Goal: Task Accomplishment & Management: Use online tool/utility

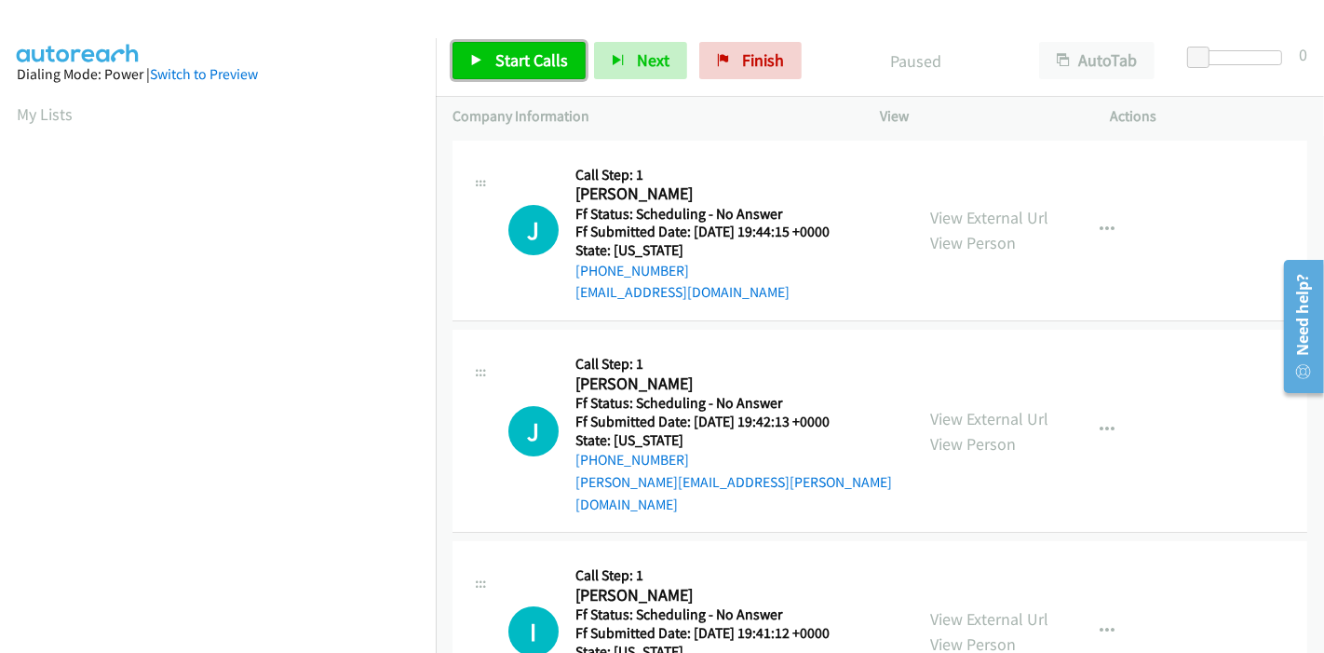
click at [492, 49] on link "Start Calls" at bounding box center [519, 60] width 133 height 37
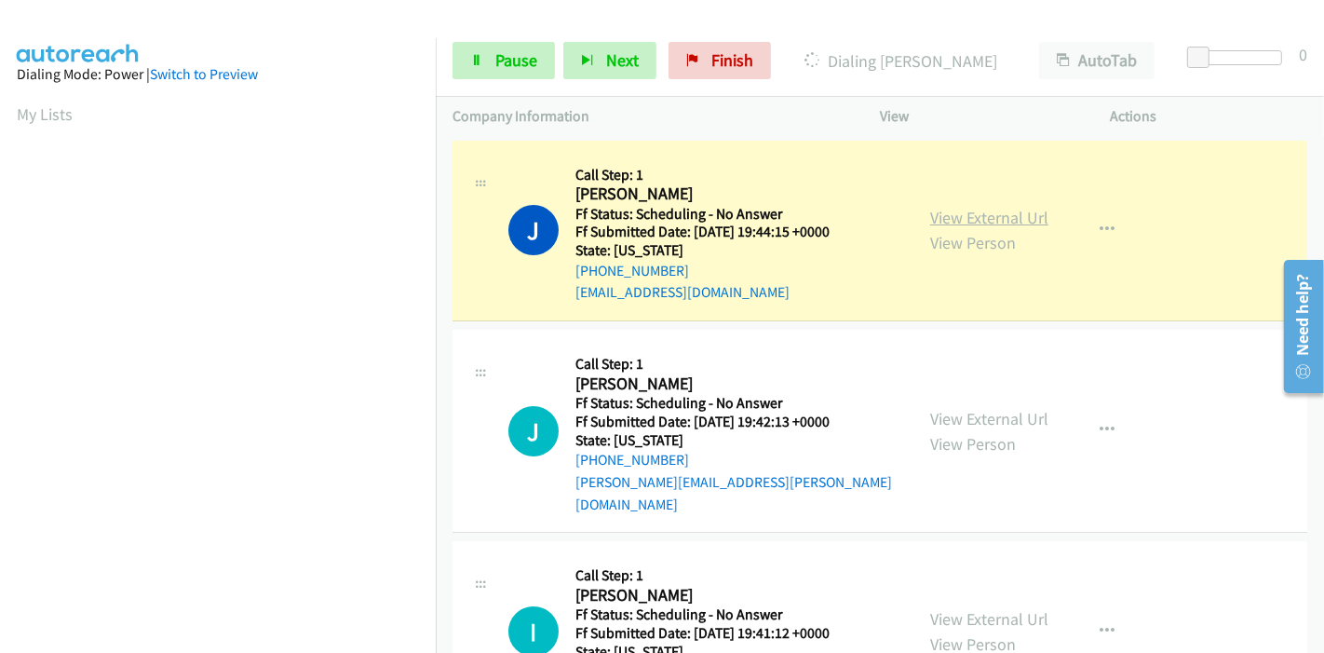
click at [1013, 212] on link "View External Url" at bounding box center [989, 217] width 118 height 21
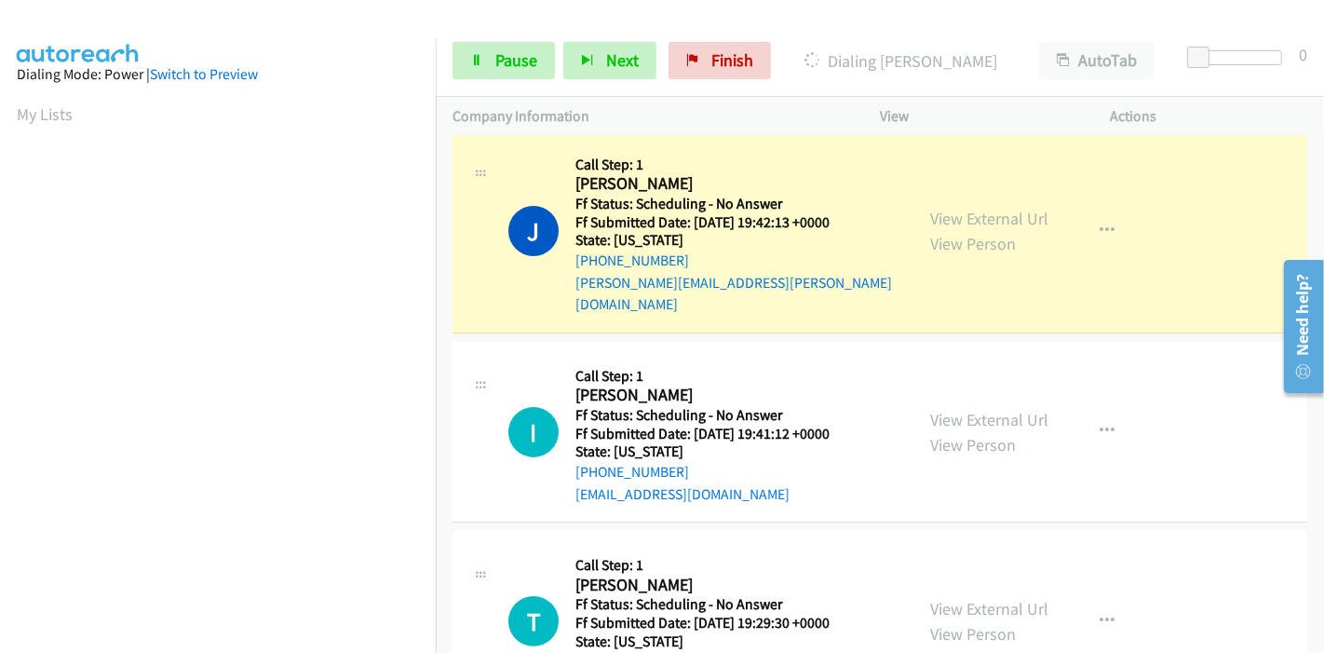
scroll to position [207, 0]
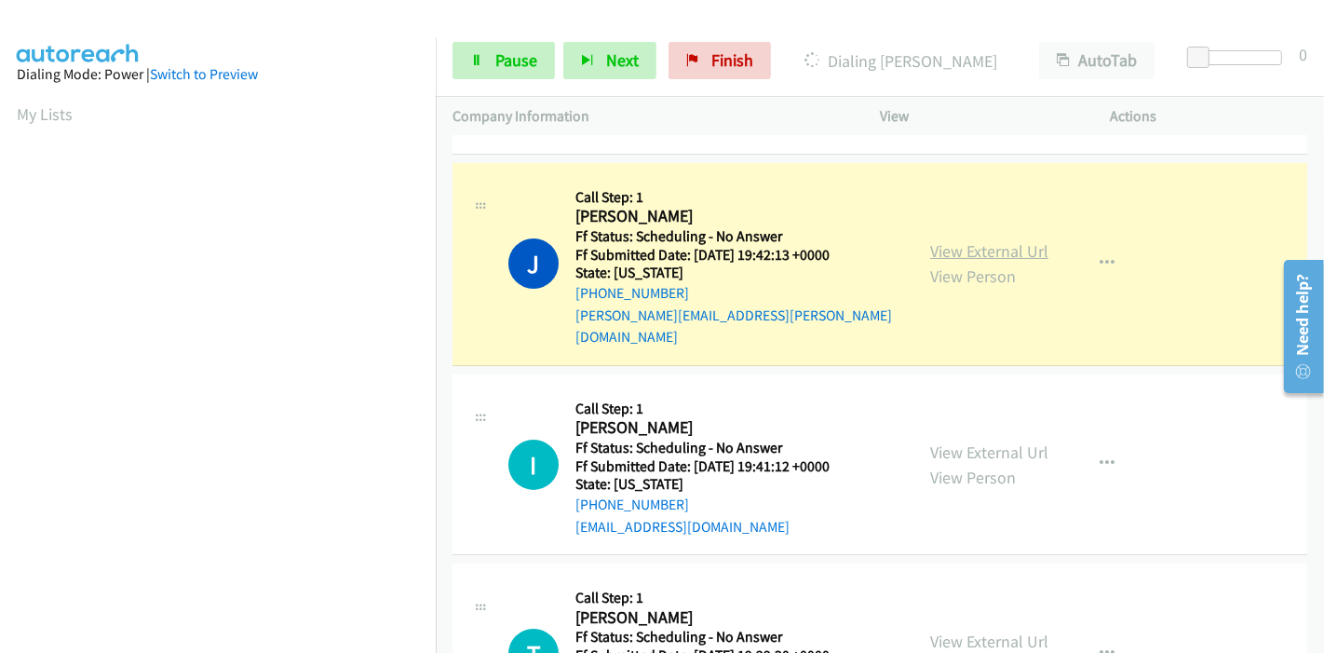
click at [1008, 240] on link "View External Url" at bounding box center [989, 250] width 118 height 21
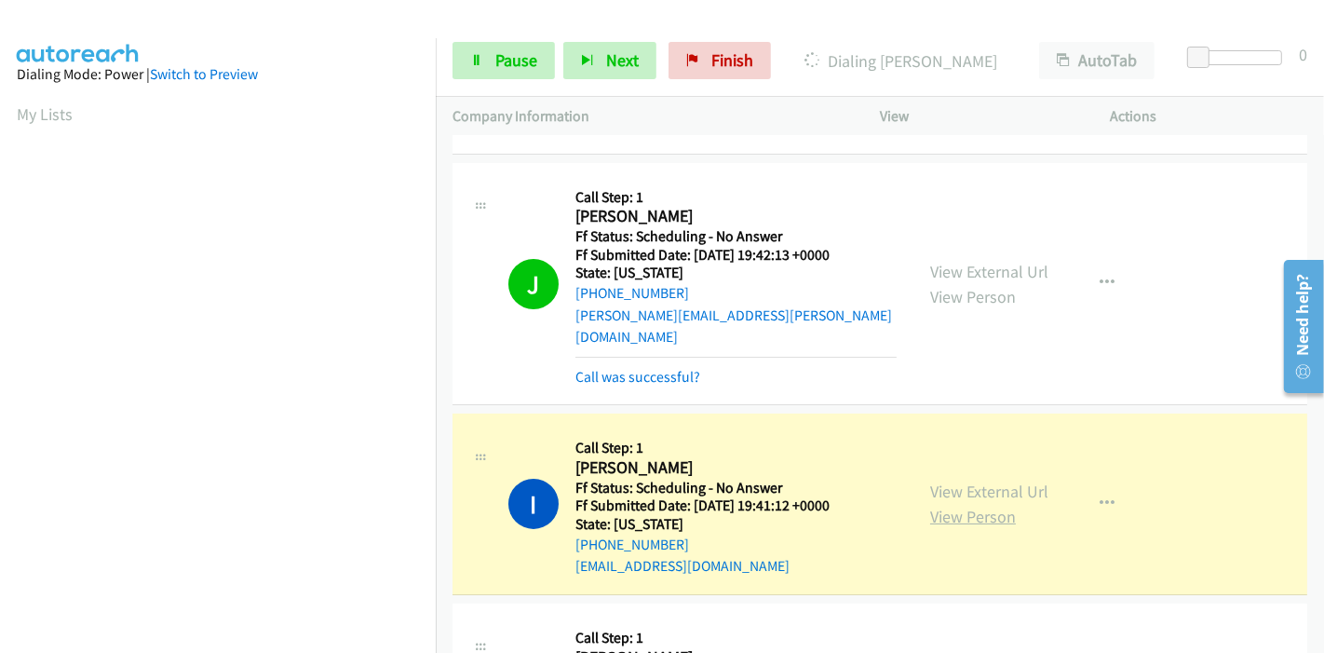
scroll to position [310, 0]
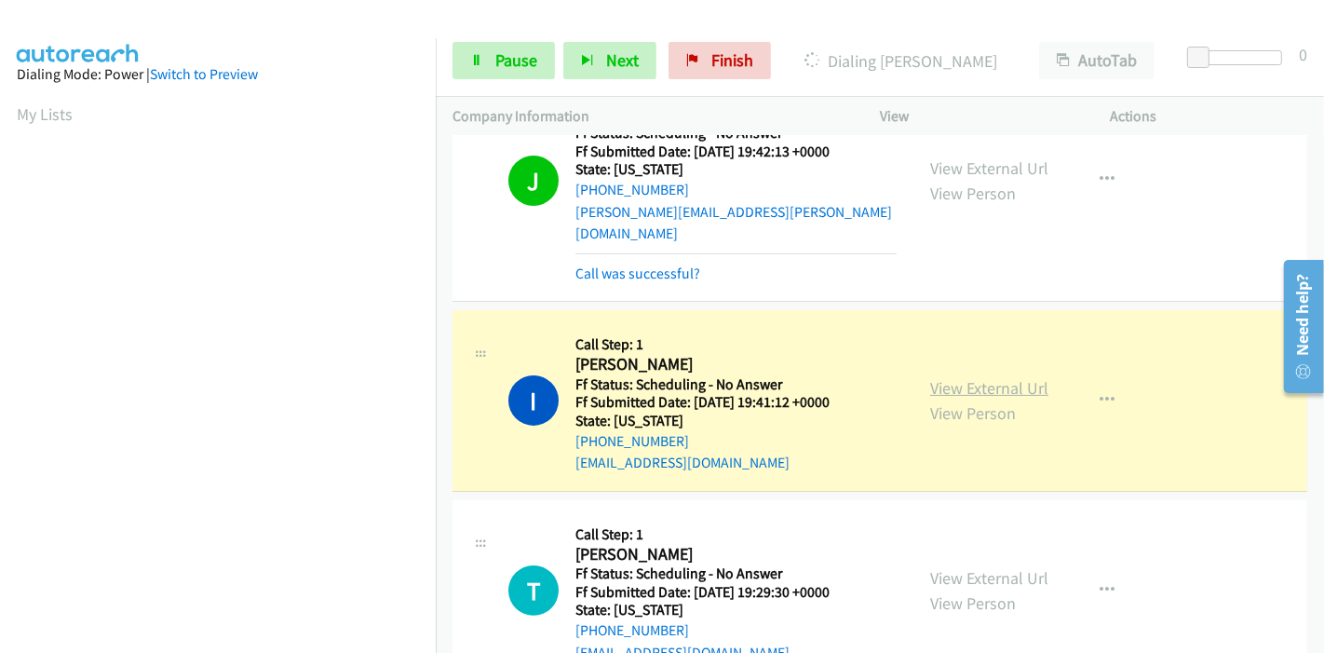
click at [1025, 377] on link "View External Url" at bounding box center [989, 387] width 118 height 21
click at [498, 75] on link "Pause" at bounding box center [504, 60] width 102 height 37
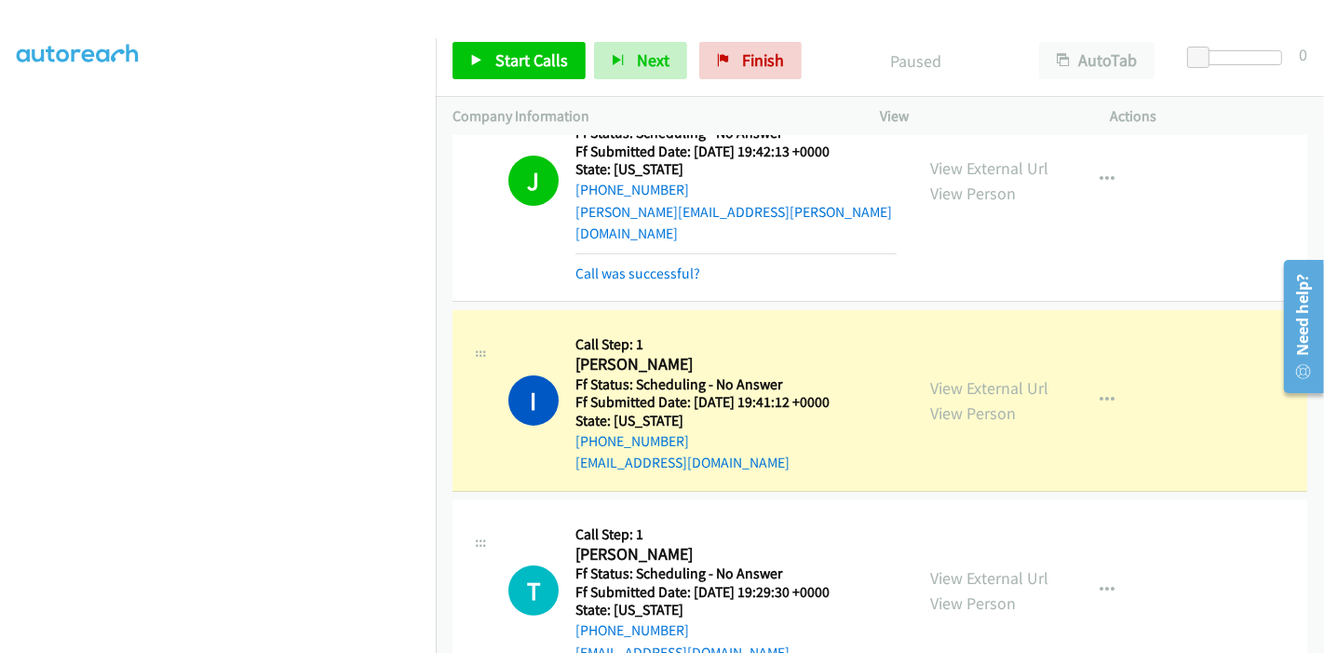
scroll to position [0, 0]
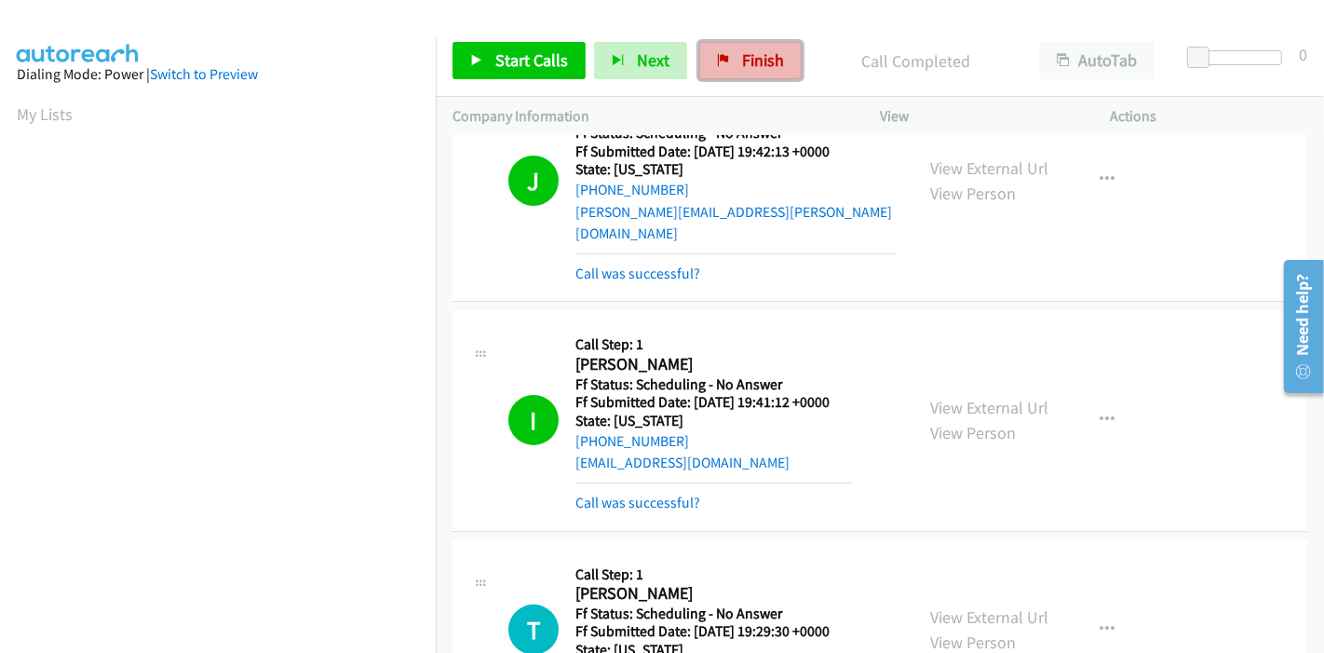
click at [748, 53] on span "Finish" at bounding box center [763, 59] width 42 height 21
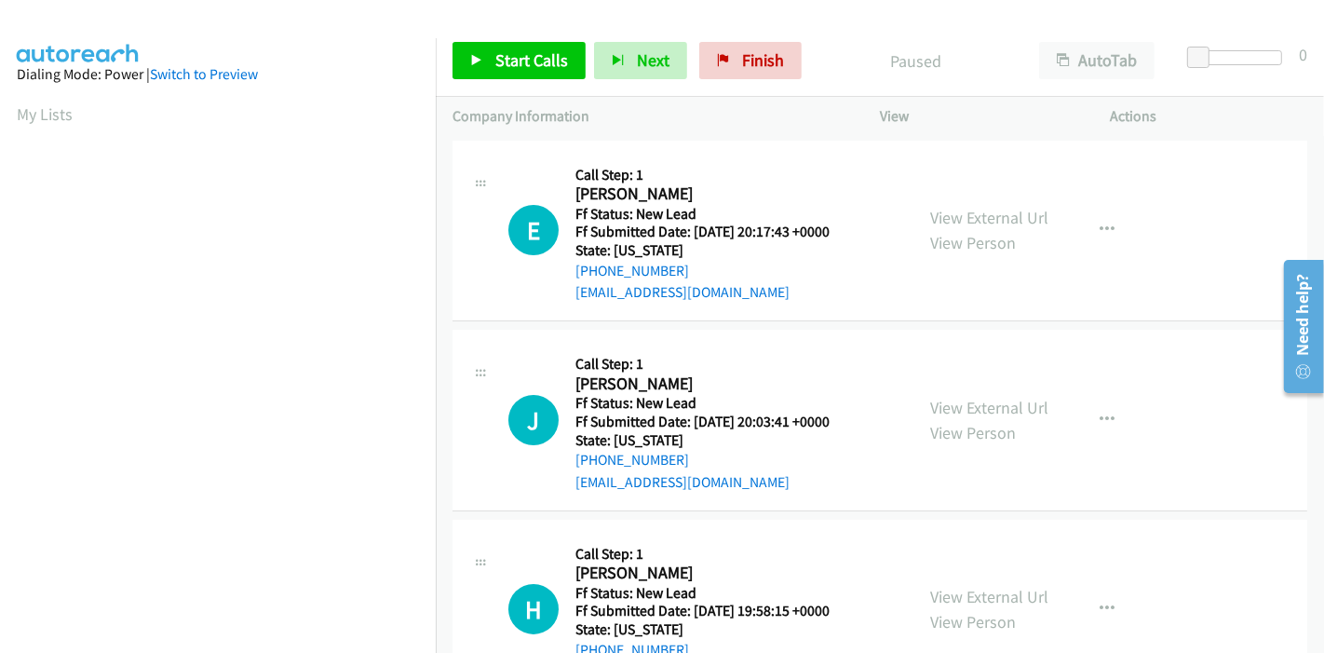
click at [495, 79] on div "Start Calls Pause Next Finish Paused AutoTab AutoTab 0" at bounding box center [880, 61] width 888 height 72
click at [502, 44] on link "Start Calls" at bounding box center [519, 60] width 133 height 37
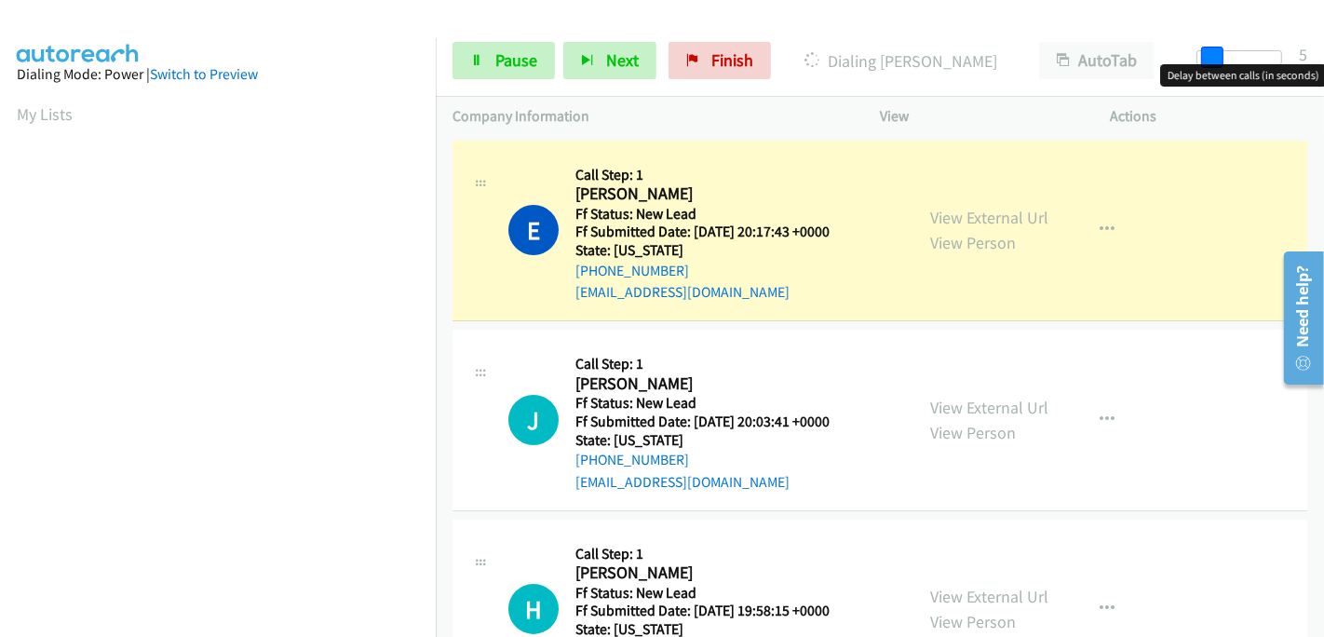
drag, startPoint x: 1207, startPoint y: 56, endPoint x: 1323, endPoint y: 54, distance: 116.4
click at [1323, 54] on div "Start Calls Pause Next Finish Dialing Elizabeth Delgadillo AutoTab AutoTab 5" at bounding box center [880, 61] width 888 height 72
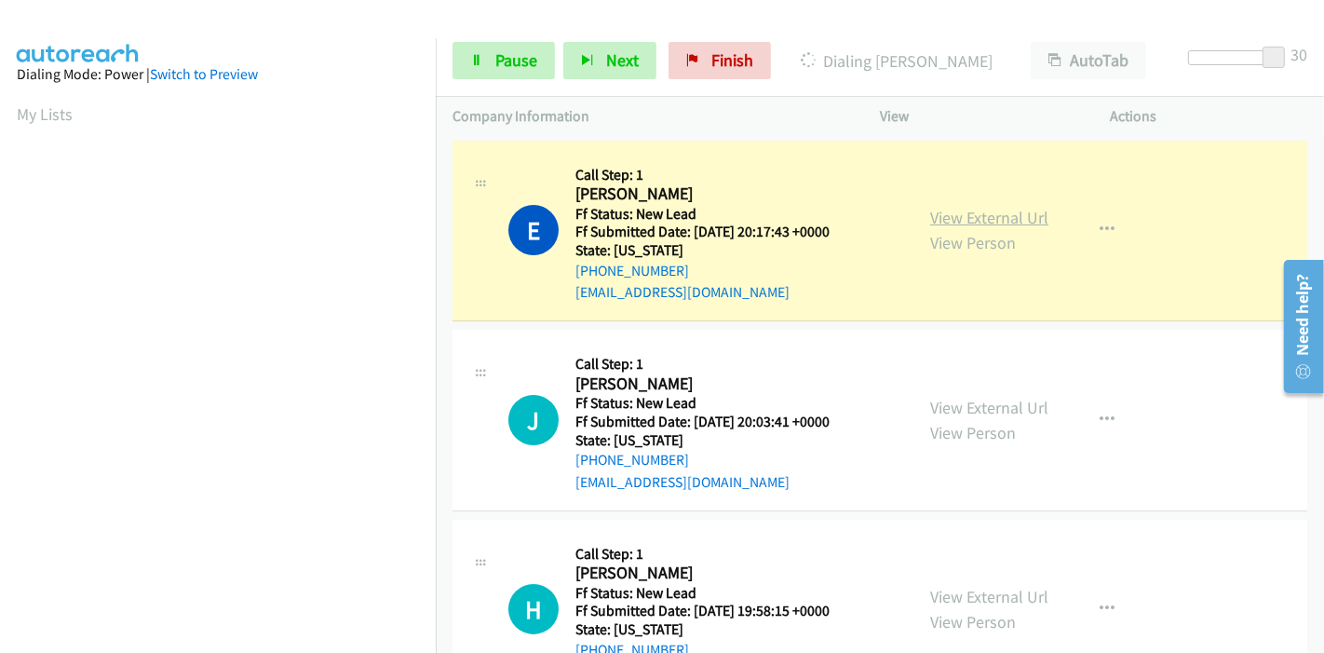
click at [935, 215] on link "View External Url" at bounding box center [989, 217] width 118 height 21
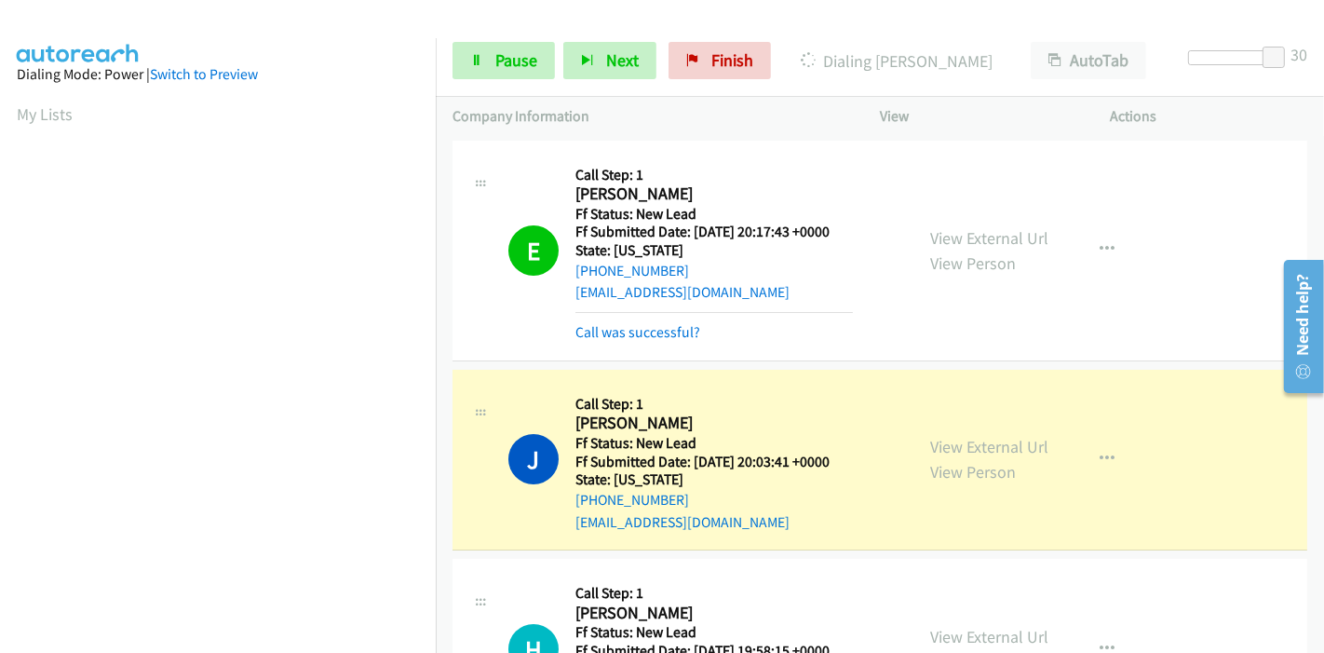
scroll to position [393, 0]
click at [1019, 448] on link "View External Url" at bounding box center [989, 446] width 118 height 21
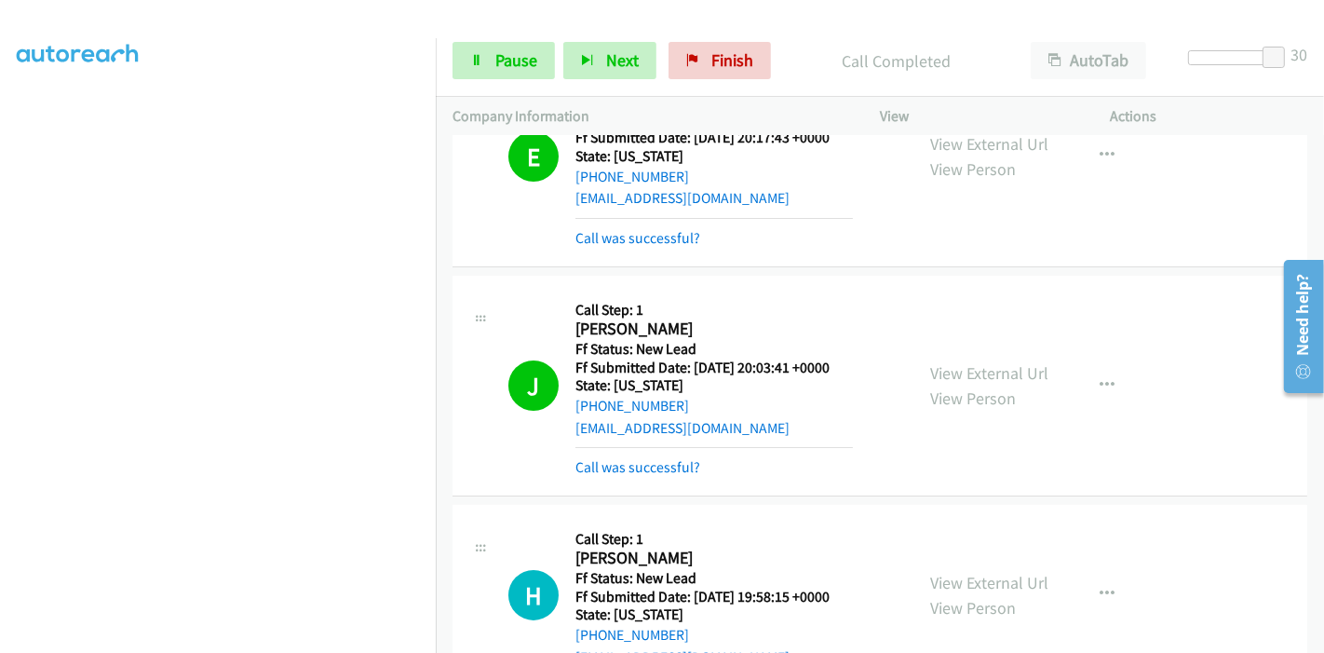
scroll to position [207, 0]
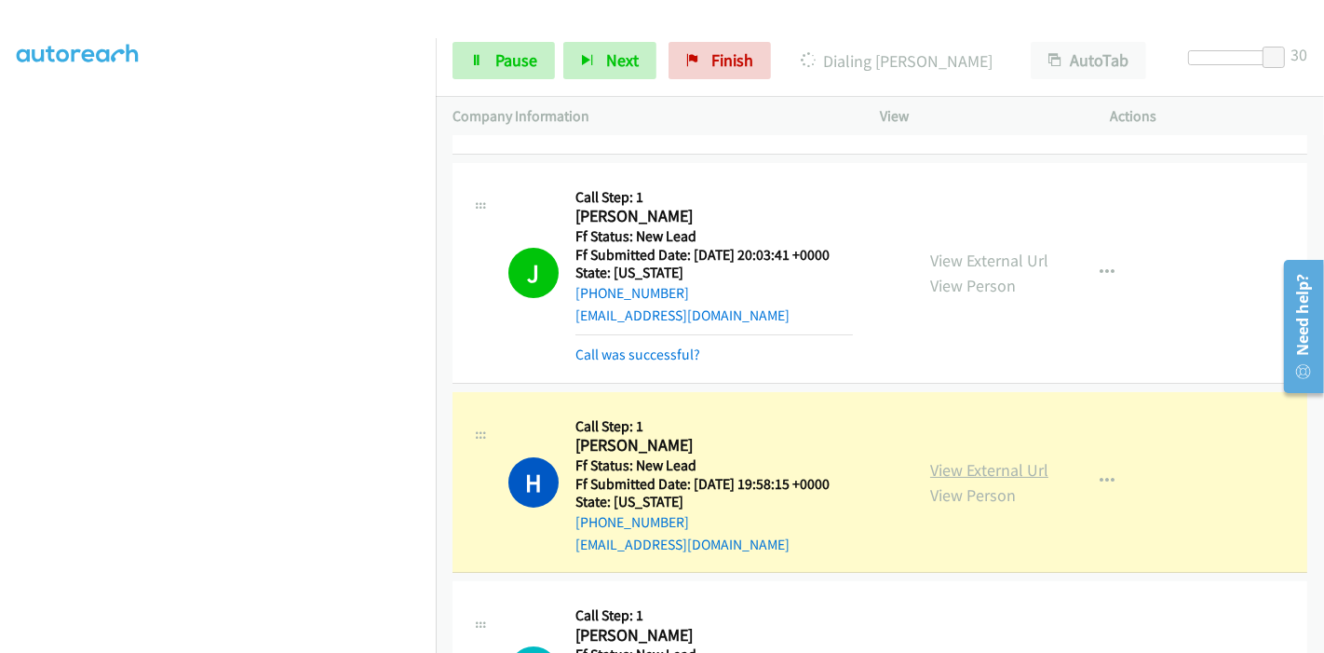
click at [952, 459] on link "View External Url" at bounding box center [989, 469] width 118 height 21
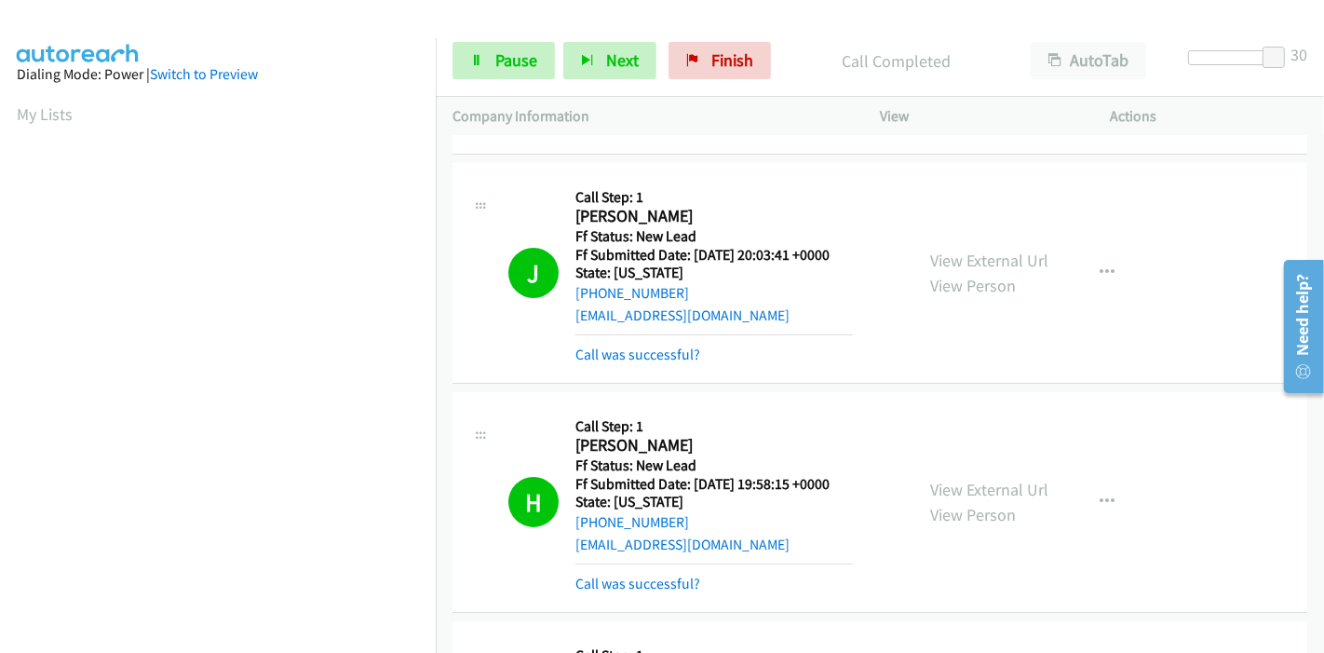
scroll to position [393, 0]
click at [495, 68] on span "Pause" at bounding box center [516, 59] width 42 height 21
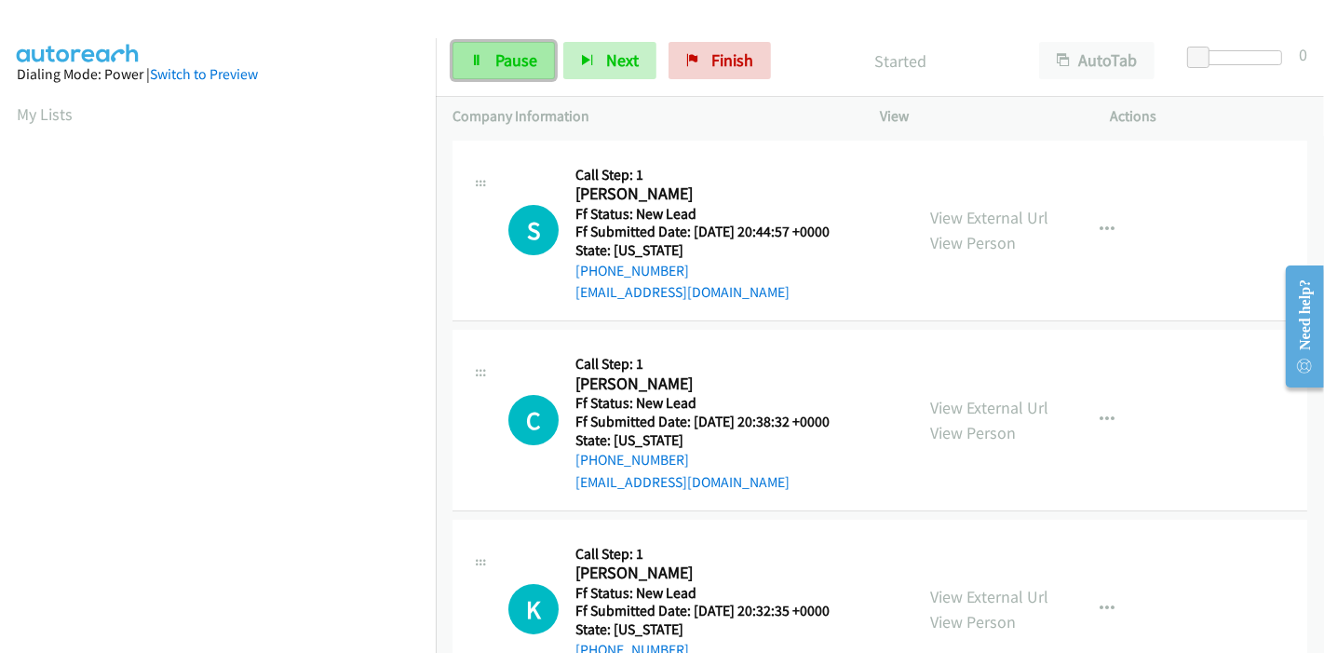
click at [492, 47] on link "Pause" at bounding box center [504, 60] width 102 height 37
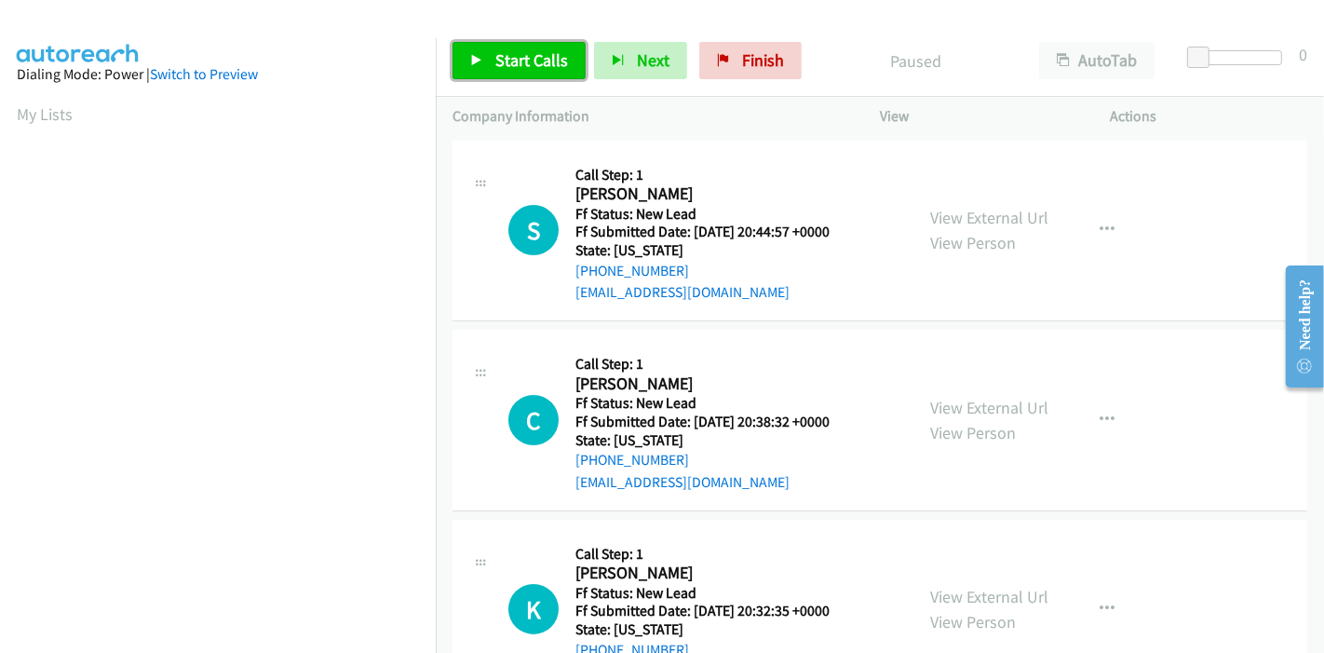
click at [490, 48] on link "Start Calls" at bounding box center [519, 60] width 133 height 37
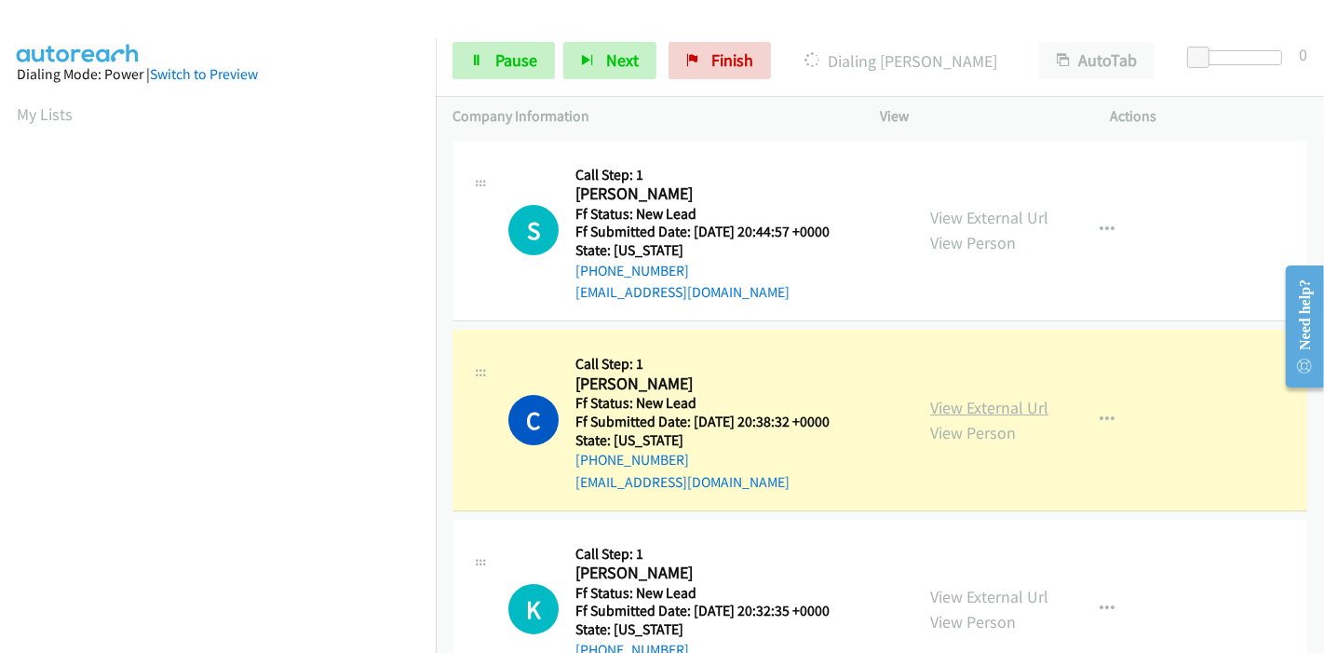
click at [957, 409] on link "View External Url" at bounding box center [989, 407] width 118 height 21
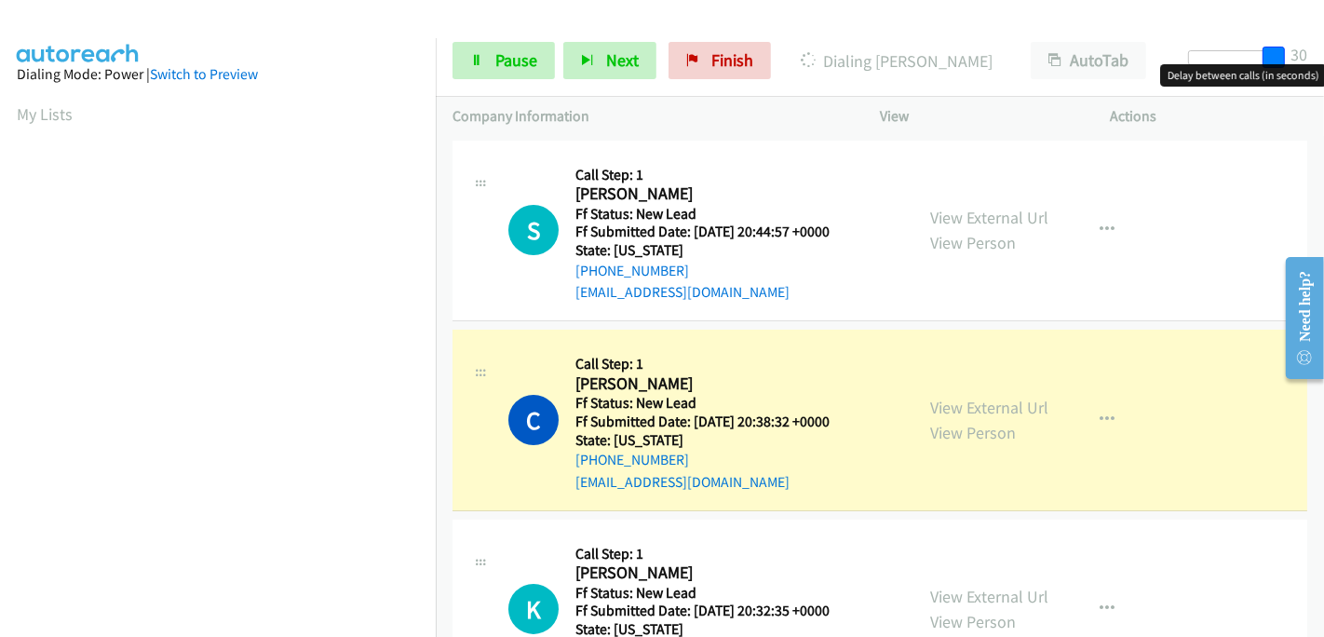
drag, startPoint x: 1205, startPoint y: 46, endPoint x: 1323, endPoint y: 53, distance: 118.5
click at [1323, 53] on div "Start Calls Pause Next Finish Dialing Christina Kantzavelos AutoTab AutoTab 30" at bounding box center [880, 61] width 888 height 72
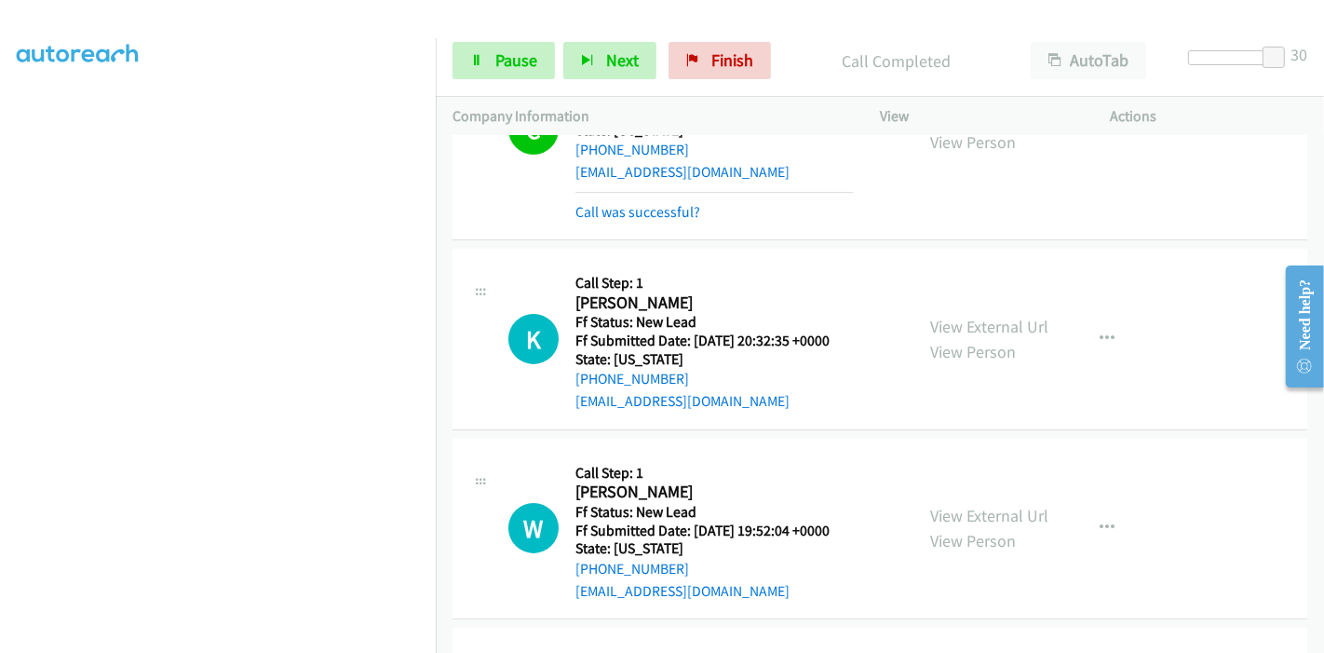
scroll to position [290, 0]
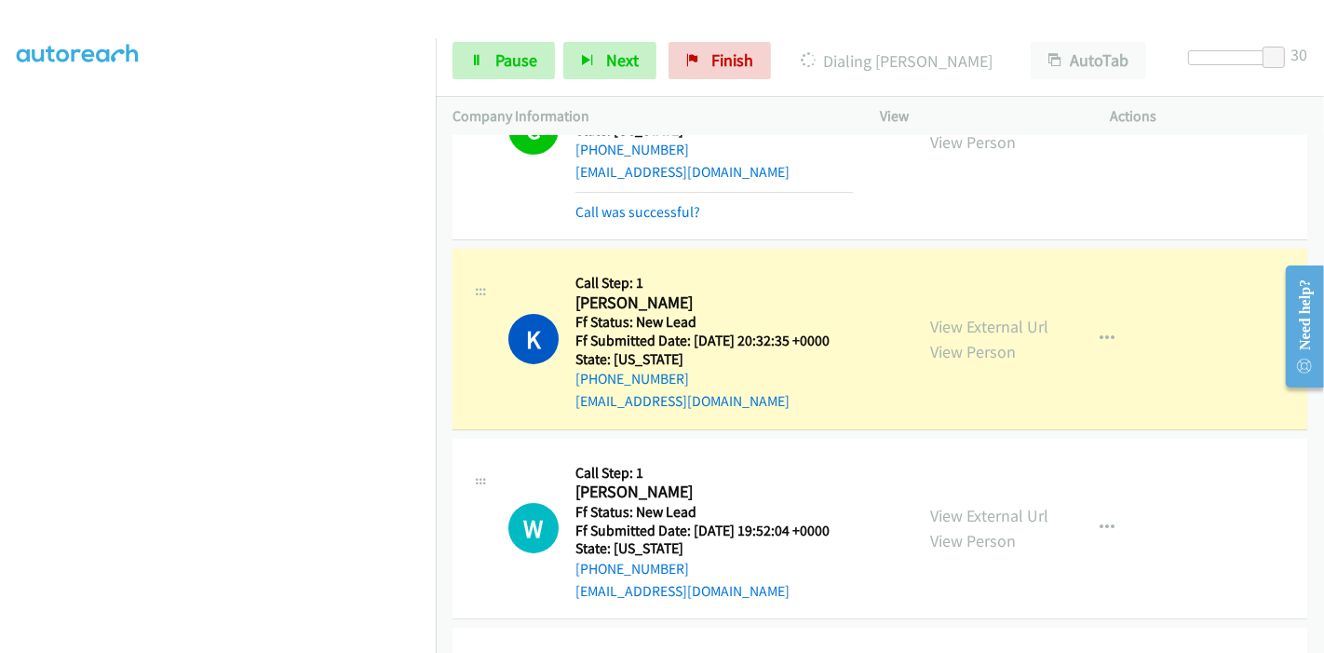
click at [969, 336] on div "View External Url View Person" at bounding box center [989, 339] width 118 height 50
click at [963, 329] on link "View External Url" at bounding box center [989, 326] width 118 height 21
click at [514, 66] on span "Pause" at bounding box center [516, 59] width 42 height 21
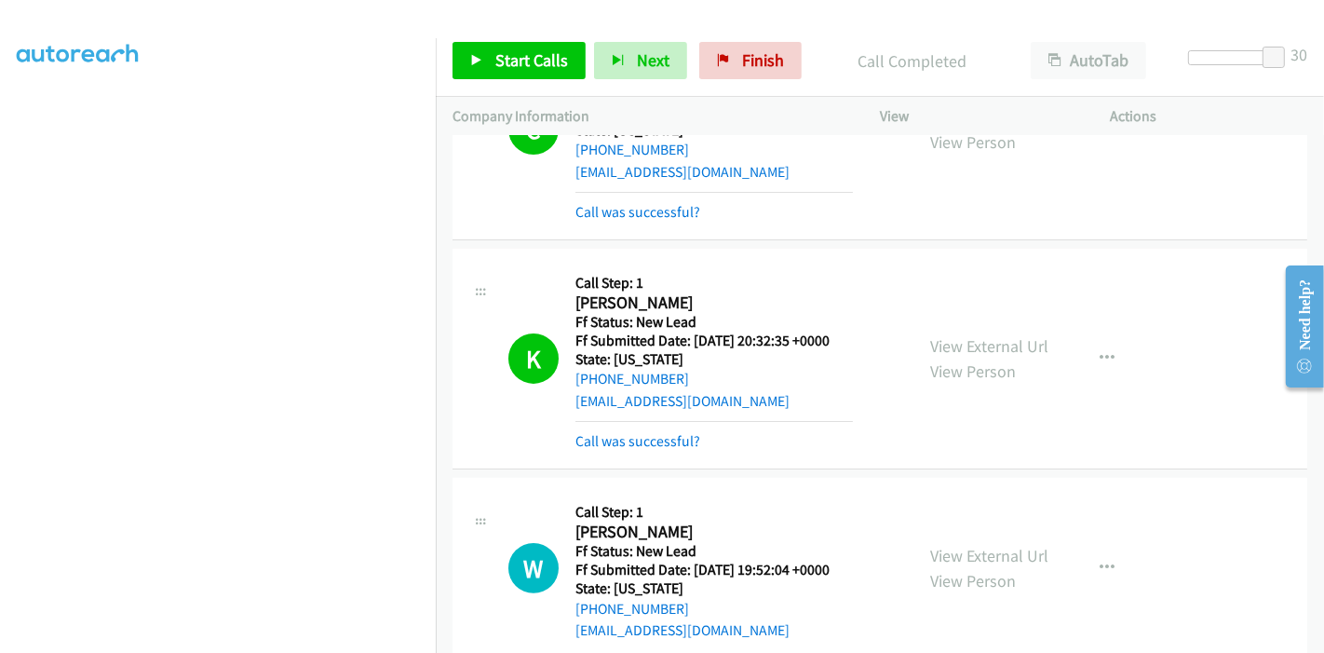
scroll to position [393, 0]
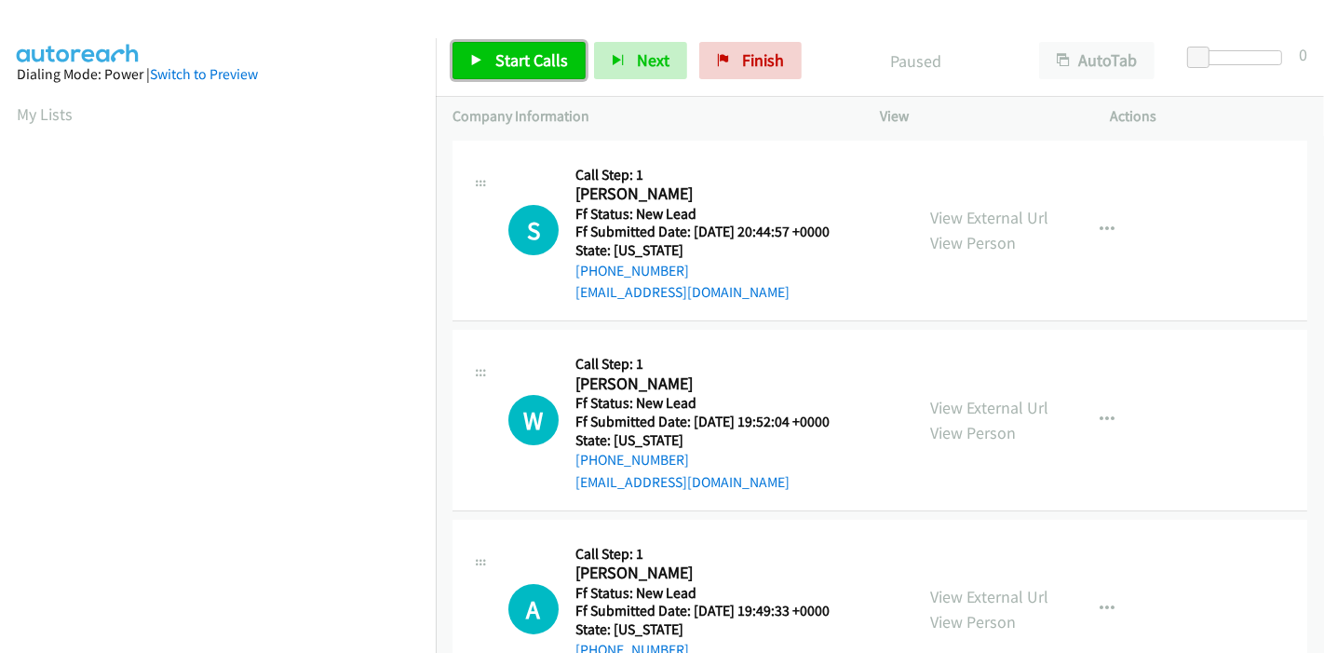
click at [513, 49] on span "Start Calls" at bounding box center [531, 59] width 73 height 21
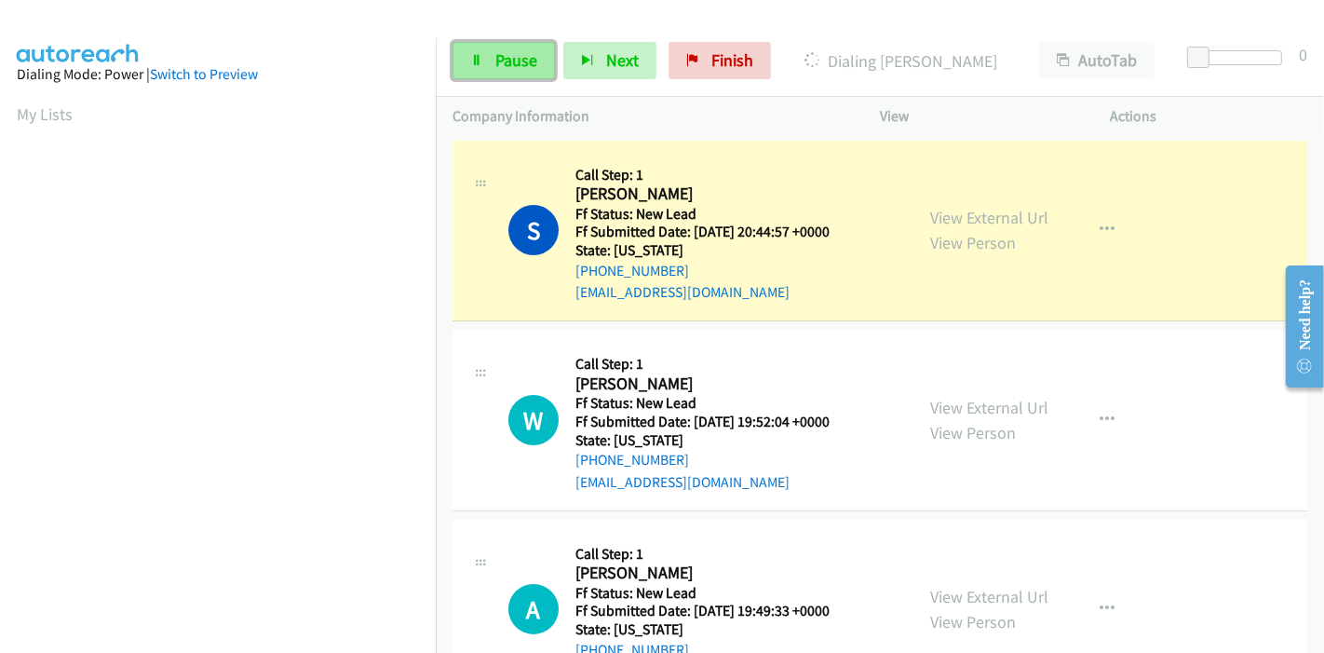
drag, startPoint x: 492, startPoint y: 59, endPoint x: 507, endPoint y: 60, distance: 14.9
click at [492, 60] on link "Pause" at bounding box center [504, 60] width 102 height 37
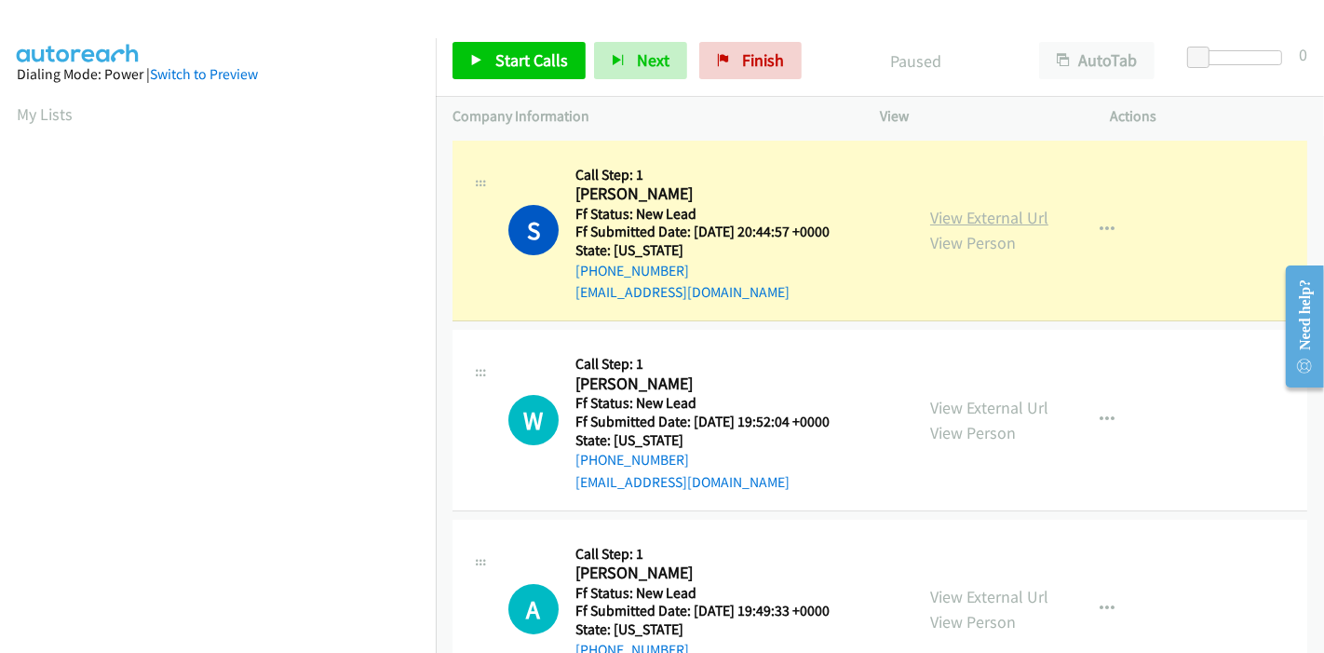
click at [998, 217] on link "View External Url" at bounding box center [989, 217] width 118 height 21
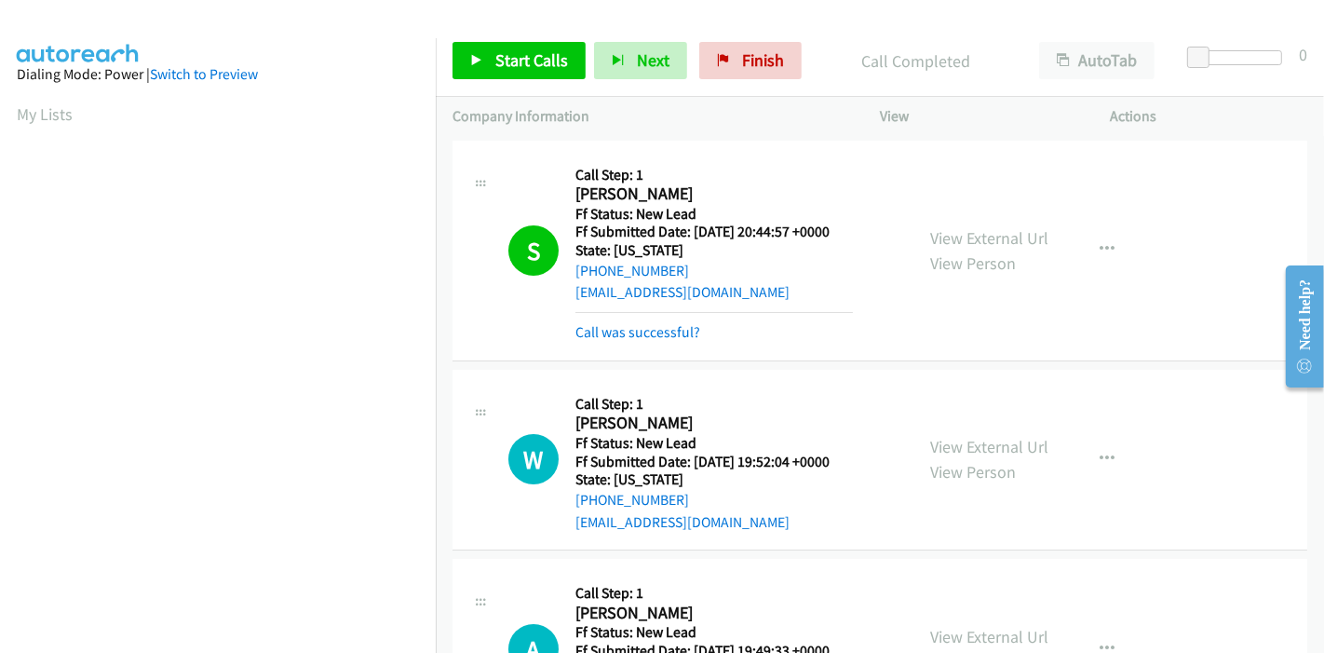
scroll to position [393, 0]
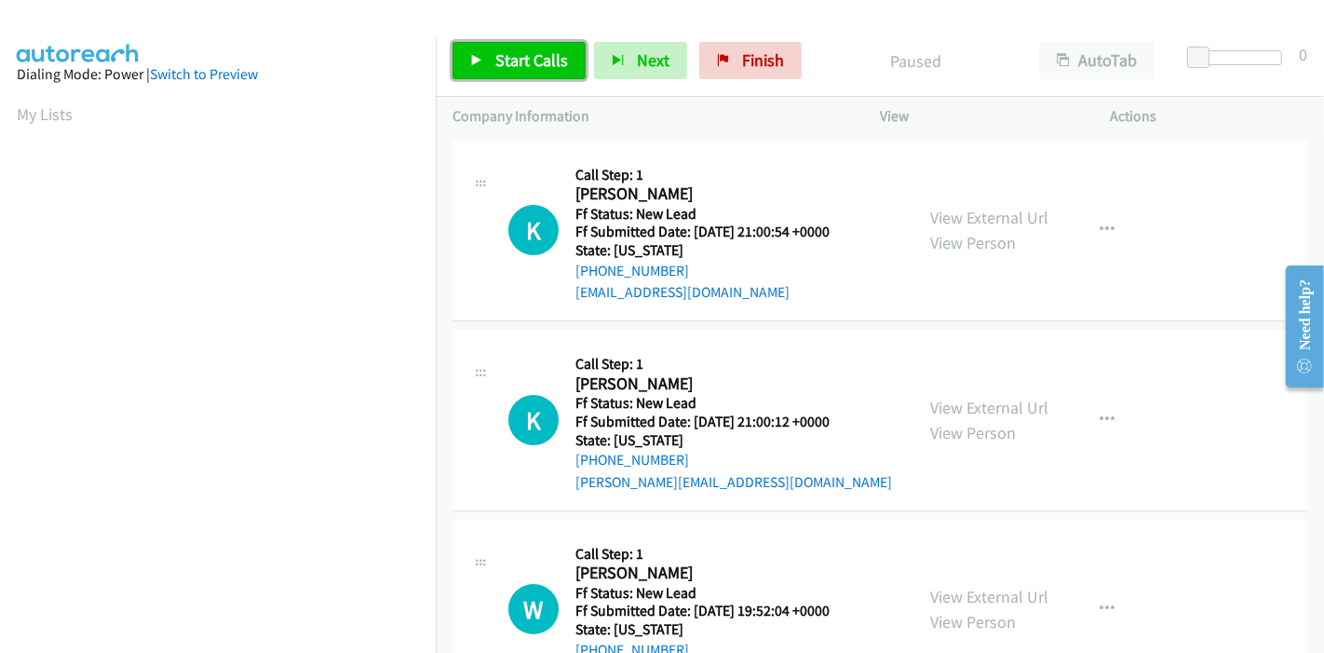
click at [473, 51] on link "Start Calls" at bounding box center [519, 60] width 133 height 37
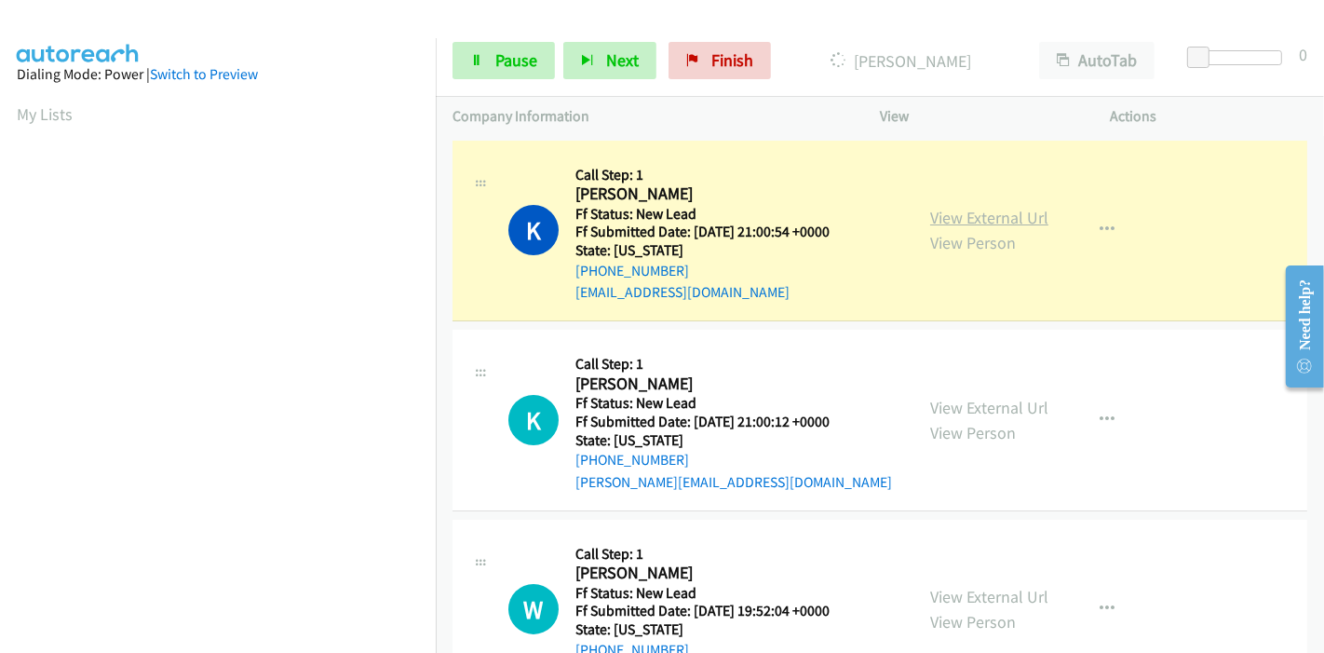
click at [930, 224] on link "View External Url" at bounding box center [989, 217] width 118 height 21
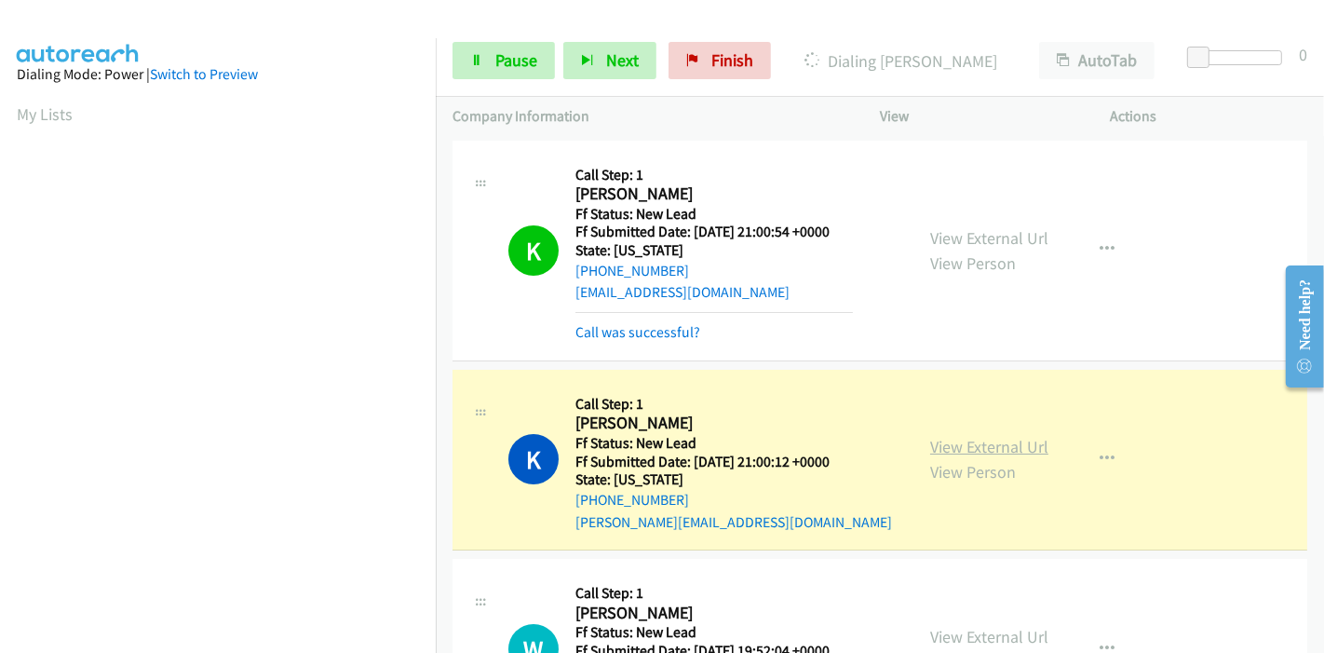
click at [963, 454] on link "View External Url" at bounding box center [989, 446] width 118 height 21
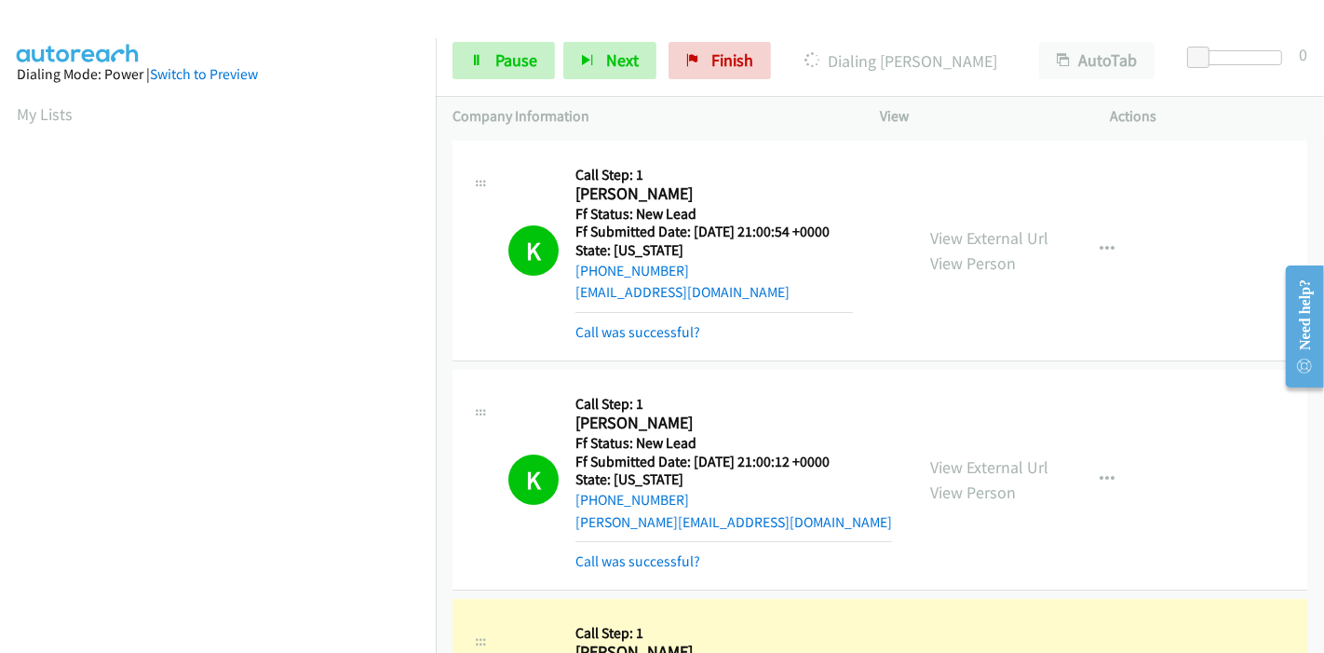
scroll to position [393, 0]
click at [948, 466] on link "View External Url" at bounding box center [989, 466] width 118 height 21
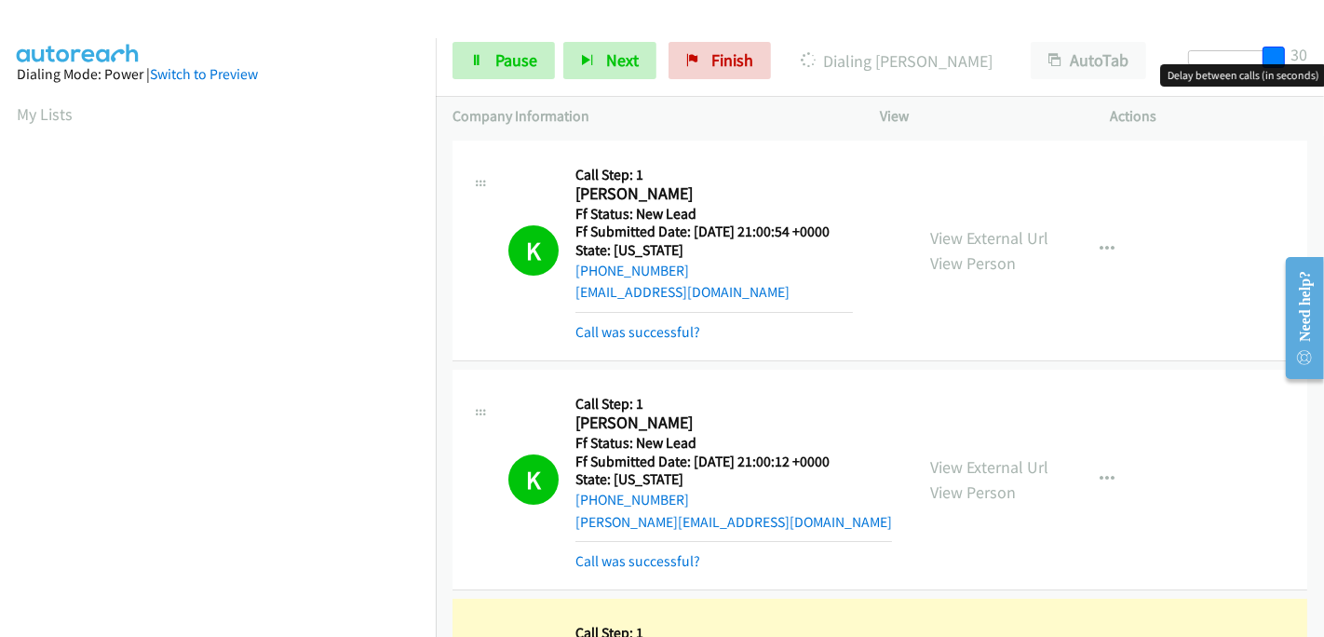
drag, startPoint x: 1198, startPoint y: 48, endPoint x: 1323, endPoint y: 58, distance: 126.1
click at [1323, 58] on div "Start Calls Pause Next Finish Dialing Wendy Young AutoTab AutoTab 30" at bounding box center [880, 61] width 888 height 72
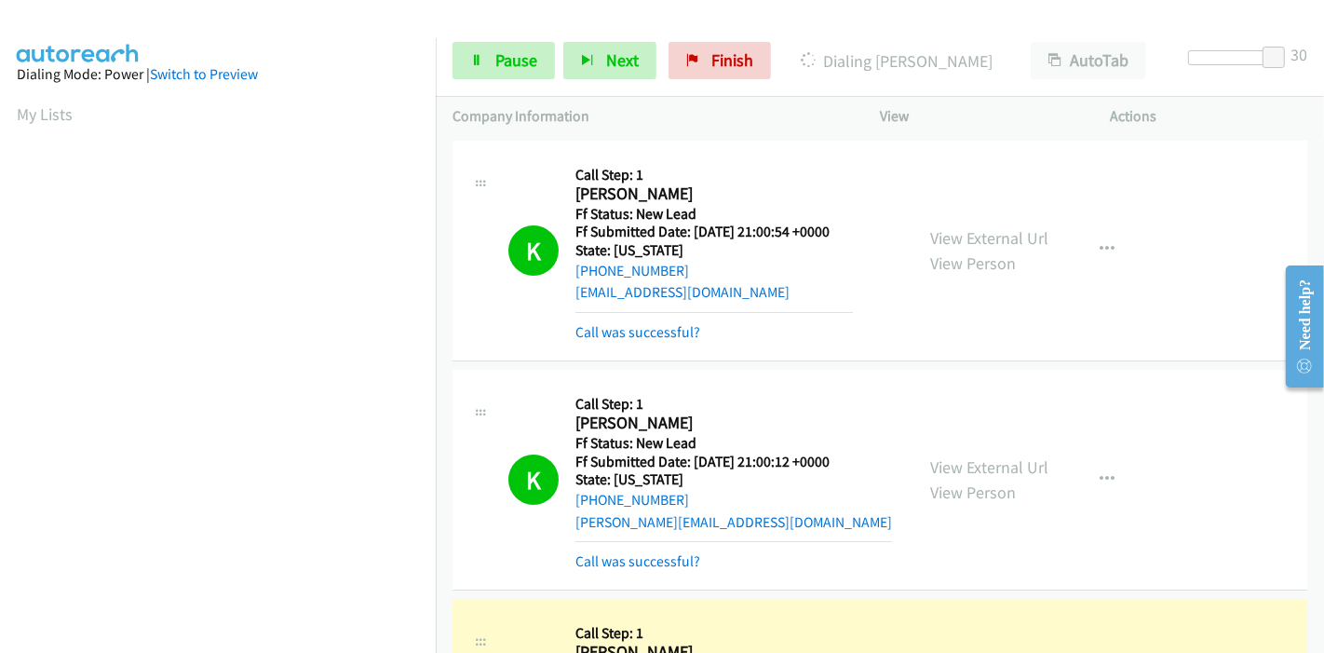
scroll to position [393, 0]
click at [496, 58] on span "Pause" at bounding box center [516, 59] width 42 height 21
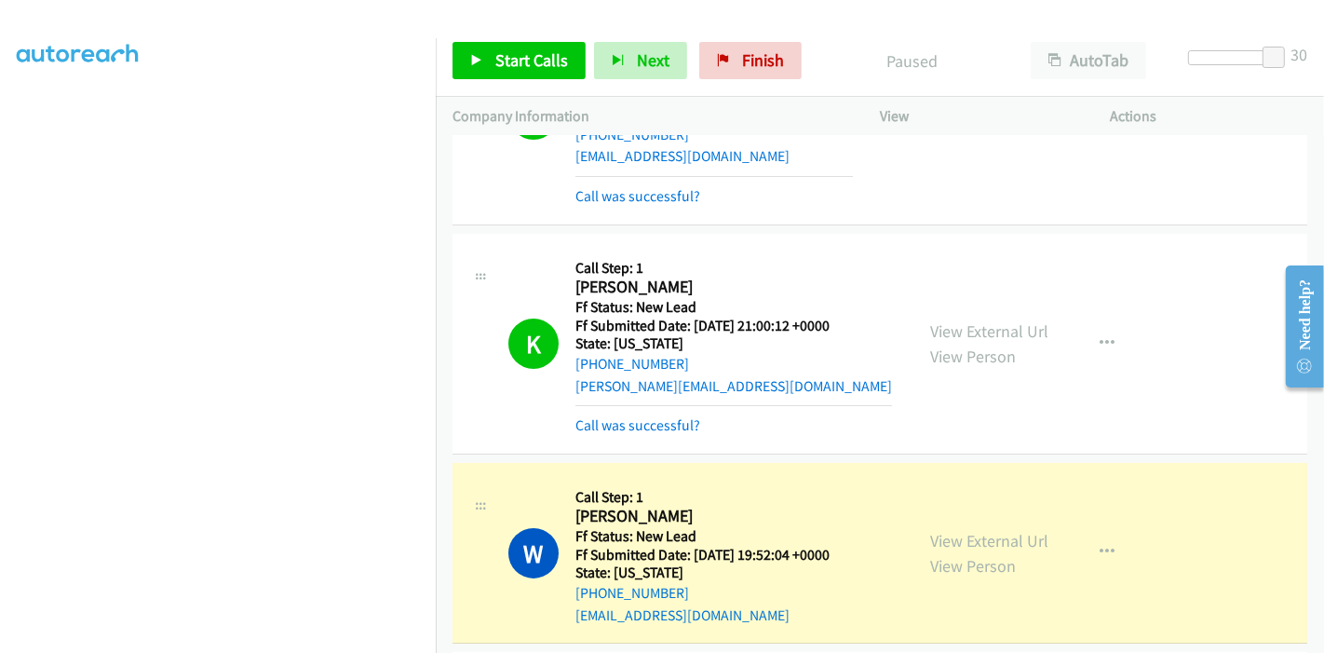
scroll to position [310, 0]
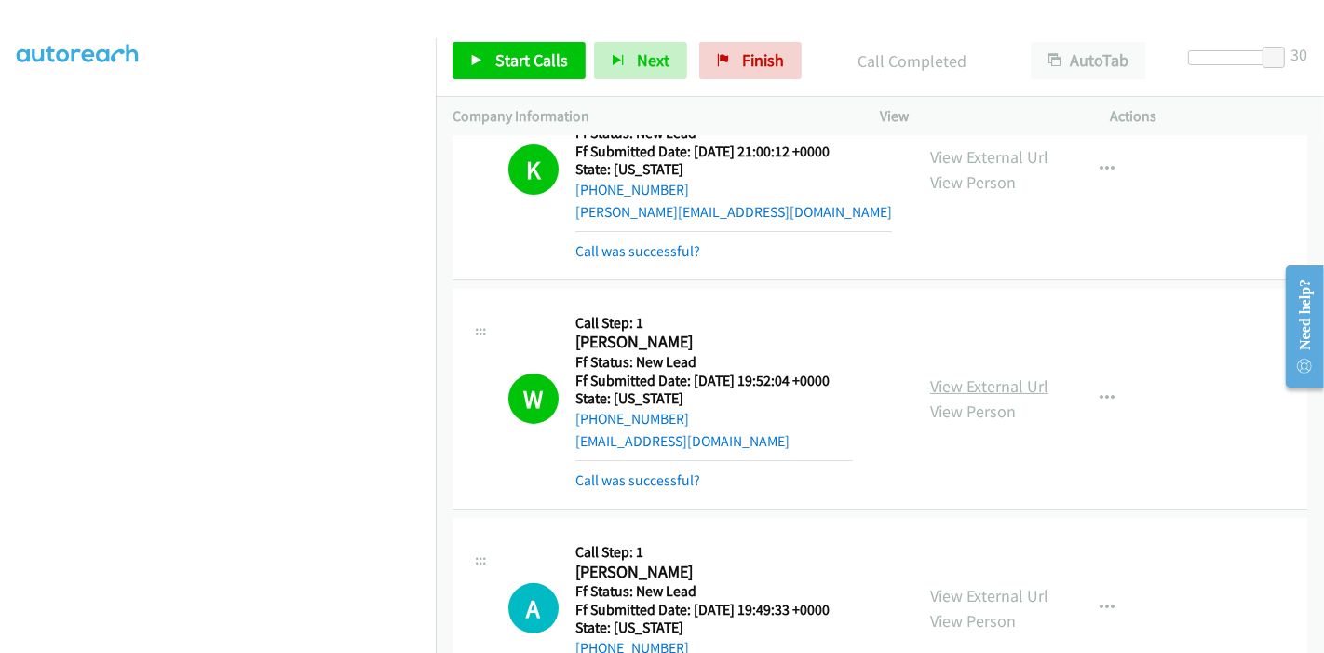
click at [1000, 378] on link "View External Url" at bounding box center [989, 385] width 118 height 21
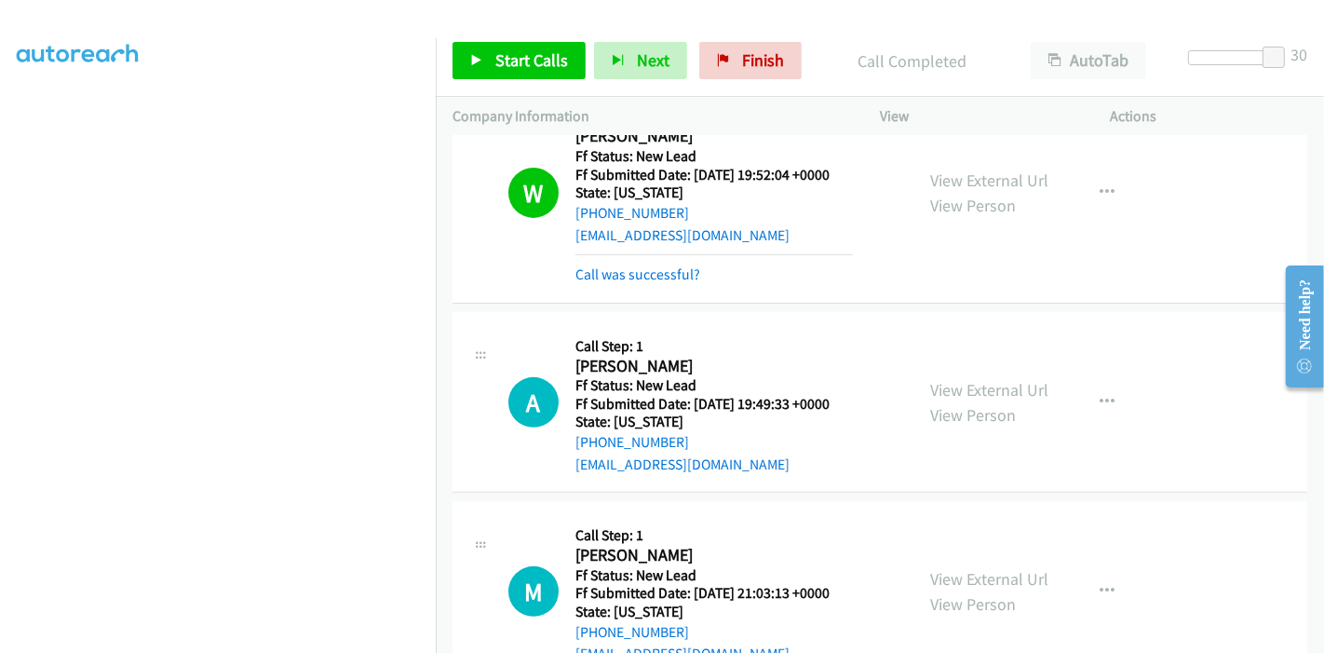
scroll to position [517, 0]
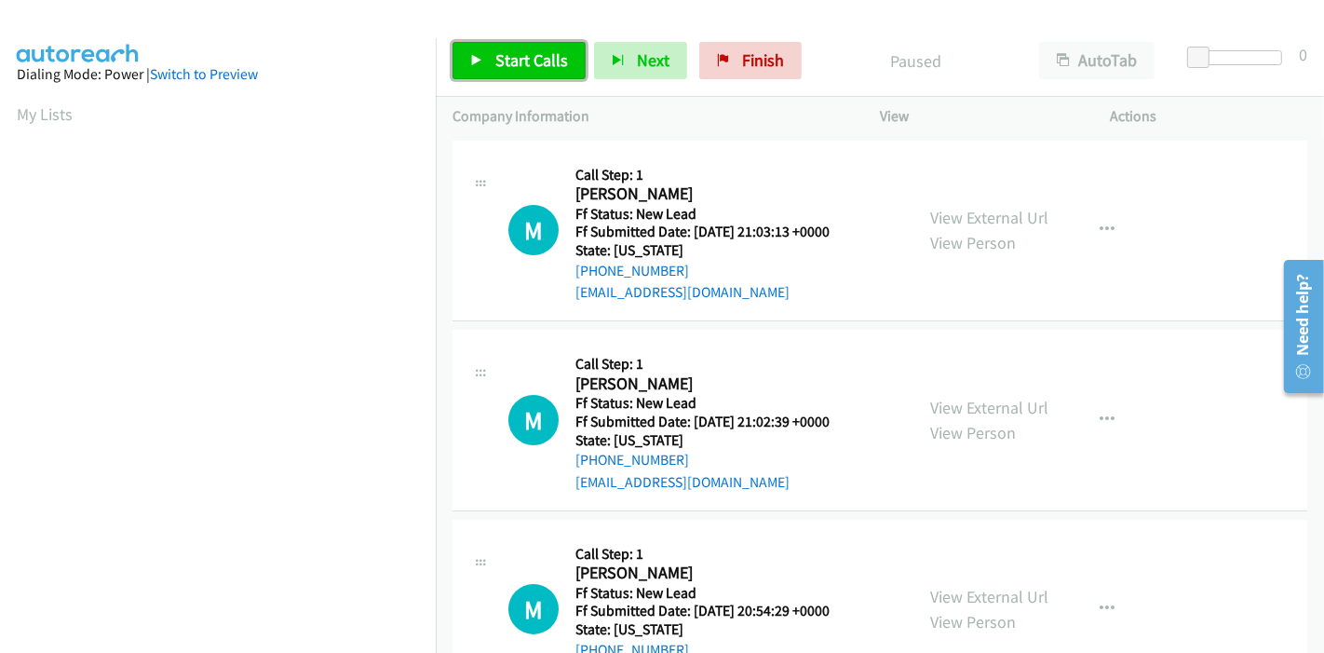
click at [512, 54] on span "Start Calls" at bounding box center [531, 59] width 73 height 21
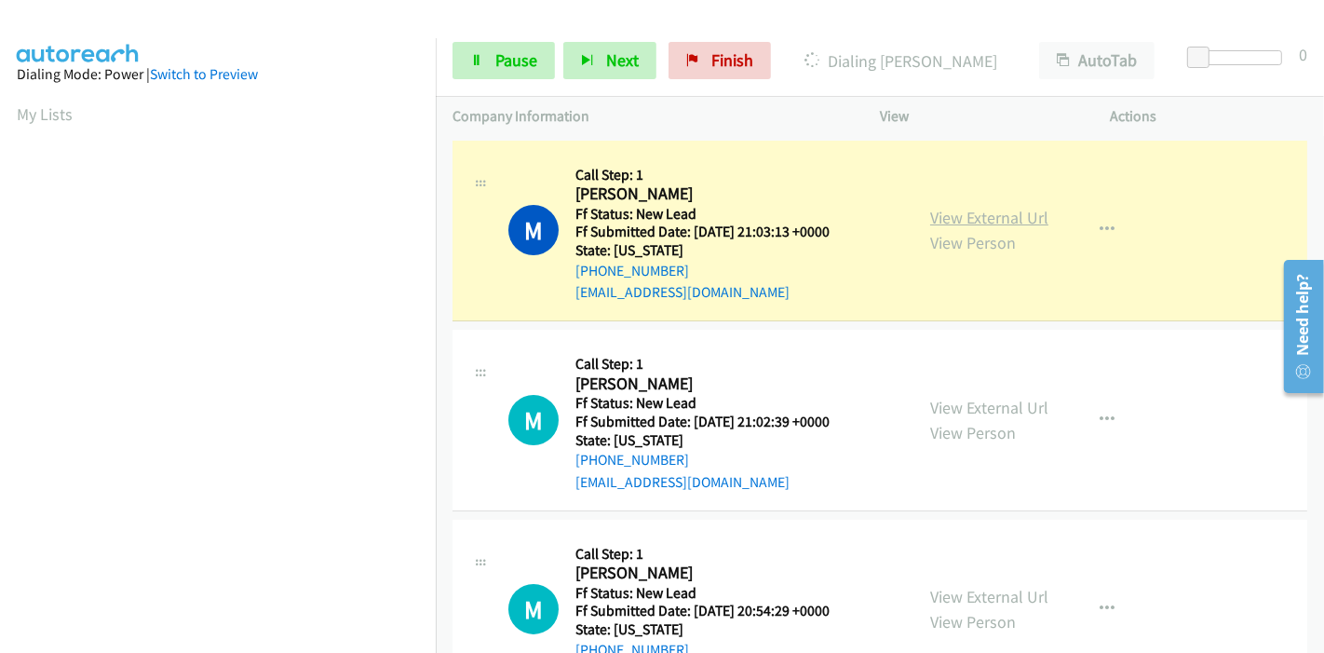
click at [1024, 211] on link "View External Url" at bounding box center [989, 217] width 118 height 21
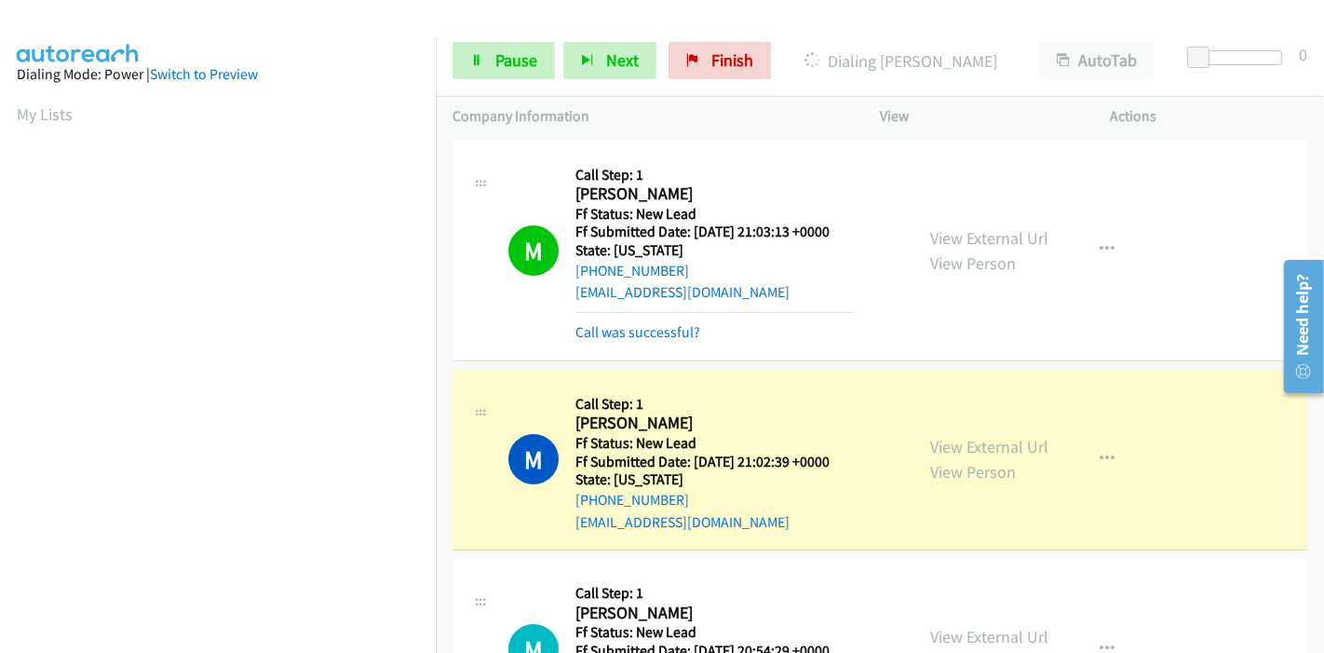
click at [1002, 448] on link "View External Url" at bounding box center [989, 446] width 118 height 21
click at [503, 49] on span "Pause" at bounding box center [516, 59] width 42 height 21
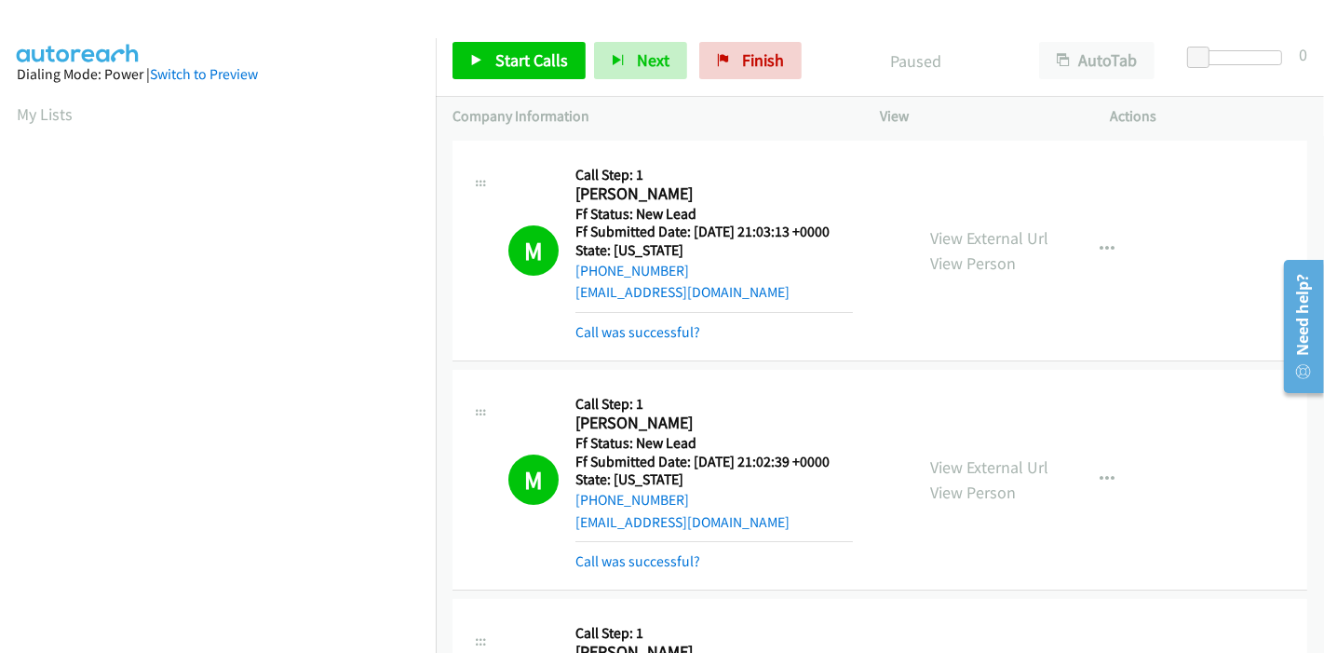
scroll to position [393, 0]
click at [547, 57] on span "Start Calls" at bounding box center [531, 59] width 73 height 21
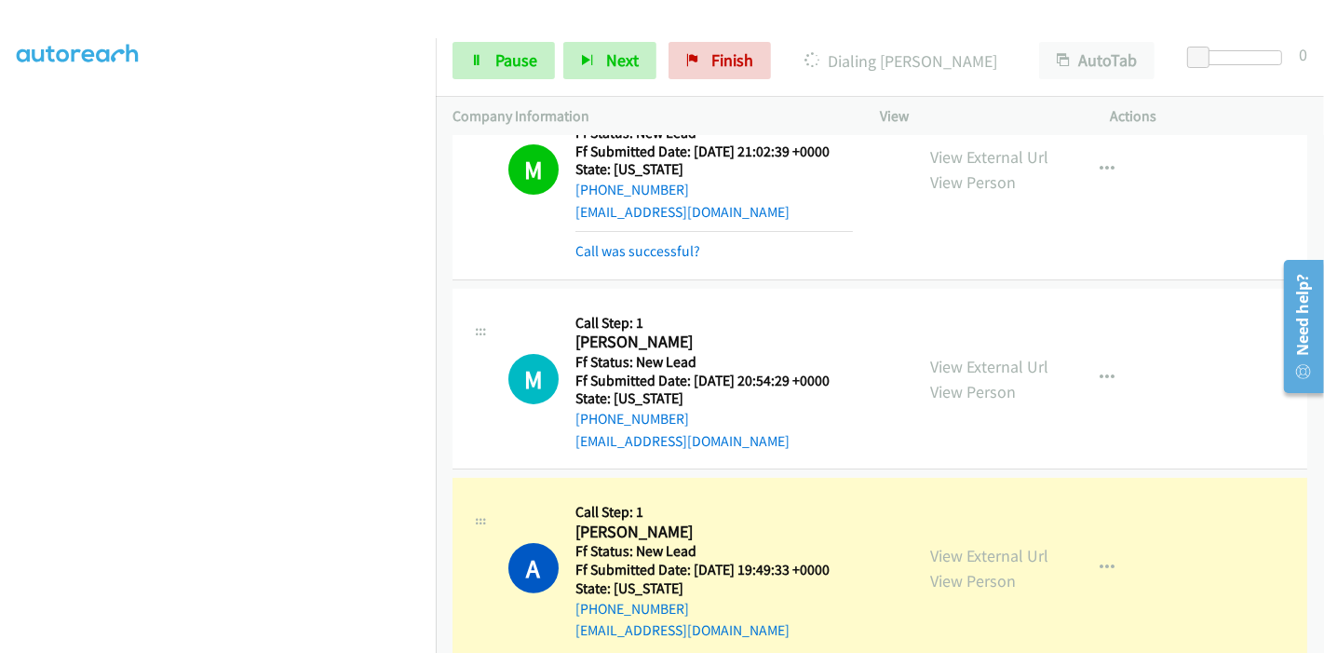
scroll to position [414, 0]
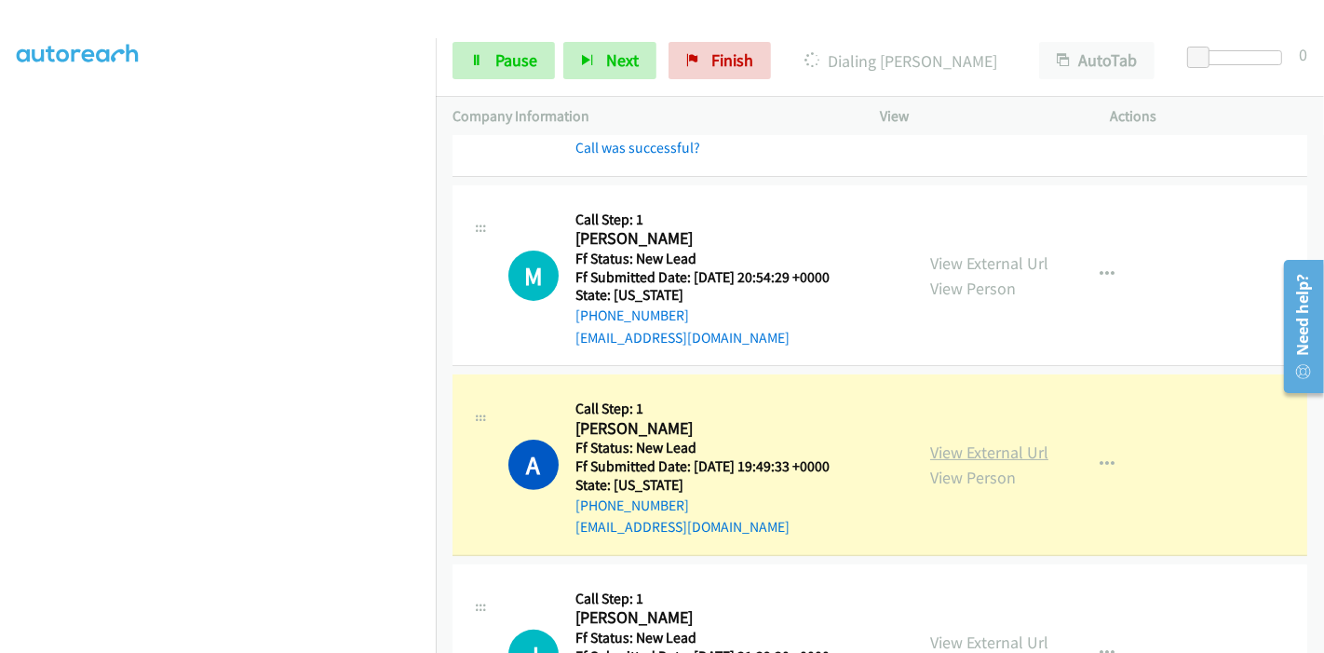
click at [997, 451] on link "View External Url" at bounding box center [989, 451] width 118 height 21
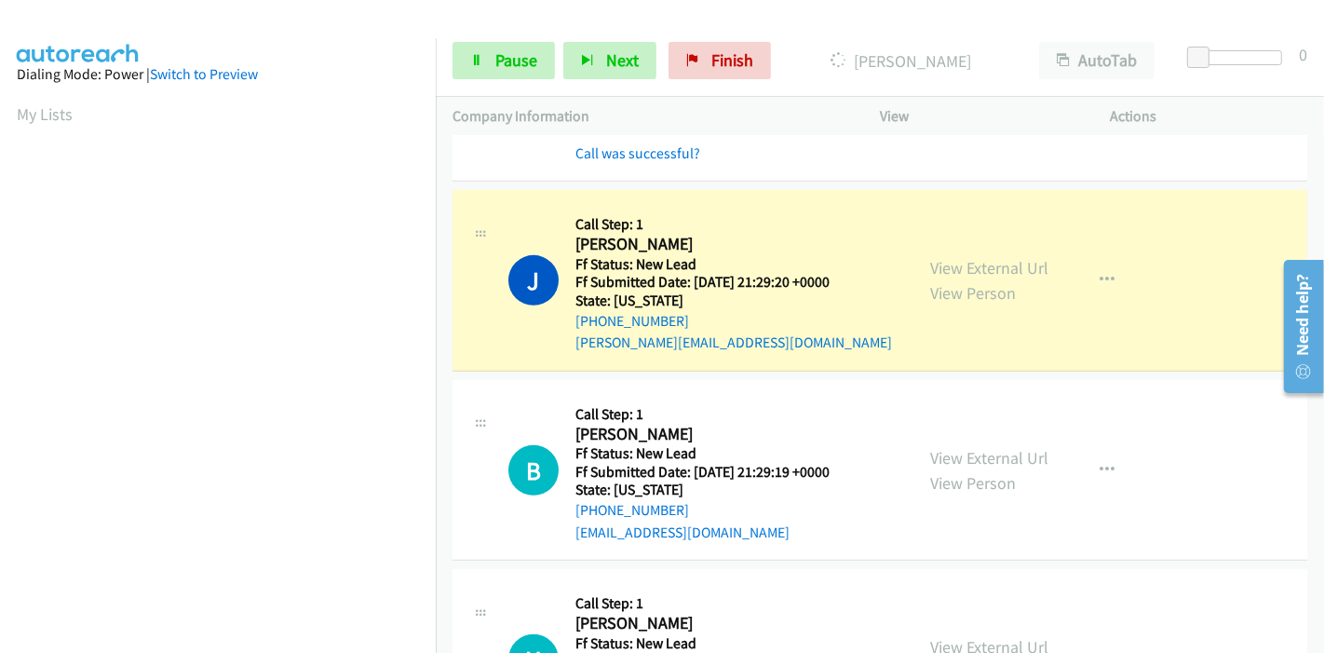
scroll to position [393, 0]
click at [945, 257] on link "View External Url" at bounding box center [989, 267] width 118 height 21
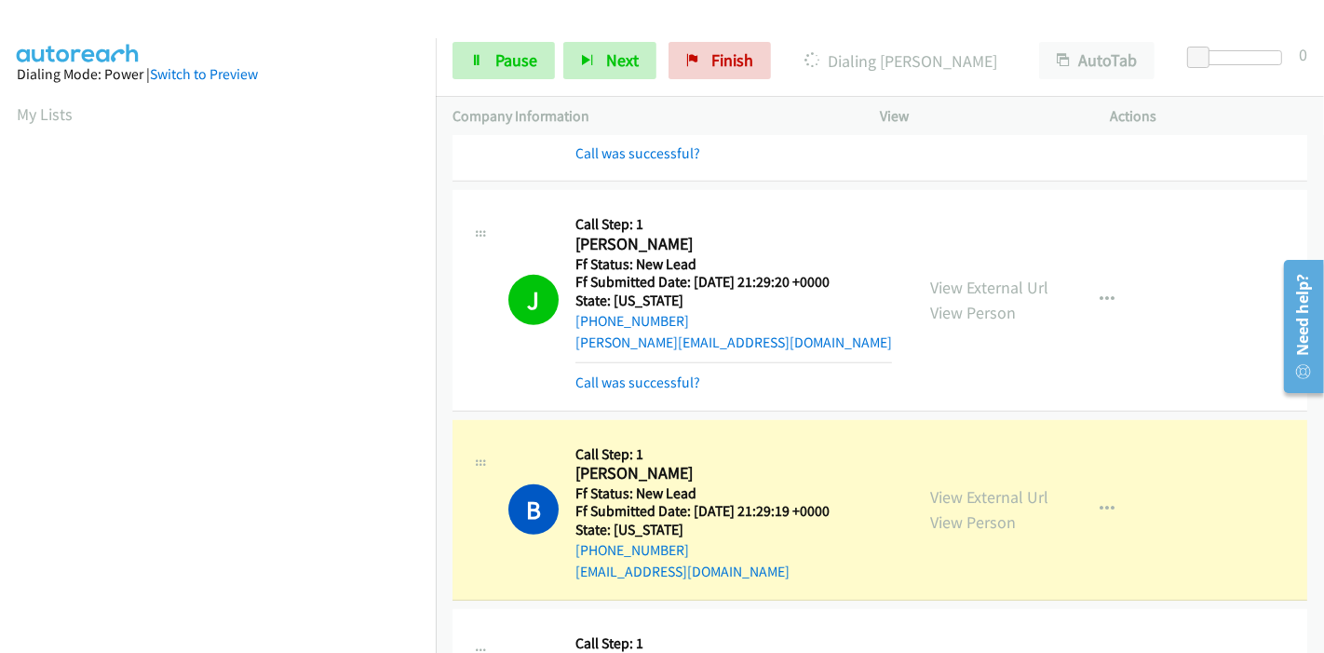
click at [914, 493] on div "View External Url View Person View External Url Email Schedule/Manage Callback …" at bounding box center [1038, 510] width 248 height 147
click at [930, 493] on link "View External Url" at bounding box center [989, 496] width 118 height 21
drag, startPoint x: 476, startPoint y: 60, endPoint x: 456, endPoint y: 82, distance: 29.7
click at [476, 60] on icon at bounding box center [476, 61] width 13 height 13
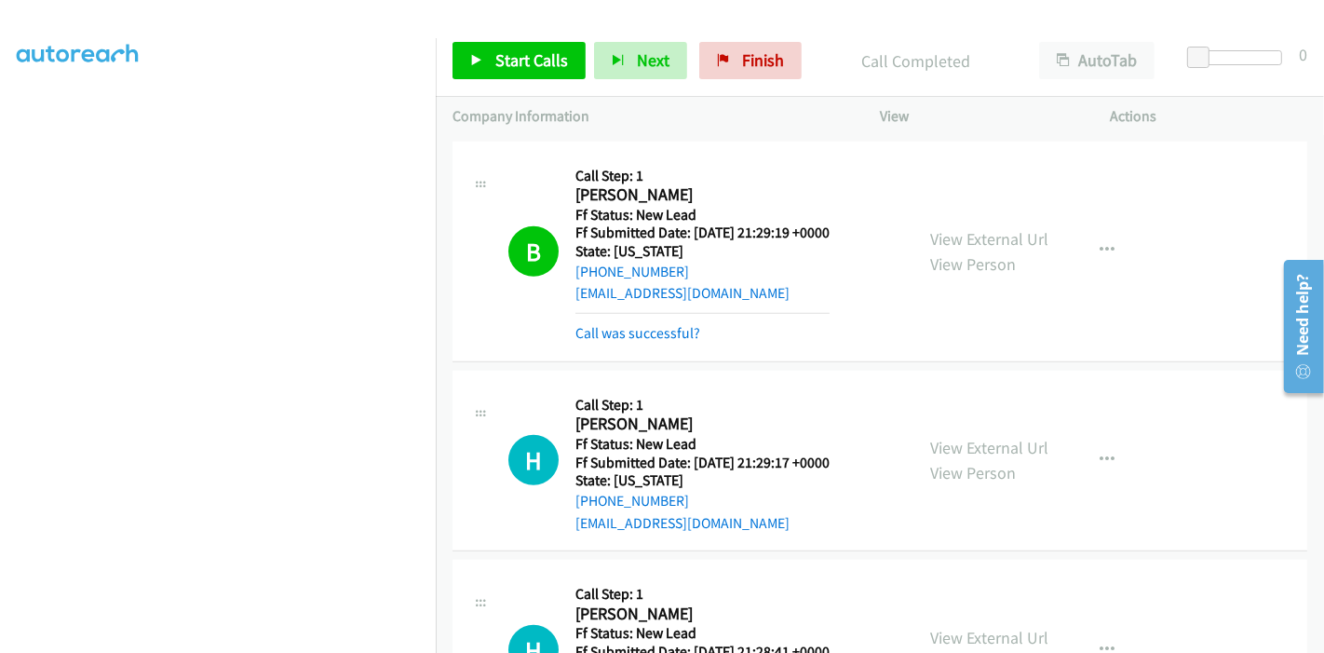
scroll to position [1138, 0]
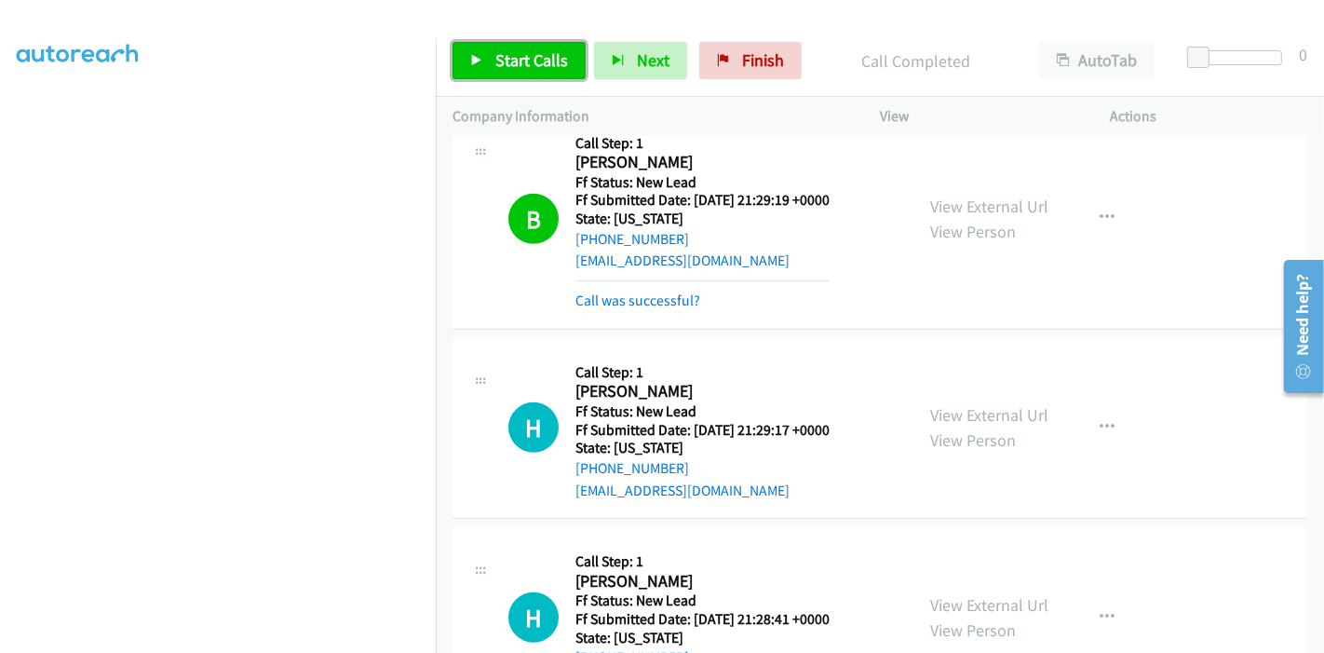
click at [515, 60] on span "Start Calls" at bounding box center [531, 59] width 73 height 21
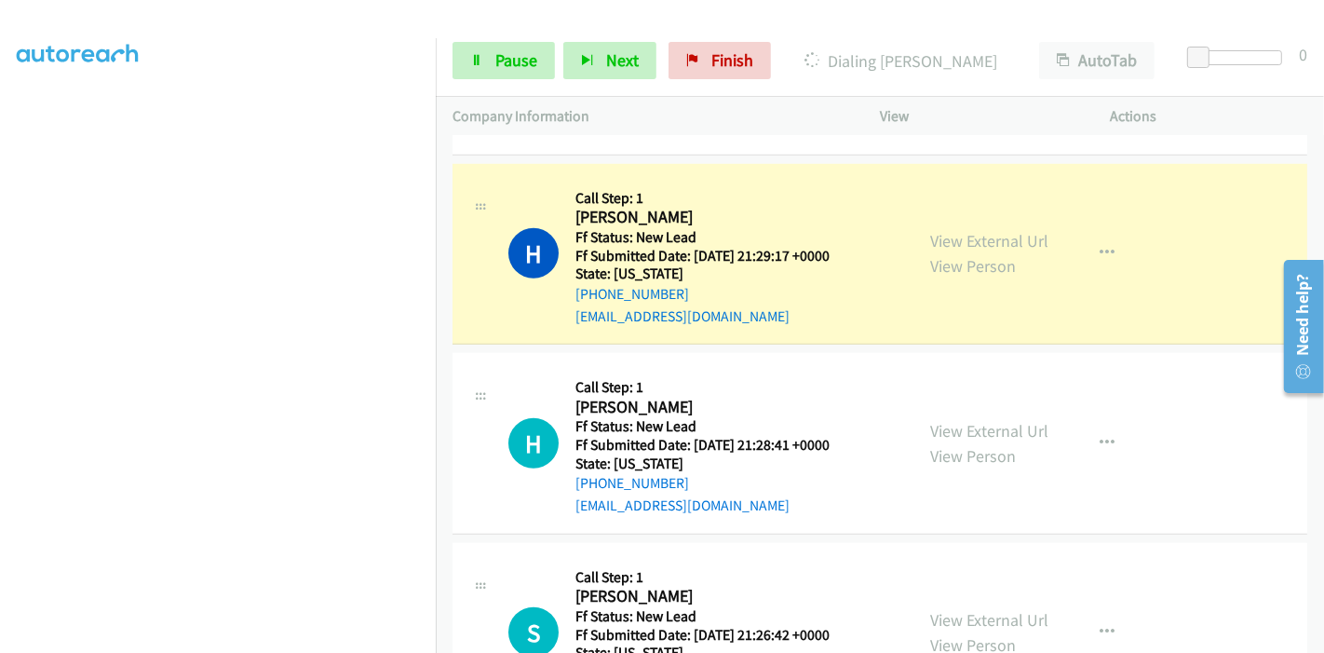
scroll to position [1345, 0]
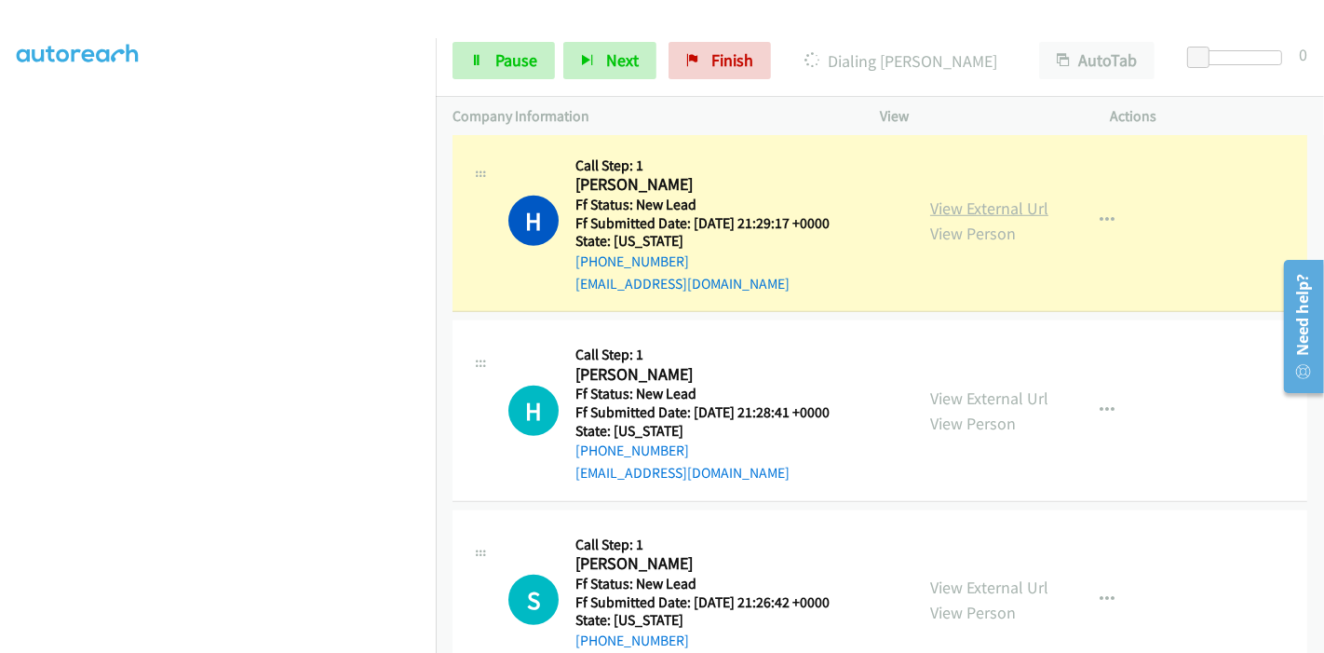
click at [998, 206] on link "View External Url" at bounding box center [989, 207] width 118 height 21
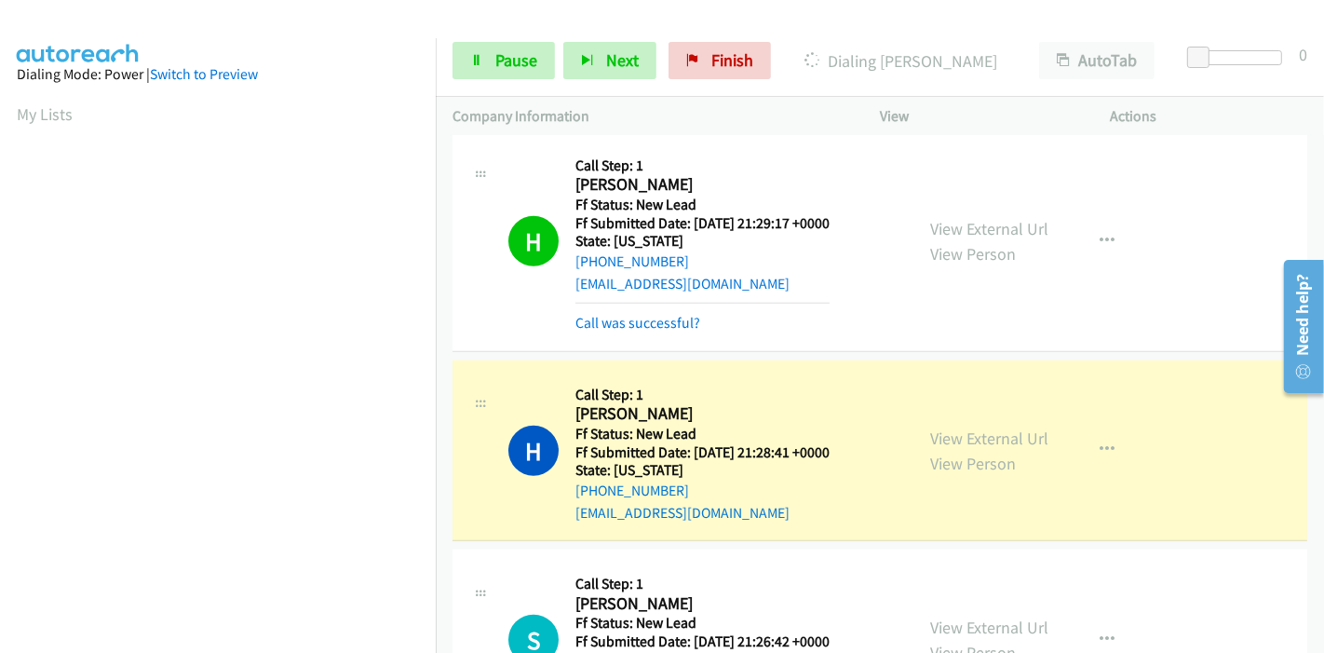
scroll to position [1448, 0]
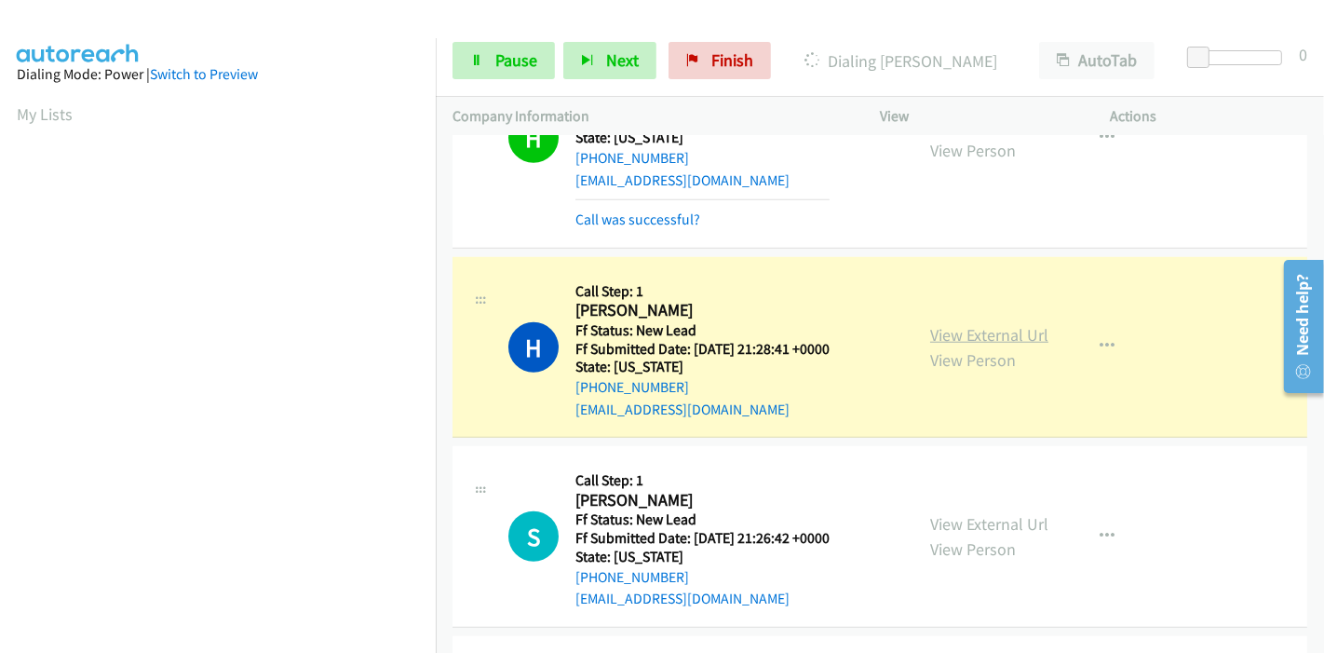
click at [1007, 324] on link "View External Url" at bounding box center [989, 334] width 118 height 21
click at [499, 75] on link "Pause" at bounding box center [504, 60] width 102 height 37
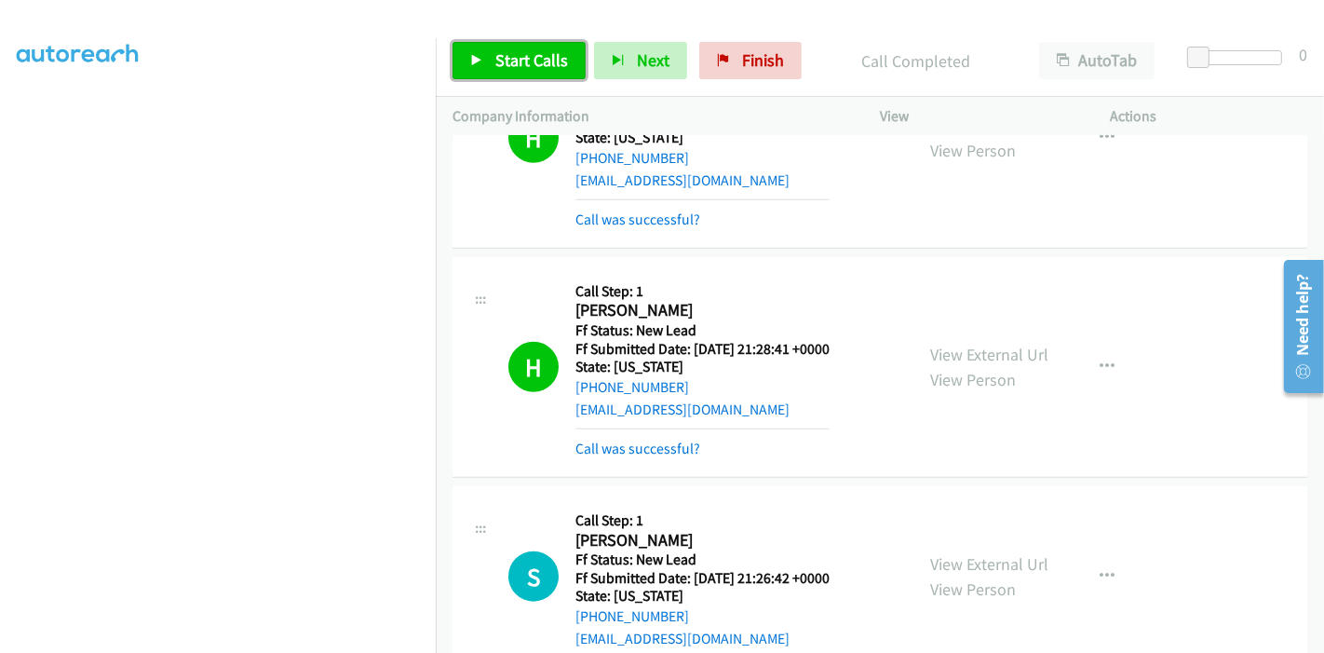
click at [537, 70] on span "Start Calls" at bounding box center [531, 59] width 73 height 21
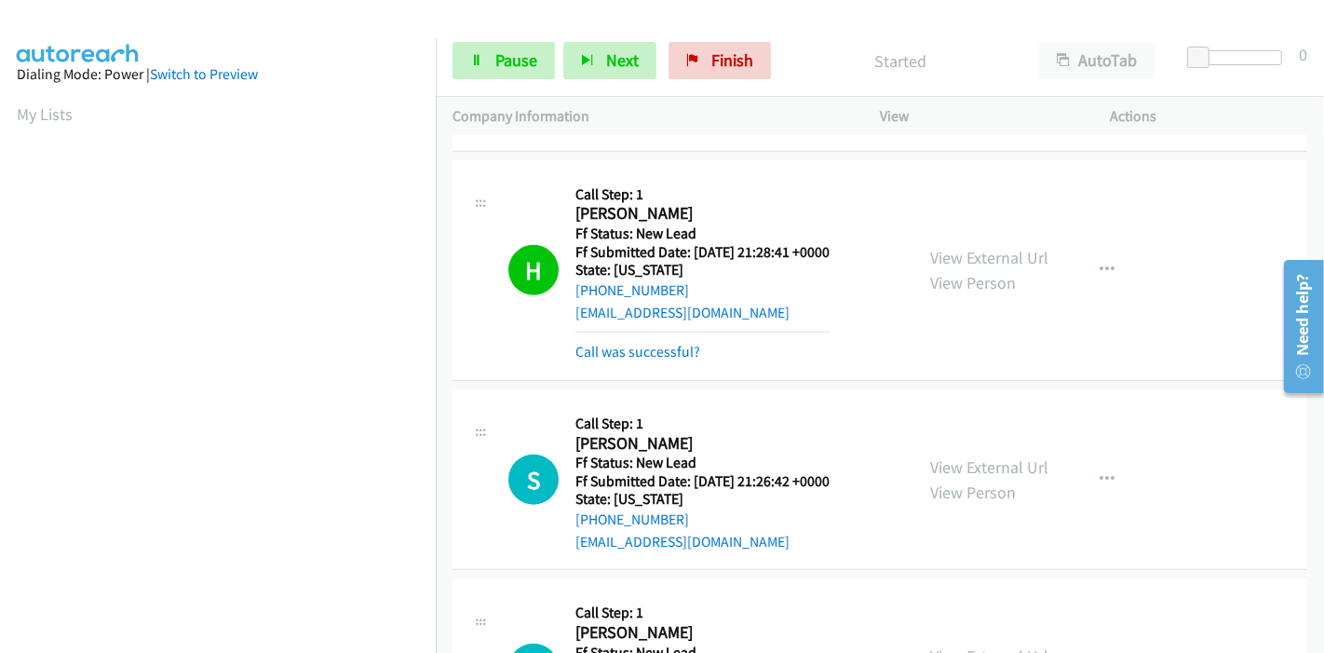
scroll to position [1655, 0]
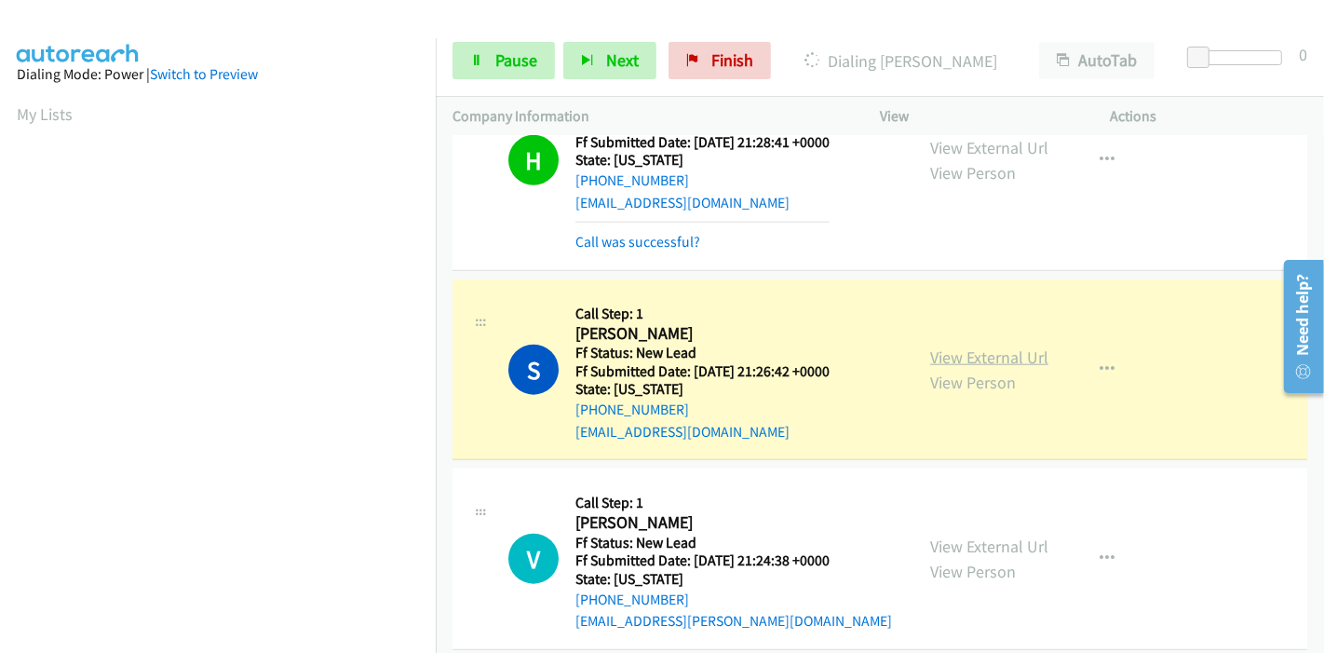
click at [1016, 358] on link "View External Url" at bounding box center [989, 356] width 118 height 21
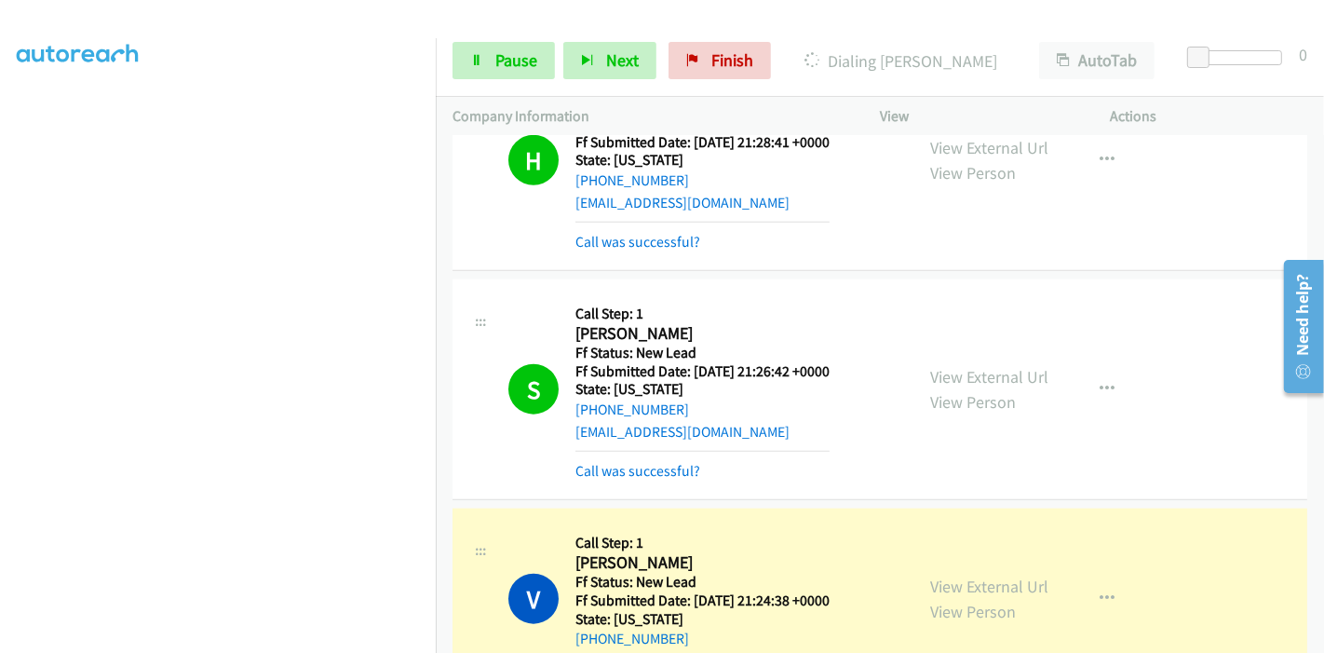
scroll to position [1863, 0]
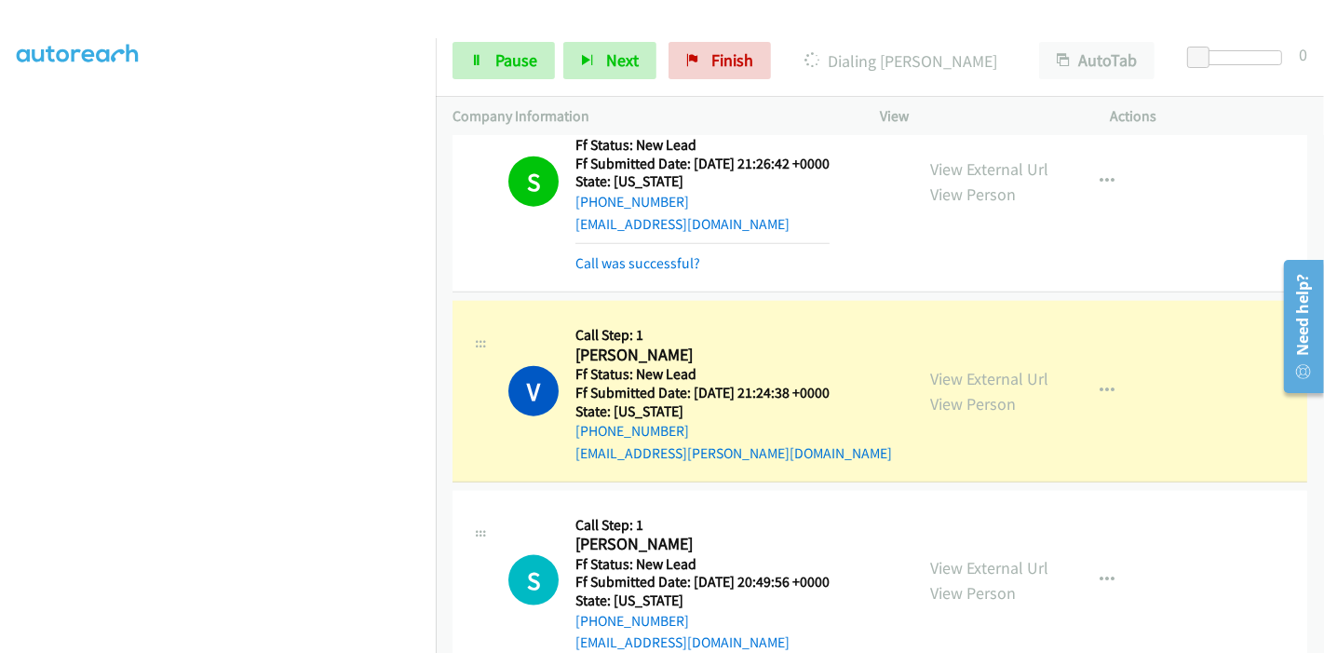
click at [1016, 384] on div "View External Url View Person" at bounding box center [989, 391] width 118 height 50
click at [992, 373] on link "View External Url" at bounding box center [989, 378] width 118 height 21
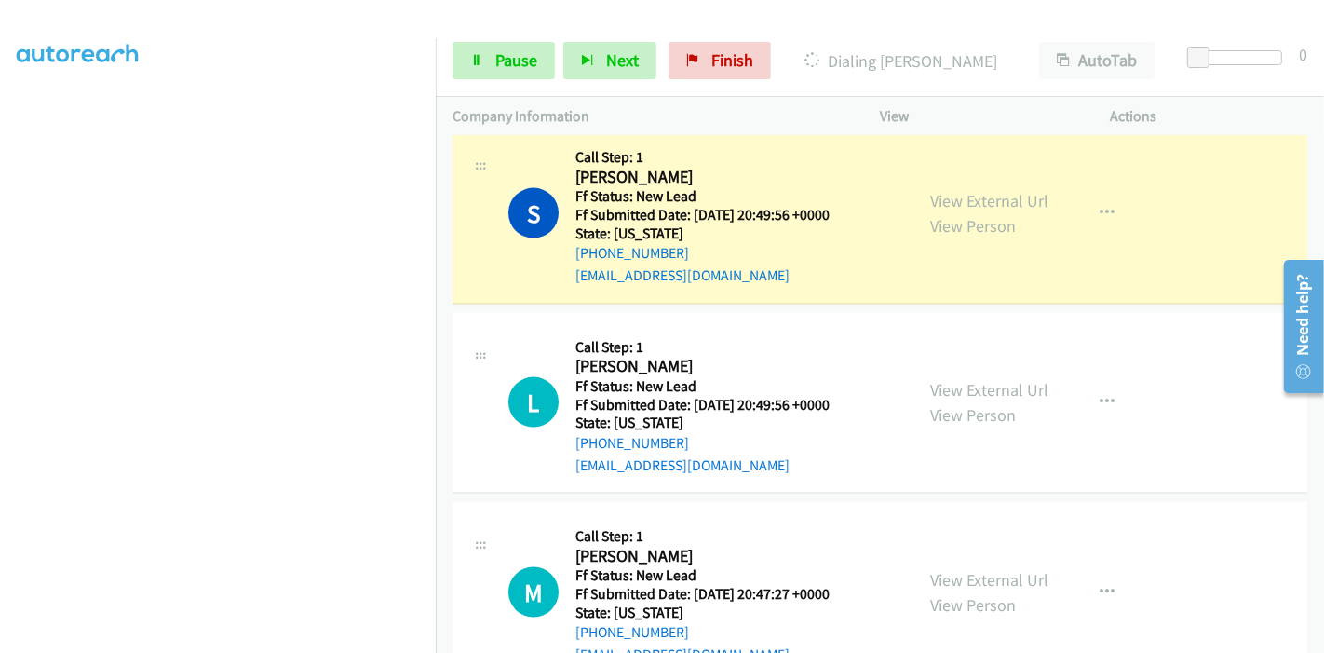
scroll to position [2276, 0]
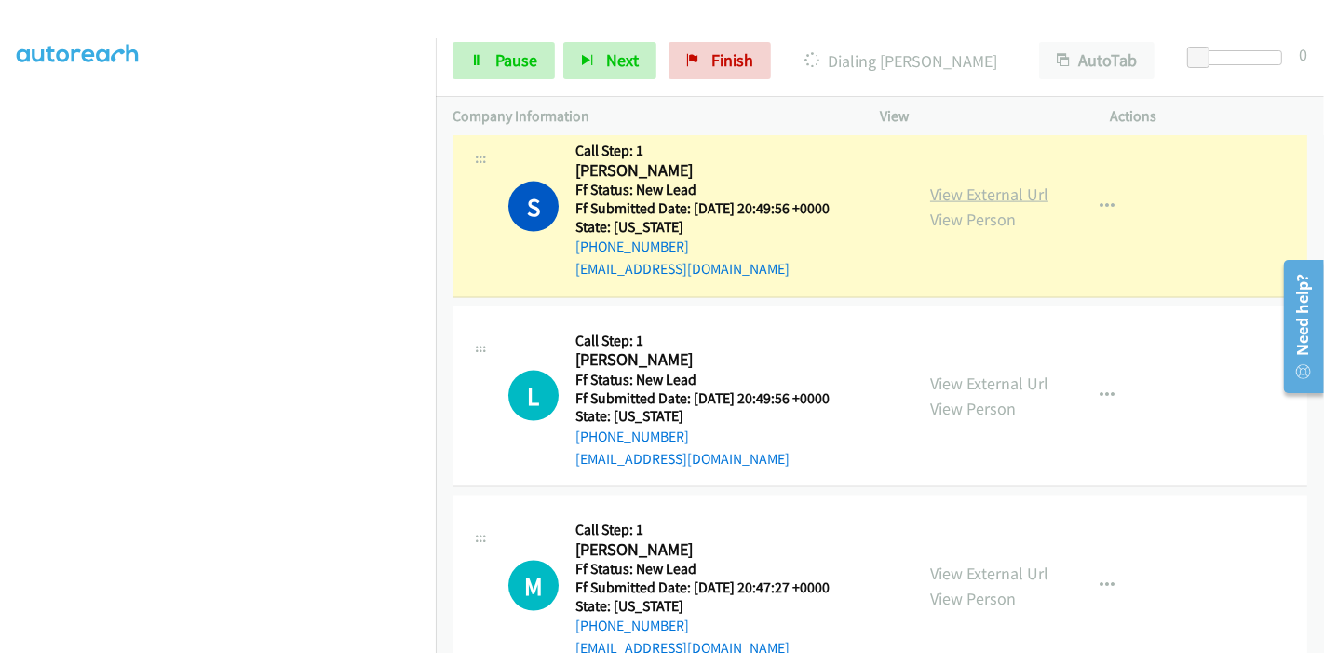
click at [1004, 183] on link "View External Url" at bounding box center [989, 193] width 118 height 21
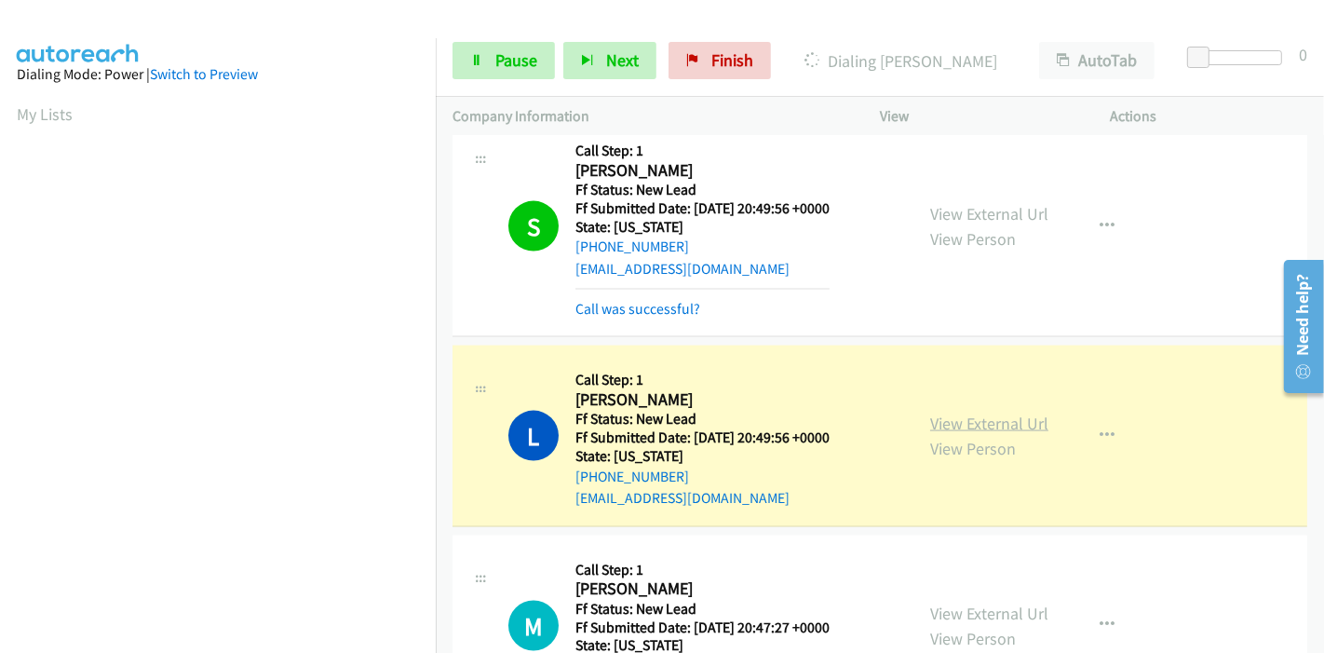
click at [1026, 413] on link "View External Url" at bounding box center [989, 423] width 118 height 21
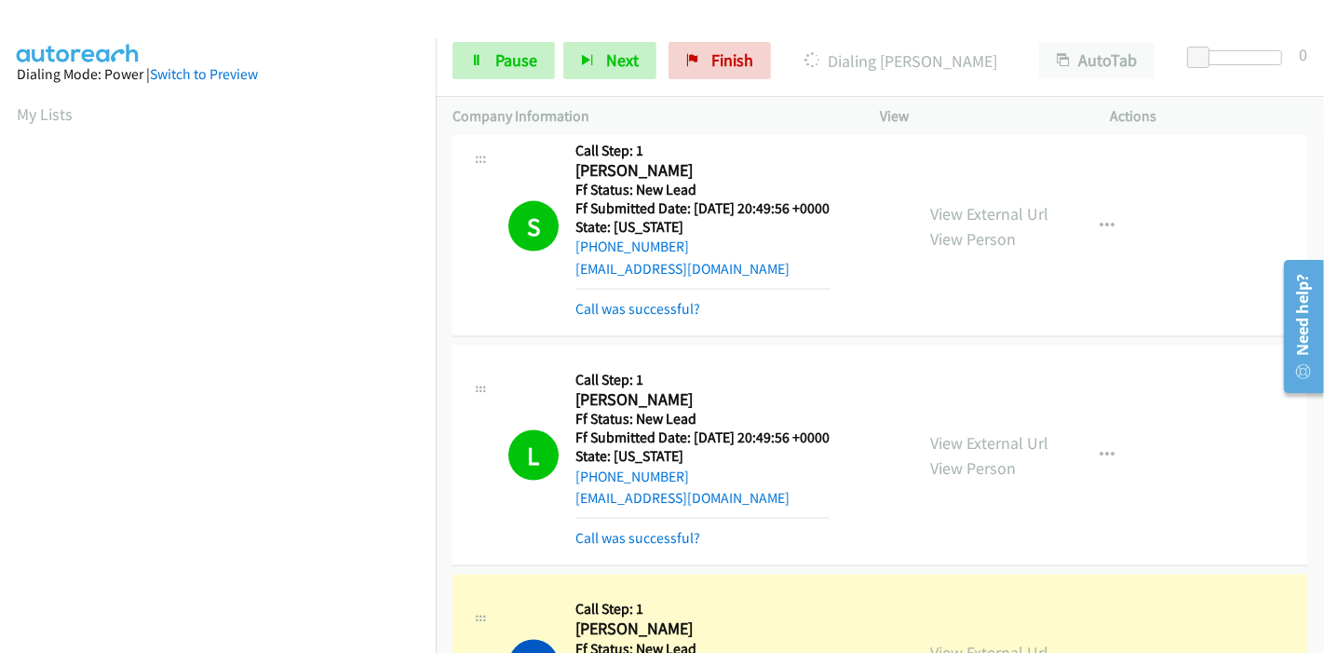
scroll to position [2586, 0]
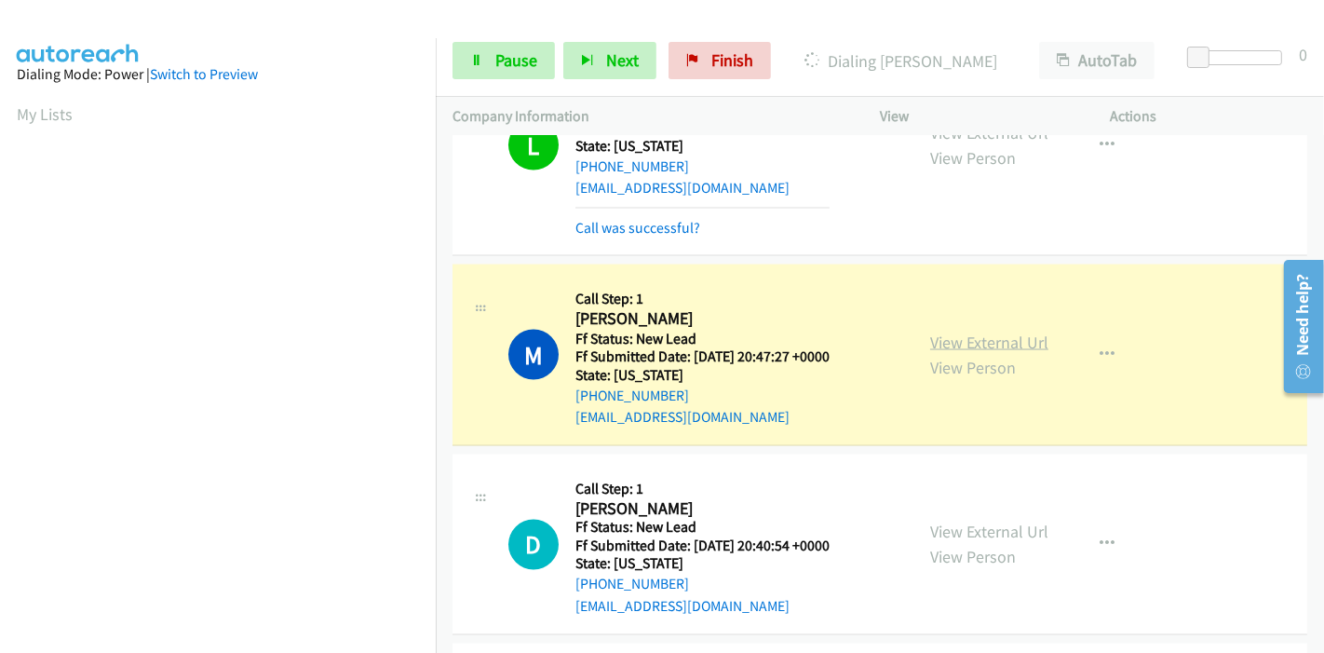
click at [996, 335] on link "View External Url" at bounding box center [989, 342] width 118 height 21
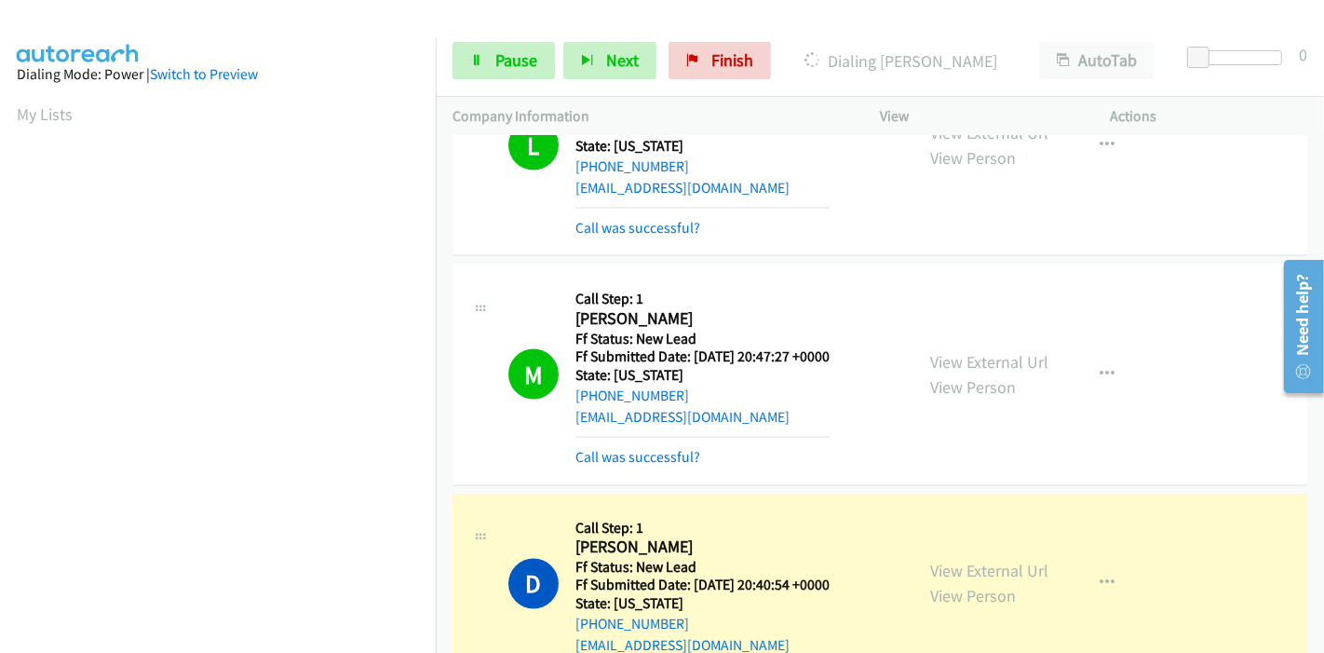
scroll to position [2897, 0]
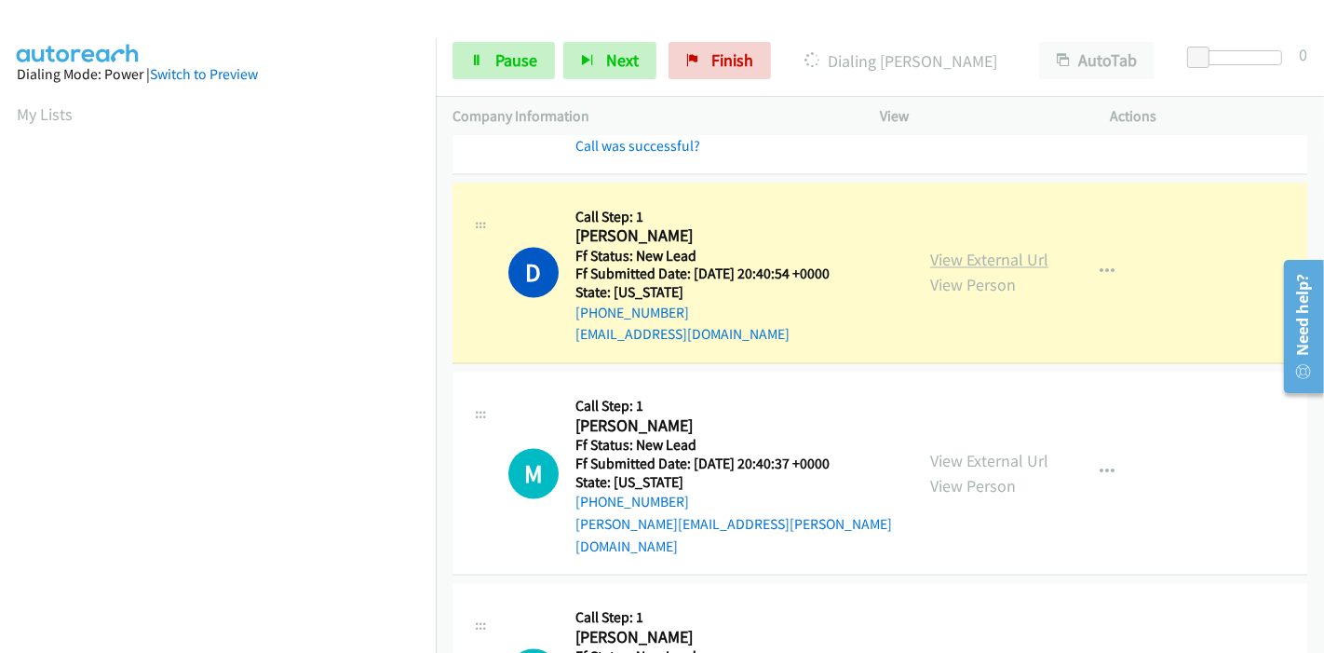
click at [1021, 251] on link "View External Url" at bounding box center [989, 260] width 118 height 21
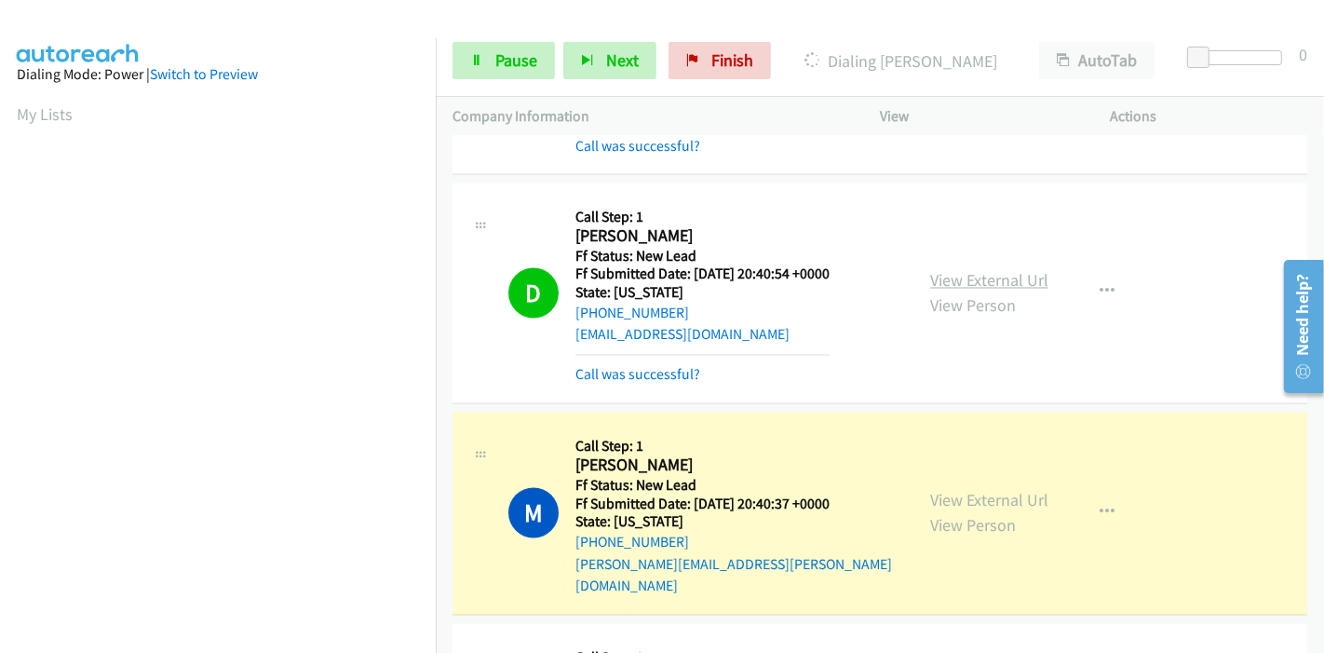
click at [939, 274] on link "View External Url" at bounding box center [989, 280] width 118 height 21
click at [930, 490] on link "View External Url" at bounding box center [989, 500] width 118 height 21
click at [499, 62] on span "Pause" at bounding box center [516, 59] width 42 height 21
click at [500, 65] on span "Pause" at bounding box center [516, 59] width 42 height 21
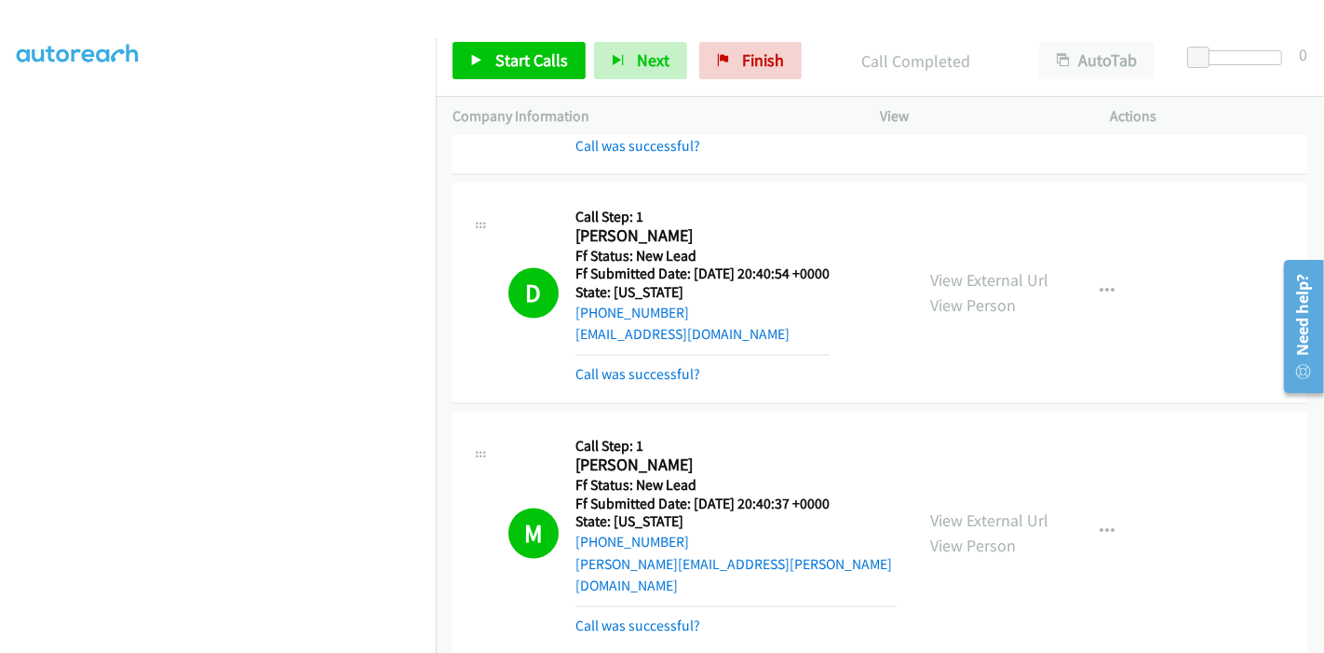
click at [535, 41] on div "Start Calls Pause Next Finish Call Completed AutoTab AutoTab 0" at bounding box center [880, 61] width 888 height 72
click at [524, 49] on span "Start Calls" at bounding box center [531, 59] width 73 height 21
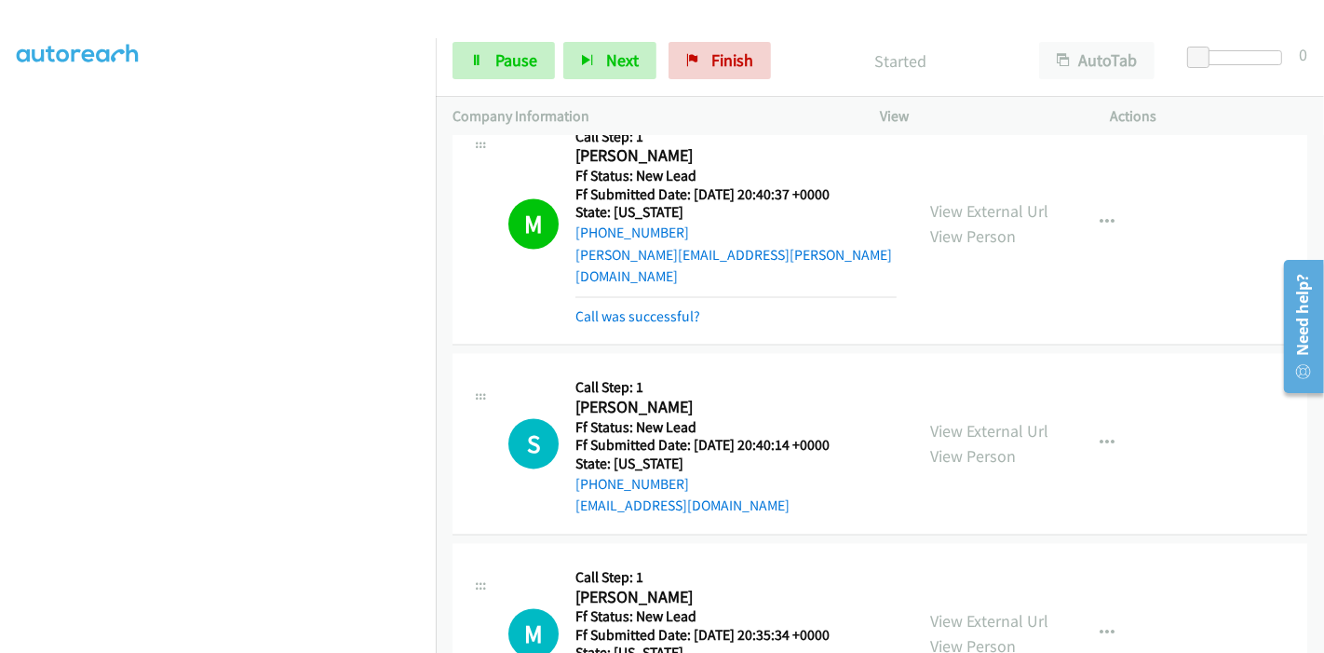
scroll to position [3414, 0]
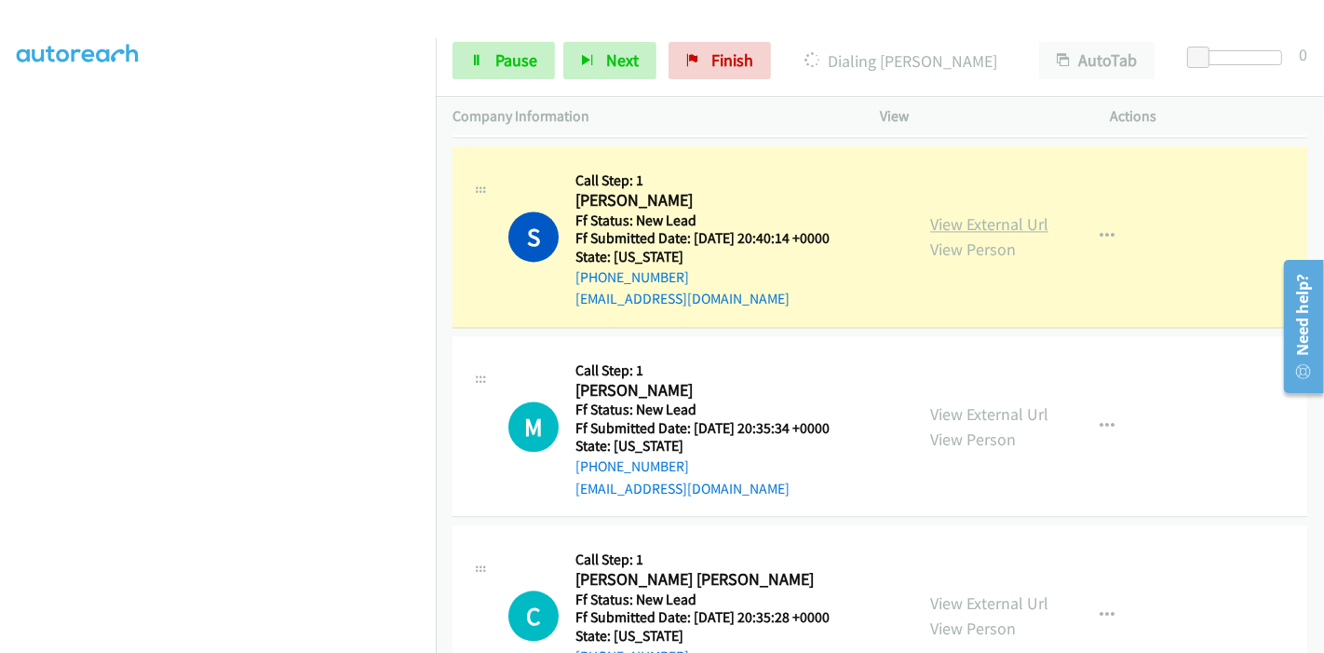
click at [979, 213] on link "View External Url" at bounding box center [989, 223] width 118 height 21
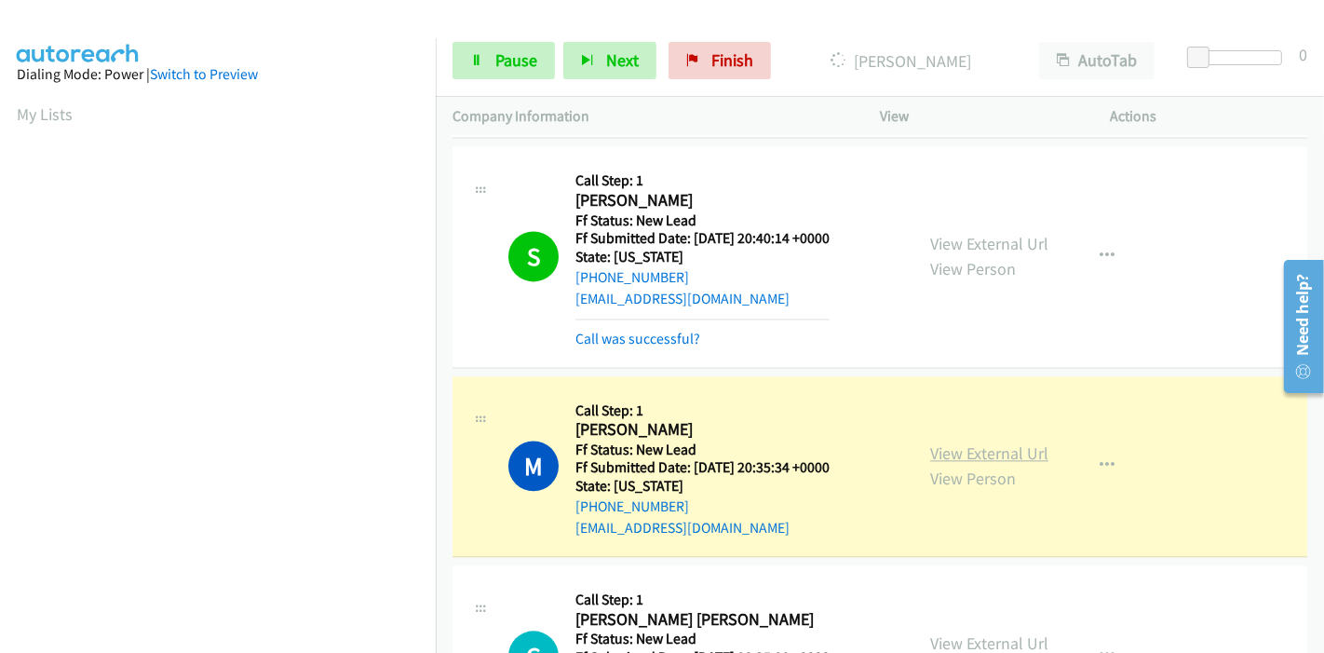
scroll to position [393, 0]
click at [983, 442] on link "View External Url" at bounding box center [989, 452] width 118 height 21
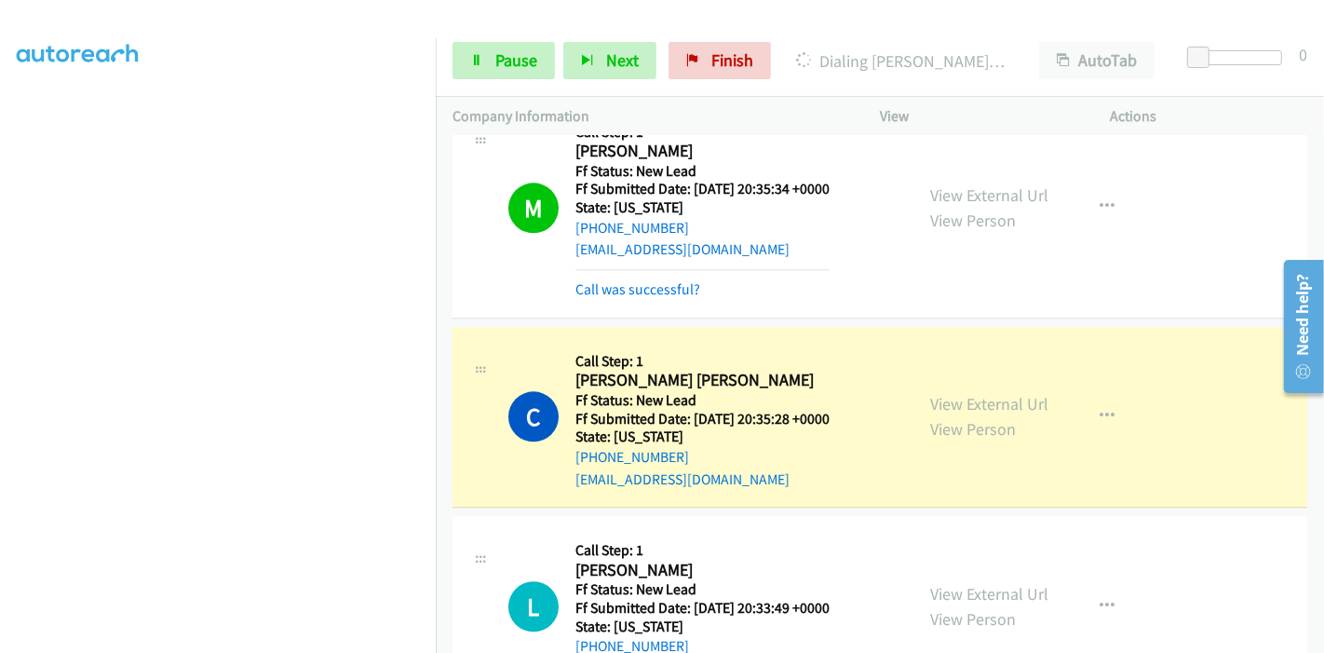
scroll to position [3725, 0]
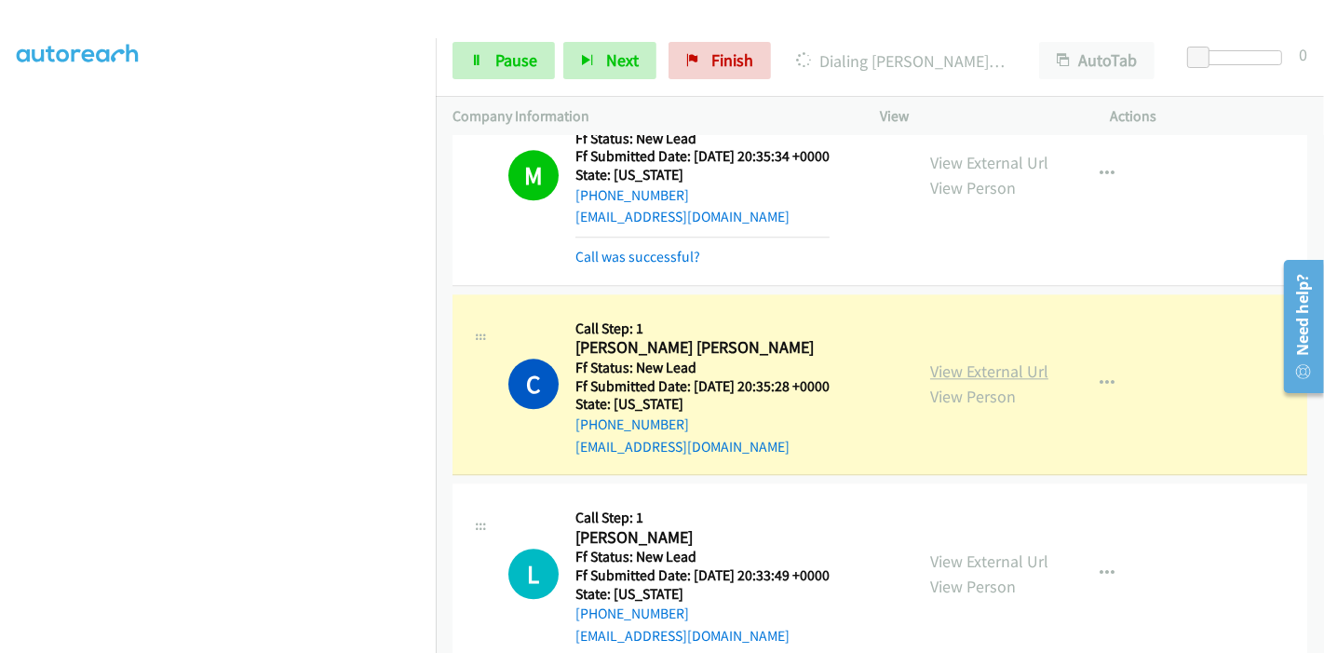
click at [938, 360] on link "View External Url" at bounding box center [989, 370] width 118 height 21
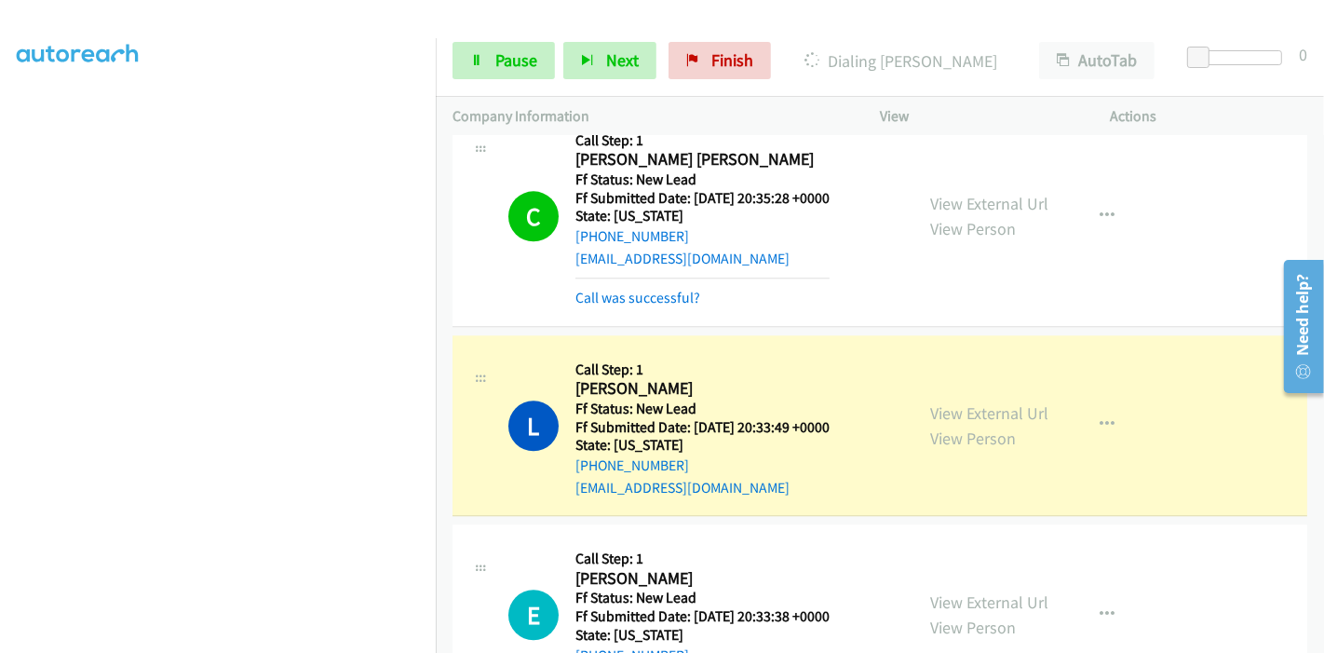
scroll to position [3932, 0]
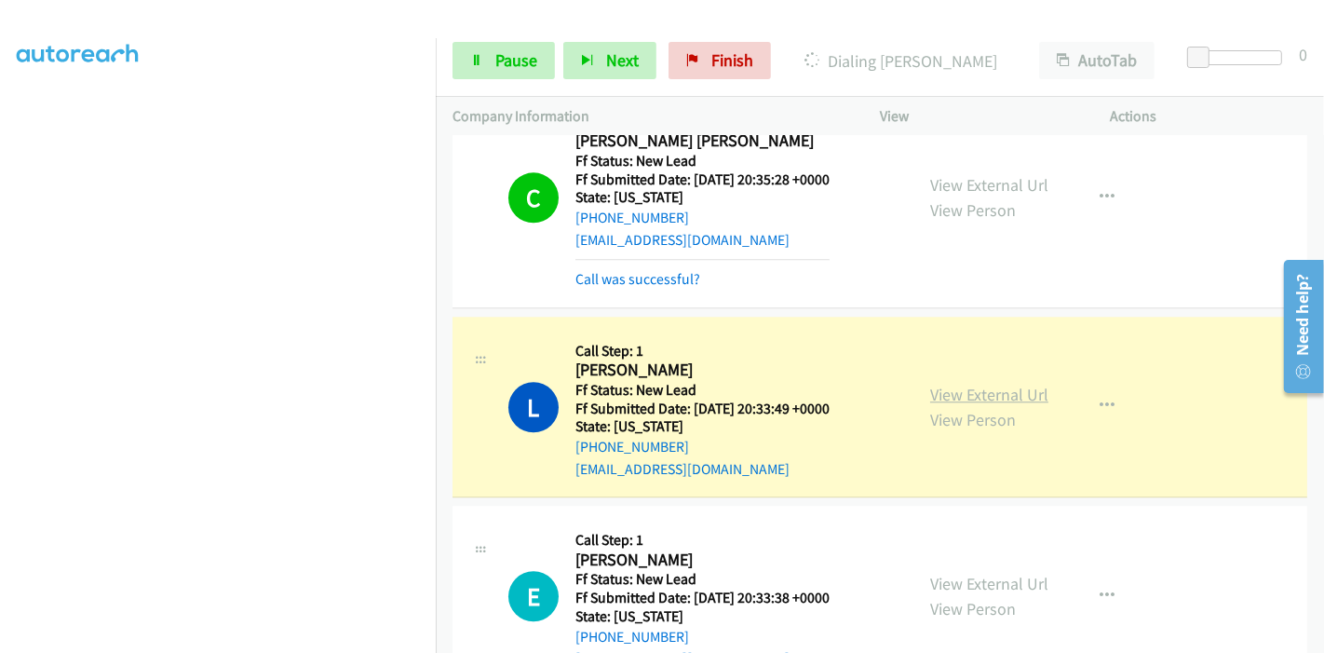
click at [1008, 384] on link "View External Url" at bounding box center [989, 394] width 118 height 21
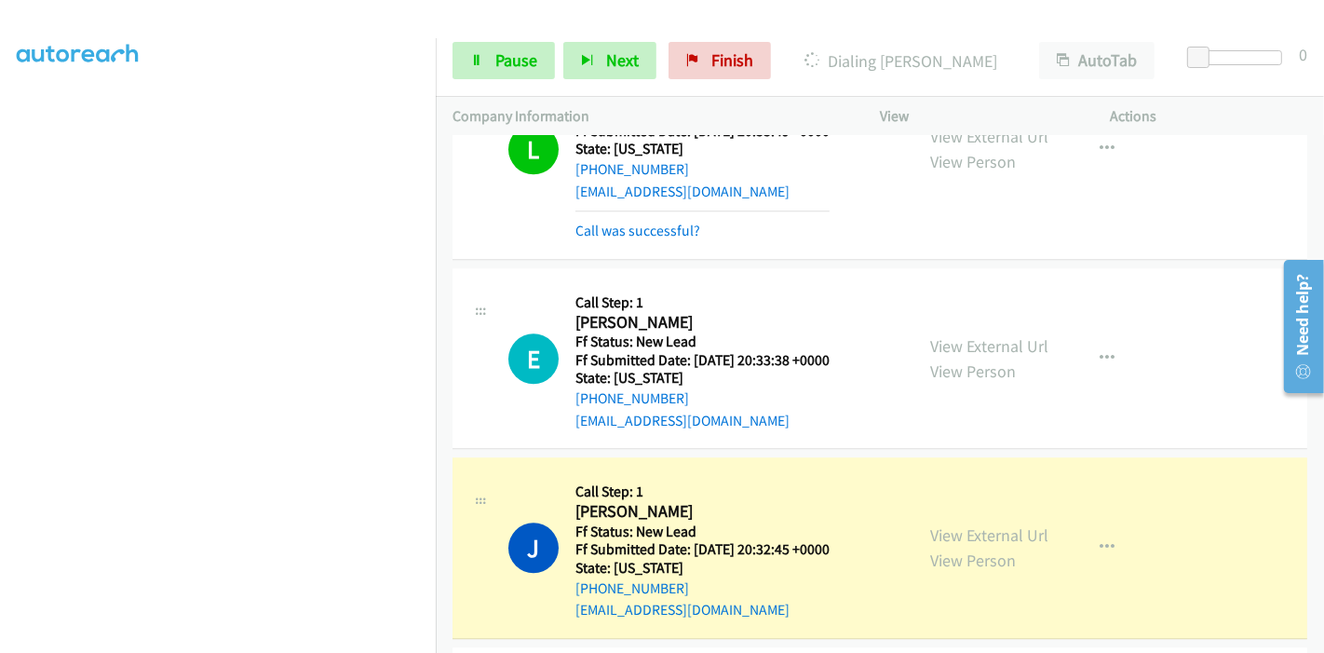
scroll to position [4242, 0]
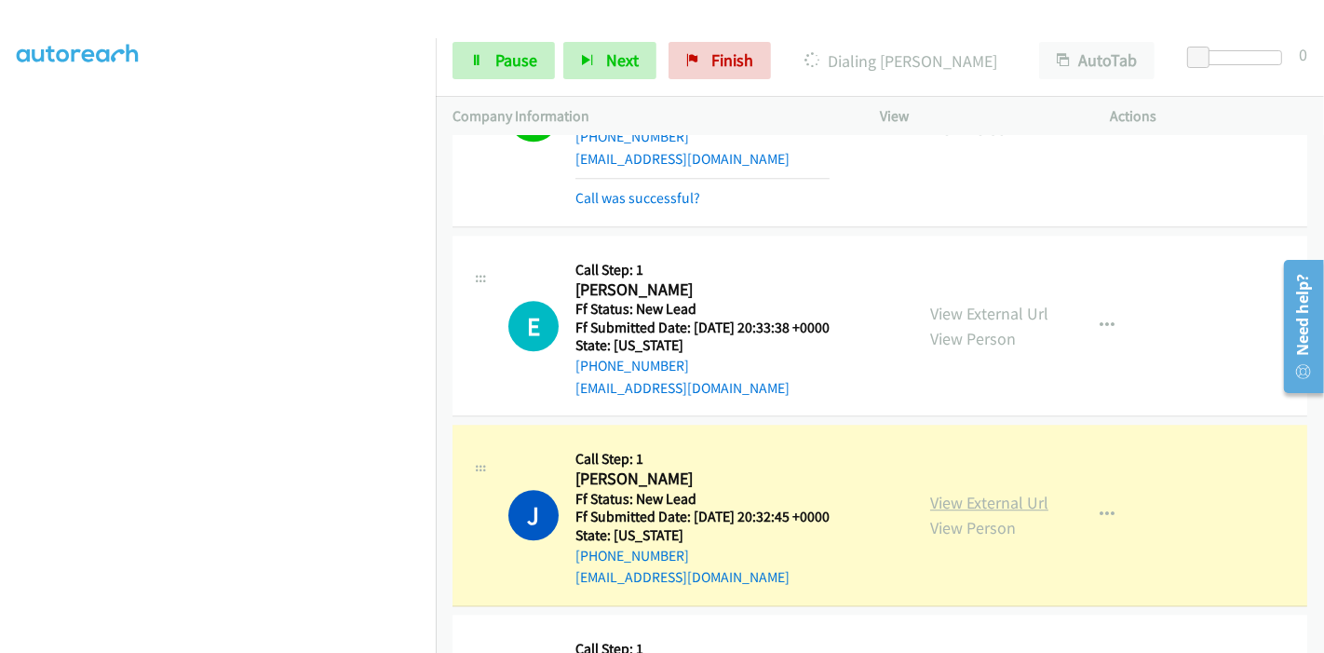
click at [957, 492] on link "View External Url" at bounding box center [989, 502] width 118 height 21
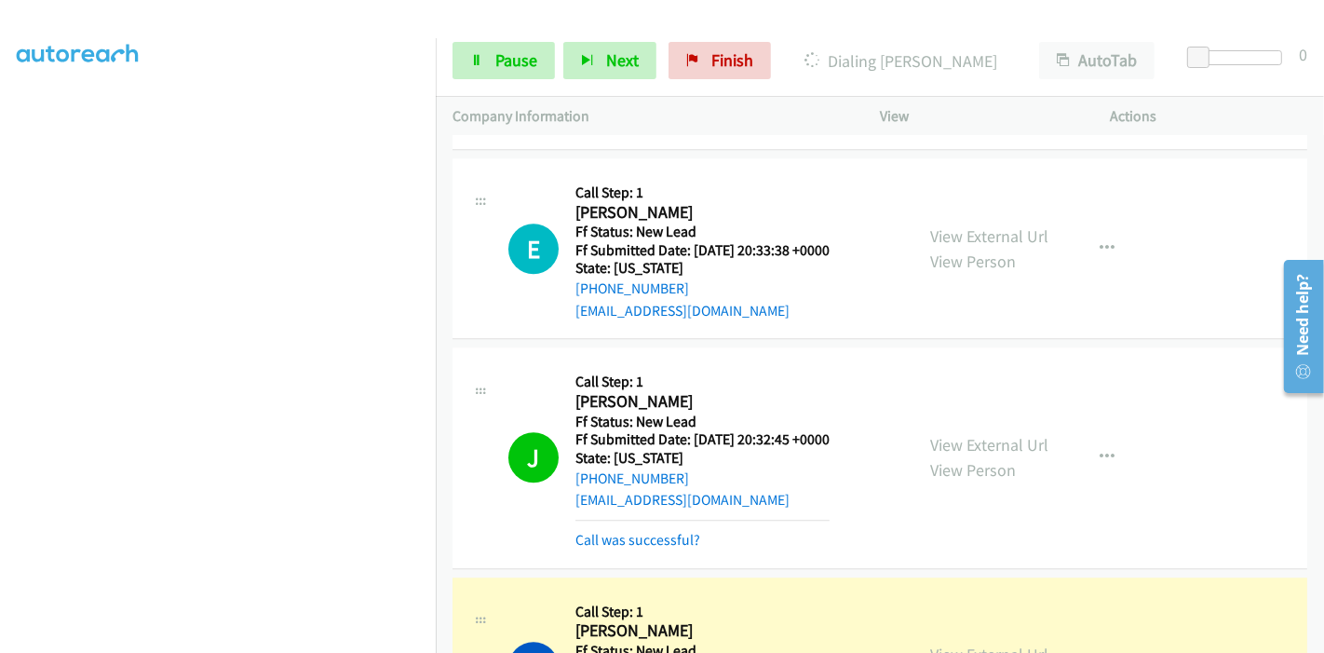
scroll to position [4420, 0]
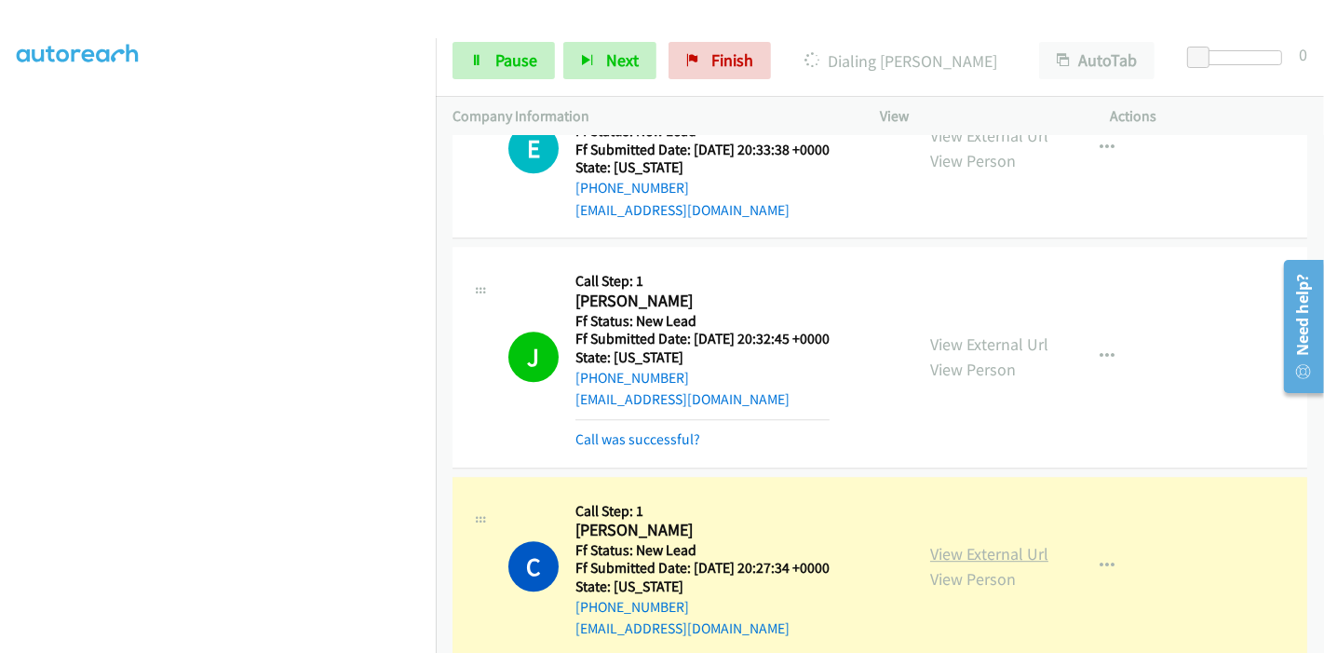
click at [961, 543] on link "View External Url" at bounding box center [989, 553] width 118 height 21
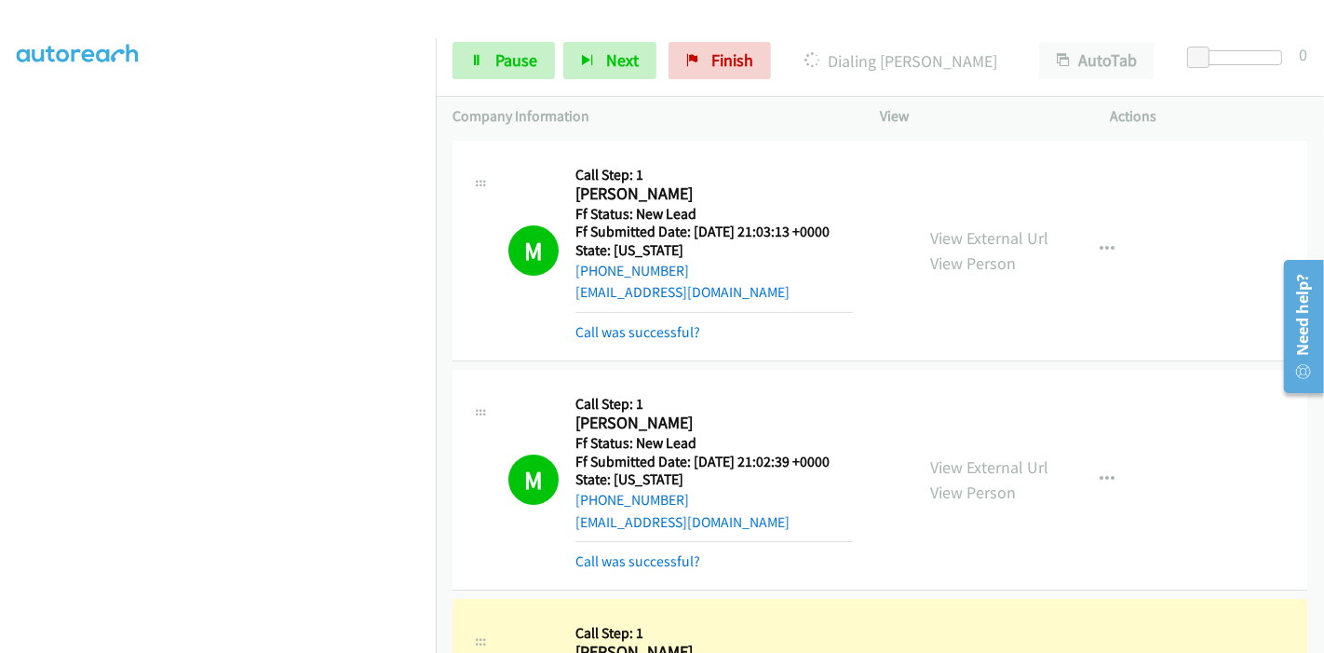
scroll to position [310, 0]
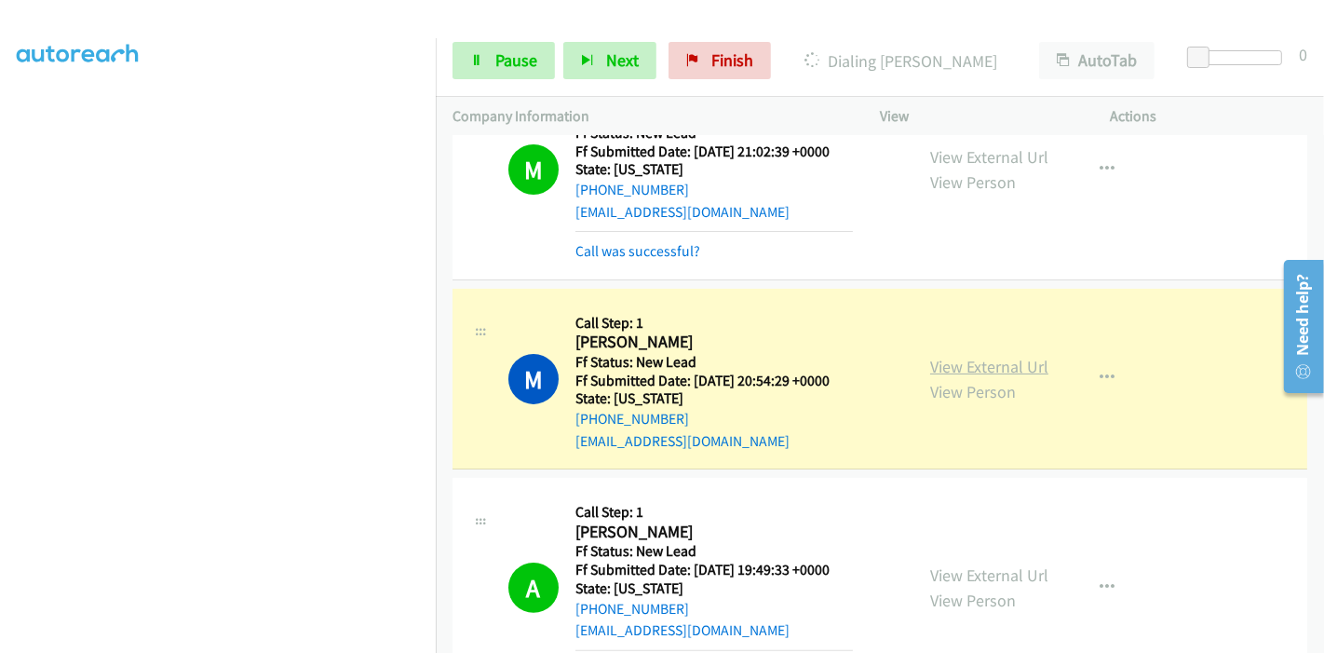
click at [935, 363] on link "View External Url" at bounding box center [989, 366] width 118 height 21
click at [527, 54] on span "Pause" at bounding box center [516, 59] width 42 height 21
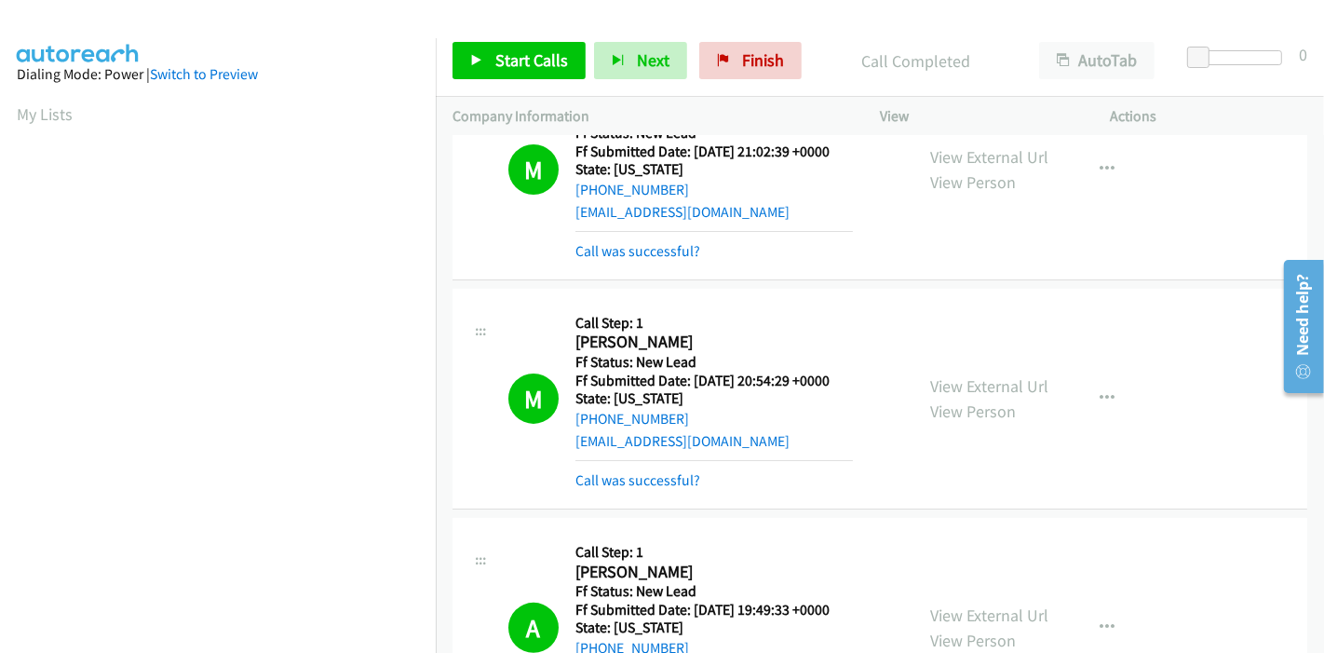
scroll to position [393, 0]
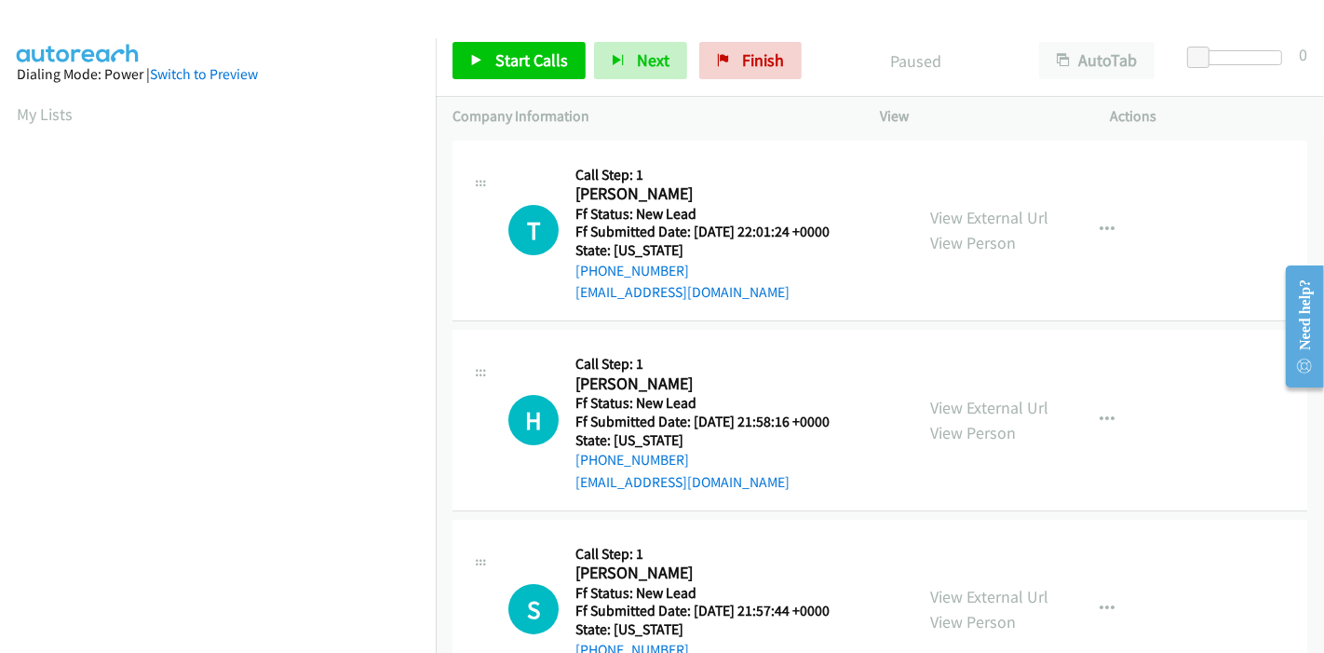
scroll to position [393, 0]
click at [949, 223] on link "View External Url" at bounding box center [989, 217] width 118 height 21
click at [531, 48] on link "Start Calls" at bounding box center [519, 60] width 133 height 37
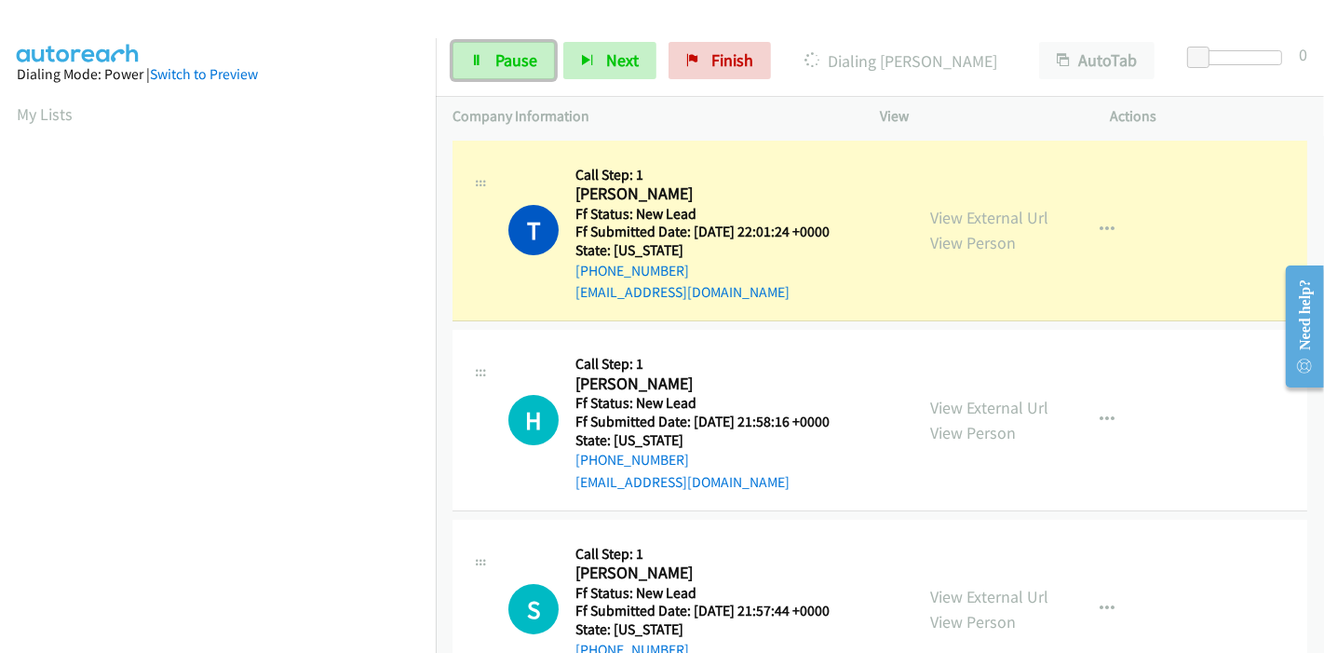
drag, startPoint x: 481, startPoint y: 42, endPoint x: 482, endPoint y: 28, distance: 14.0
click at [481, 42] on link "Pause" at bounding box center [504, 60] width 102 height 37
click at [492, 48] on link "Pause" at bounding box center [504, 60] width 102 height 37
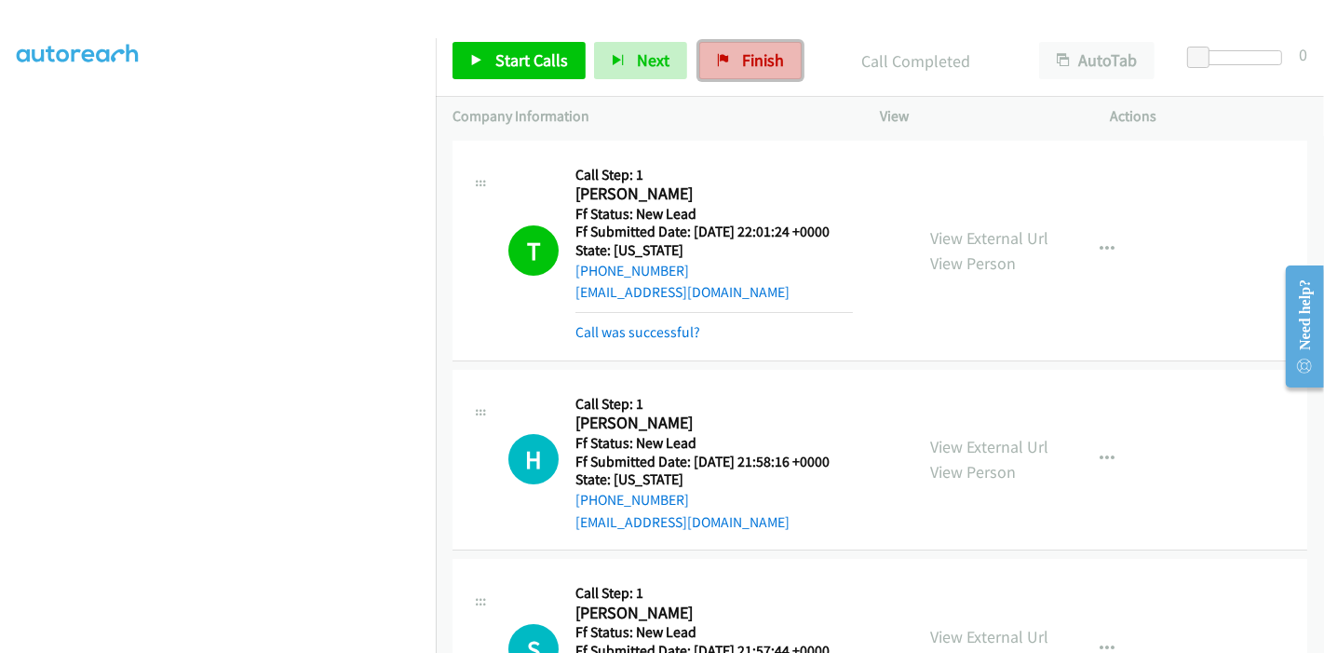
drag, startPoint x: 758, startPoint y: 60, endPoint x: 725, endPoint y: 60, distance: 33.5
click at [758, 60] on span "Finish" at bounding box center [763, 59] width 42 height 21
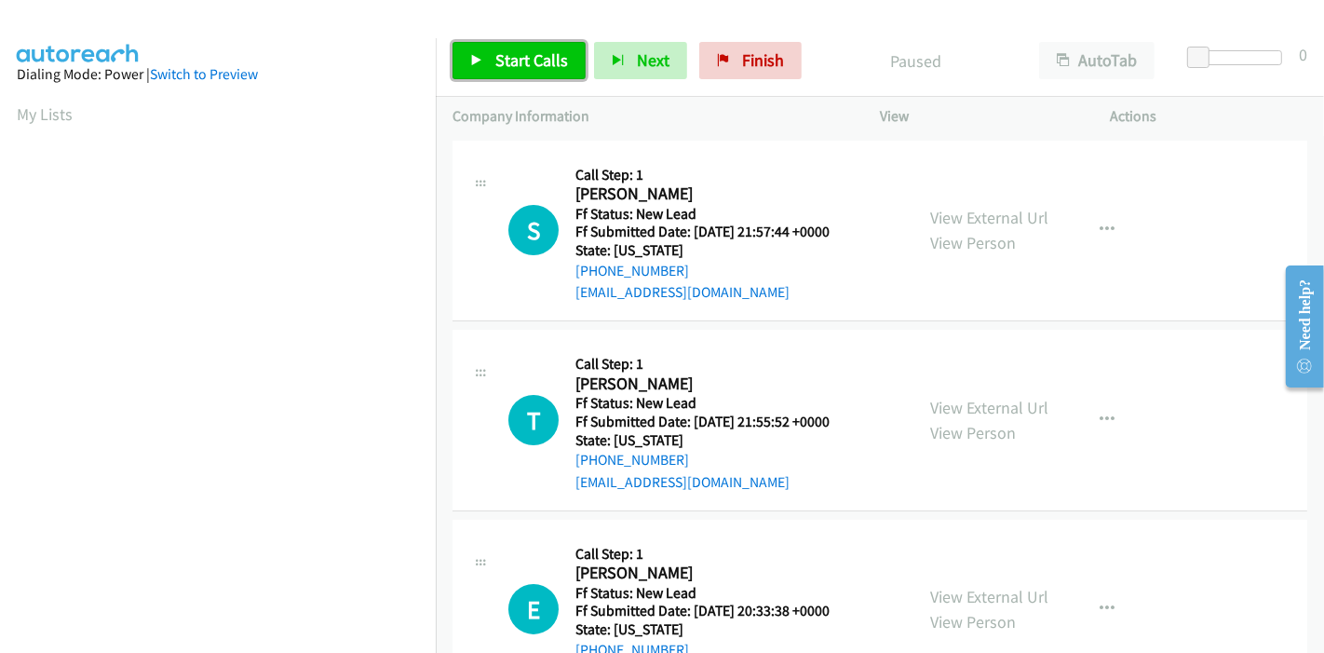
click at [540, 67] on span "Start Calls" at bounding box center [531, 59] width 73 height 21
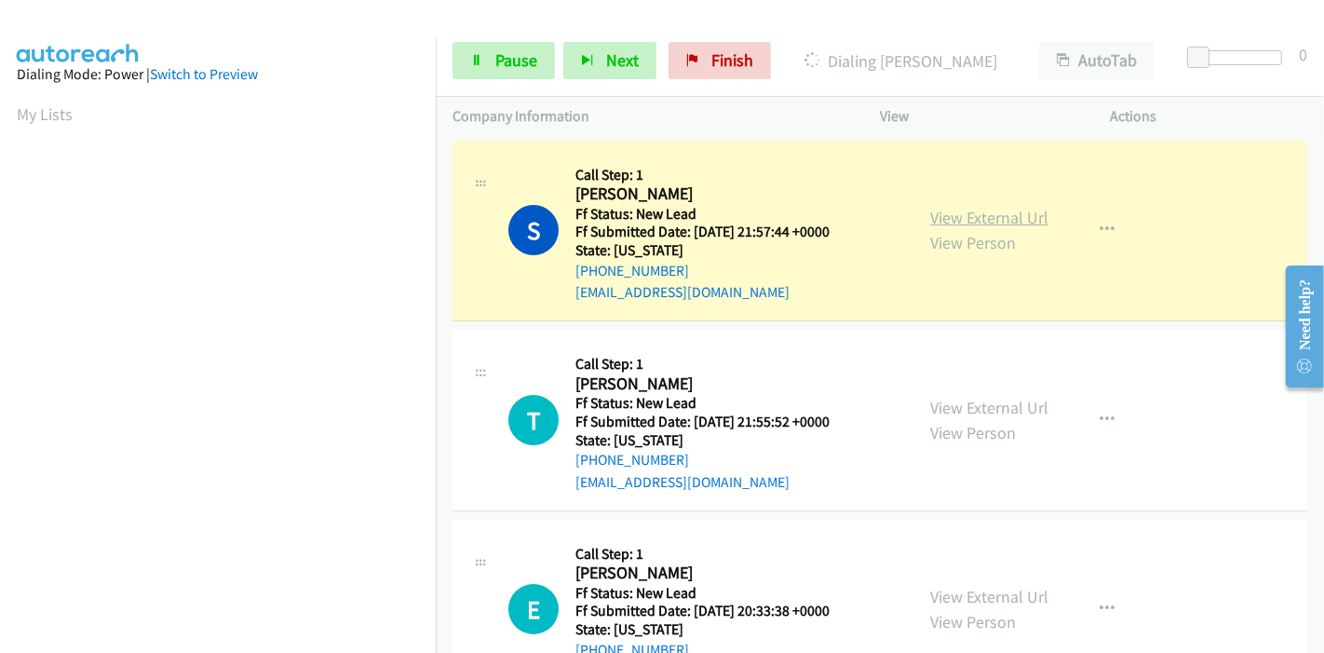
click at [1026, 212] on link "View External Url" at bounding box center [989, 217] width 118 height 21
click at [489, 51] on link "Pause" at bounding box center [504, 60] width 102 height 37
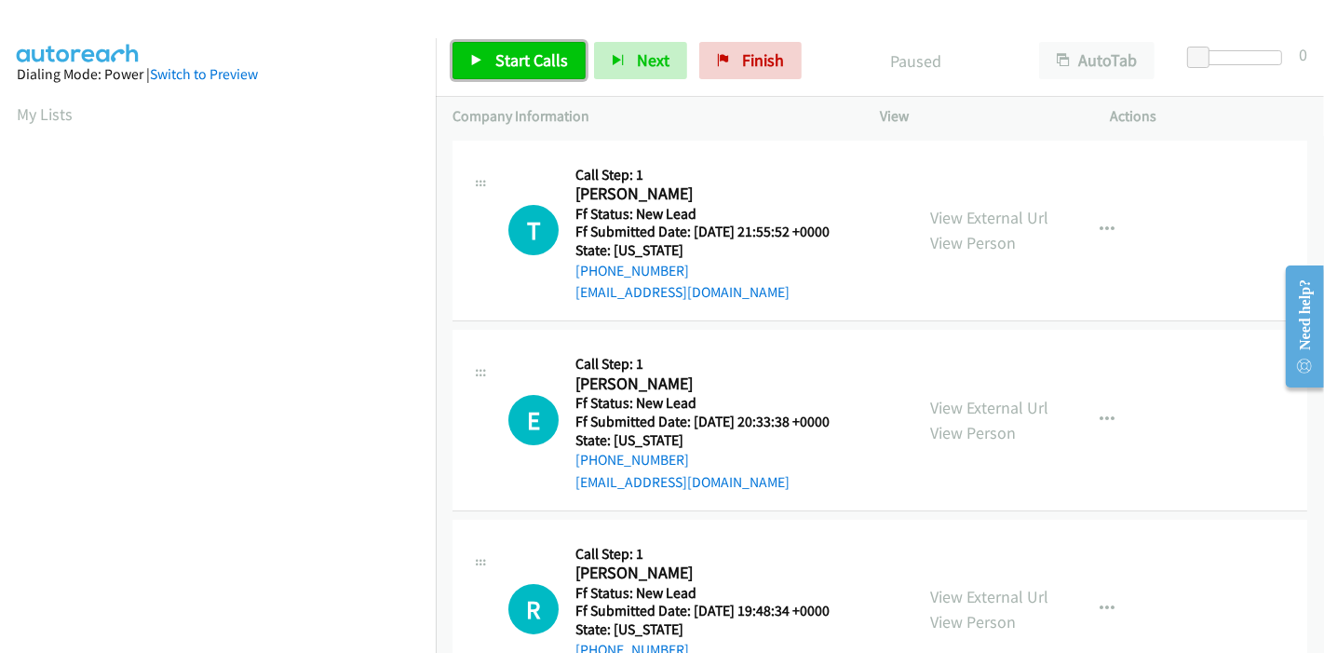
click at [546, 44] on link "Start Calls" at bounding box center [519, 60] width 133 height 37
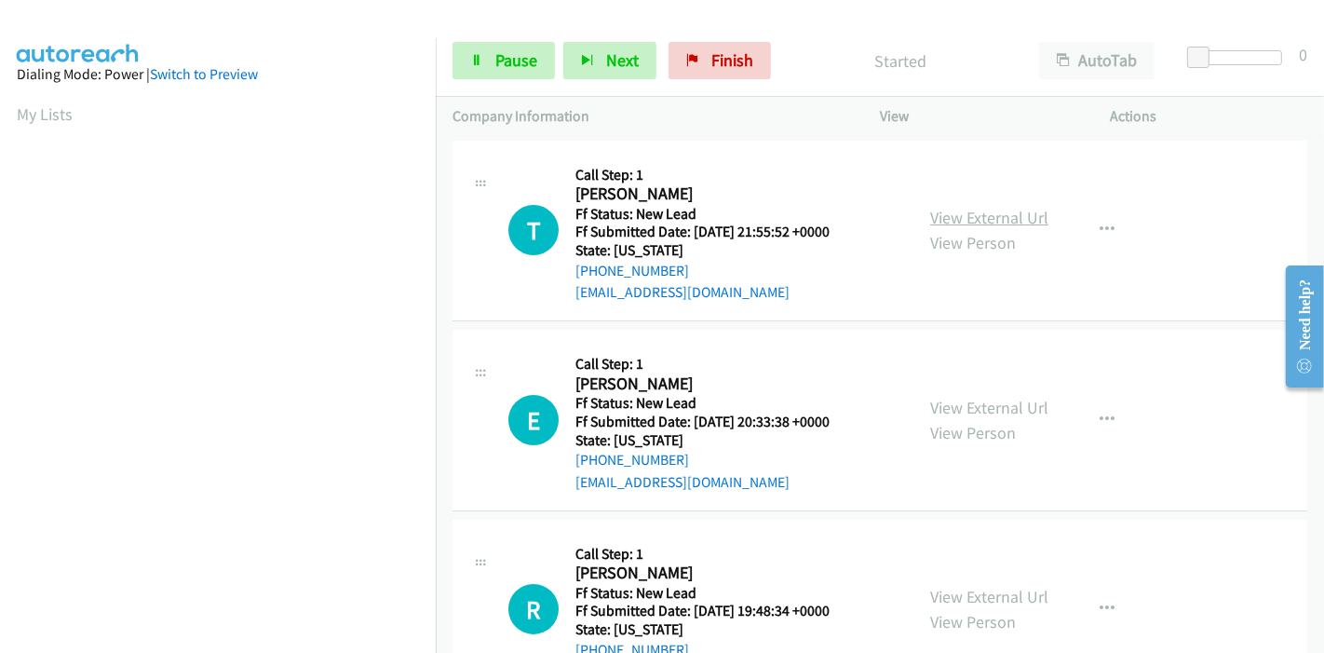
click at [998, 220] on link "View External Url" at bounding box center [989, 217] width 118 height 21
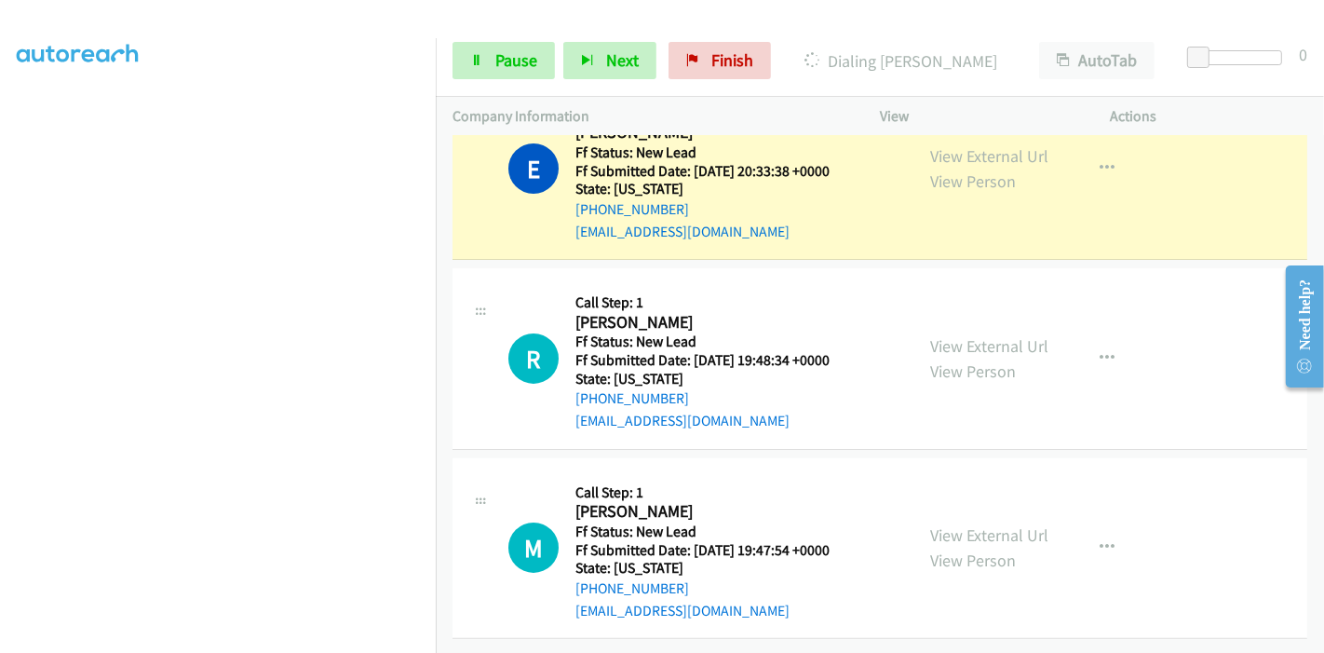
scroll to position [200, 0]
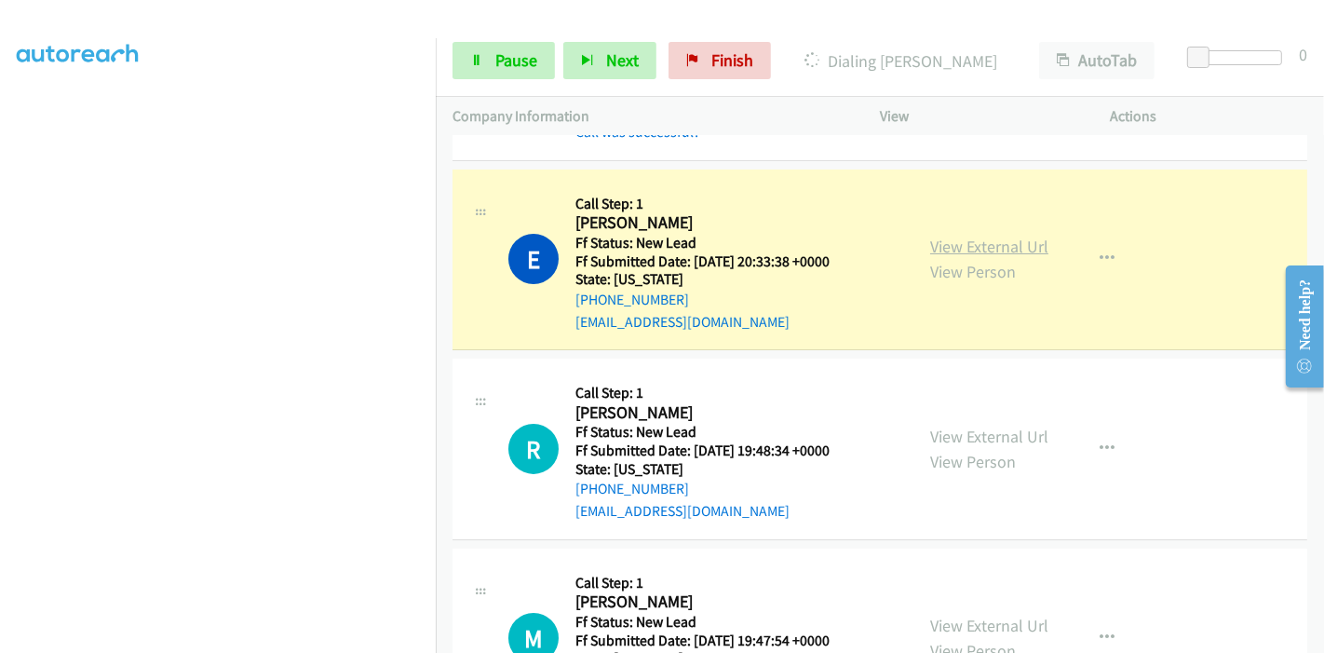
click at [983, 246] on link "View External Url" at bounding box center [989, 246] width 118 height 21
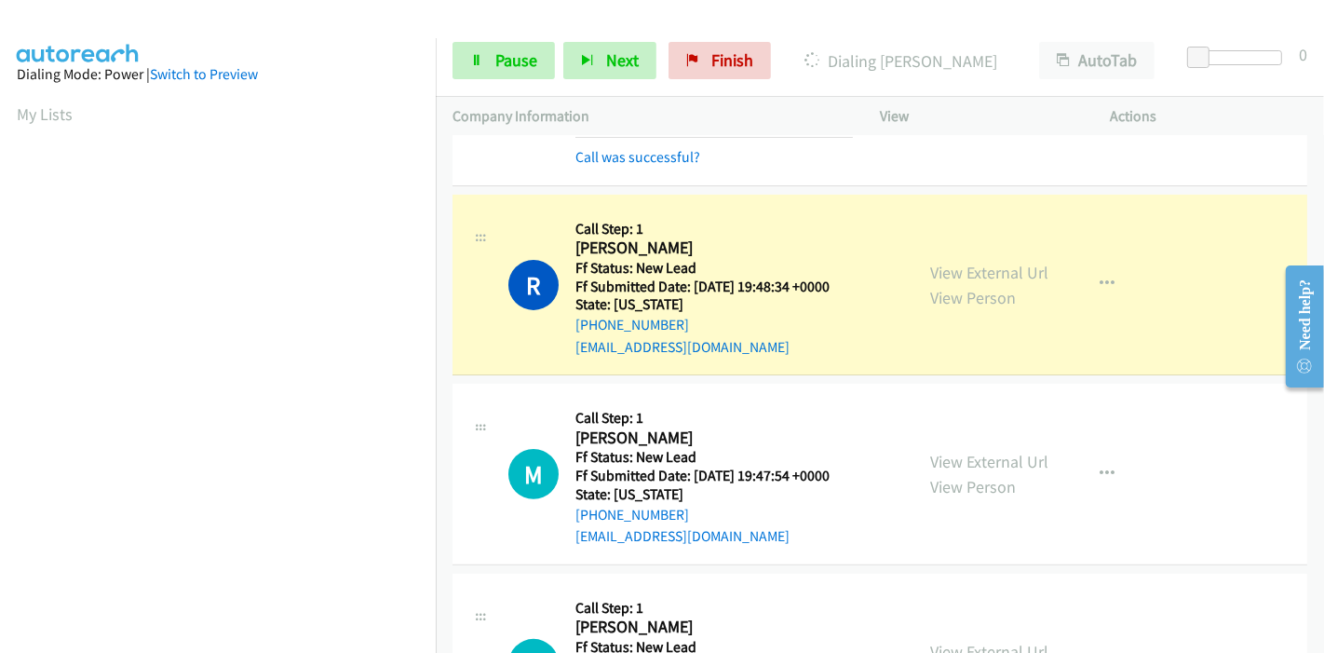
scroll to position [407, 0]
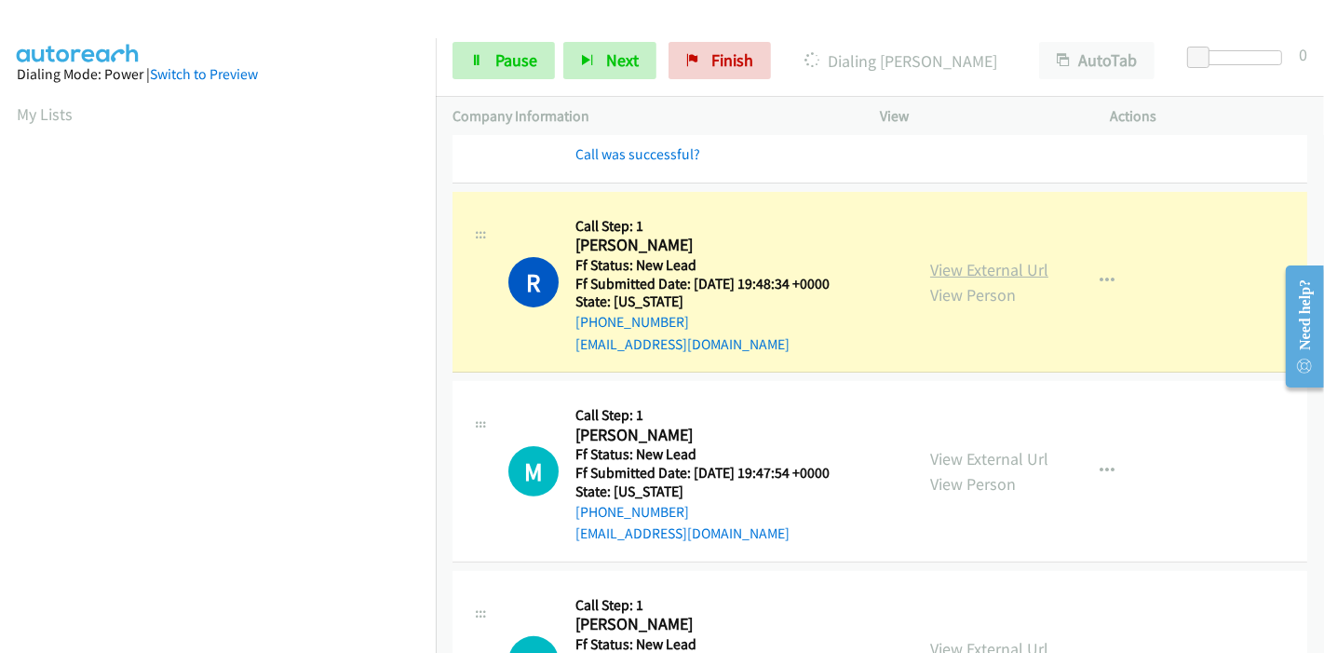
click at [1019, 266] on link "View External Url" at bounding box center [989, 269] width 118 height 21
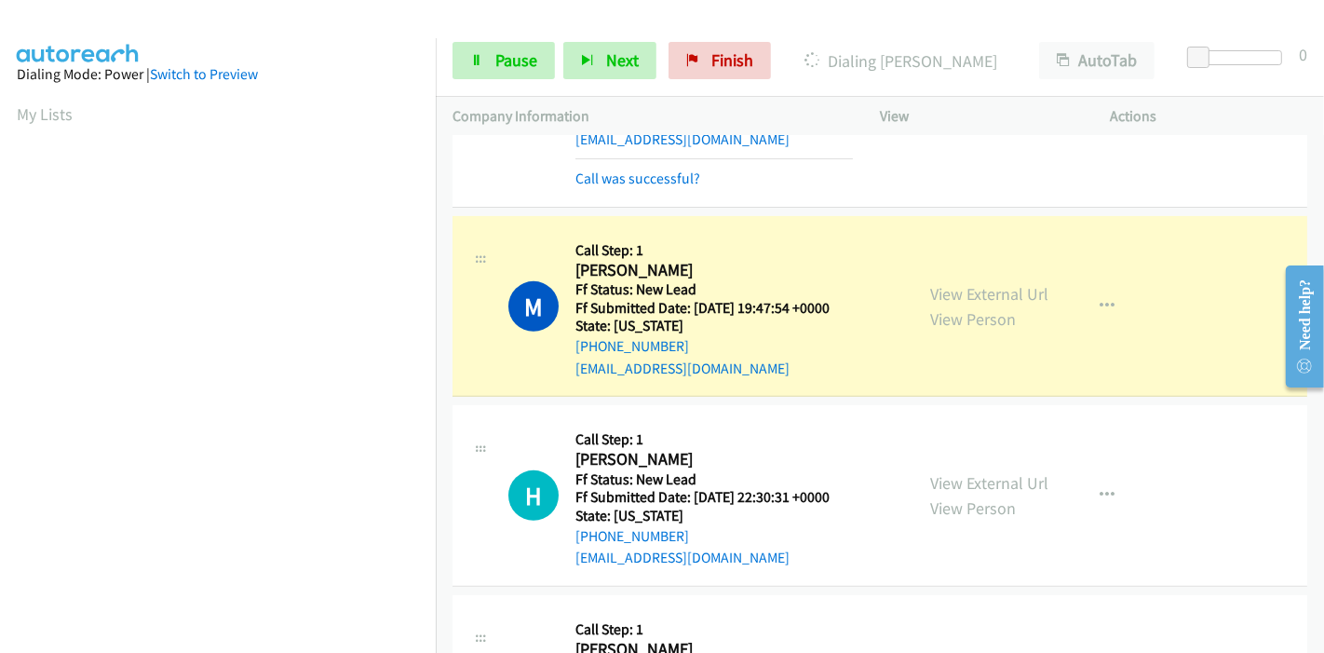
scroll to position [615, 0]
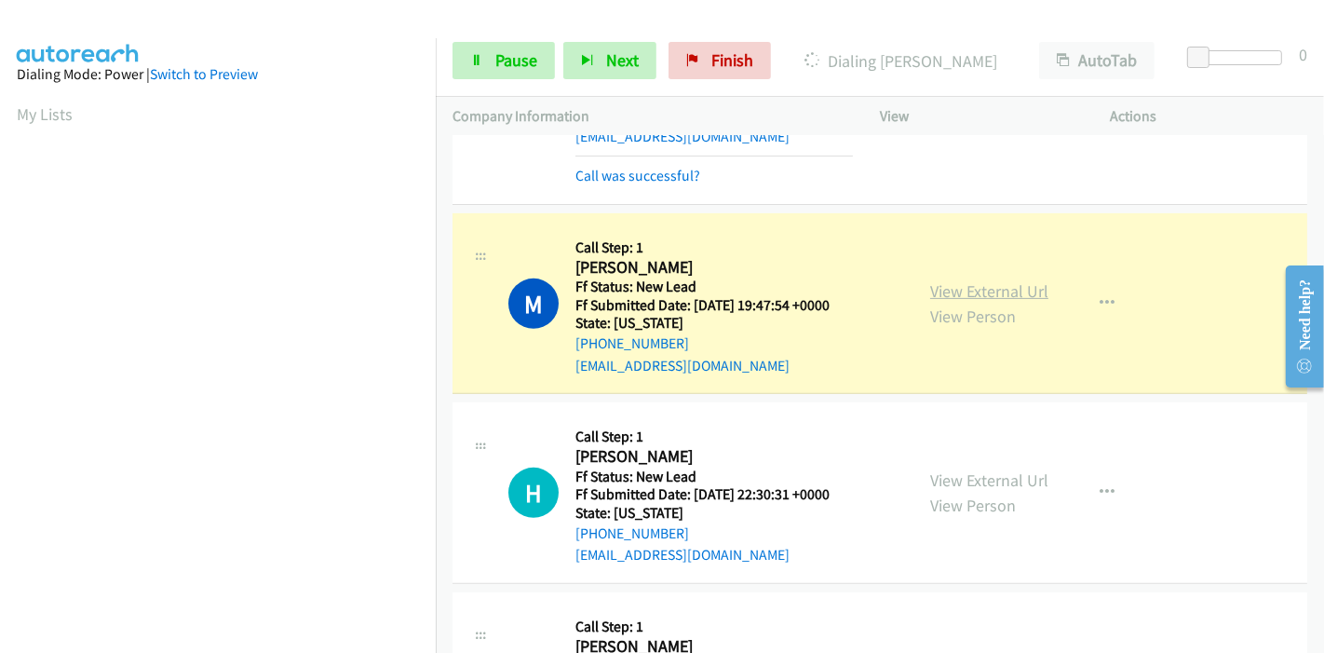
click at [1029, 282] on link "View External Url" at bounding box center [989, 290] width 118 height 21
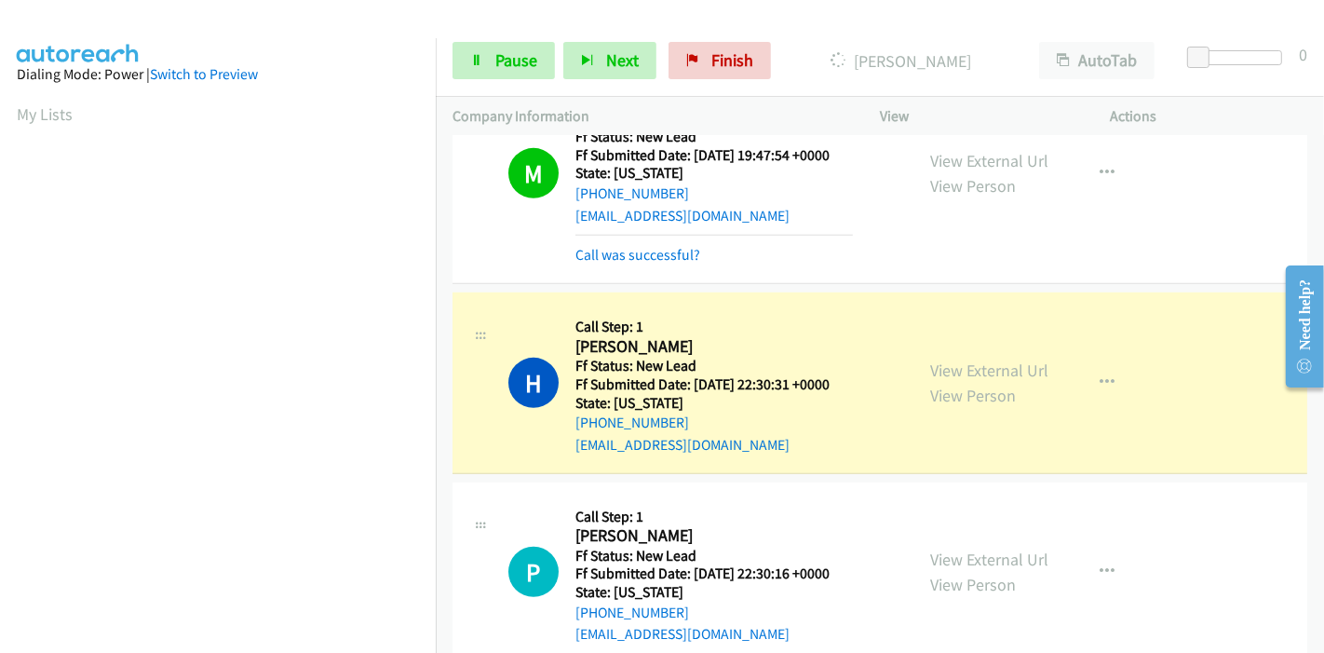
scroll to position [718, 0]
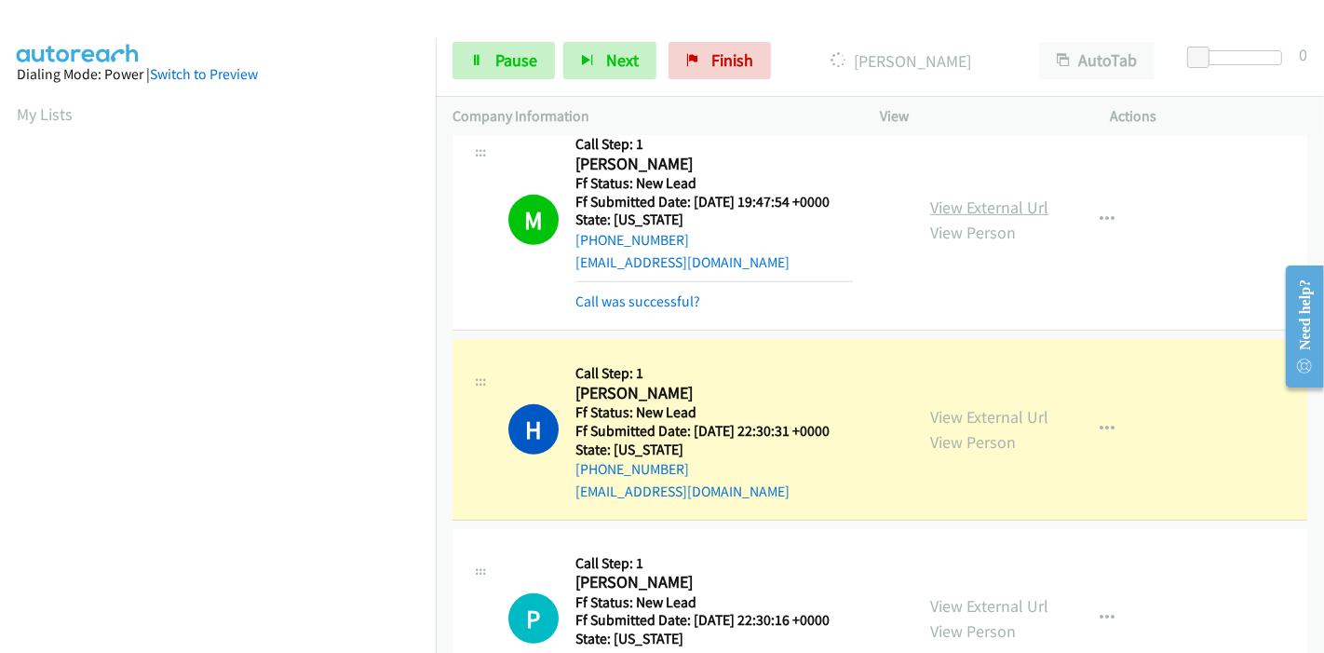
click at [930, 199] on link "View External Url" at bounding box center [989, 207] width 118 height 21
click at [942, 411] on link "View External Url" at bounding box center [989, 416] width 118 height 21
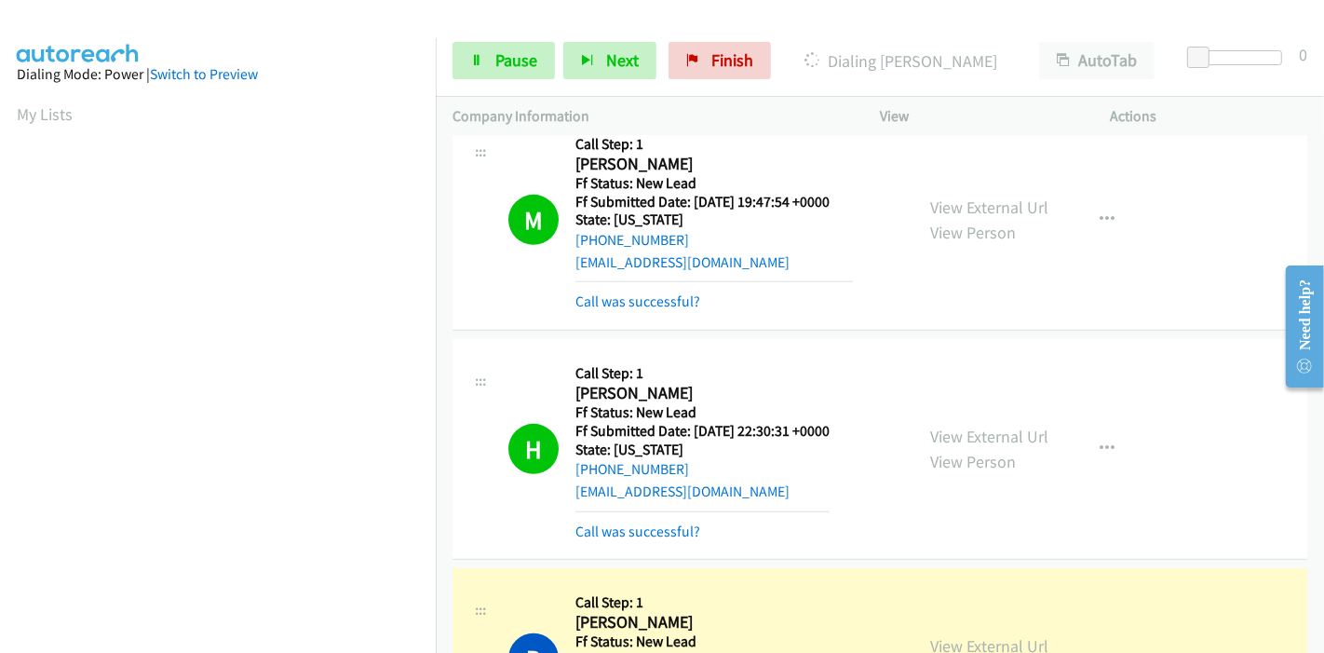
scroll to position [1028, 0]
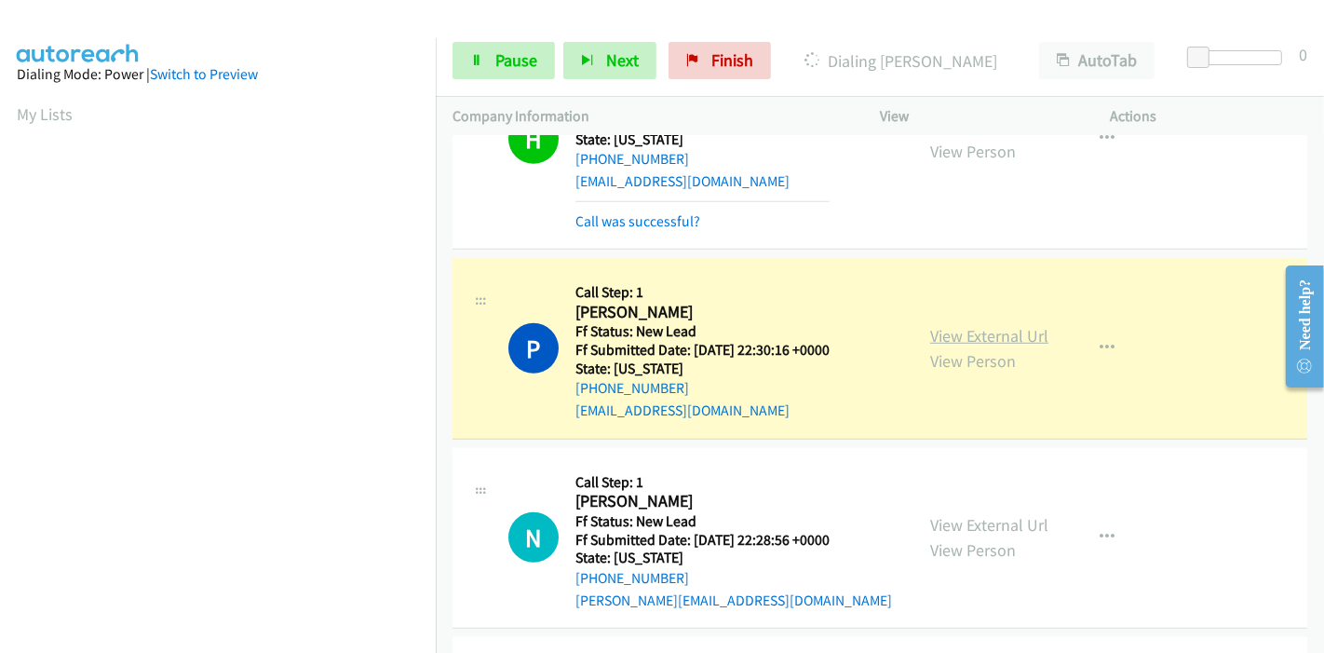
click at [960, 336] on link "View External Url" at bounding box center [989, 335] width 118 height 21
click at [486, 67] on link "Pause" at bounding box center [504, 60] width 102 height 37
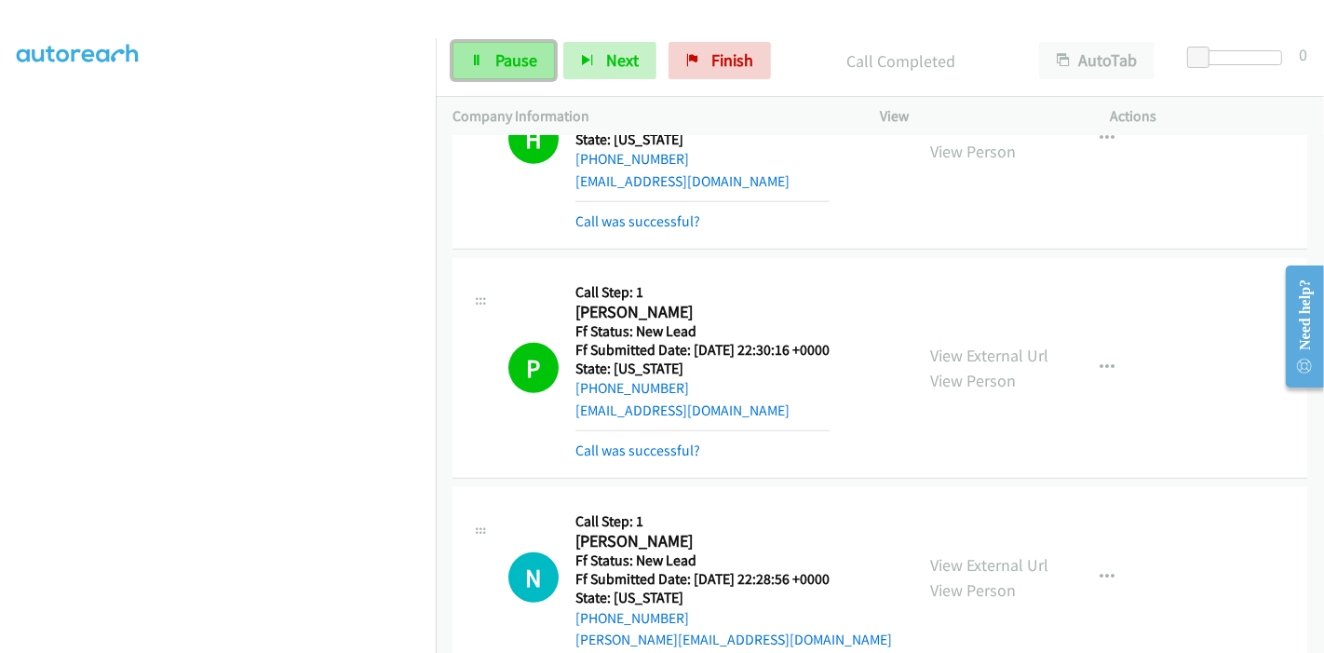
click at [479, 61] on icon at bounding box center [476, 61] width 13 height 13
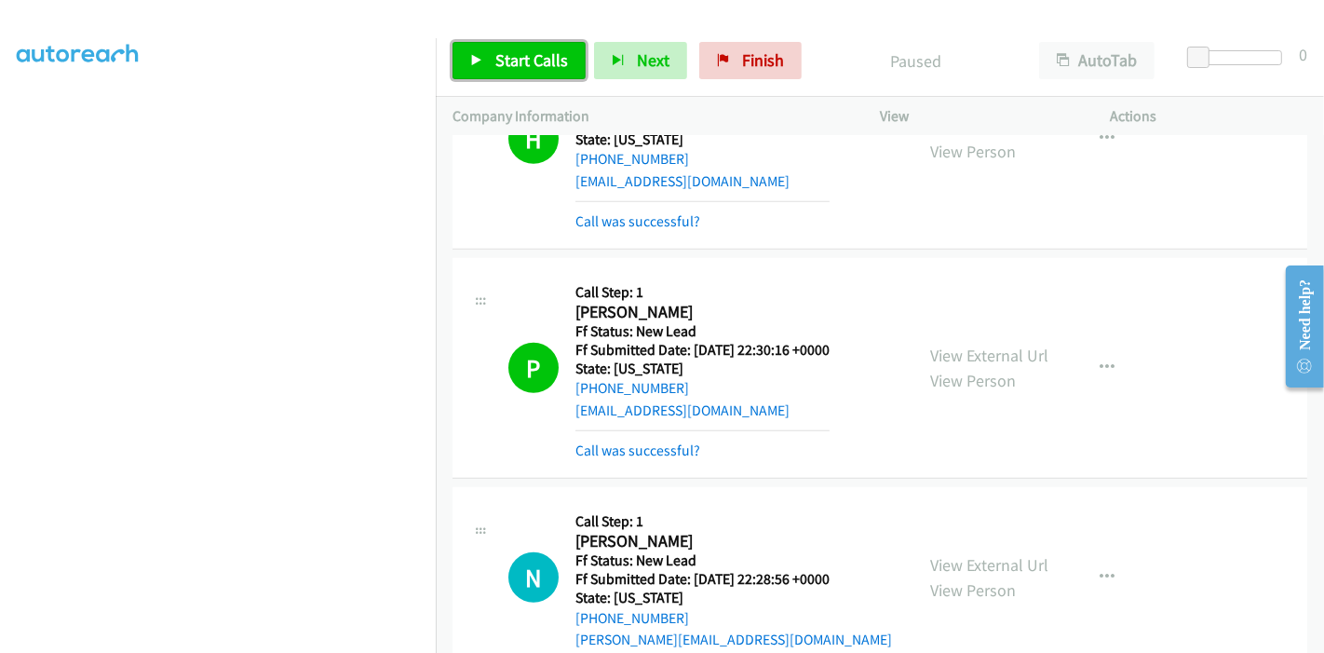
drag, startPoint x: 473, startPoint y: 50, endPoint x: 458, endPoint y: 27, distance: 27.6
click at [473, 51] on link "Start Calls" at bounding box center [519, 60] width 133 height 37
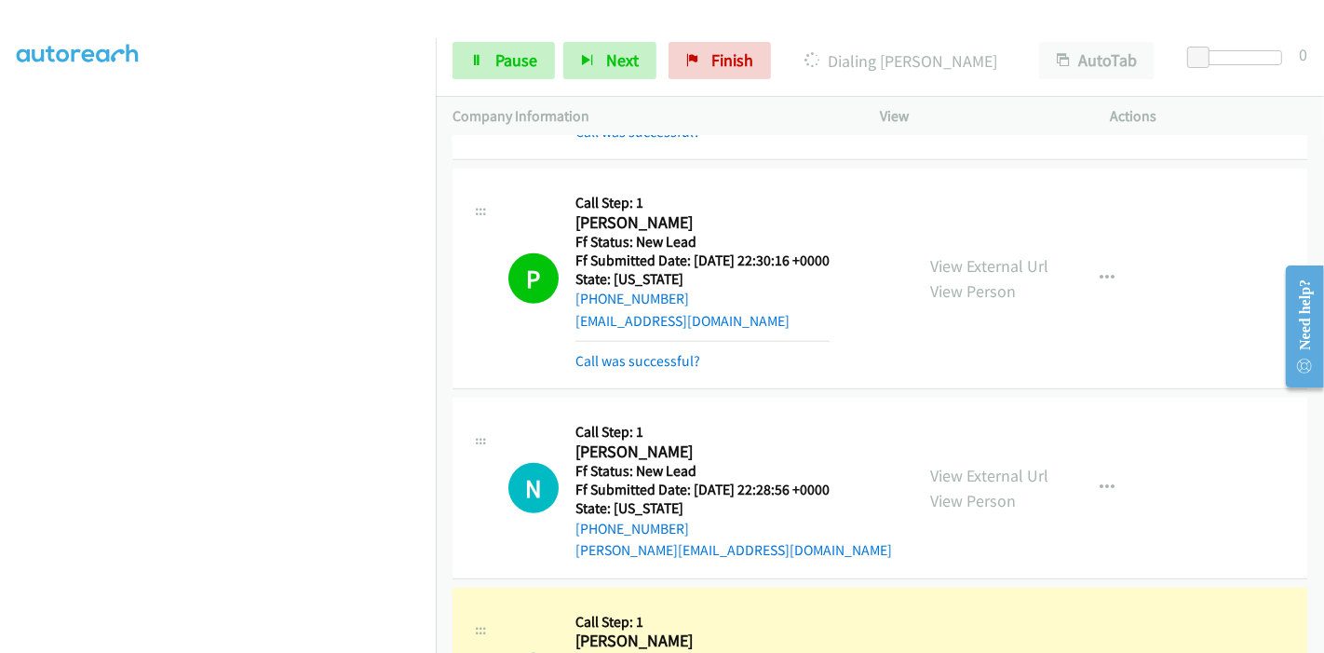
scroll to position [1235, 0]
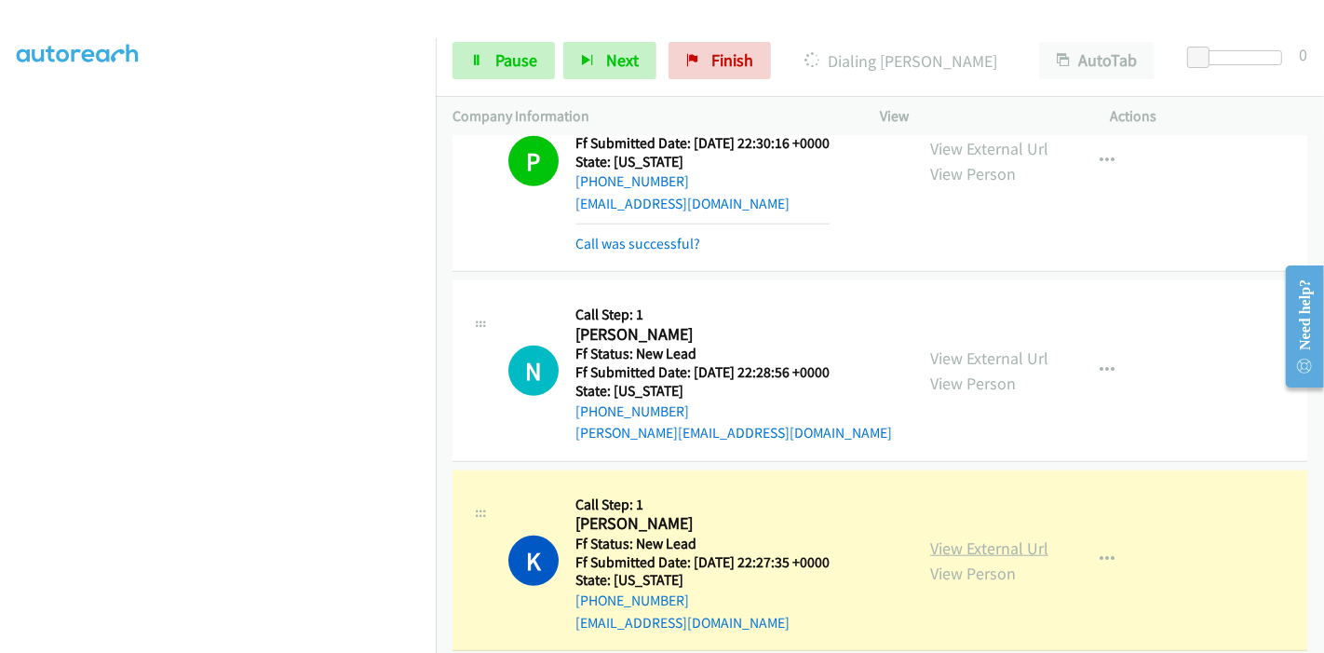
click at [970, 547] on link "View External Url" at bounding box center [989, 547] width 118 height 21
click at [482, 61] on link "Pause" at bounding box center [504, 60] width 102 height 37
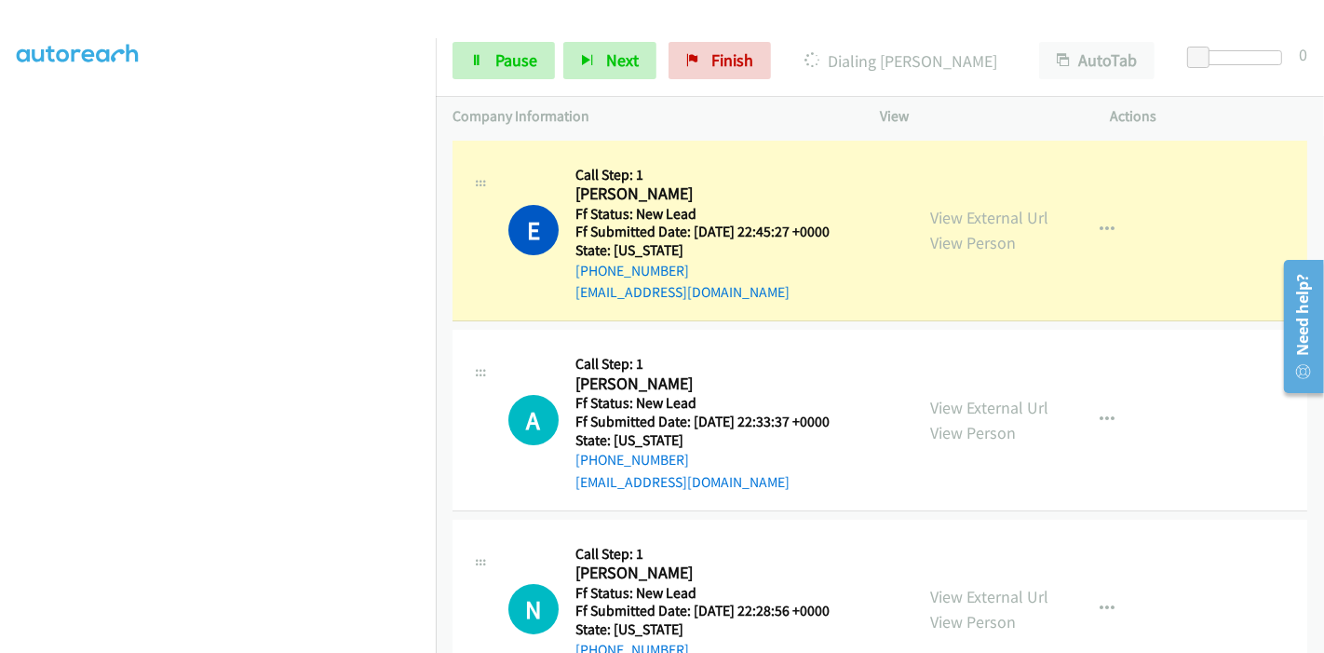
scroll to position [393, 0]
click at [930, 224] on link "View External Url" at bounding box center [989, 217] width 118 height 21
click at [506, 52] on span "Pause" at bounding box center [516, 59] width 42 height 21
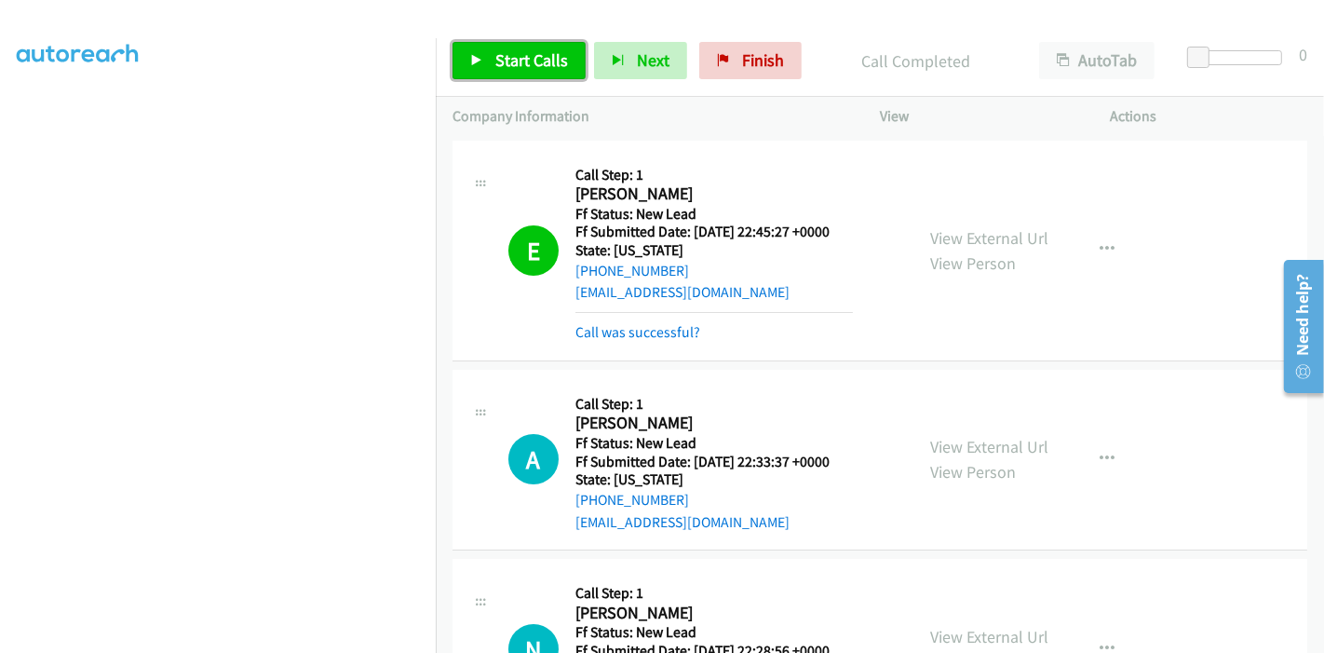
click at [491, 58] on link "Start Calls" at bounding box center [519, 60] width 133 height 37
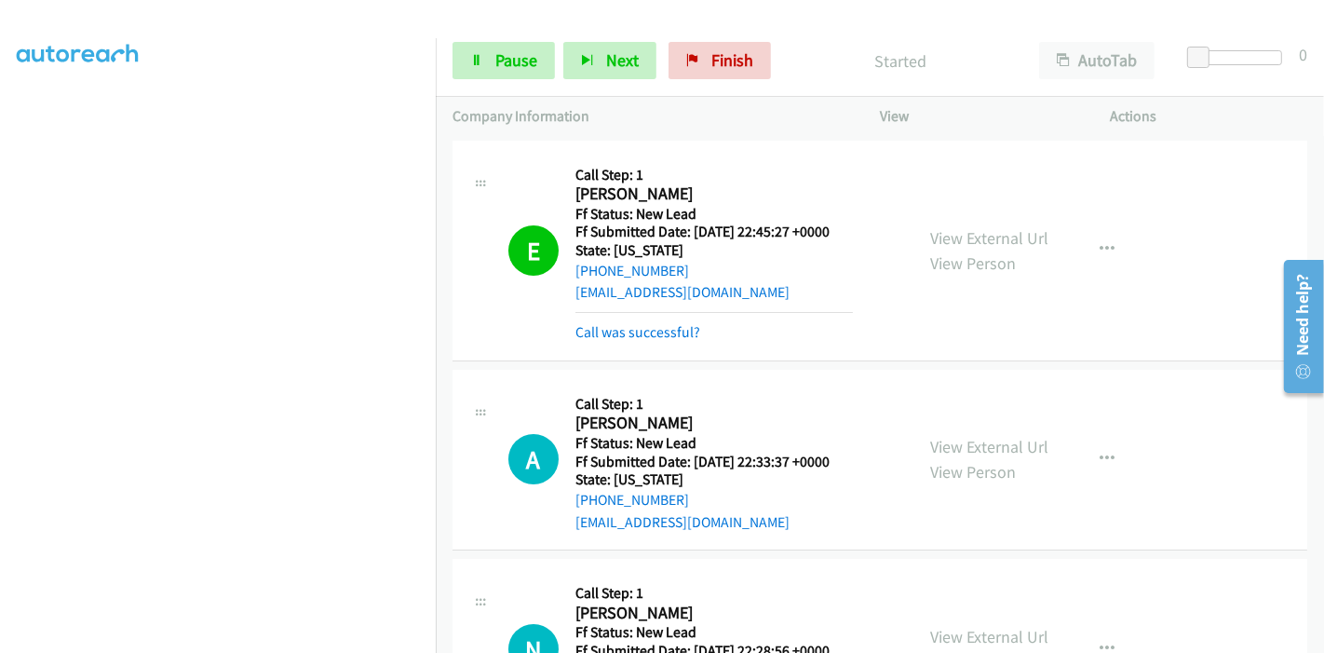
scroll to position [186, 0]
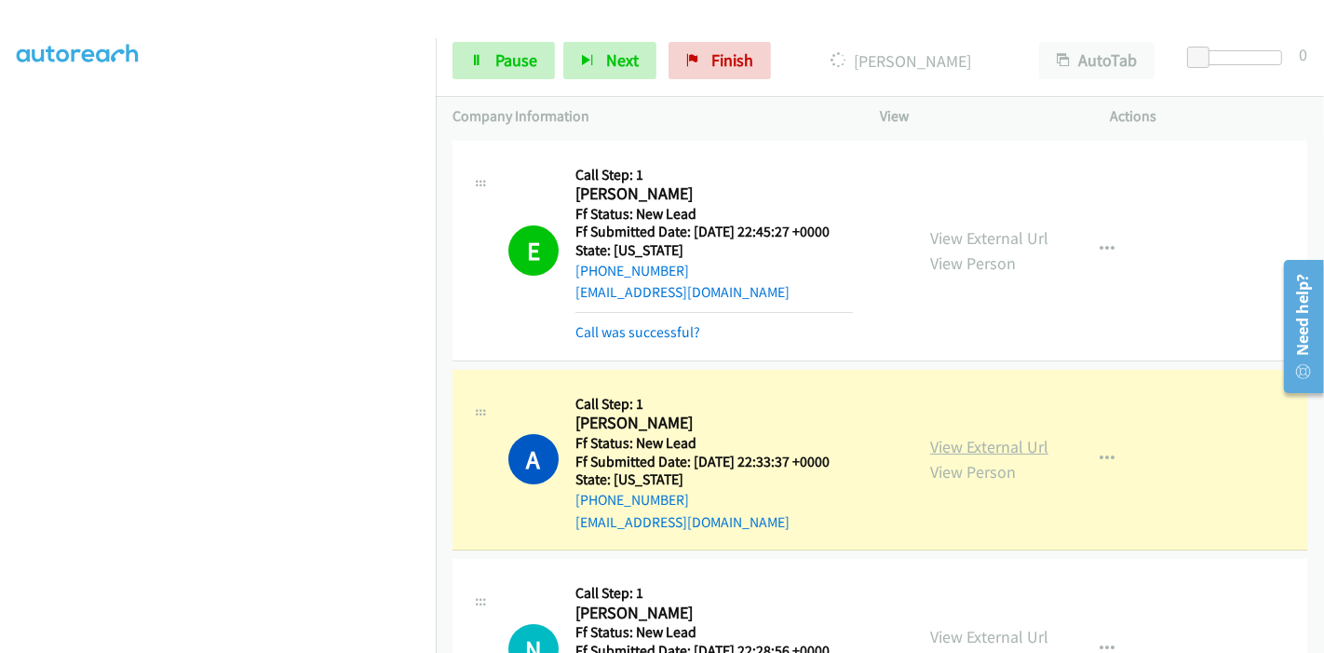
click at [1037, 441] on link "View External Url" at bounding box center [989, 446] width 118 height 21
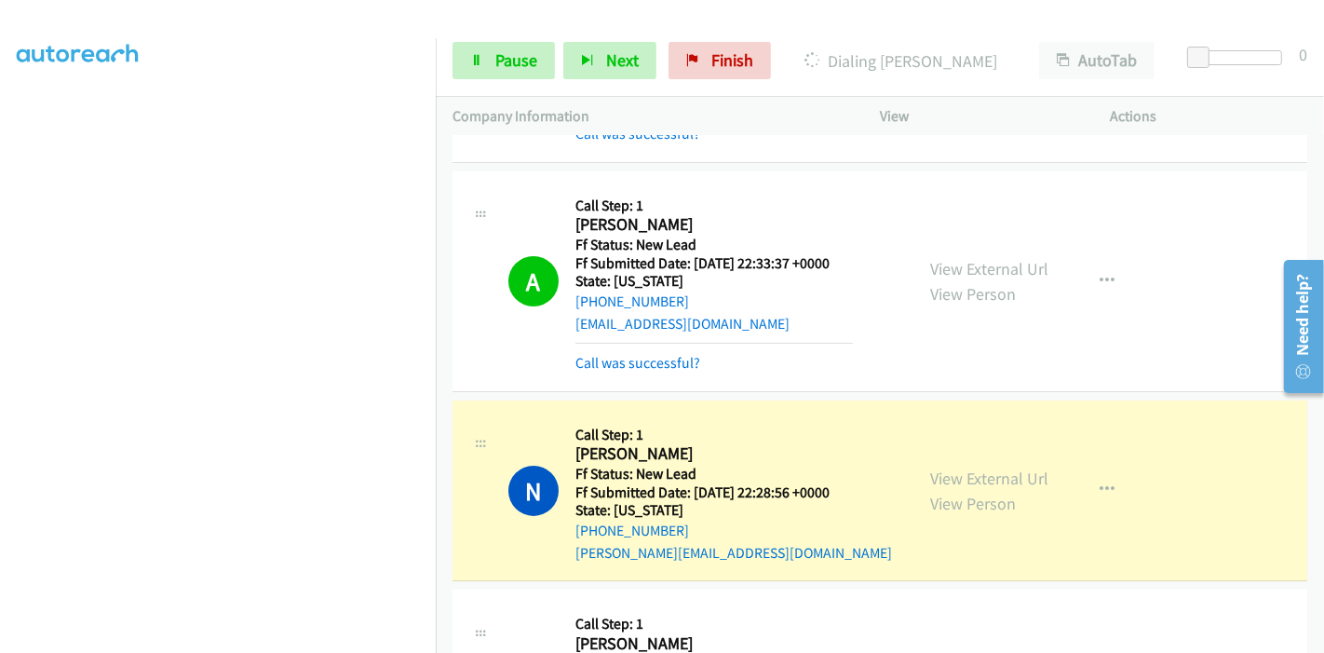
scroll to position [414, 0]
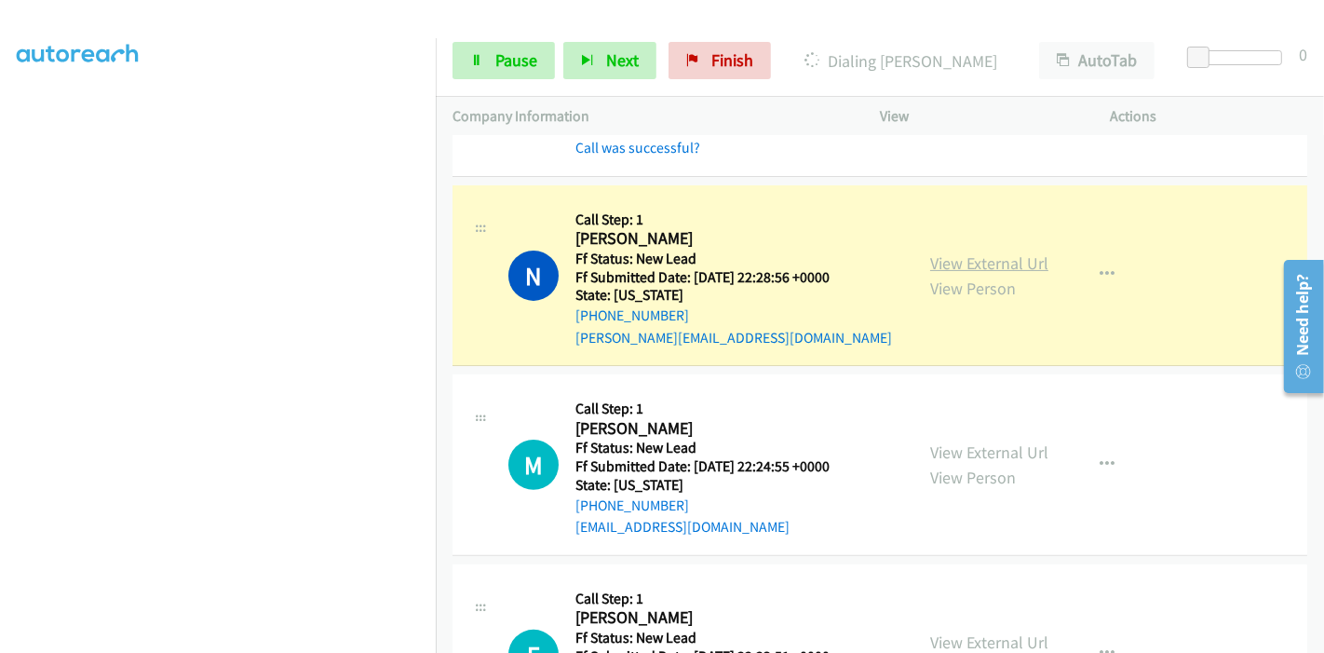
click at [979, 252] on link "View External Url" at bounding box center [989, 262] width 118 height 21
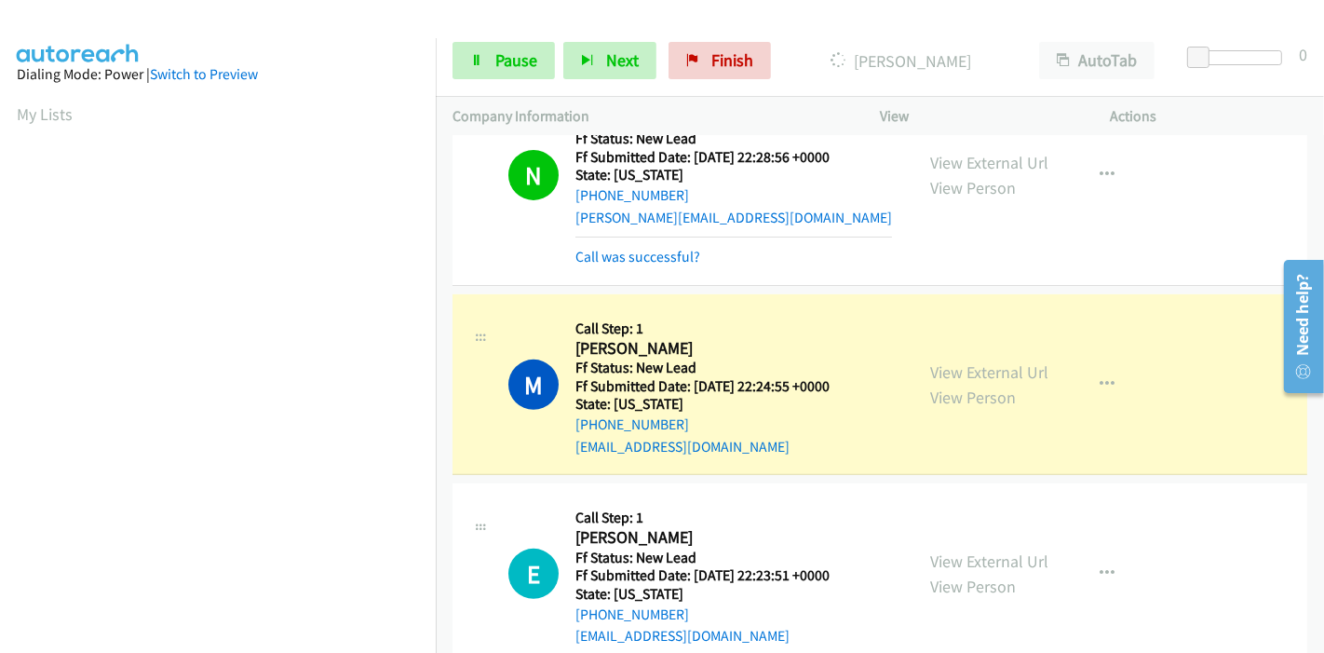
scroll to position [620, 0]
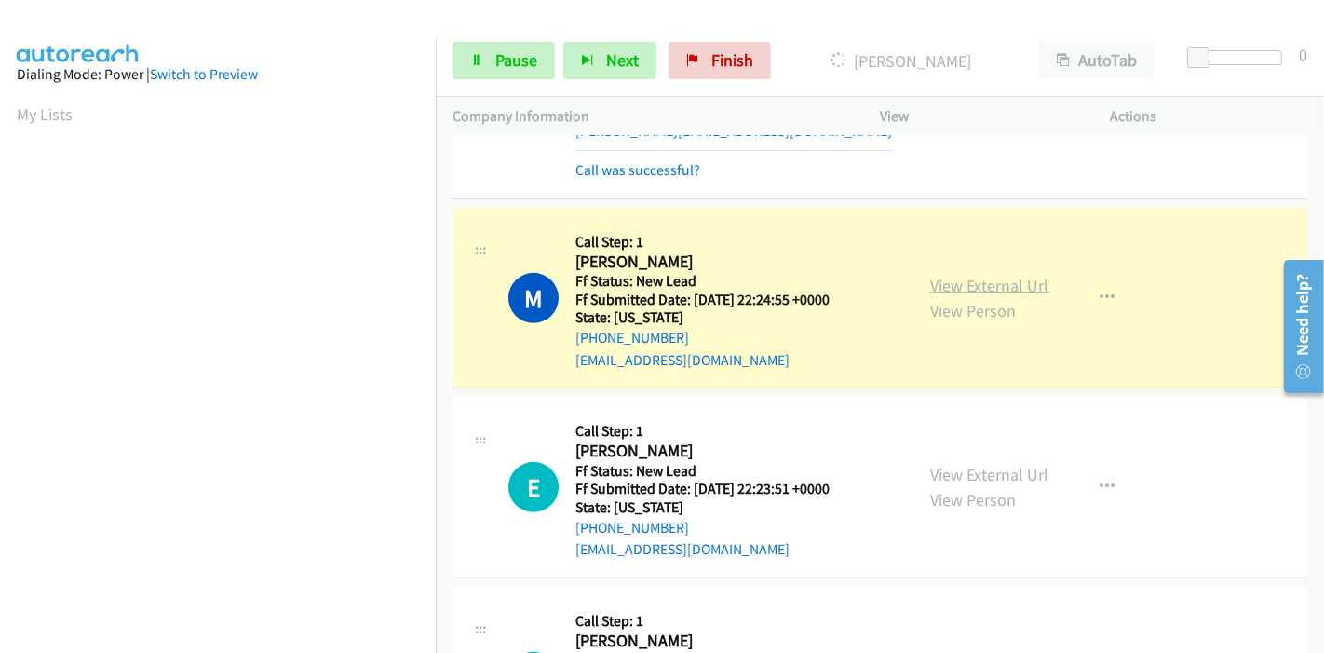
click at [1026, 286] on link "View External Url" at bounding box center [989, 285] width 118 height 21
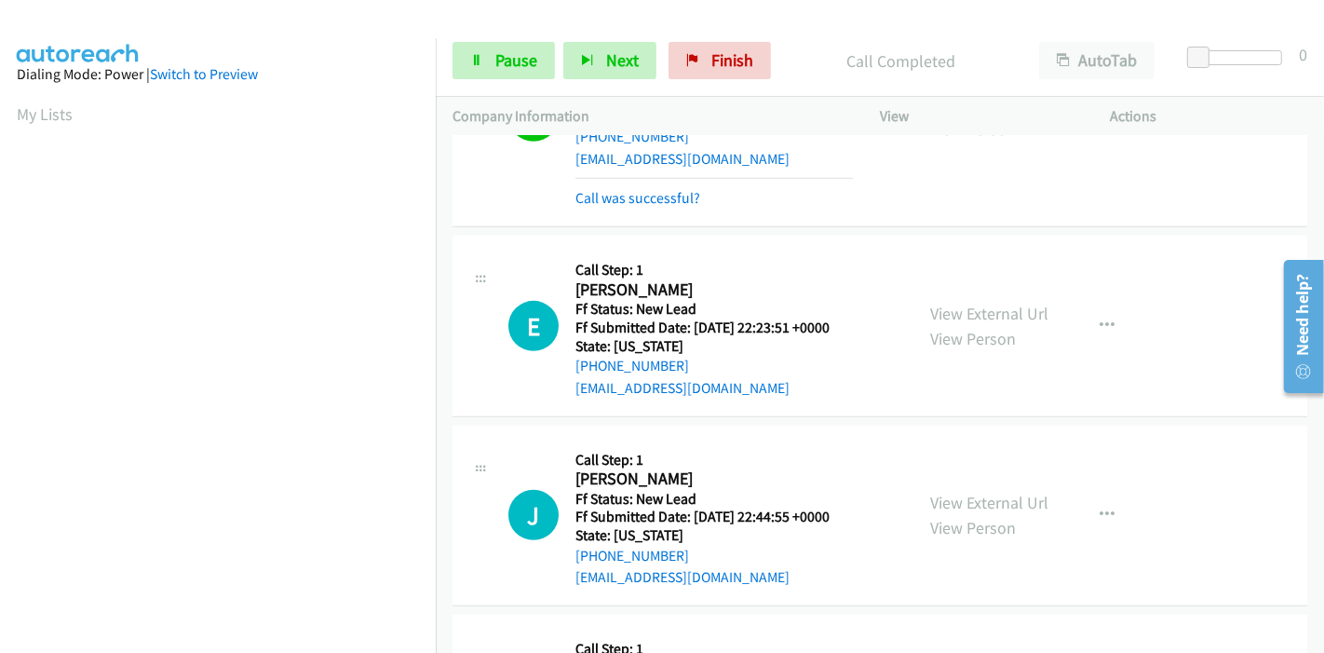
scroll to position [827, 0]
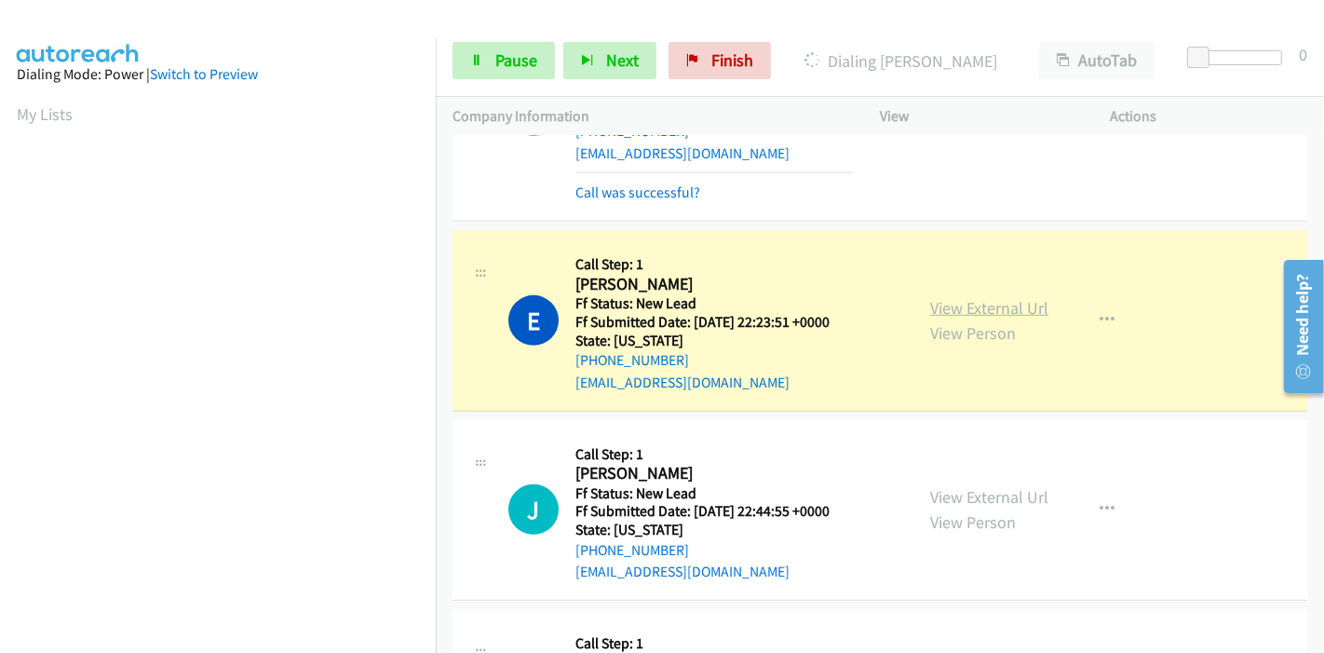
click at [962, 304] on link "View External Url" at bounding box center [989, 307] width 118 height 21
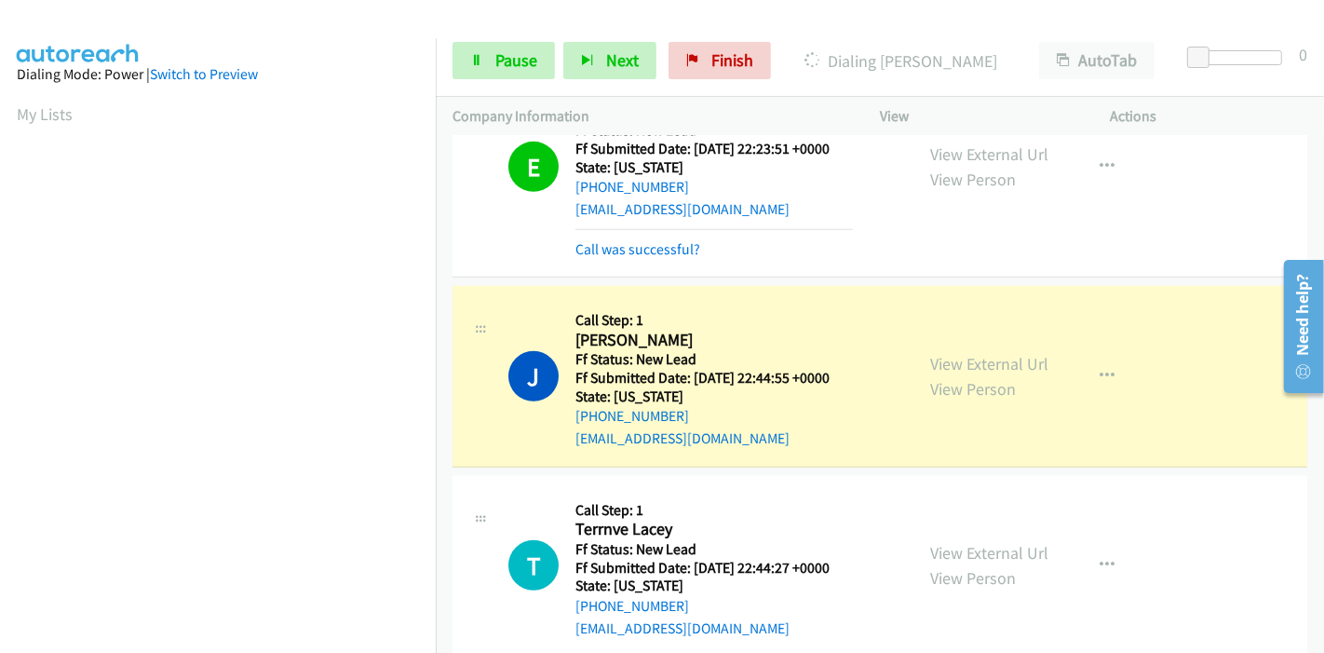
scroll to position [1138, 0]
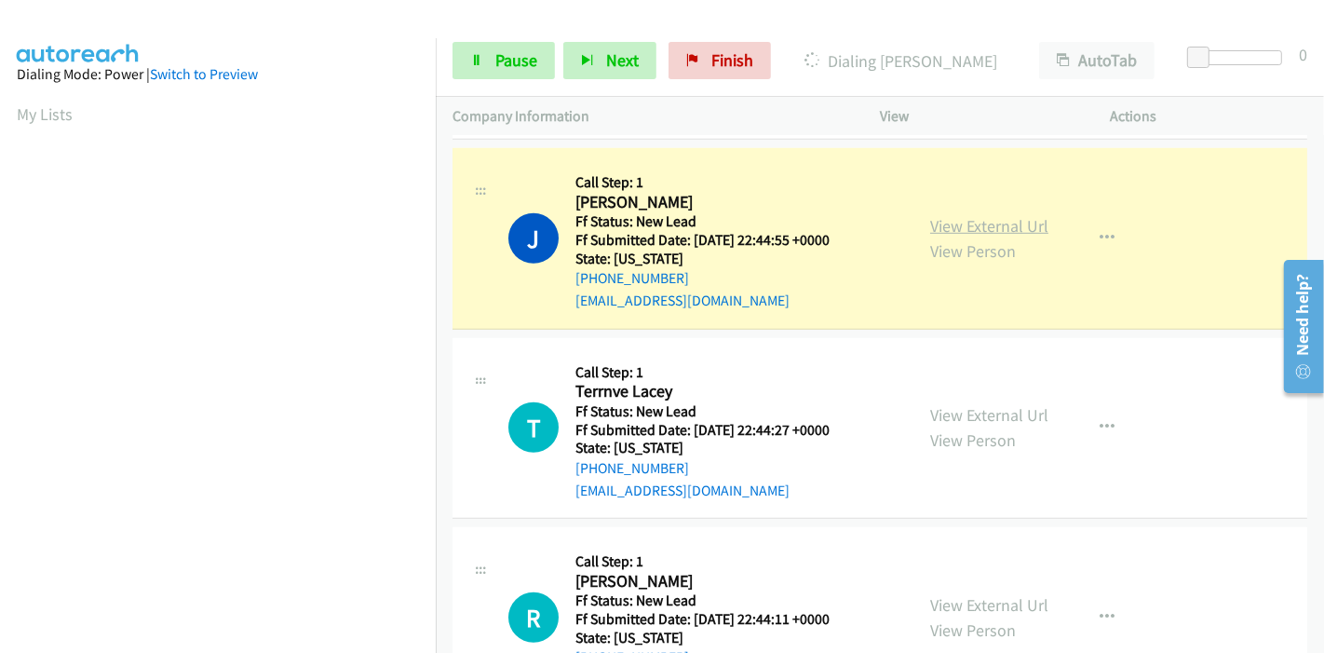
click at [1015, 230] on link "View External Url" at bounding box center [989, 225] width 118 height 21
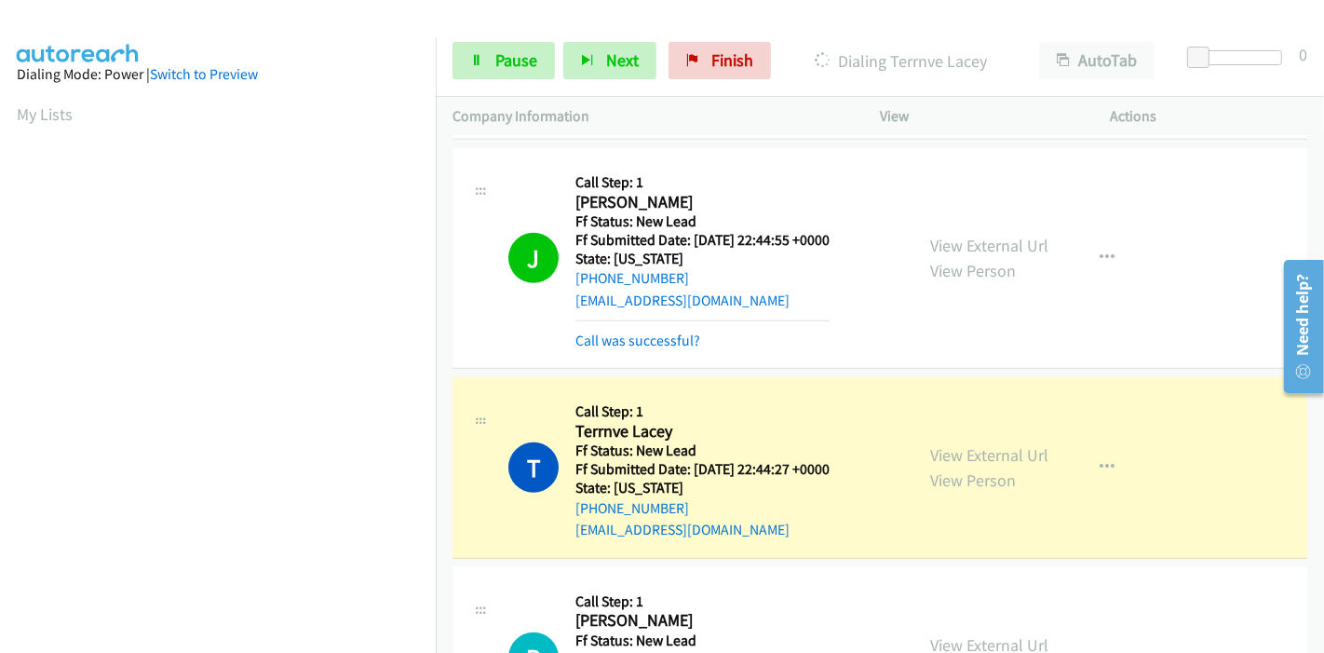
scroll to position [1345, 0]
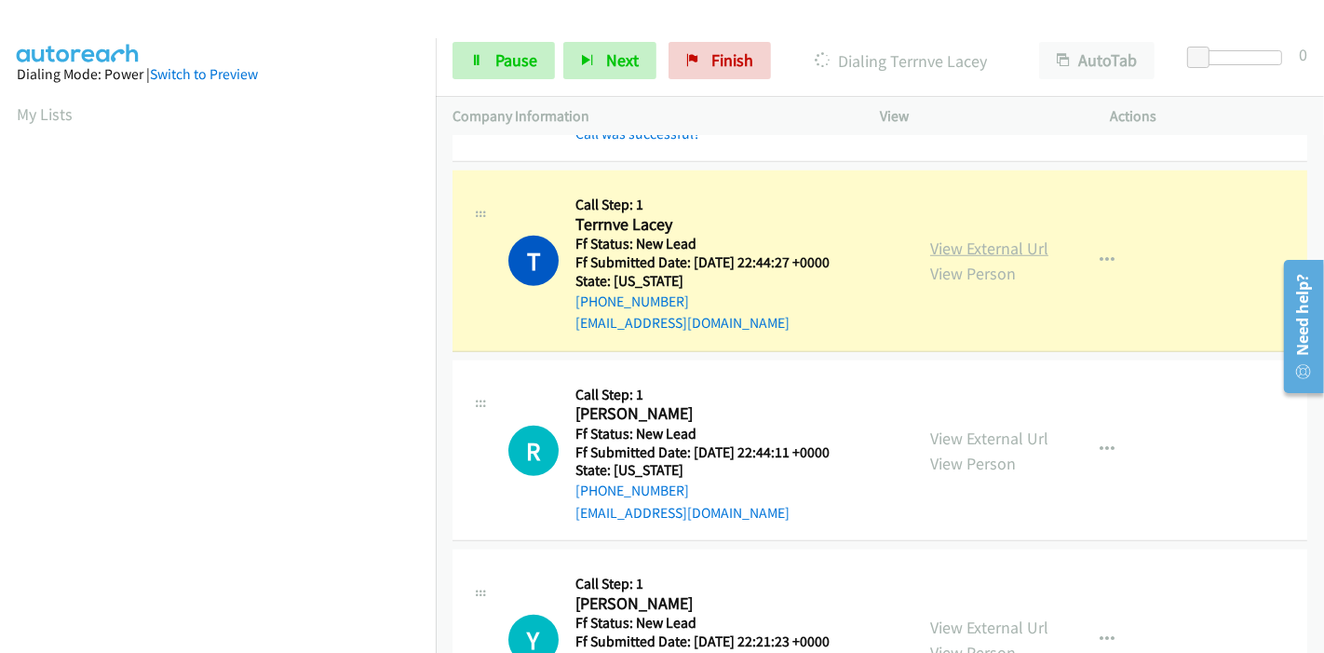
click at [1000, 253] on link "View External Url" at bounding box center [989, 247] width 118 height 21
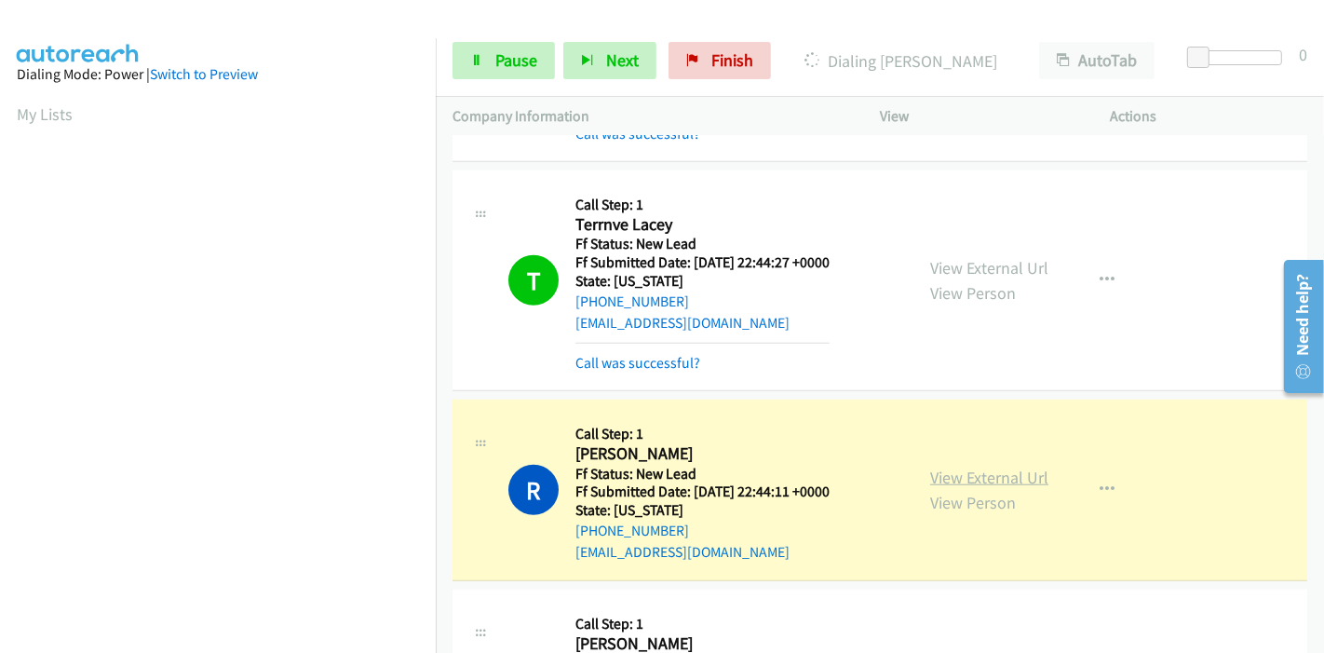
click at [973, 475] on link "View External Url" at bounding box center [989, 477] width 118 height 21
click at [525, 39] on div "Start Calls Pause Next Finish Dialing Renee George AutoTab AutoTab 0" at bounding box center [880, 61] width 888 height 72
click at [502, 62] on span "Pause" at bounding box center [516, 59] width 42 height 21
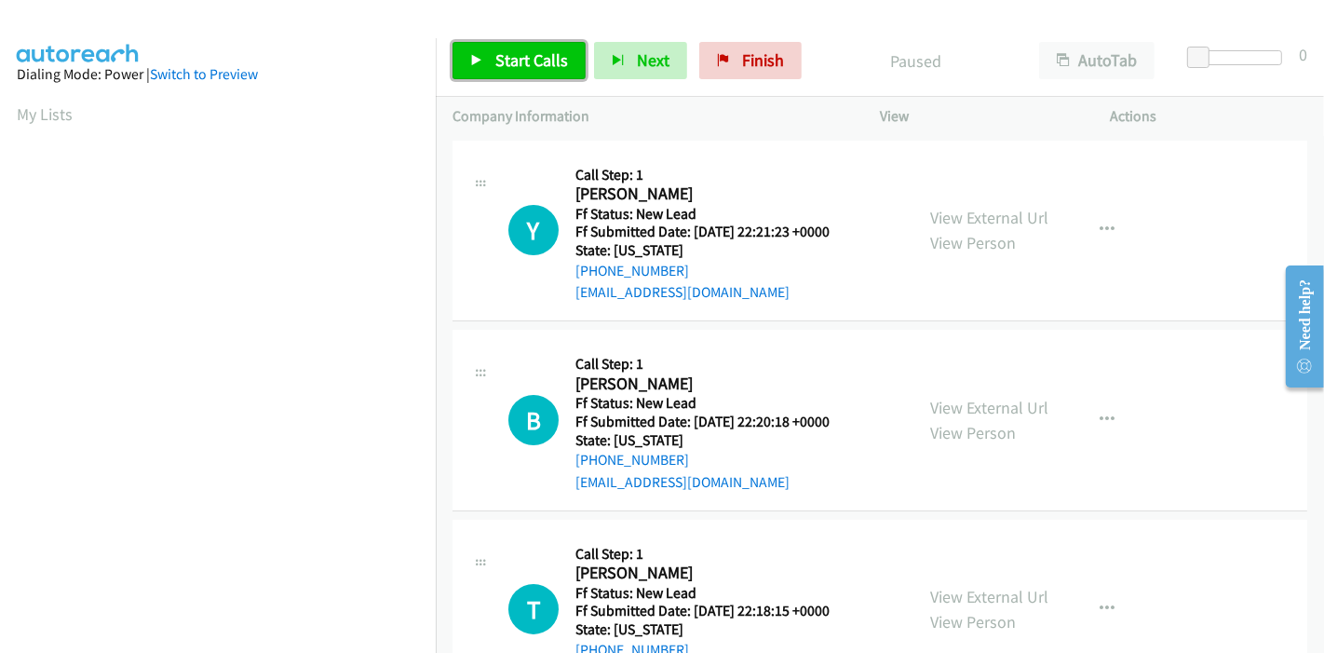
click at [501, 43] on link "Start Calls" at bounding box center [519, 60] width 133 height 37
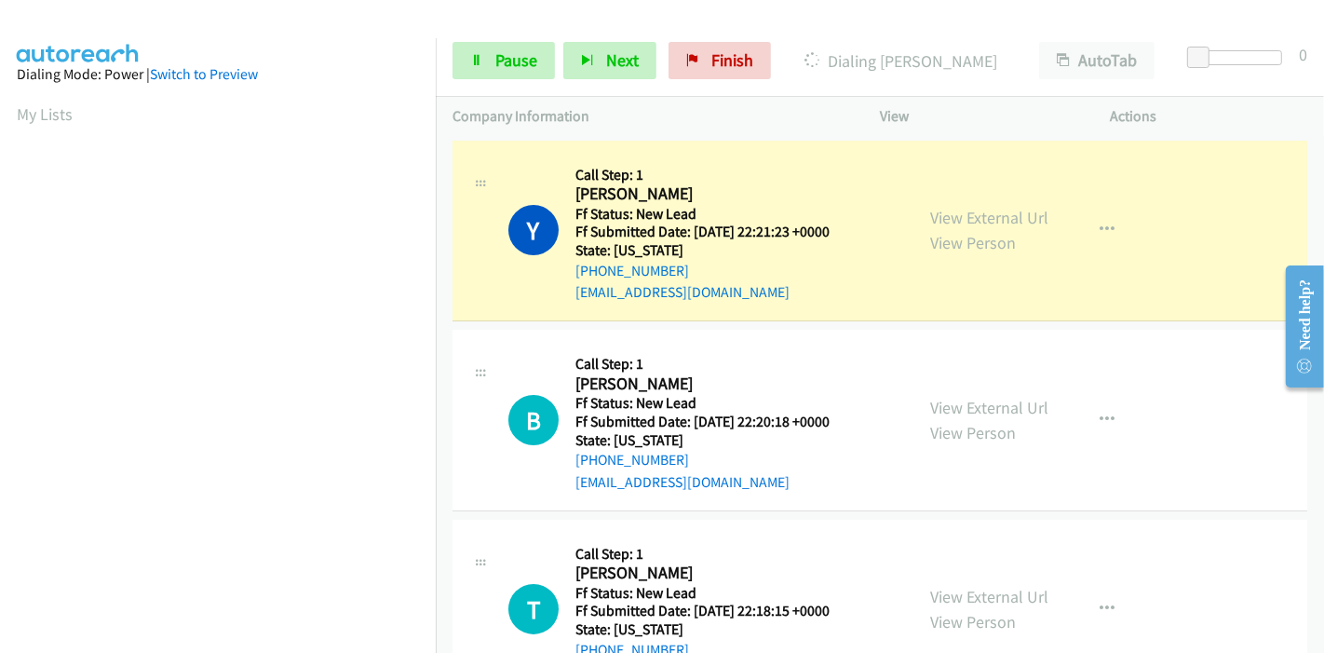
click at [1013, 232] on div "View External Url View Person" at bounding box center [989, 230] width 118 height 50
click at [1006, 214] on link "View External Url" at bounding box center [989, 217] width 118 height 21
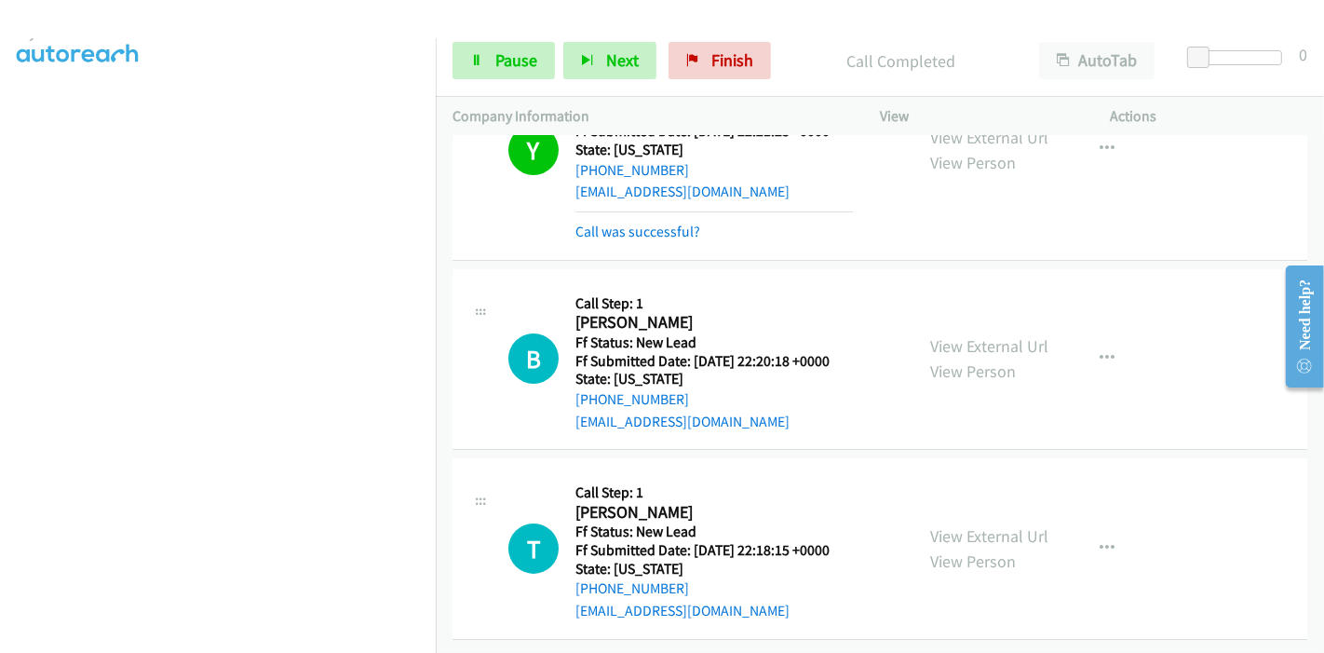
scroll to position [115, 0]
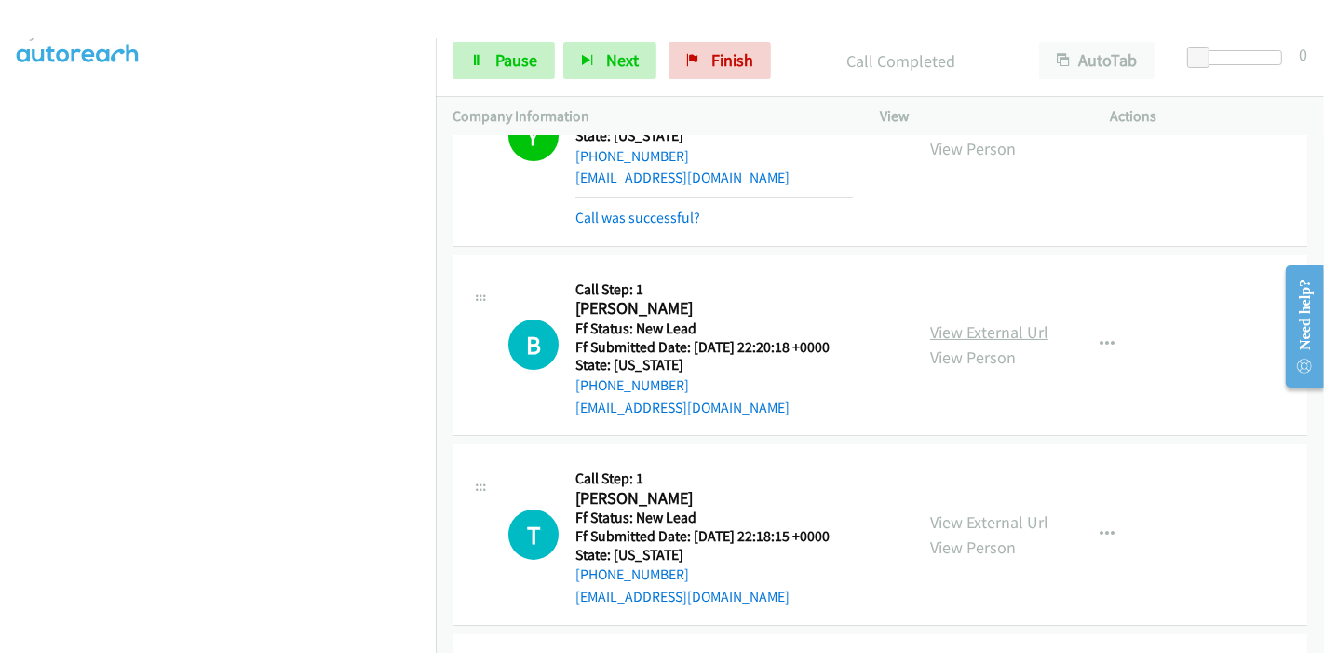
click at [945, 333] on link "View External Url" at bounding box center [989, 331] width 118 height 21
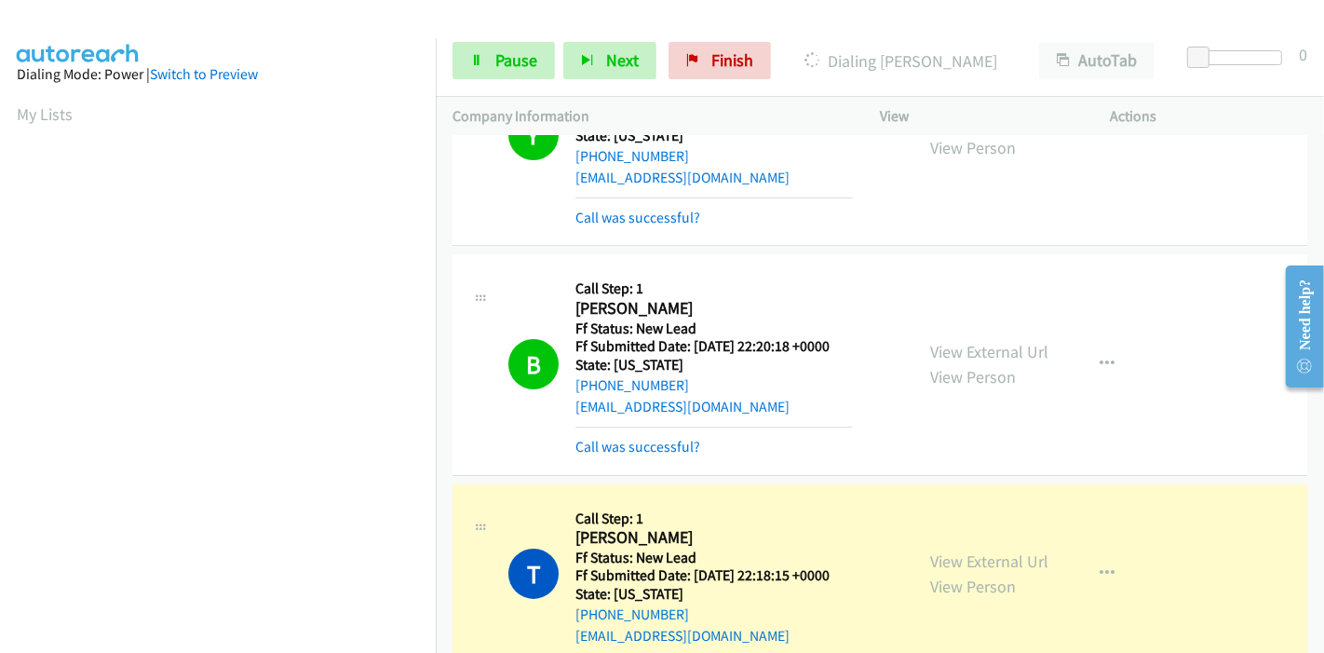
scroll to position [321, 0]
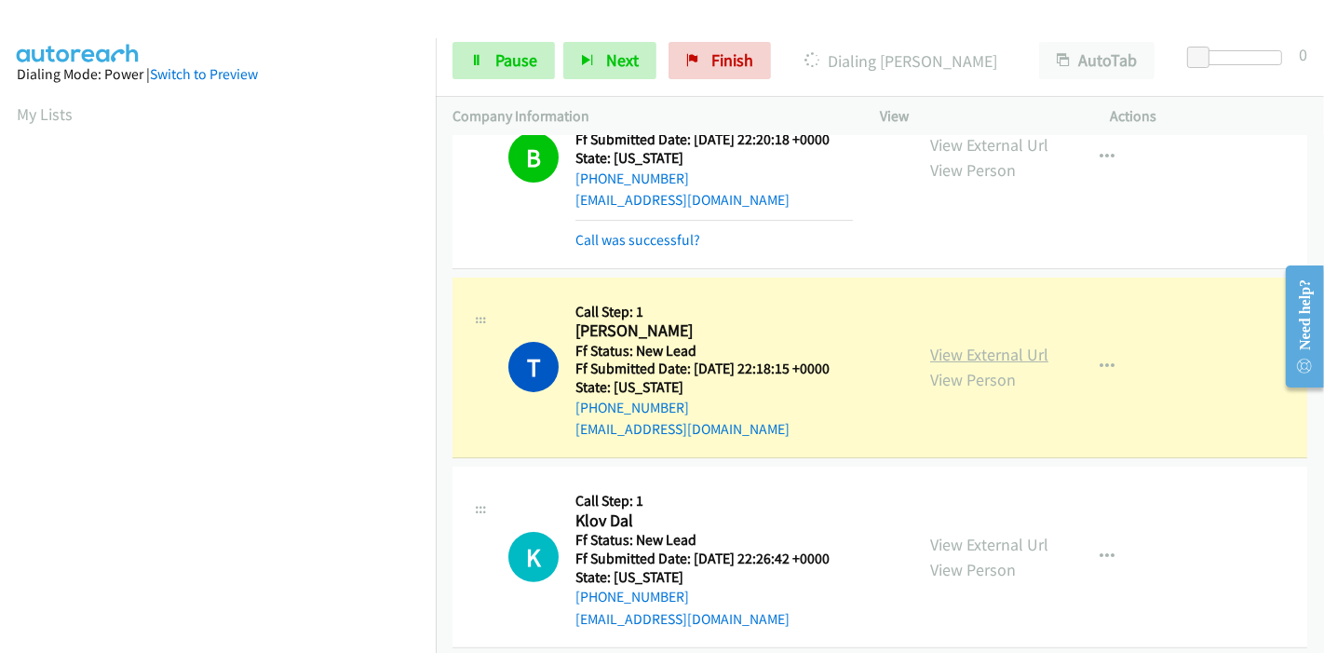
click at [1008, 345] on link "View External Url" at bounding box center [989, 354] width 118 height 21
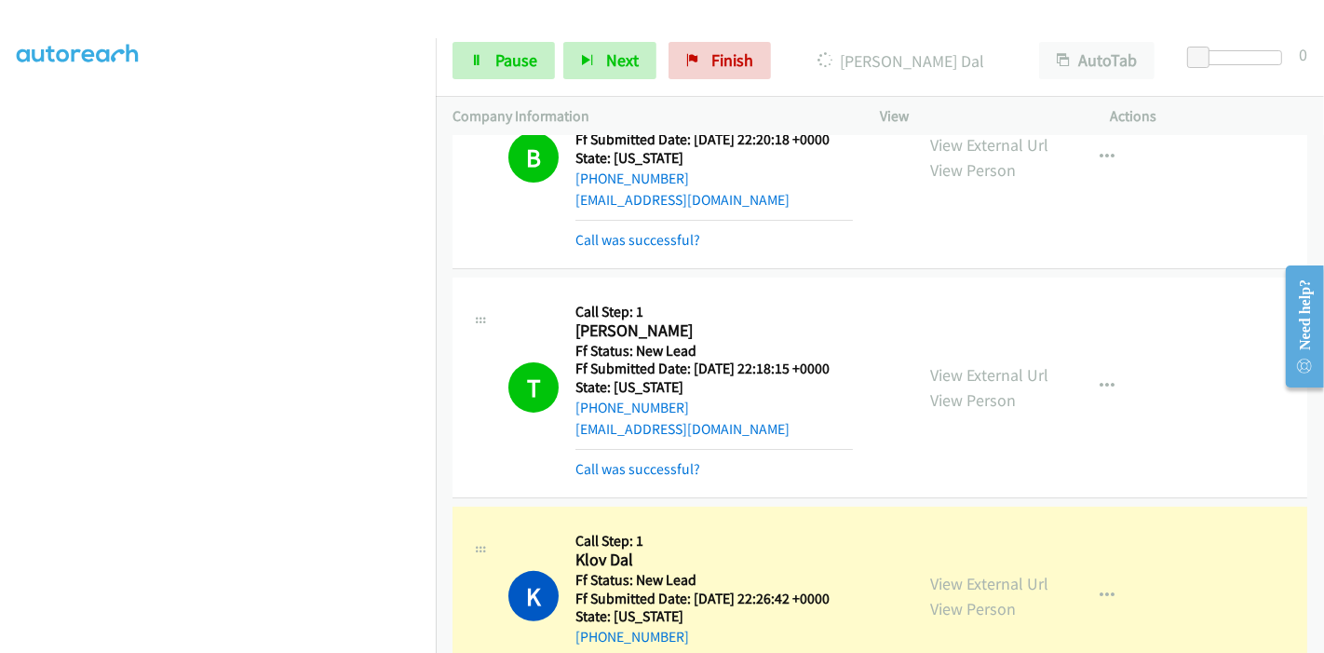
scroll to position [529, 0]
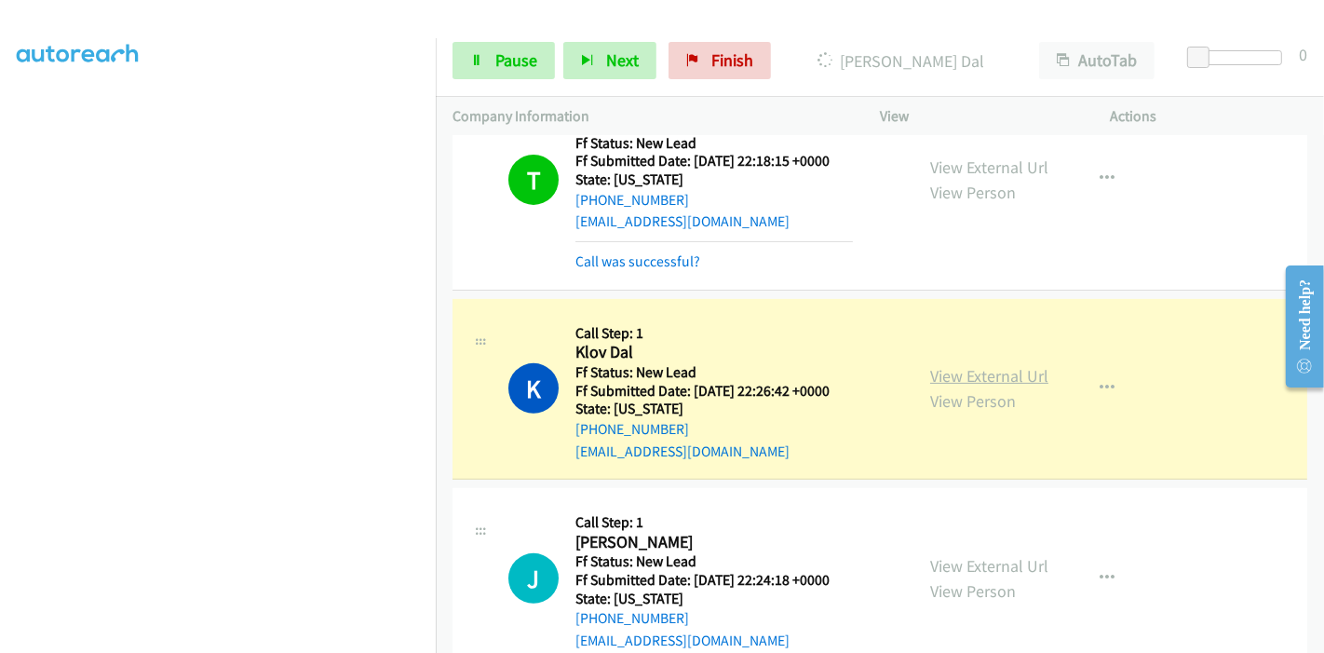
click at [947, 383] on link "View External Url" at bounding box center [989, 375] width 118 height 21
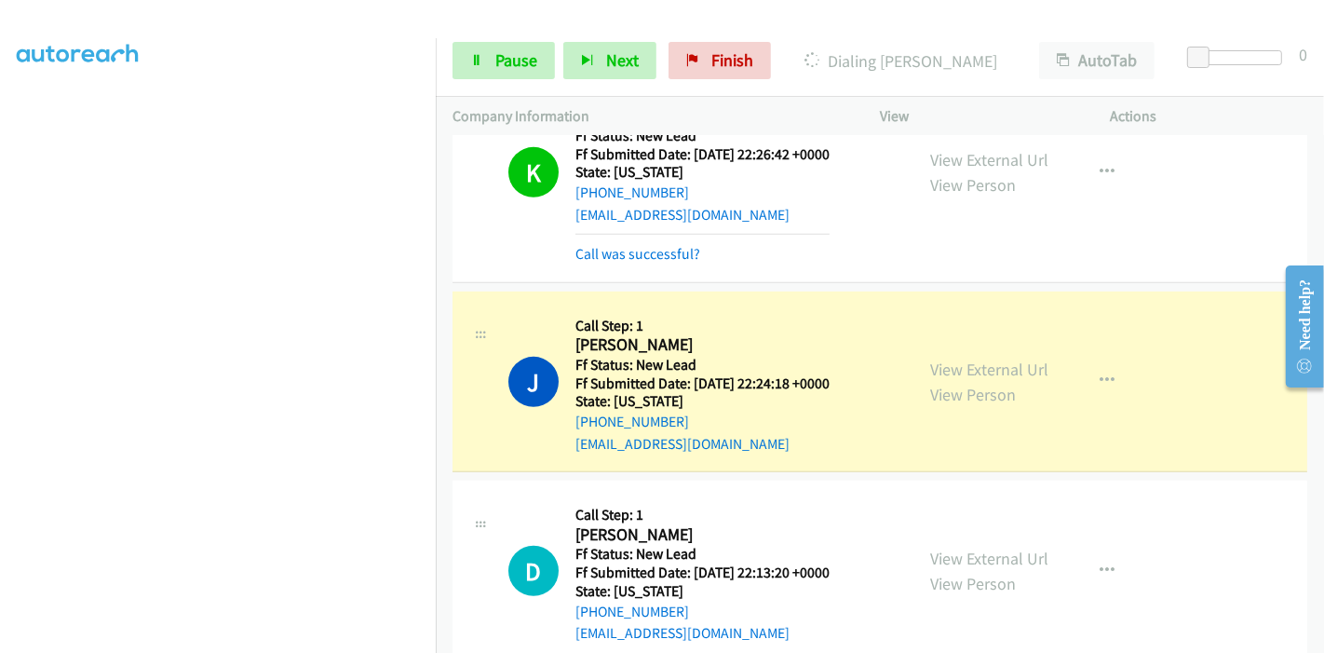
scroll to position [839, 0]
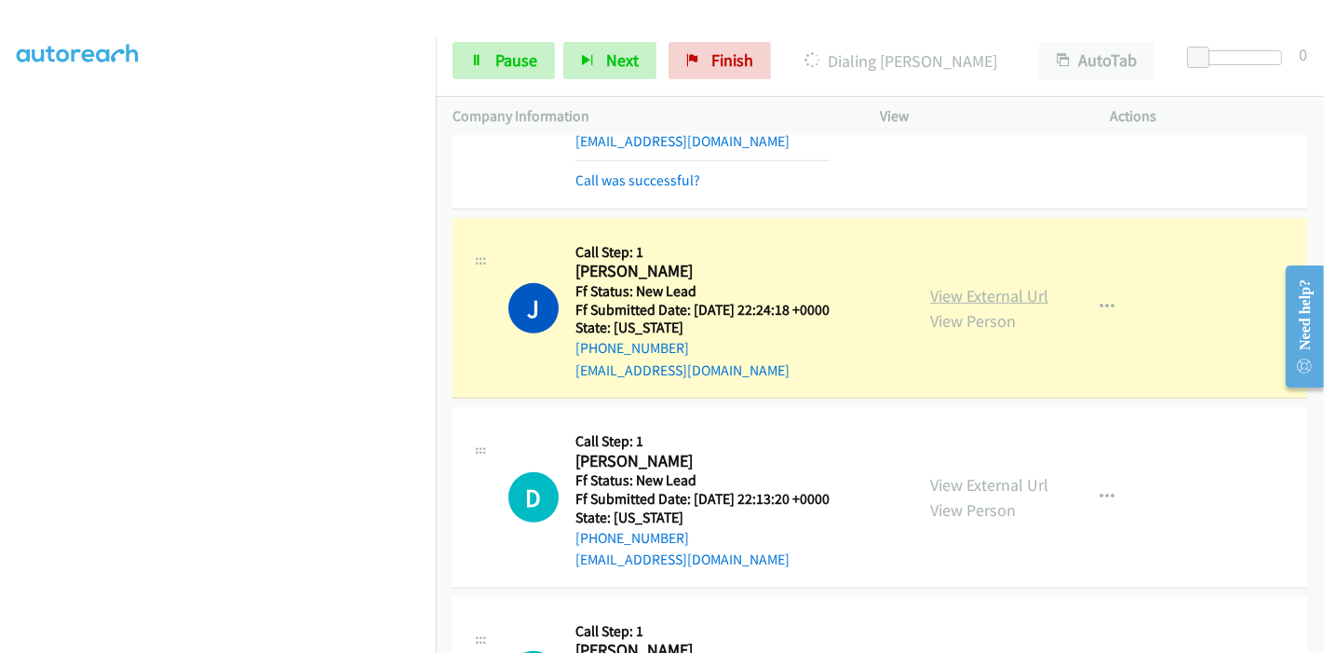
click at [979, 285] on link "View External Url" at bounding box center [989, 295] width 118 height 21
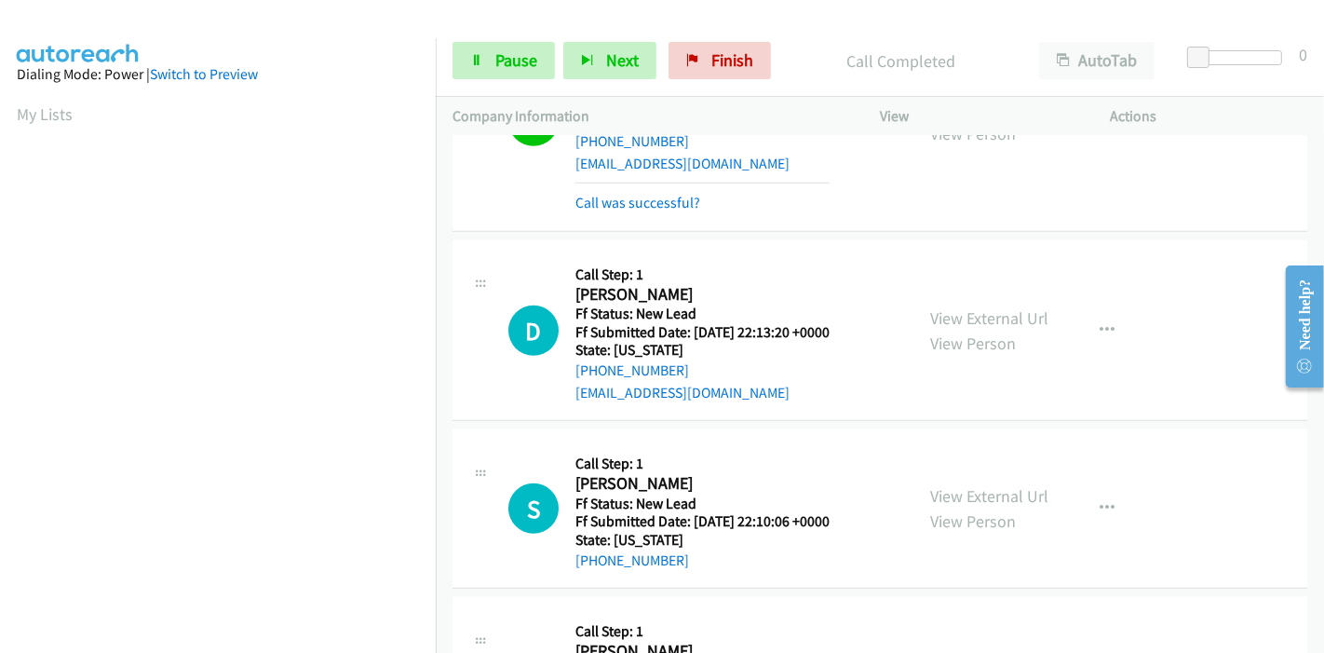
scroll to position [1149, 0]
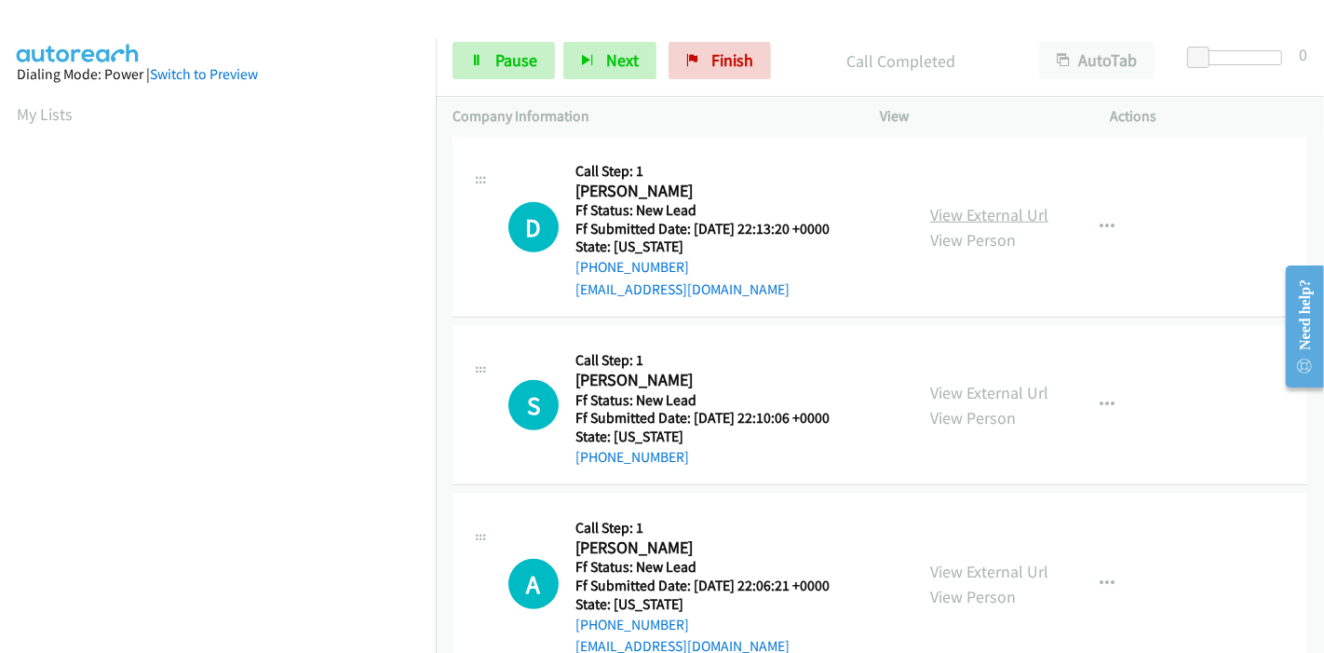
click at [996, 211] on link "View External Url" at bounding box center [989, 214] width 118 height 21
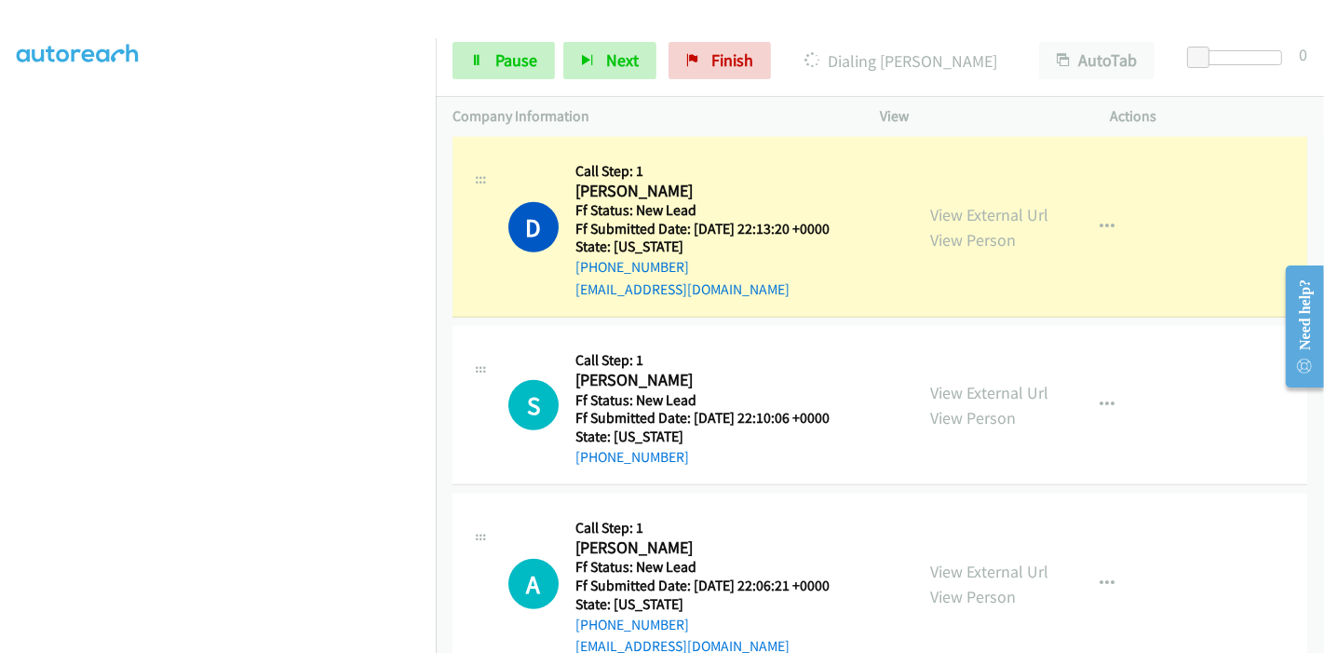
scroll to position [0, 0]
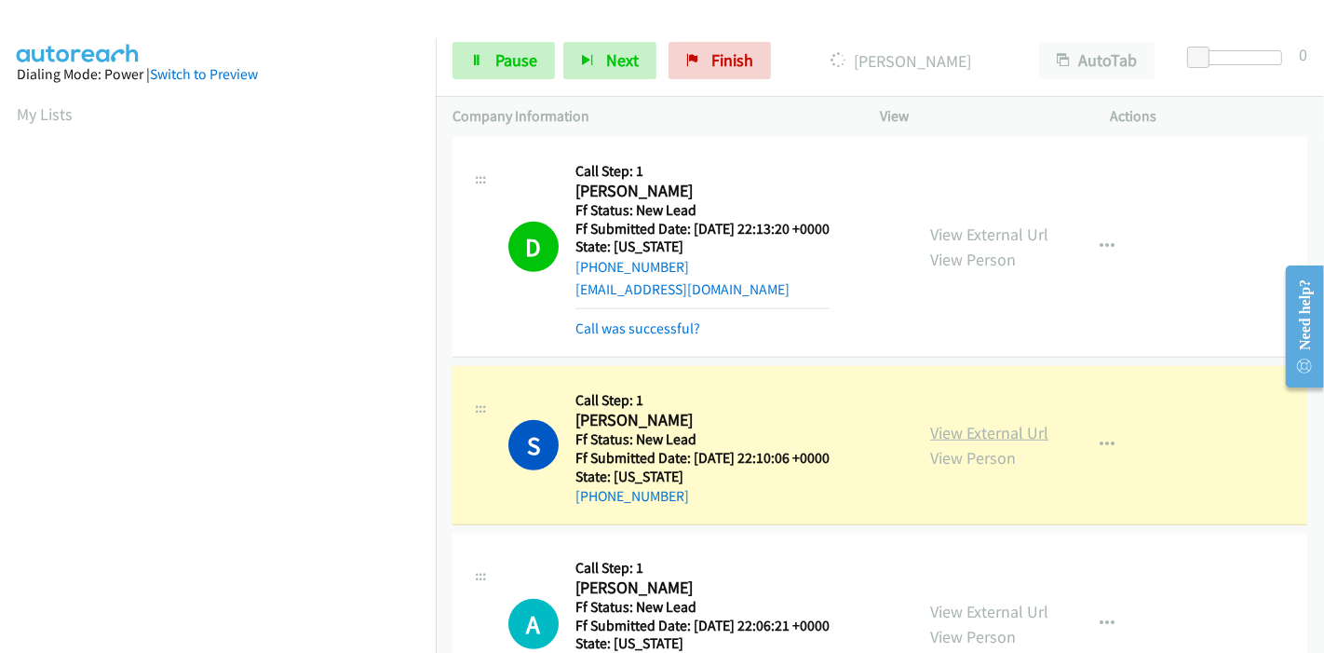
click at [975, 428] on link "View External Url" at bounding box center [989, 432] width 118 height 21
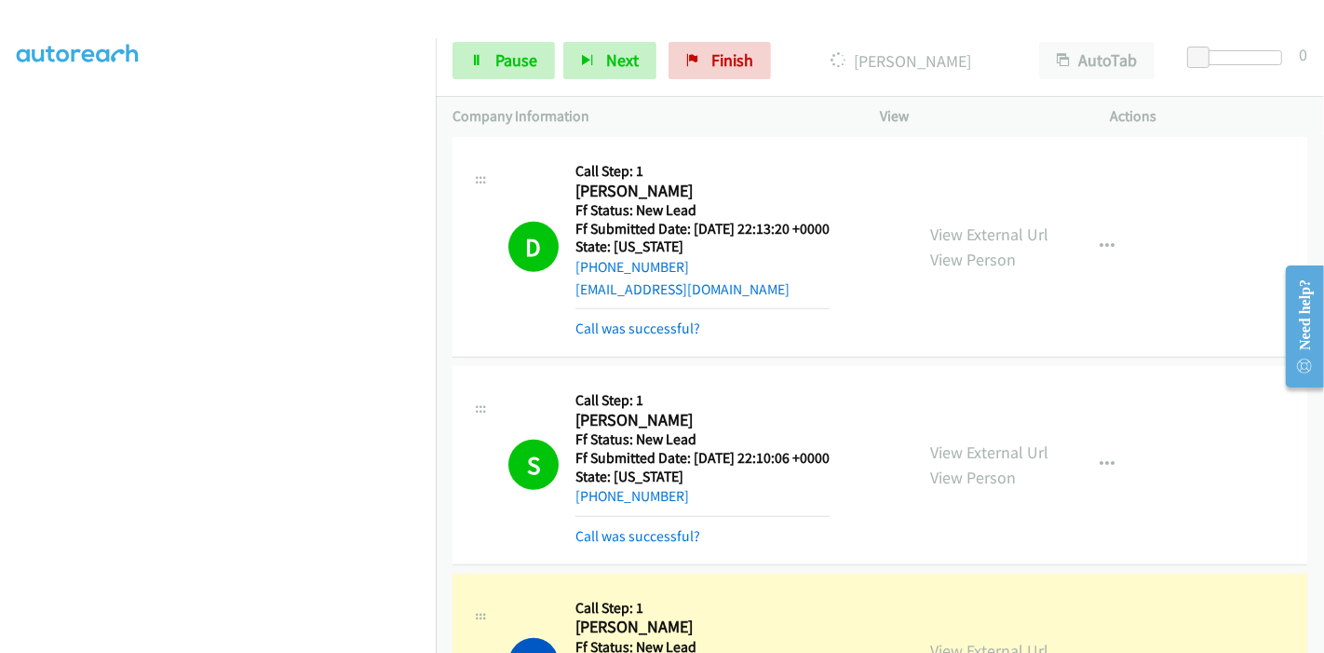
scroll to position [1357, 0]
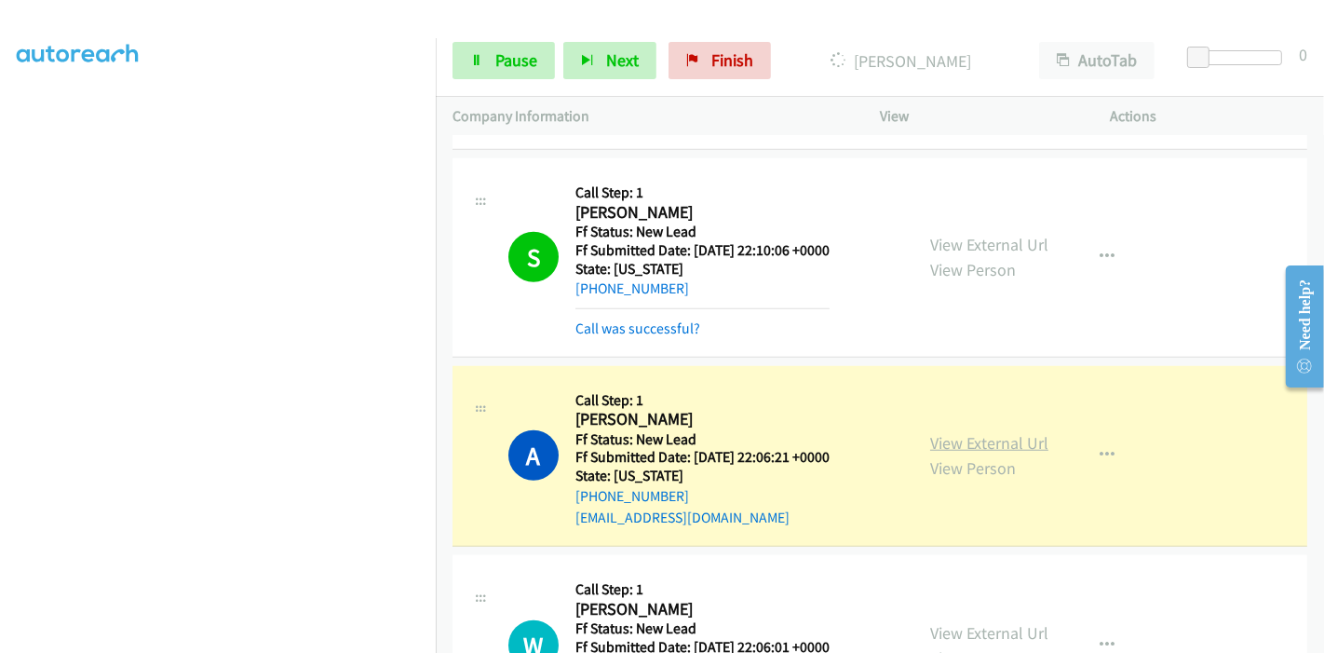
click at [1027, 432] on link "View External Url" at bounding box center [989, 442] width 118 height 21
click at [495, 59] on span "Pause" at bounding box center [516, 59] width 42 height 21
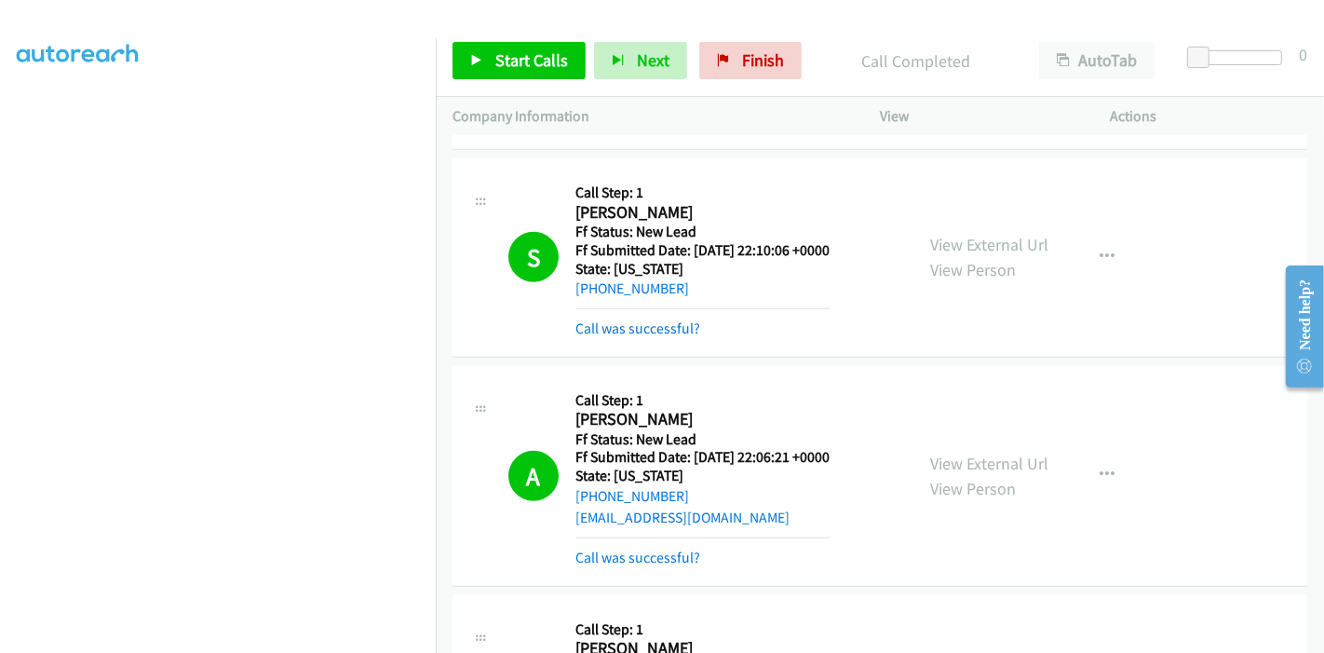
scroll to position [1564, 0]
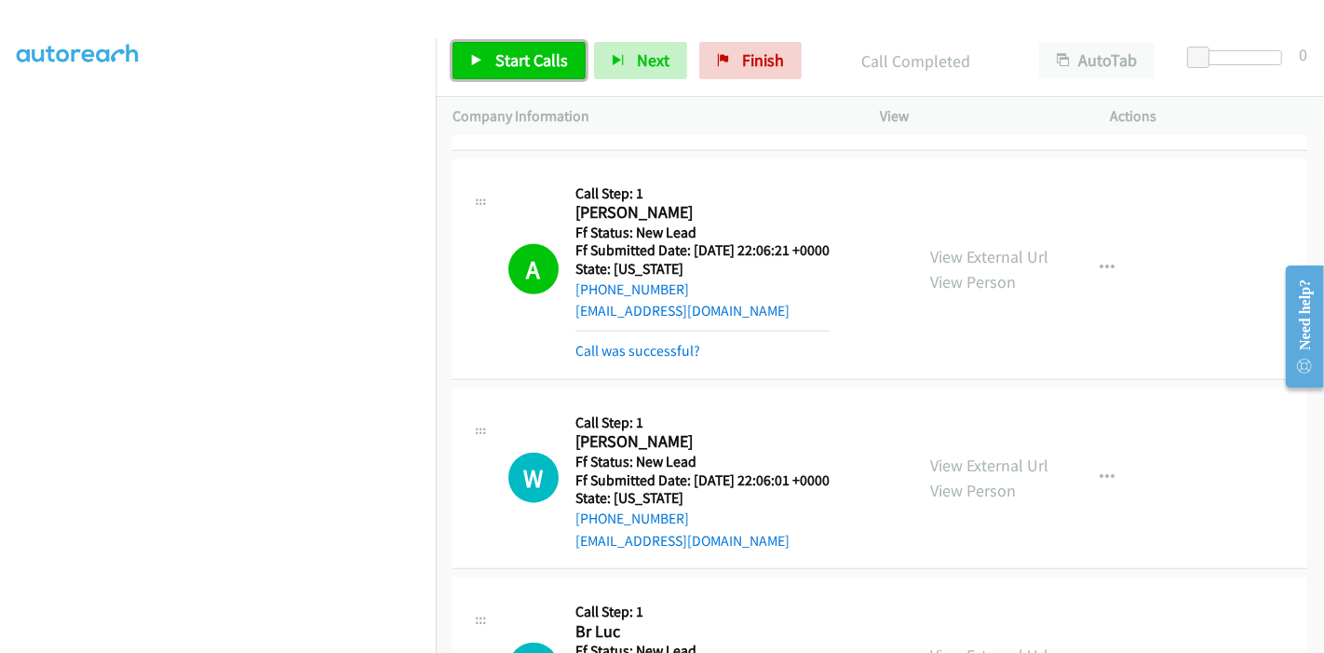
drag, startPoint x: 549, startPoint y: 57, endPoint x: 556, endPoint y: 130, distance: 73.9
click at [549, 57] on span "Start Calls" at bounding box center [531, 59] width 73 height 21
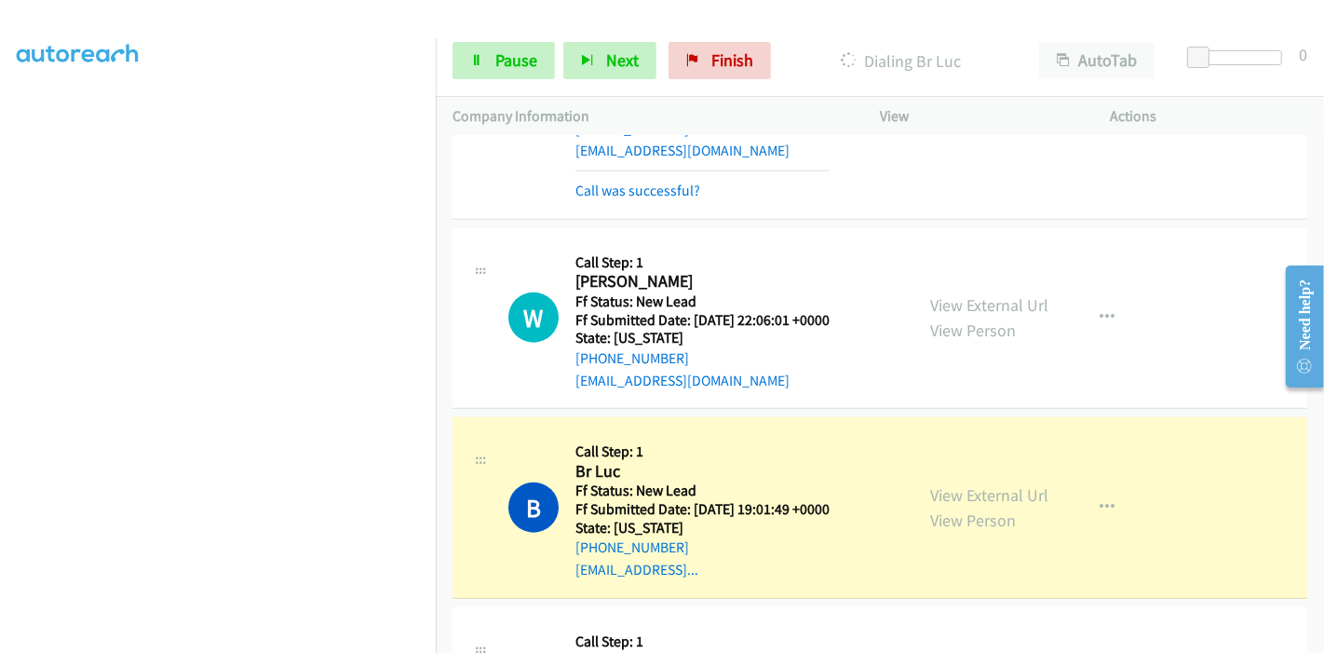
scroll to position [1770, 0]
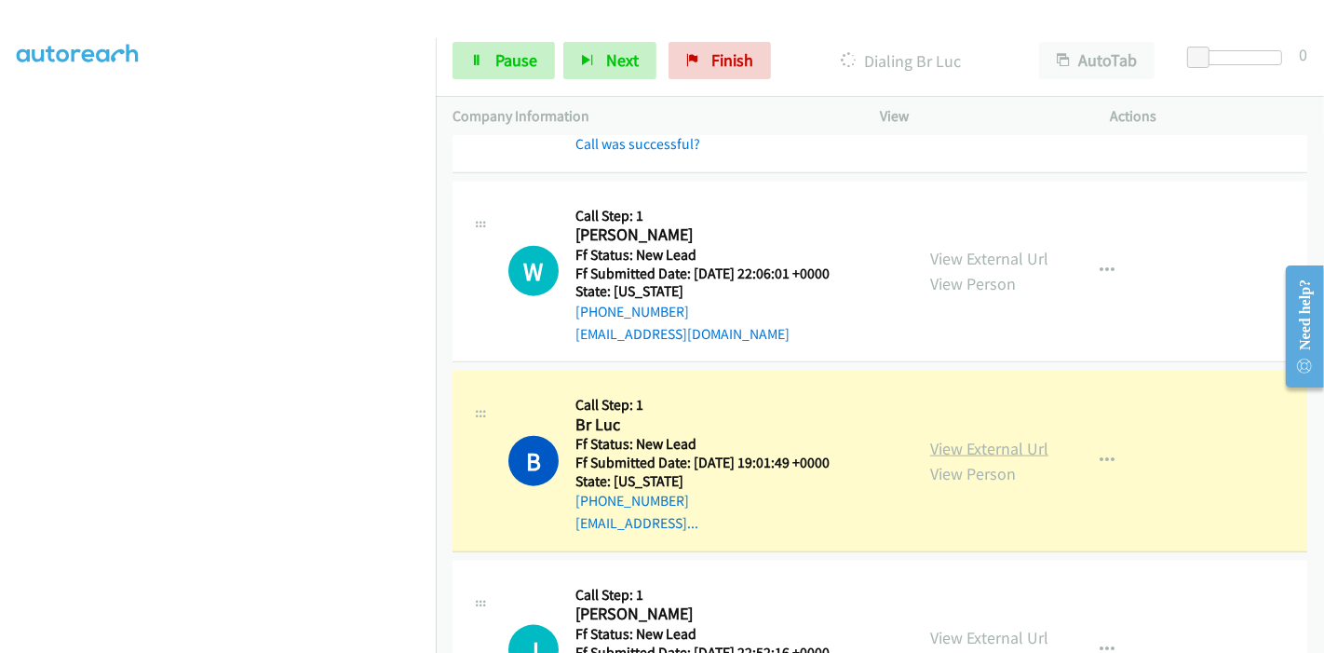
click at [966, 439] on link "View External Url" at bounding box center [989, 448] width 118 height 21
click at [454, 54] on link "Pause" at bounding box center [504, 60] width 102 height 37
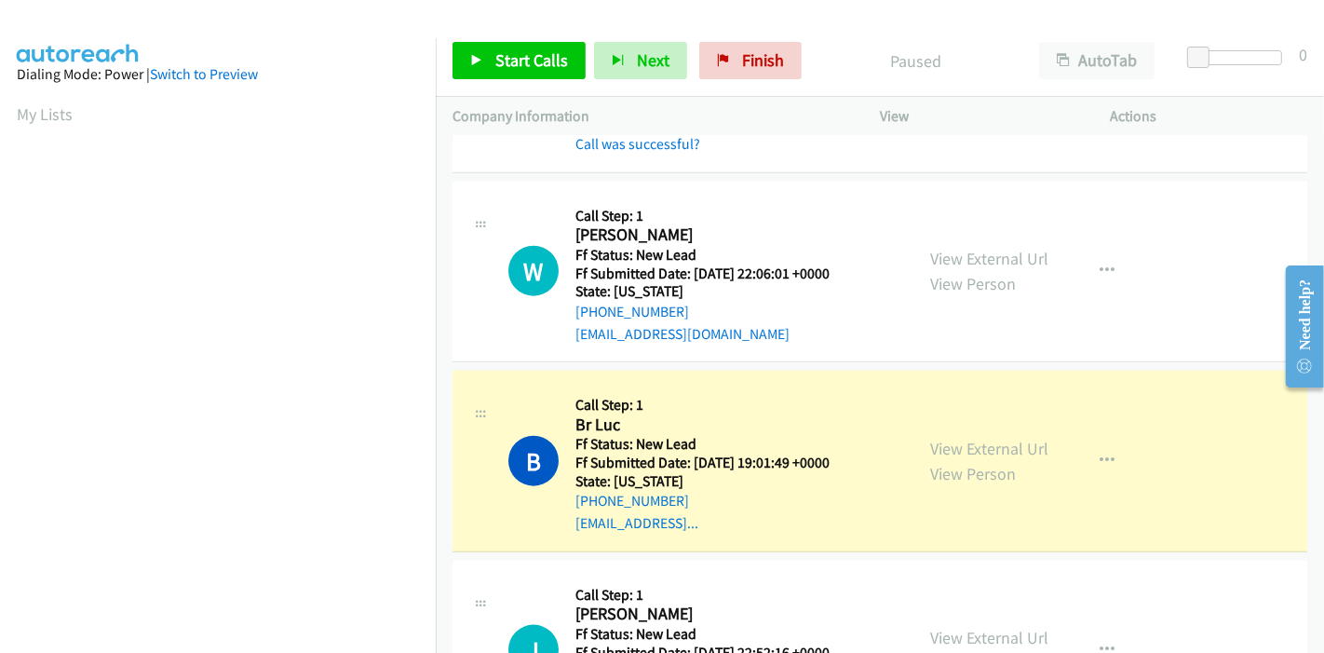
scroll to position [393, 0]
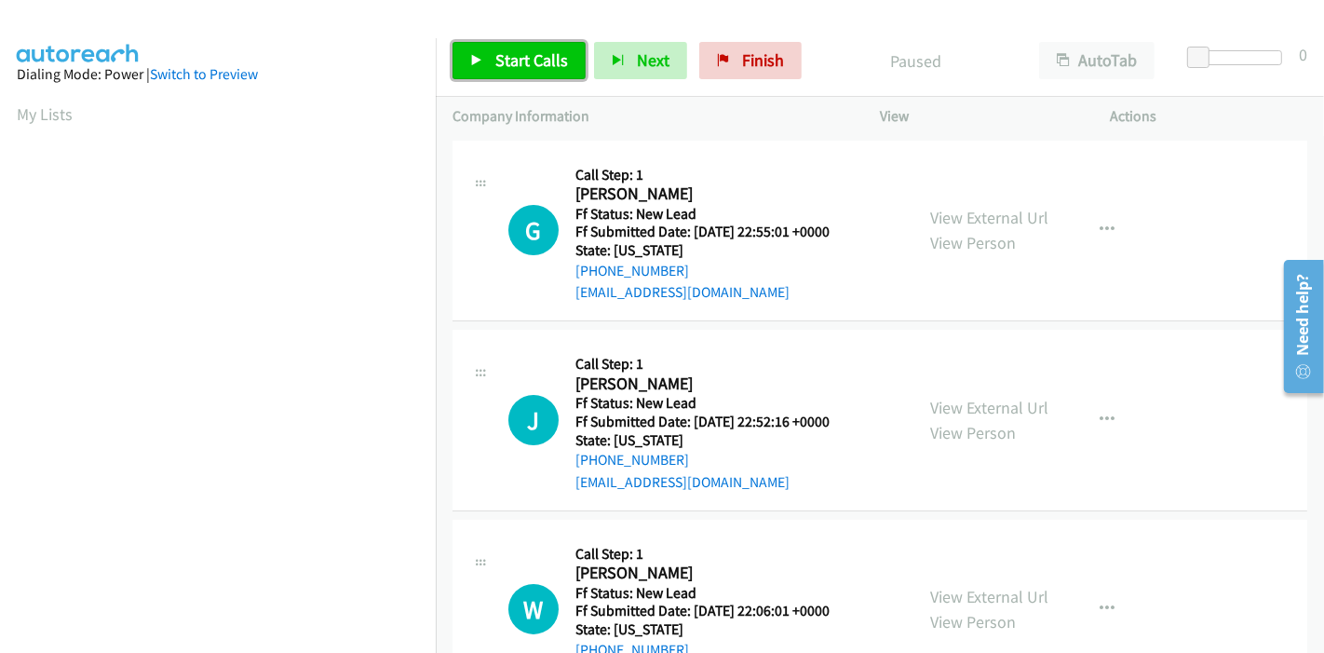
click at [512, 51] on span "Start Calls" at bounding box center [531, 59] width 73 height 21
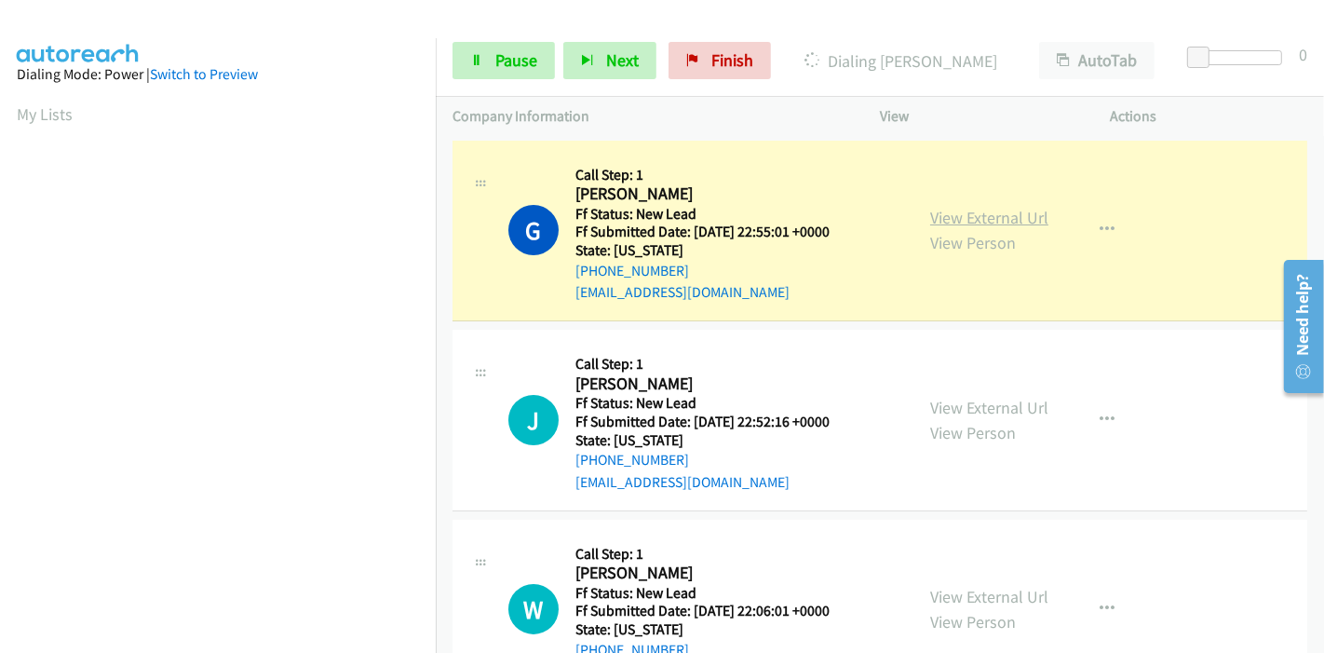
click at [966, 222] on link "View External Url" at bounding box center [989, 217] width 118 height 21
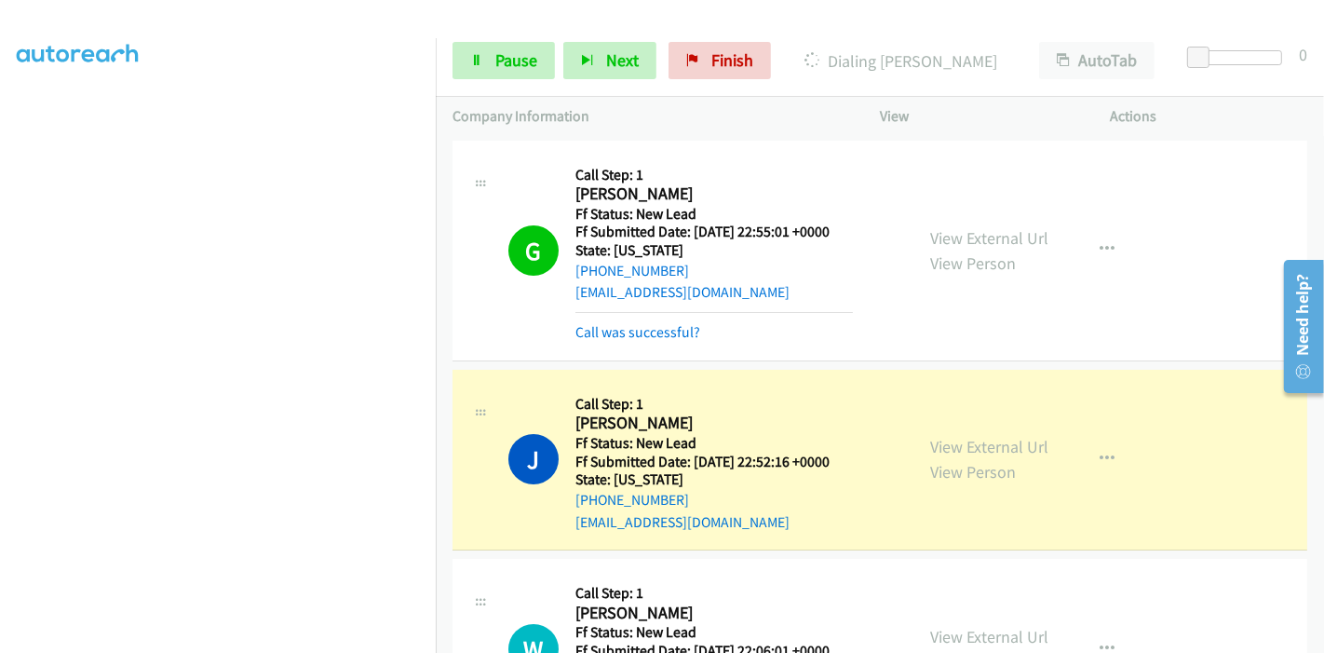
scroll to position [393, 0]
click at [953, 439] on link "View External Url" at bounding box center [989, 446] width 118 height 21
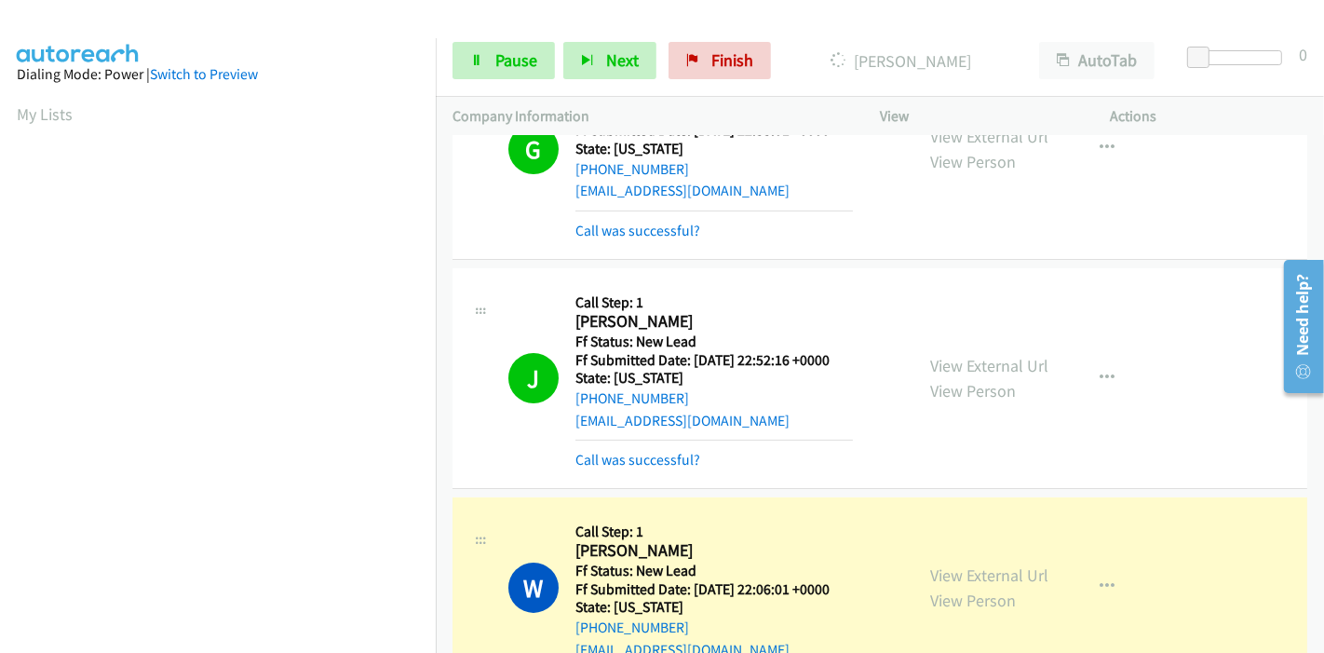
scroll to position [154, 0]
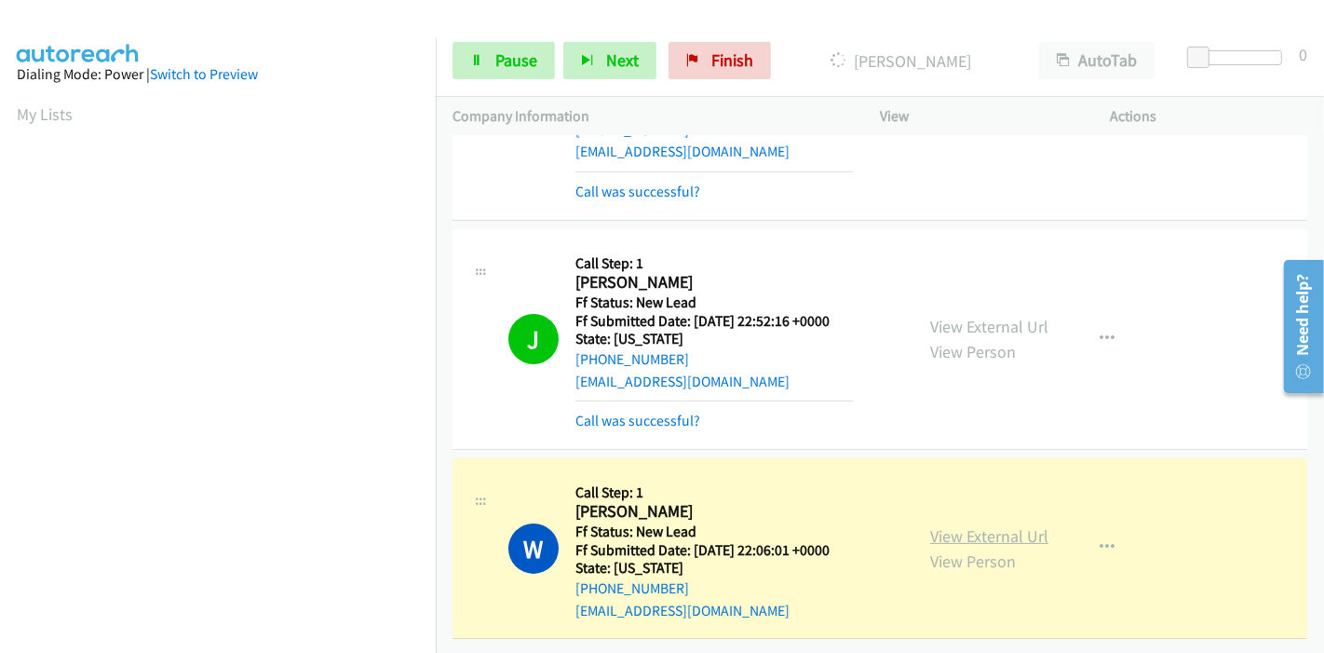
click at [930, 525] on link "View External Url" at bounding box center [989, 535] width 118 height 21
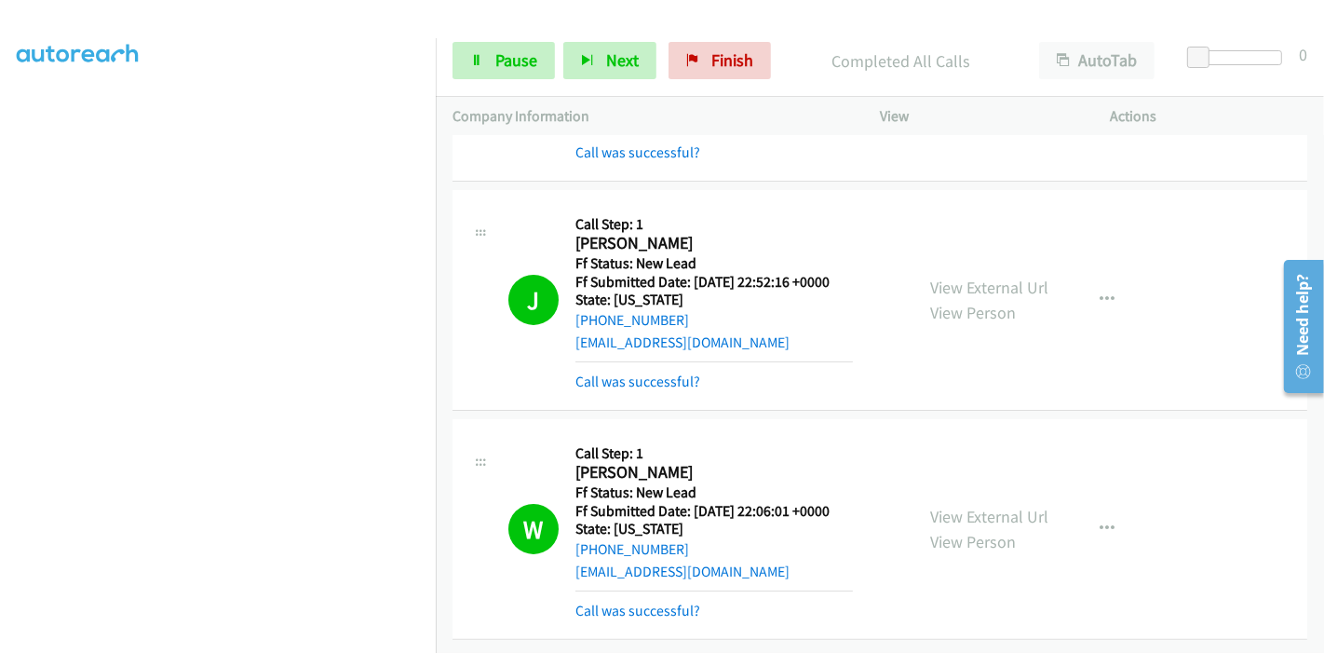
scroll to position [0, 0]
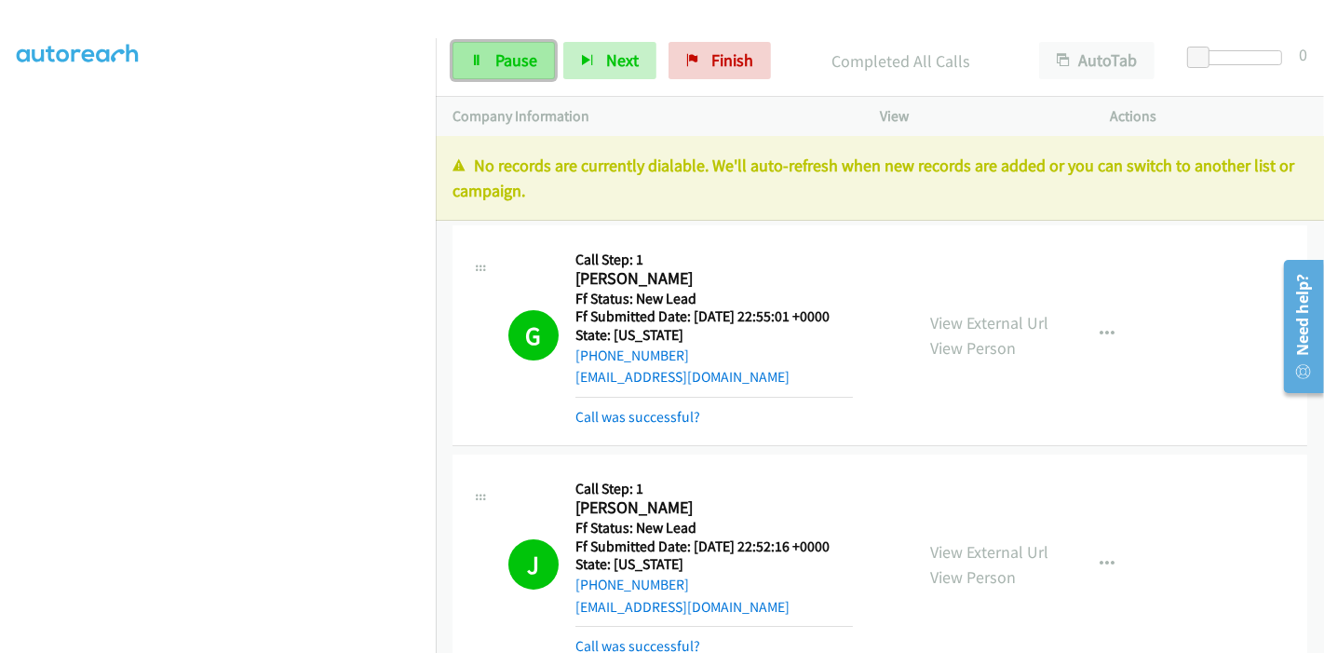
click at [526, 58] on span "Pause" at bounding box center [516, 59] width 42 height 21
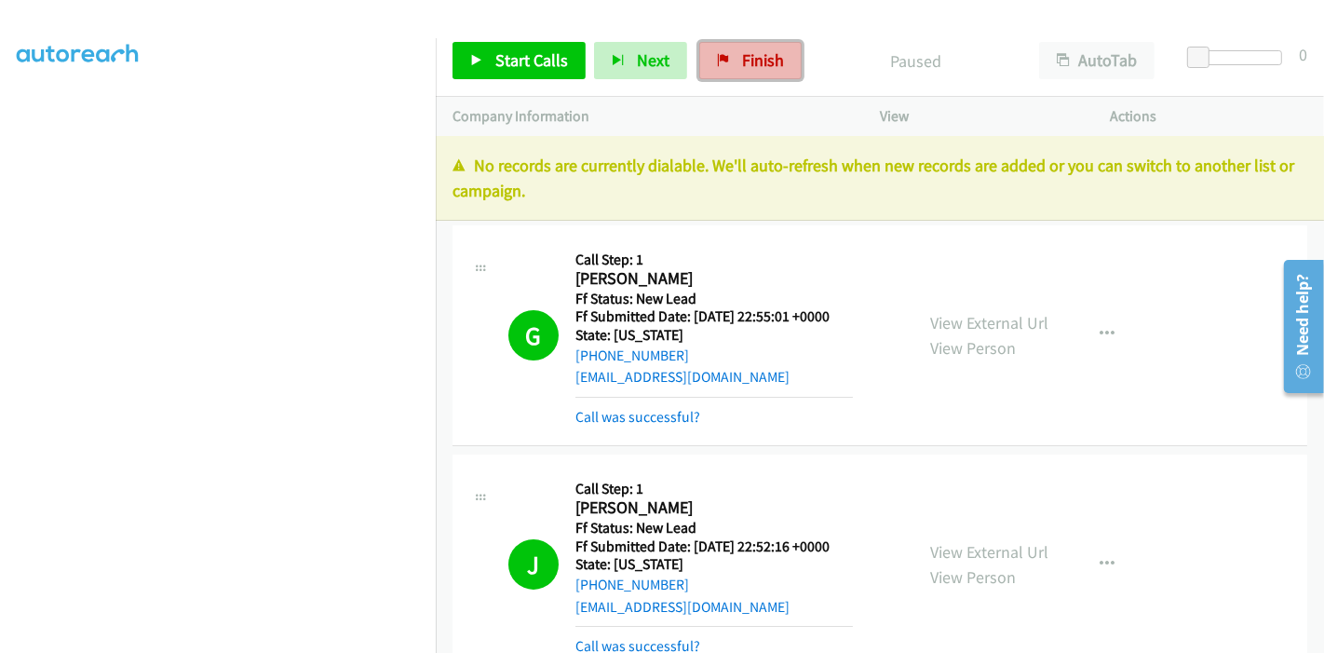
click at [726, 47] on link "Finish" at bounding box center [750, 60] width 102 height 37
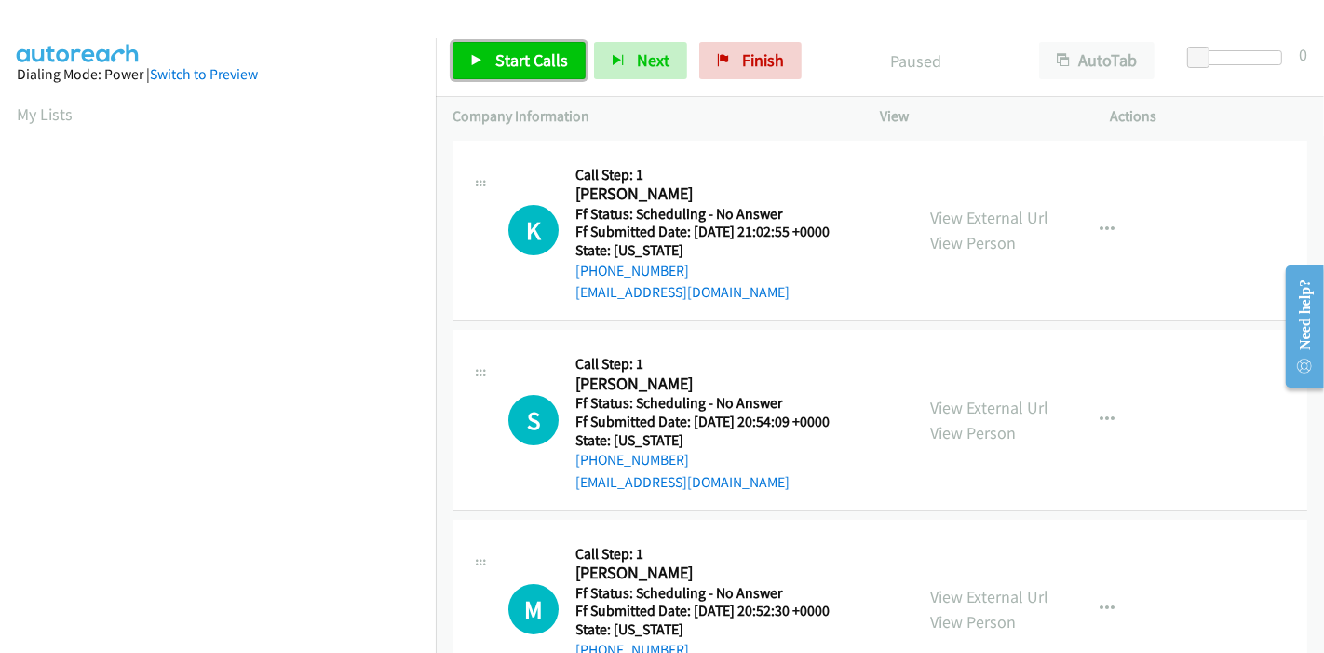
click at [495, 60] on span "Start Calls" at bounding box center [531, 59] width 73 height 21
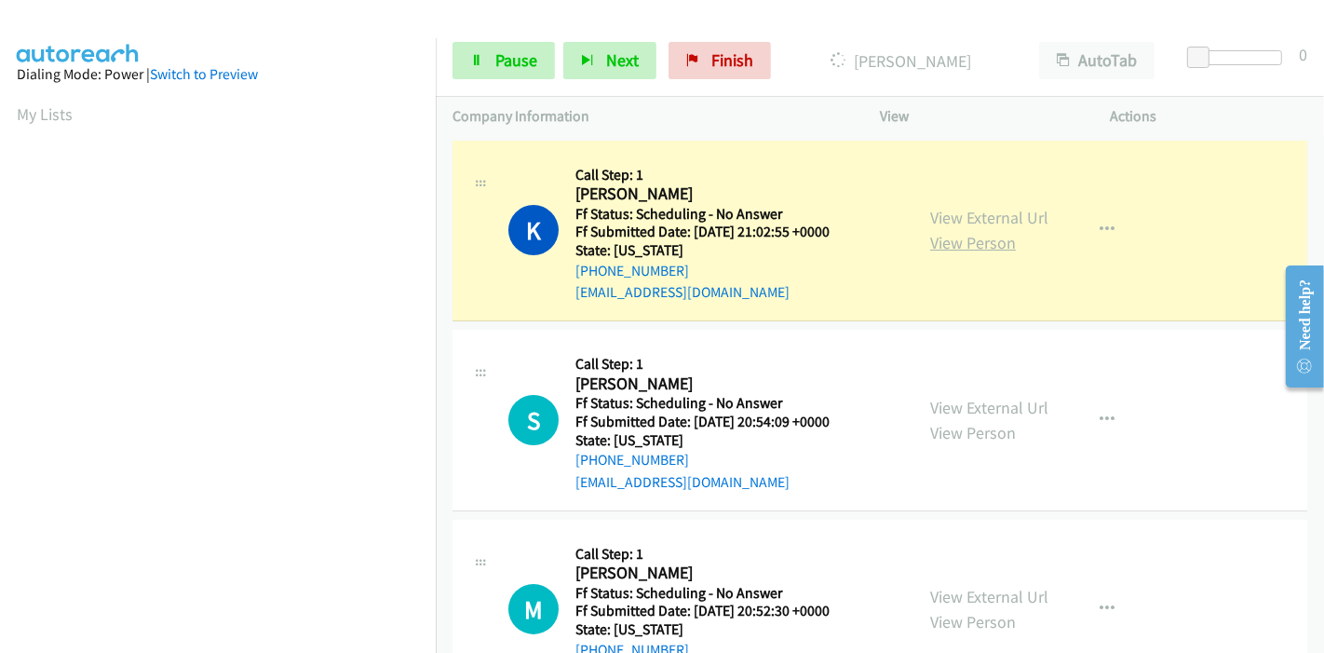
click at [931, 233] on link "View Person" at bounding box center [973, 242] width 86 height 21
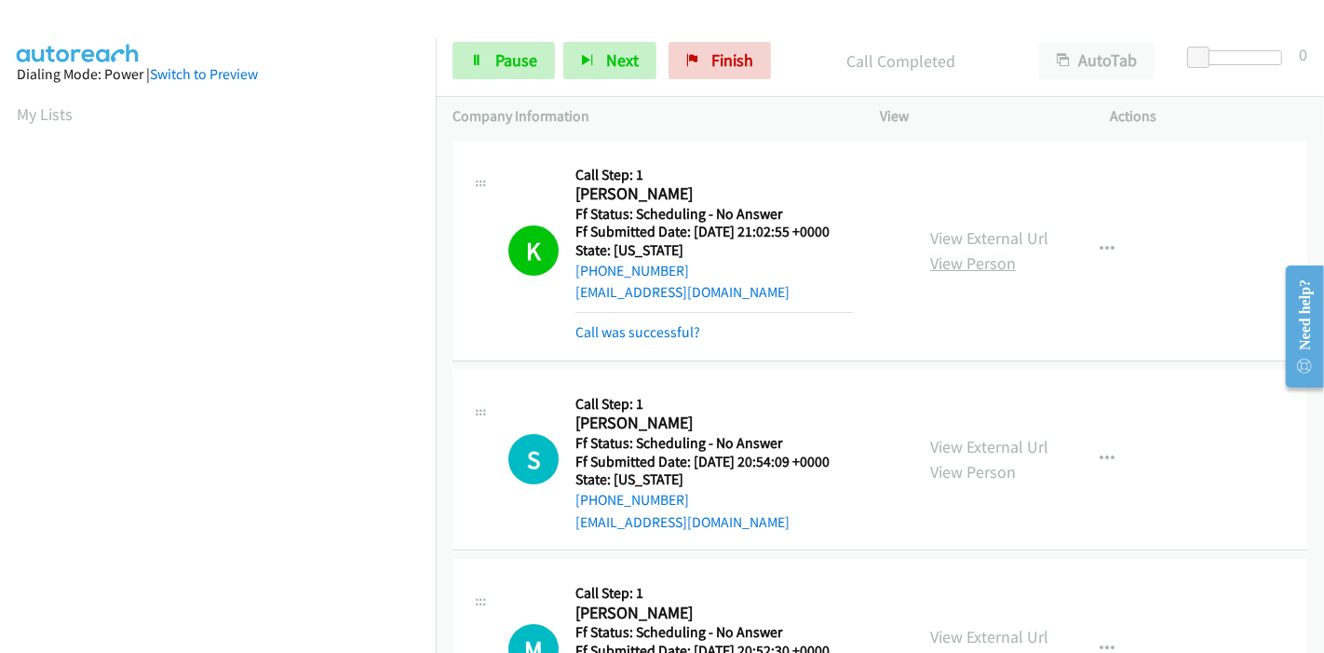
scroll to position [393, 0]
click at [971, 232] on link "View External Url" at bounding box center [989, 237] width 118 height 21
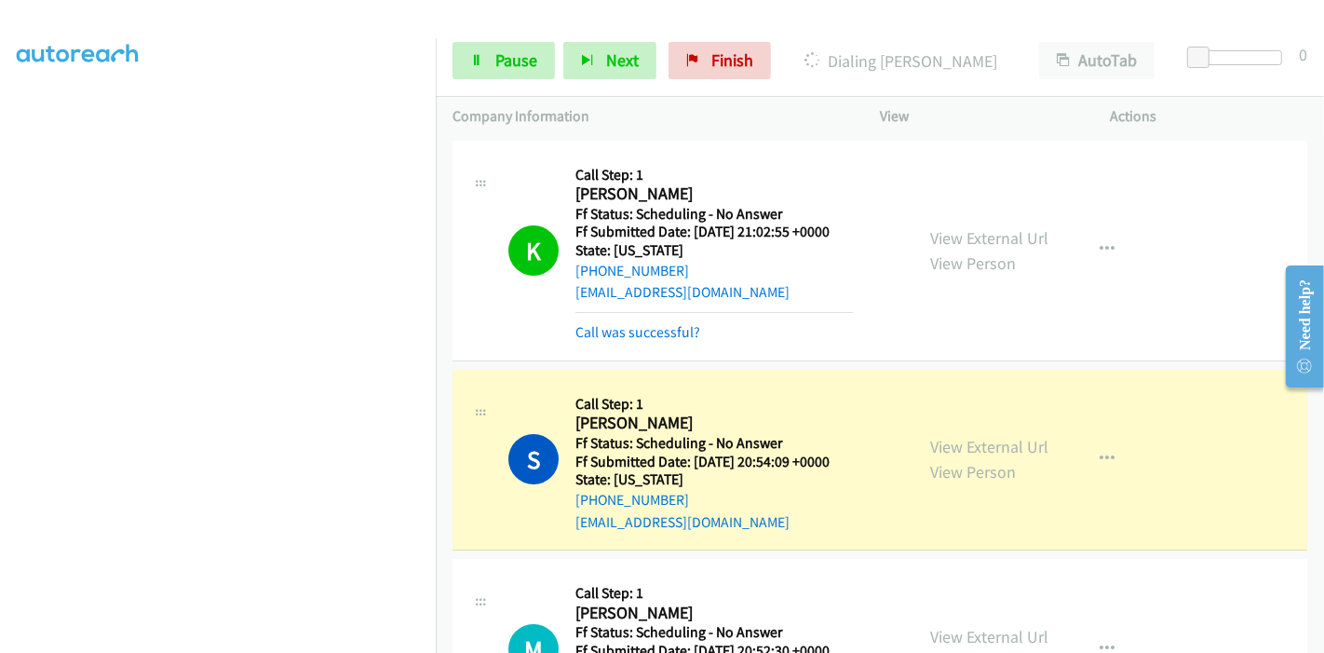
scroll to position [207, 0]
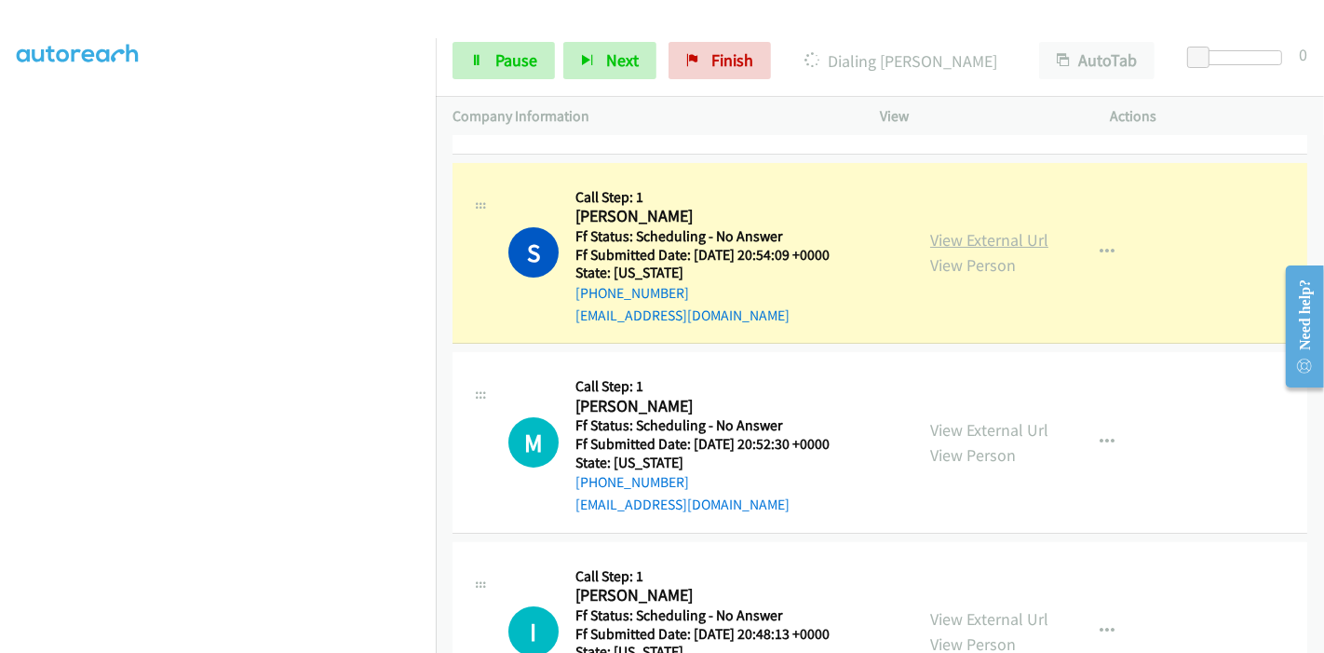
click at [941, 237] on link "View External Url" at bounding box center [989, 239] width 118 height 21
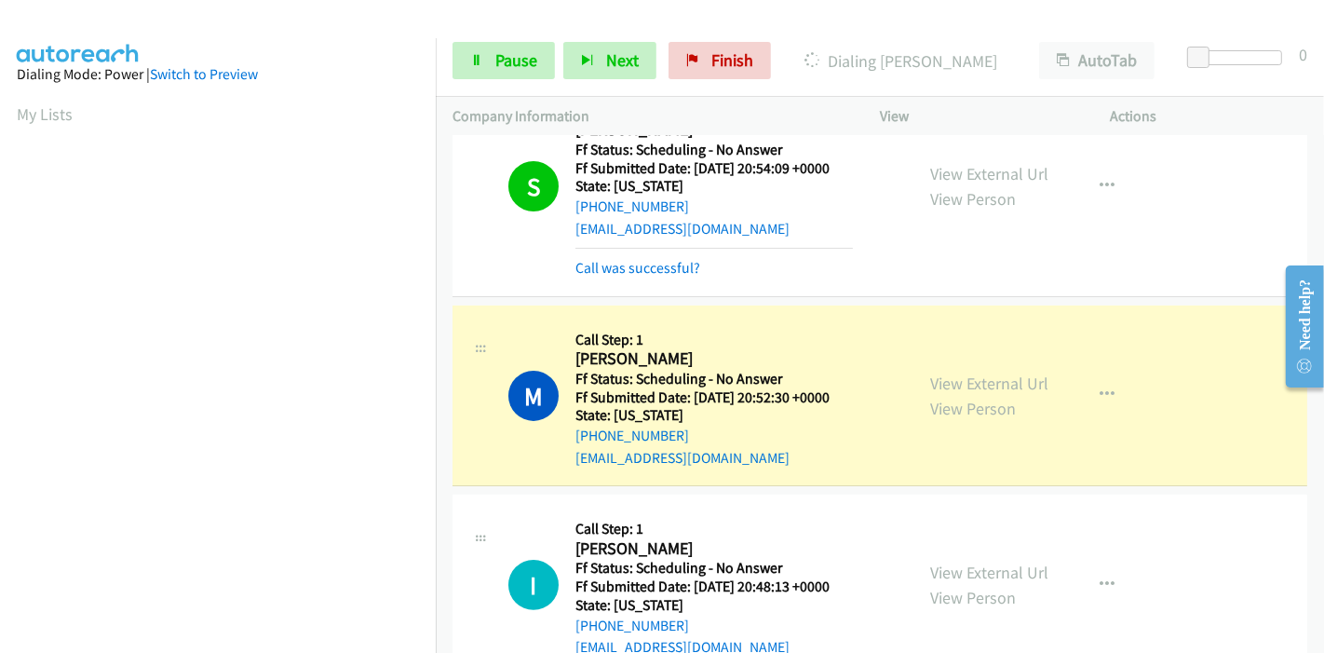
scroll to position [414, 0]
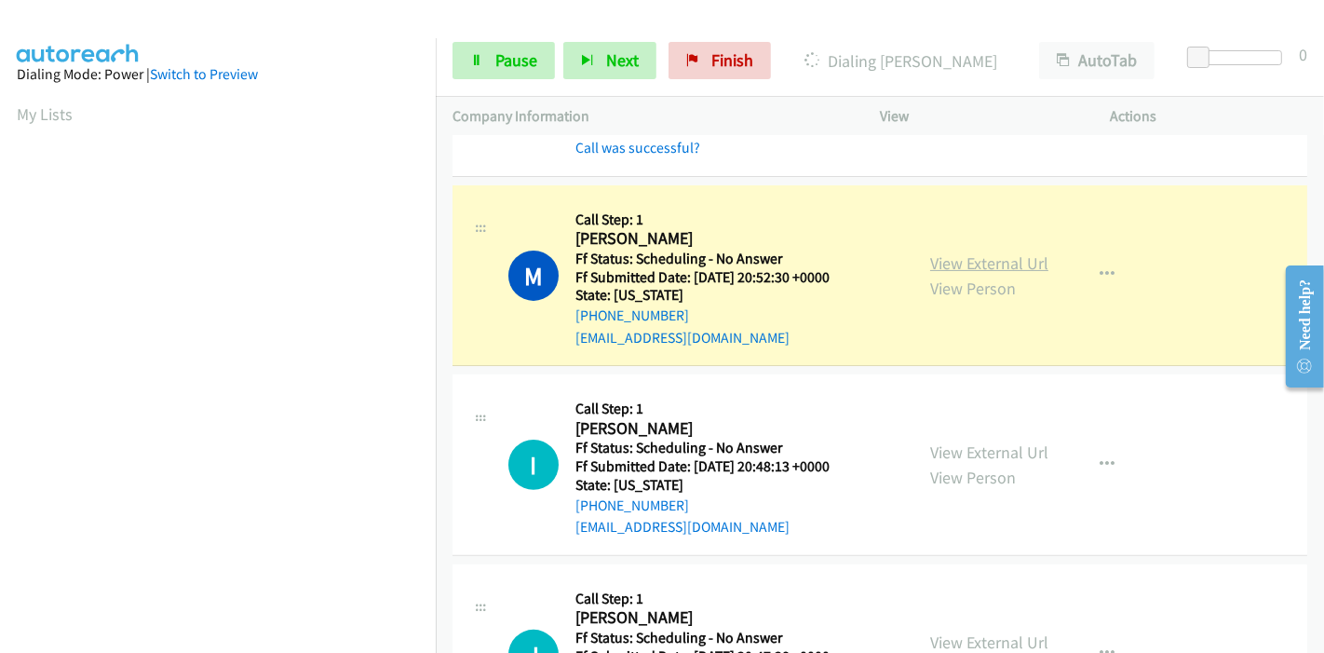
click at [1020, 265] on link "View External Url" at bounding box center [989, 262] width 118 height 21
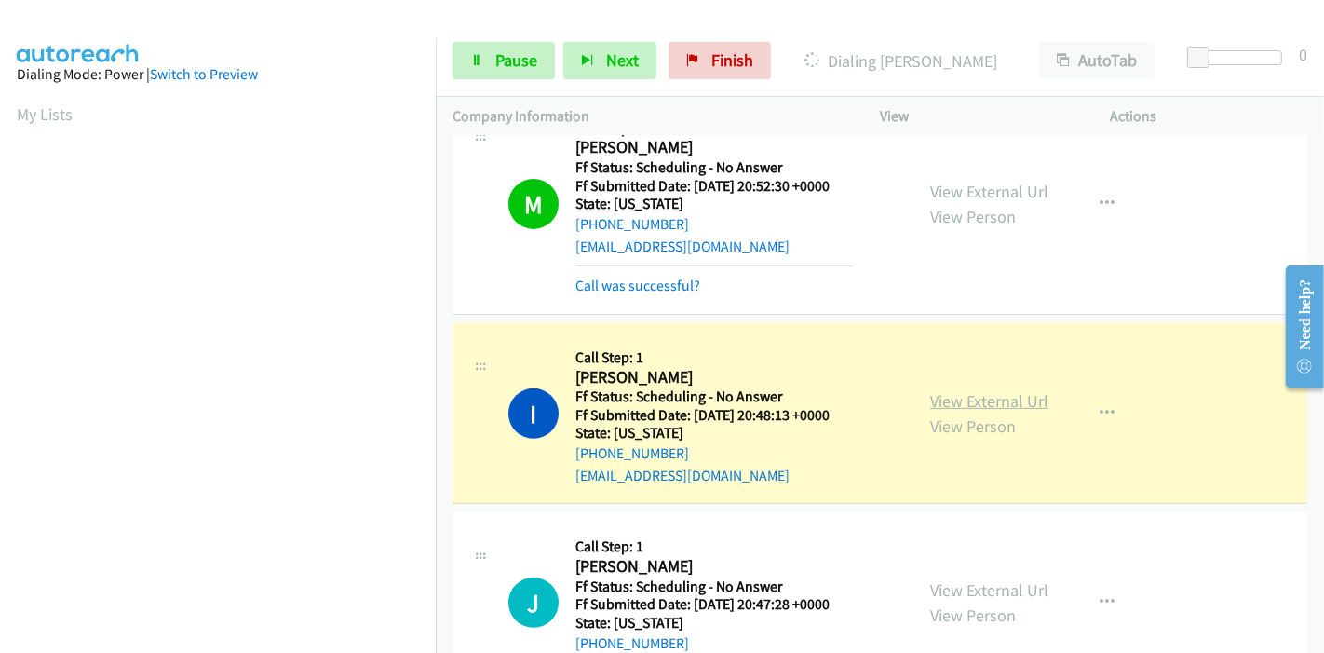
scroll to position [620, 0]
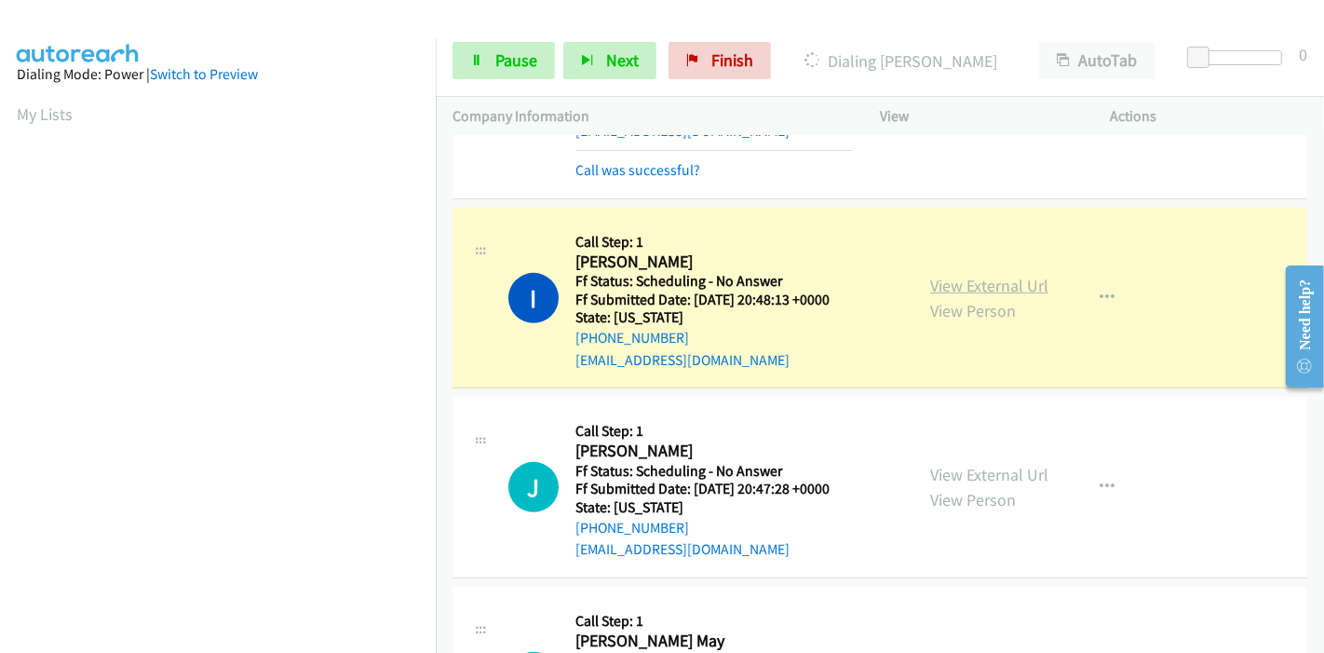
click at [999, 280] on link "View External Url" at bounding box center [989, 285] width 118 height 21
click at [483, 54] on link "Pause" at bounding box center [504, 60] width 102 height 37
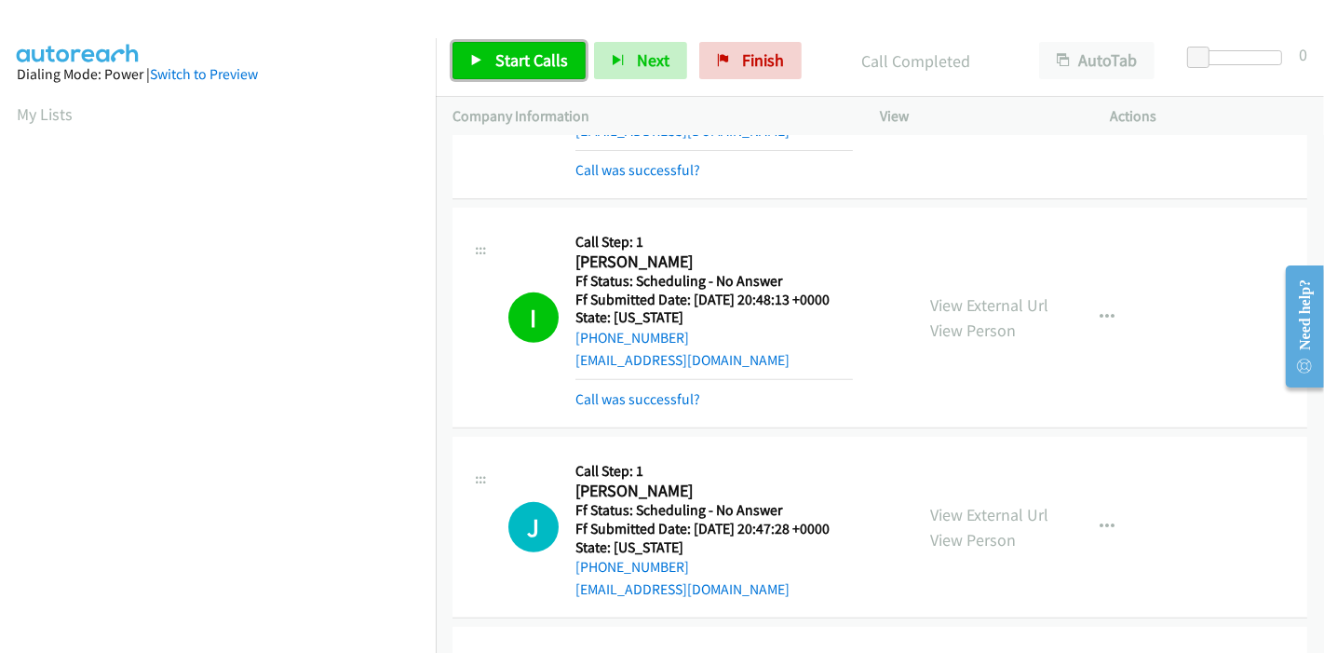
click at [542, 46] on link "Start Calls" at bounding box center [519, 60] width 133 height 37
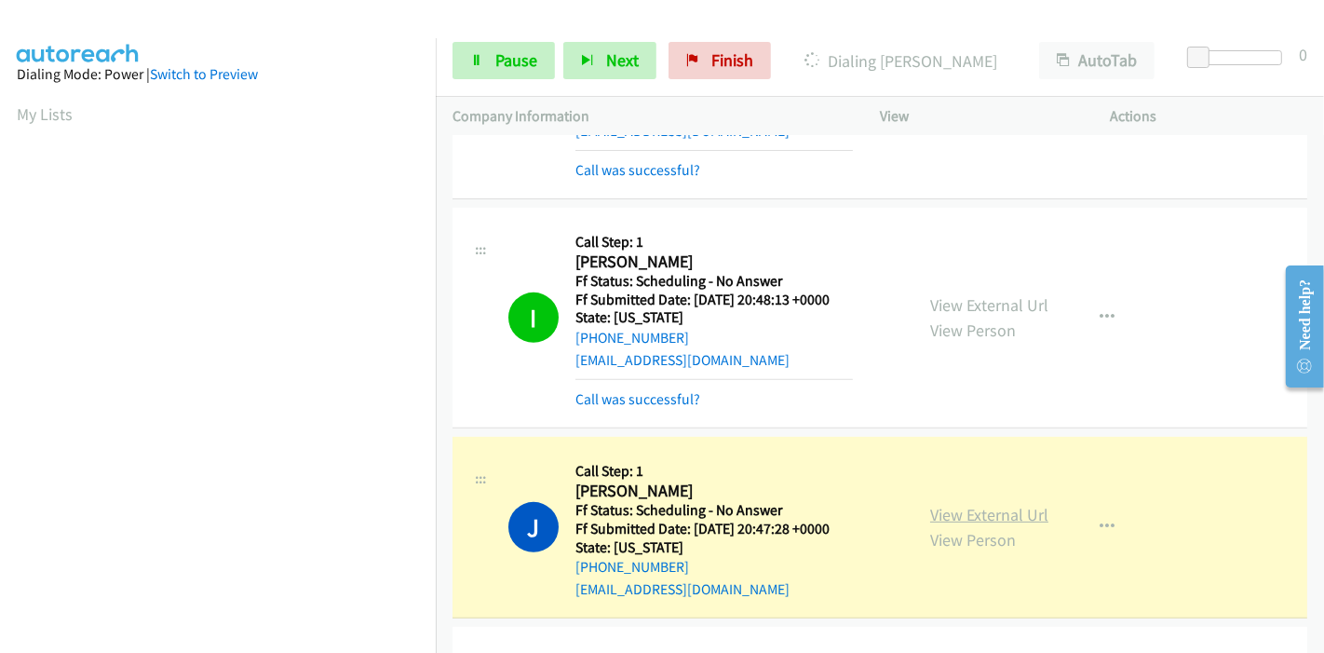
click at [1018, 511] on link "View External Url" at bounding box center [989, 514] width 118 height 21
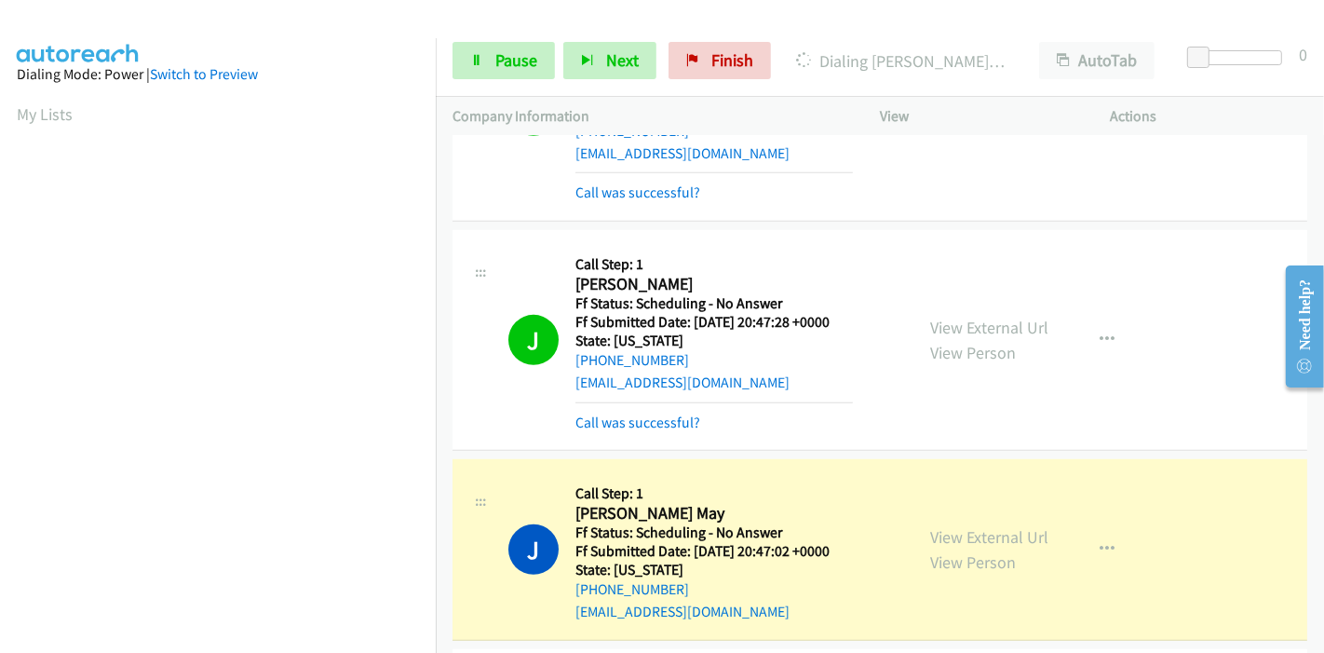
scroll to position [1138, 0]
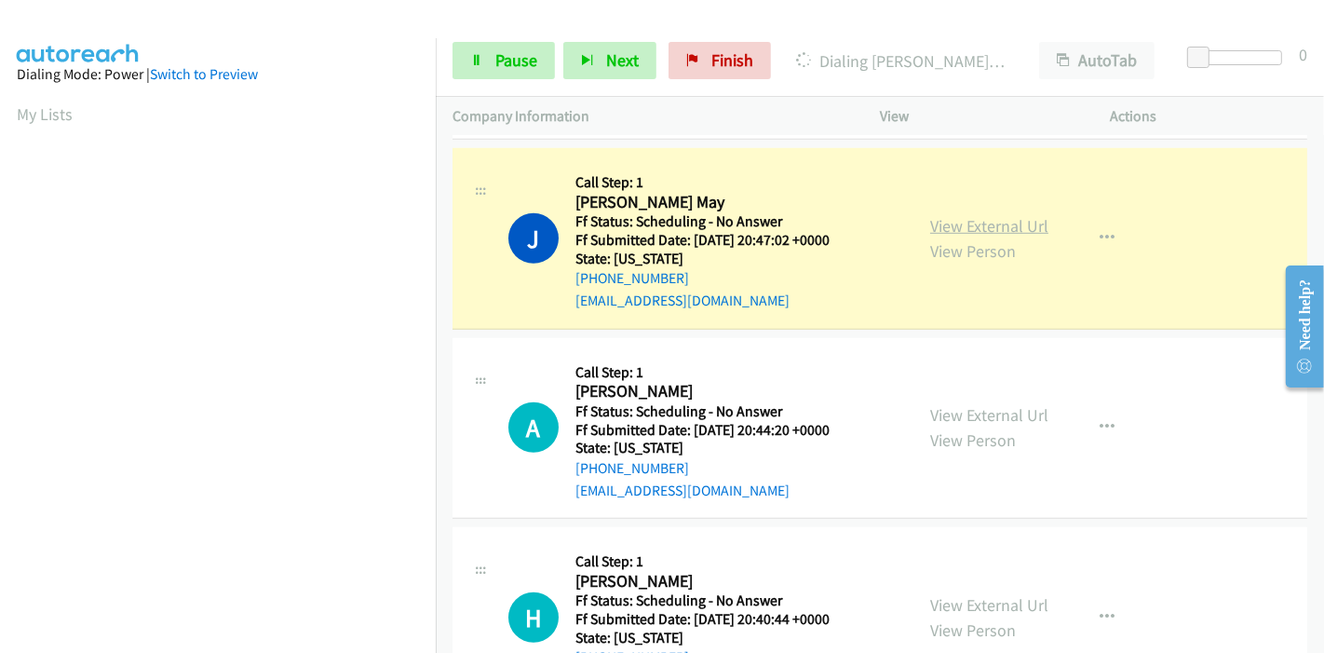
click at [1024, 219] on link "View External Url" at bounding box center [989, 225] width 118 height 21
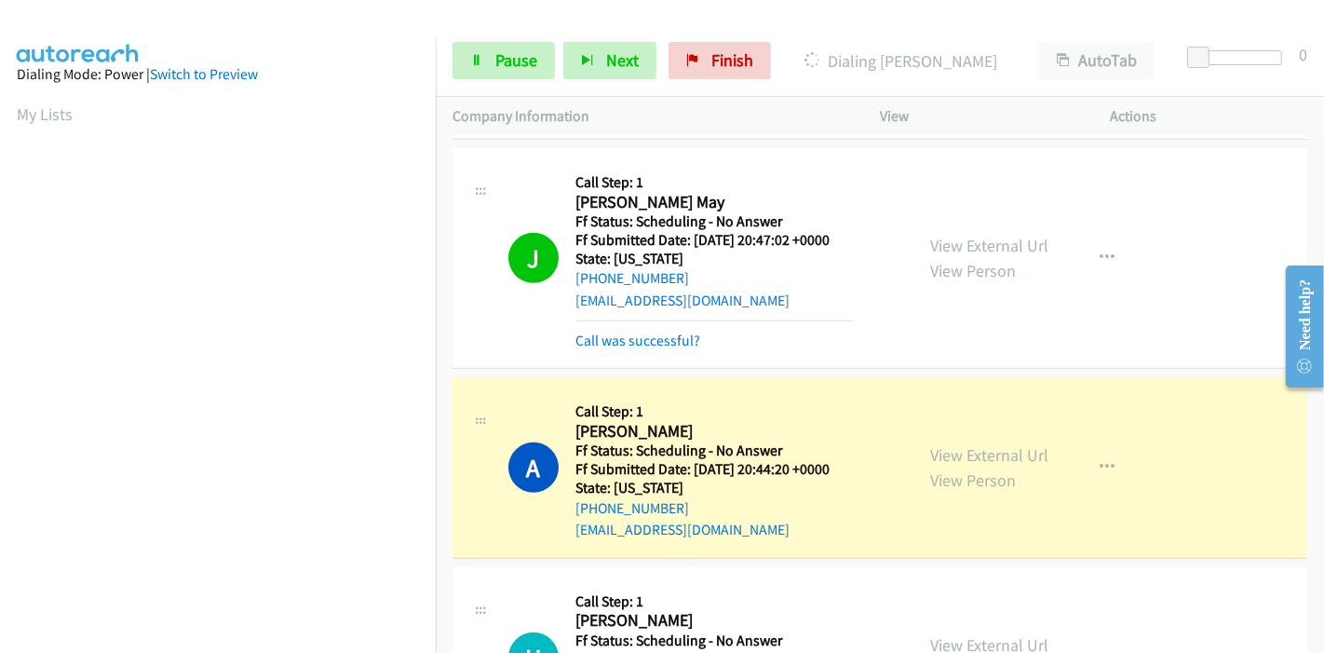
scroll to position [393, 0]
click at [996, 448] on link "View External Url" at bounding box center [989, 454] width 118 height 21
click at [510, 62] on span "Pause" at bounding box center [516, 59] width 42 height 21
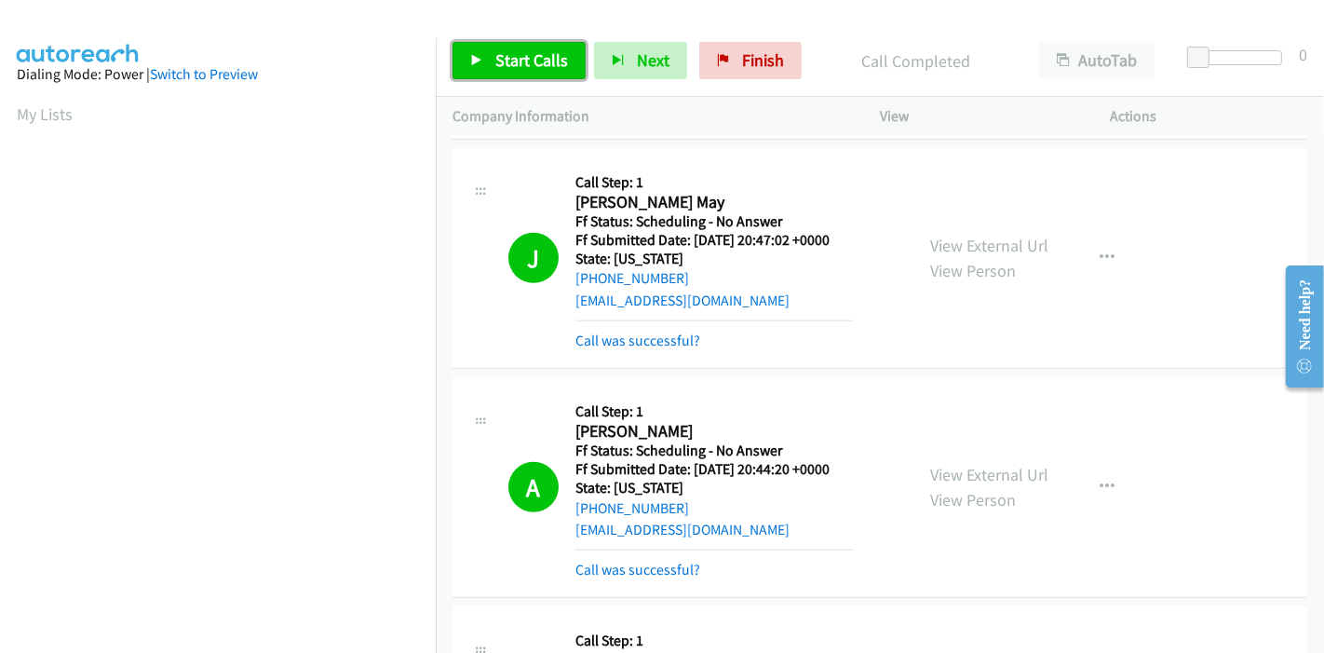
click at [522, 70] on span "Start Calls" at bounding box center [531, 59] width 73 height 21
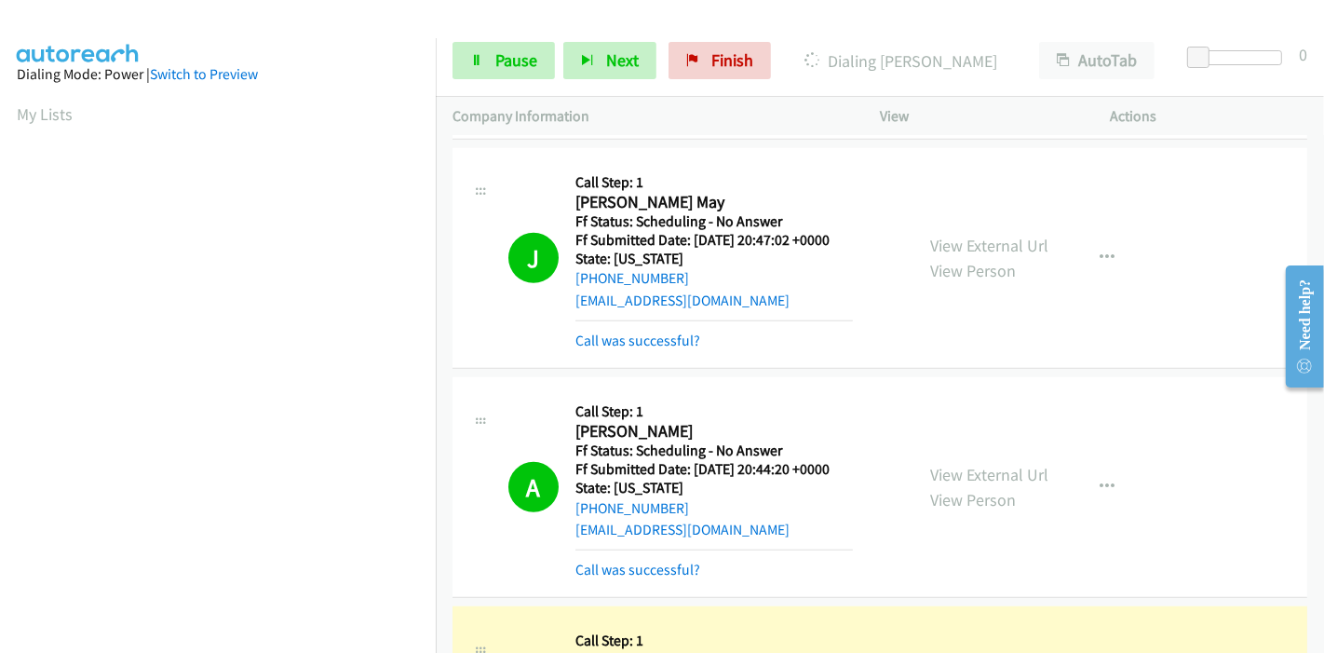
scroll to position [1448, 0]
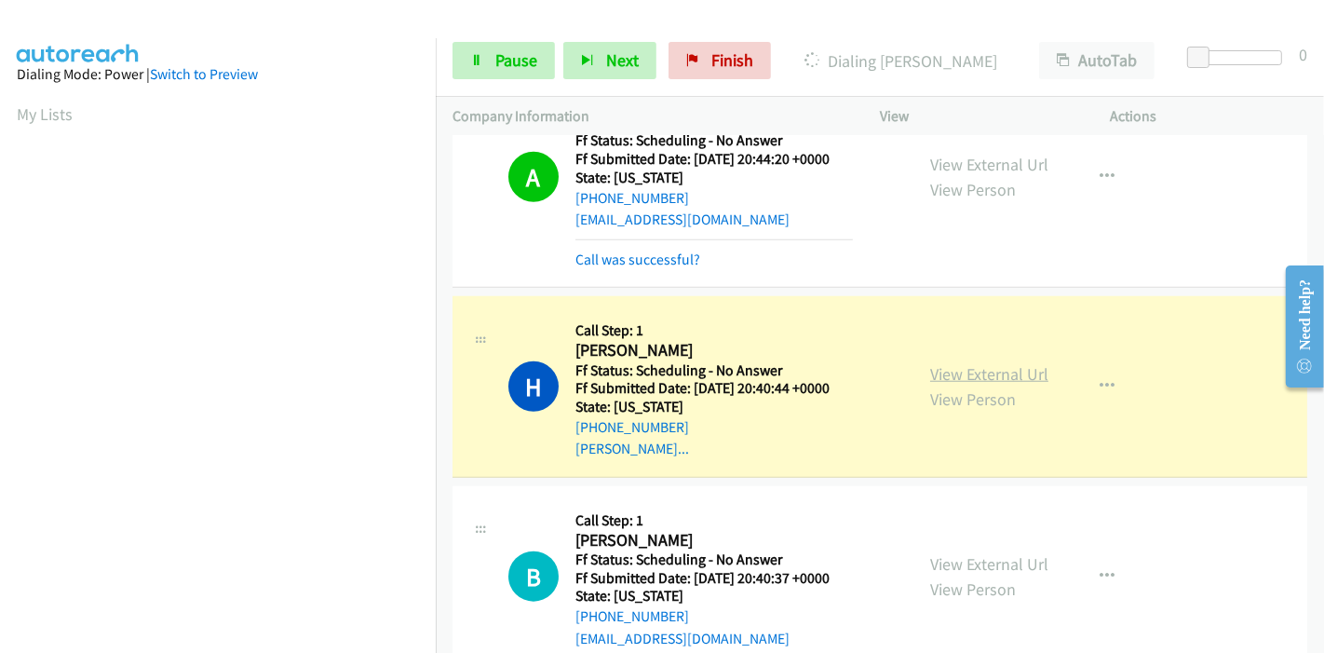
click at [950, 369] on link "View External Url" at bounding box center [989, 373] width 118 height 21
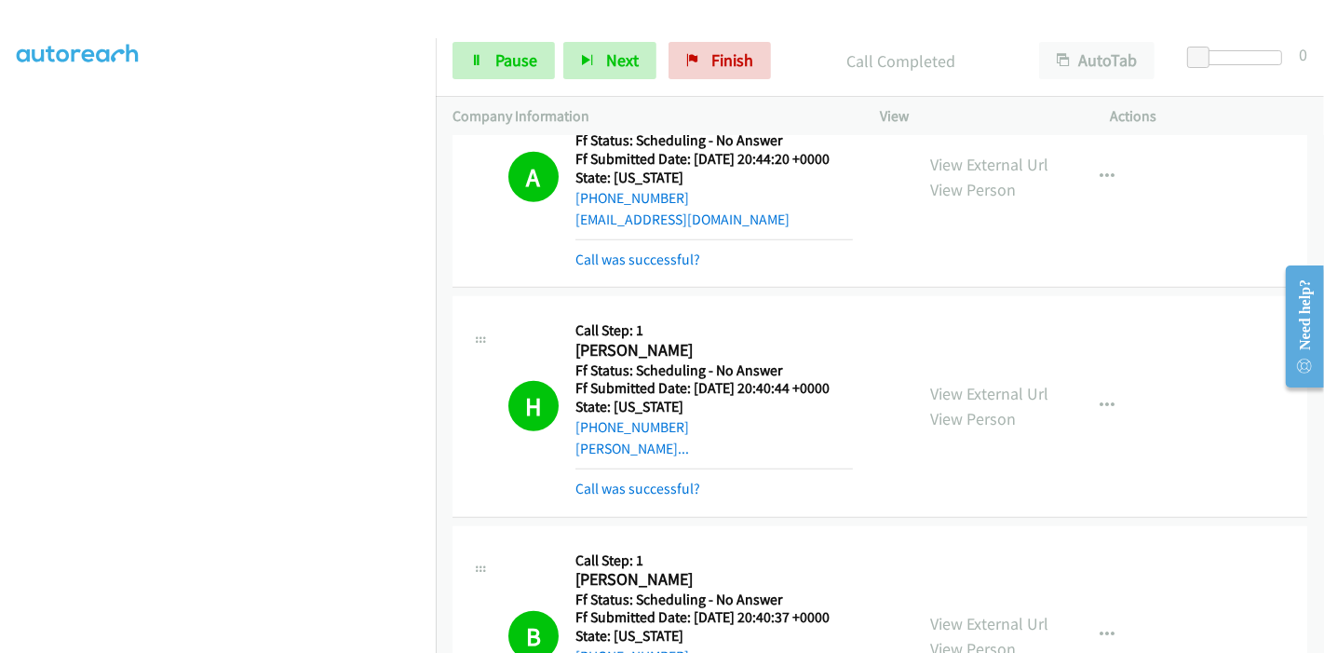
scroll to position [1552, 0]
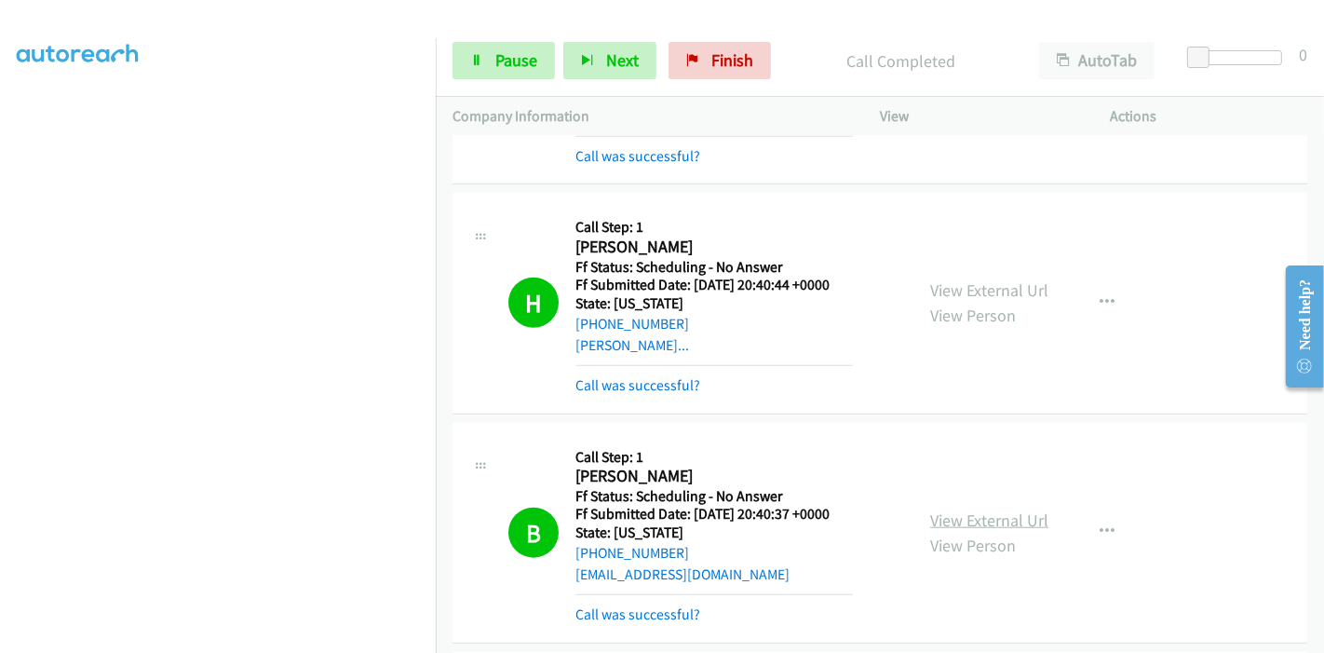
click at [943, 517] on link "View External Url" at bounding box center [989, 519] width 118 height 21
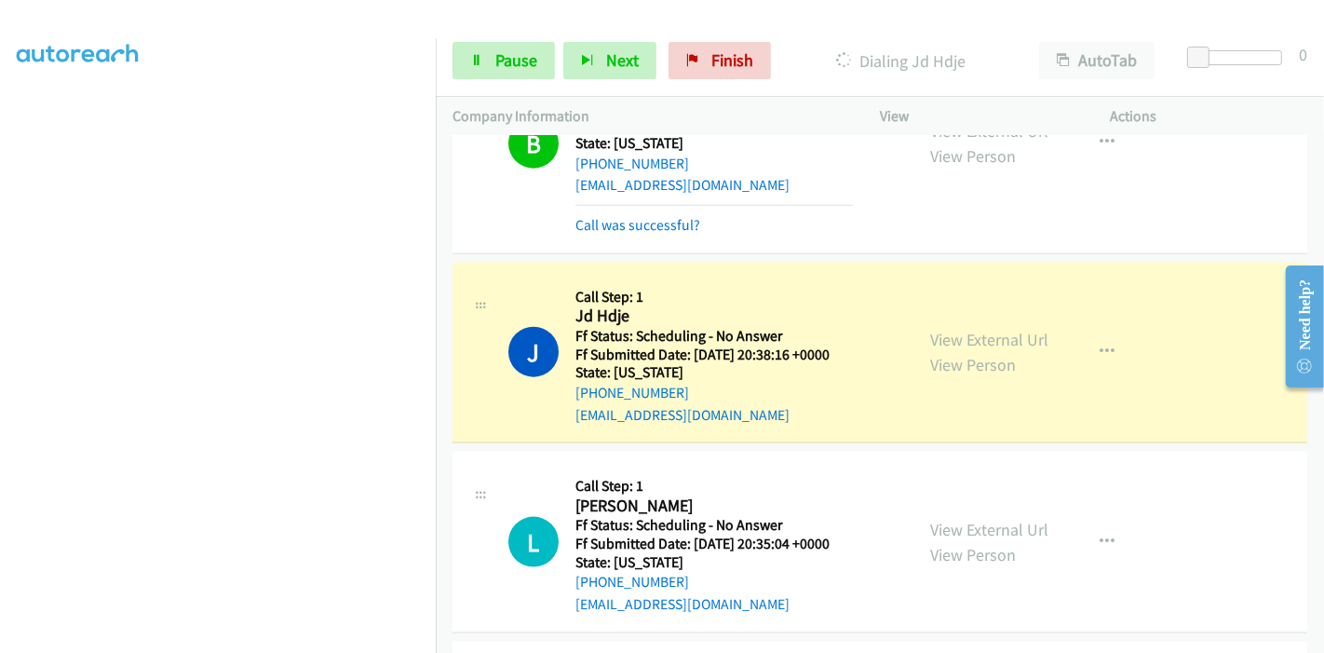
scroll to position [1966, 0]
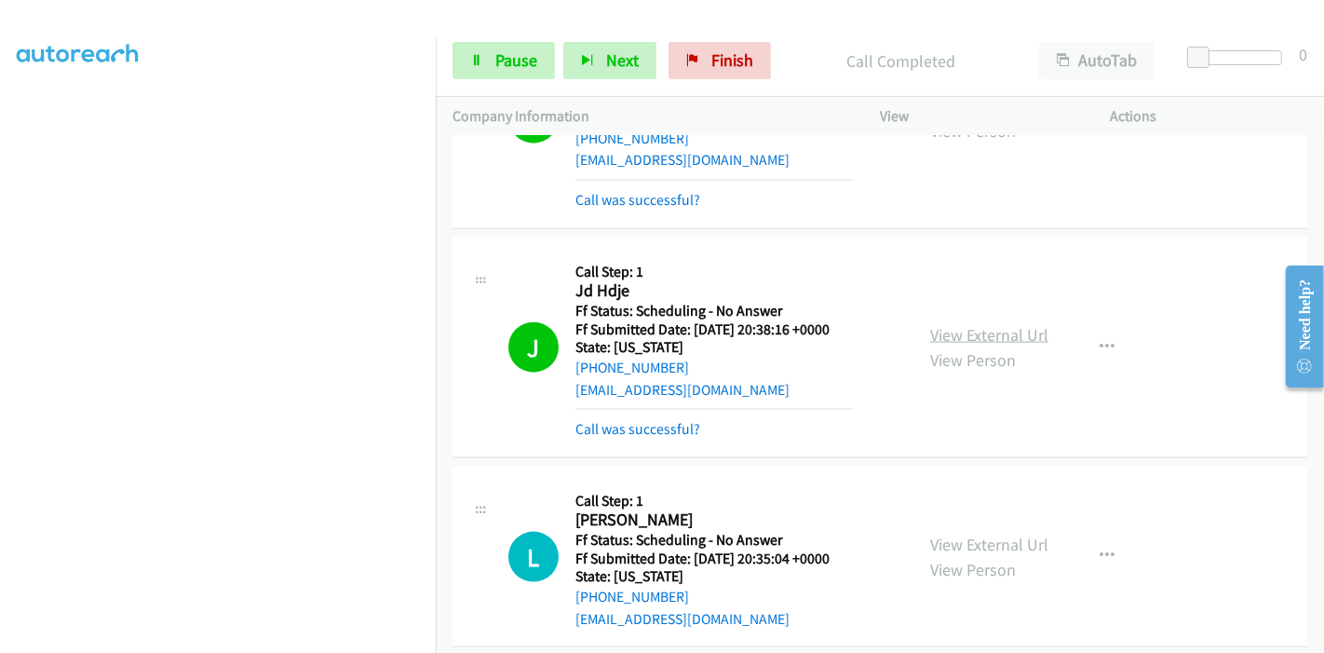
click at [932, 324] on link "View External Url" at bounding box center [989, 334] width 118 height 21
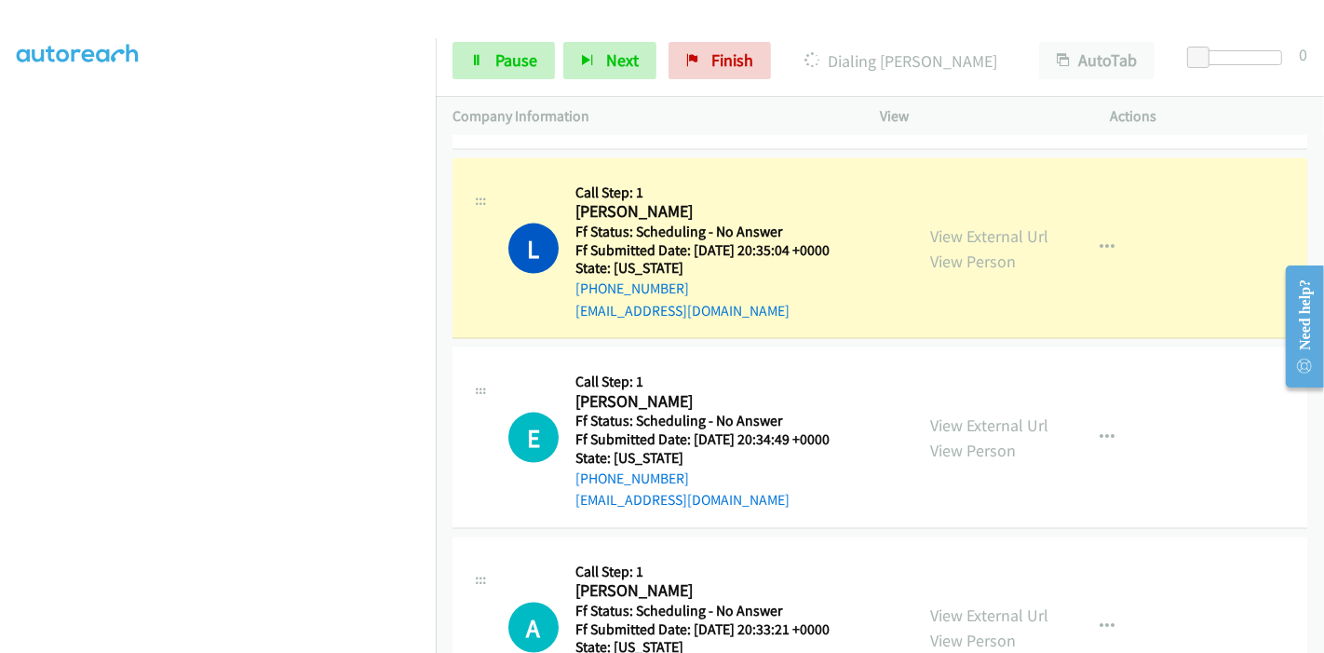
scroll to position [2276, 0]
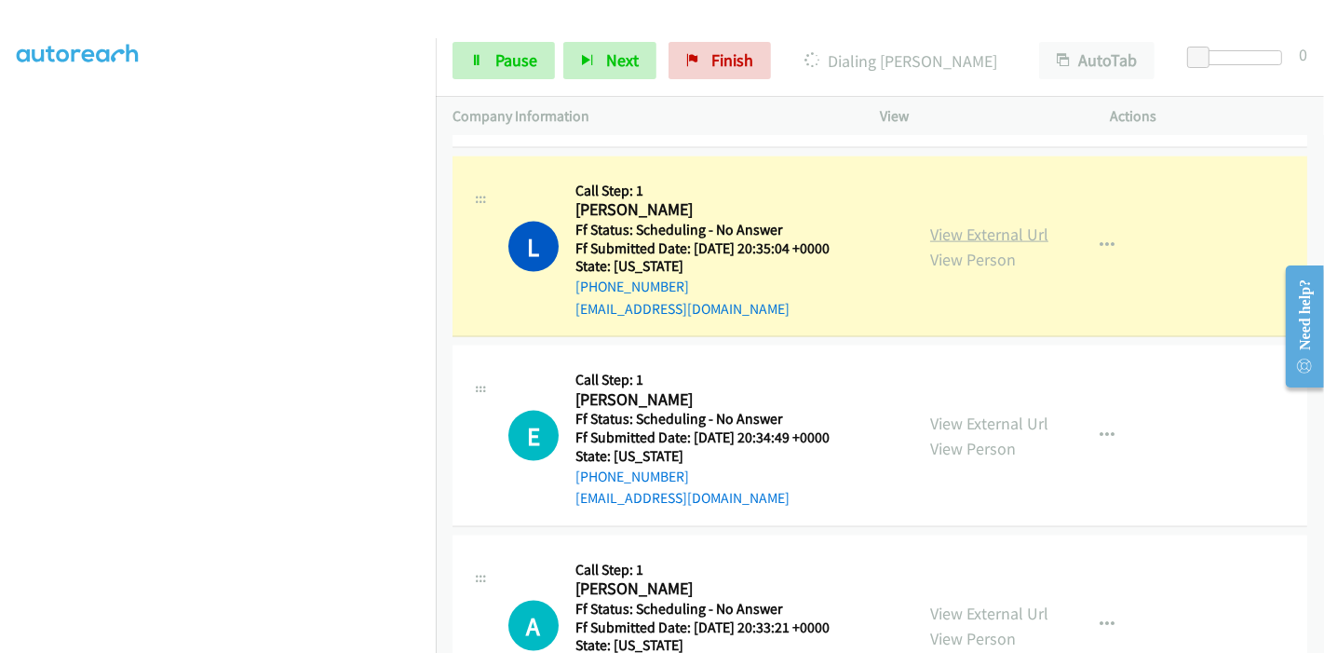
click at [942, 231] on link "View External Url" at bounding box center [989, 234] width 118 height 21
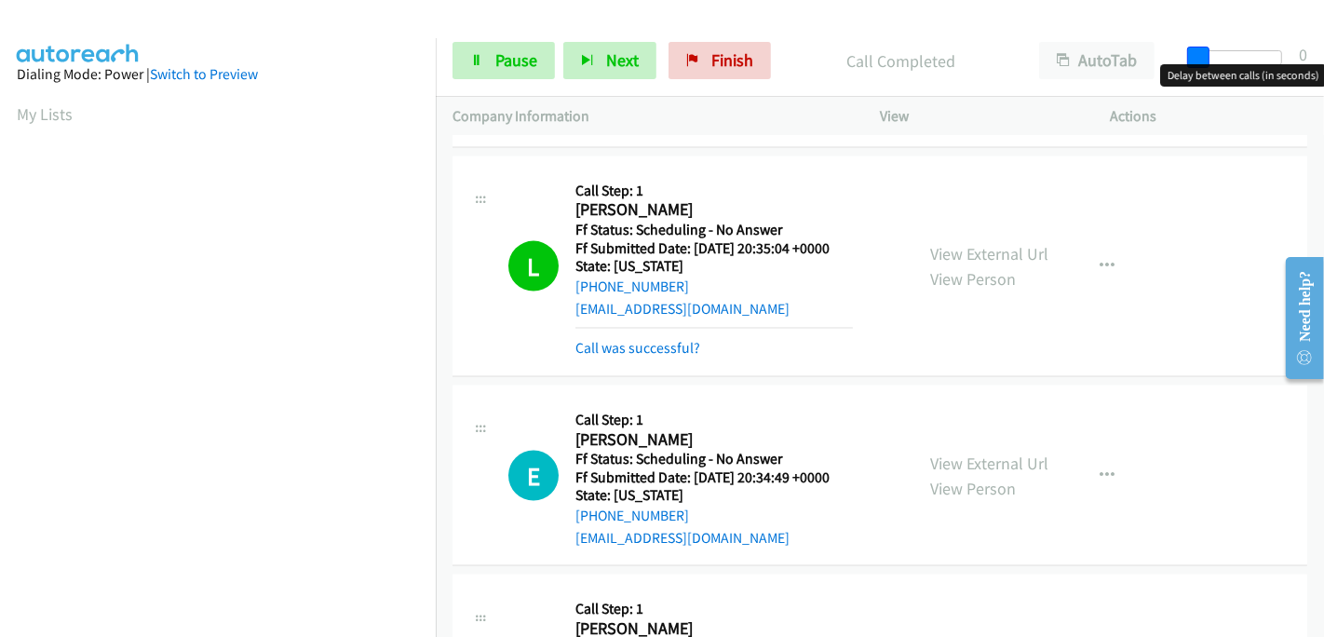
drag, startPoint x: 1200, startPoint y: 61, endPoint x: 1297, endPoint y: 38, distance: 99.6
click at [1297, 38] on div "Start Calls Pause Next Finish Call Completed AutoTab AutoTab 0" at bounding box center [880, 61] width 888 height 72
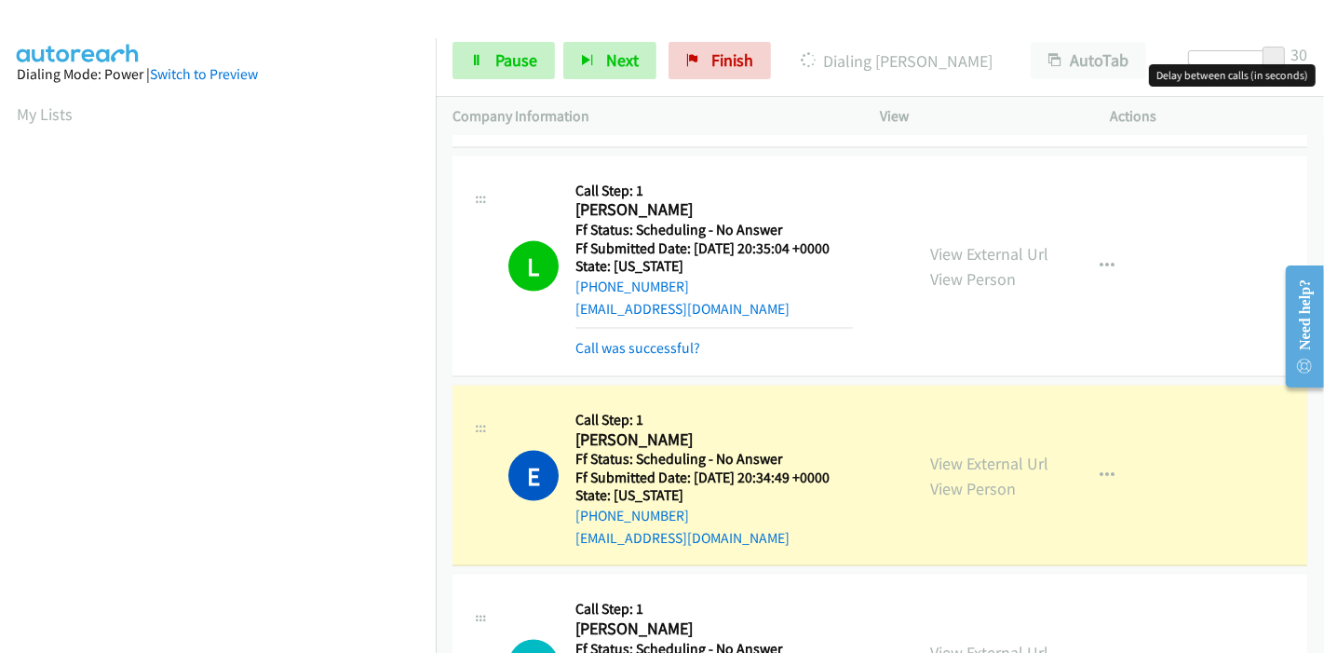
scroll to position [2379, 0]
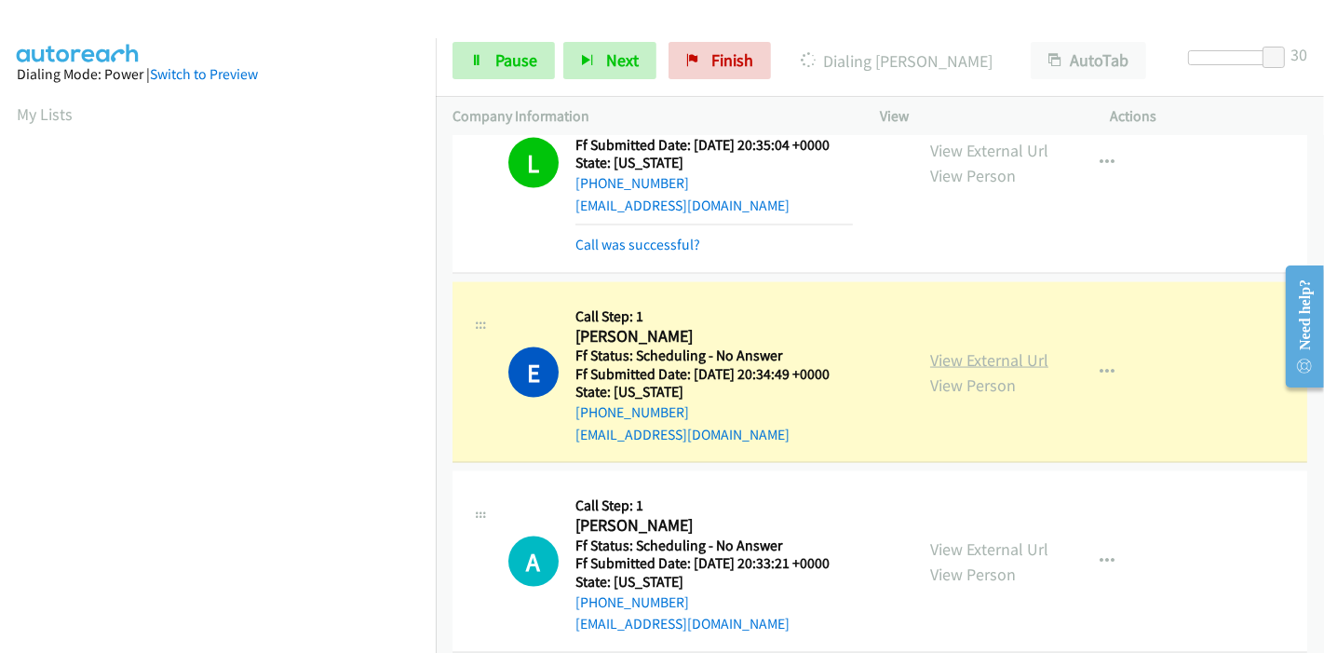
click at [1035, 352] on link "View External Url" at bounding box center [989, 359] width 118 height 21
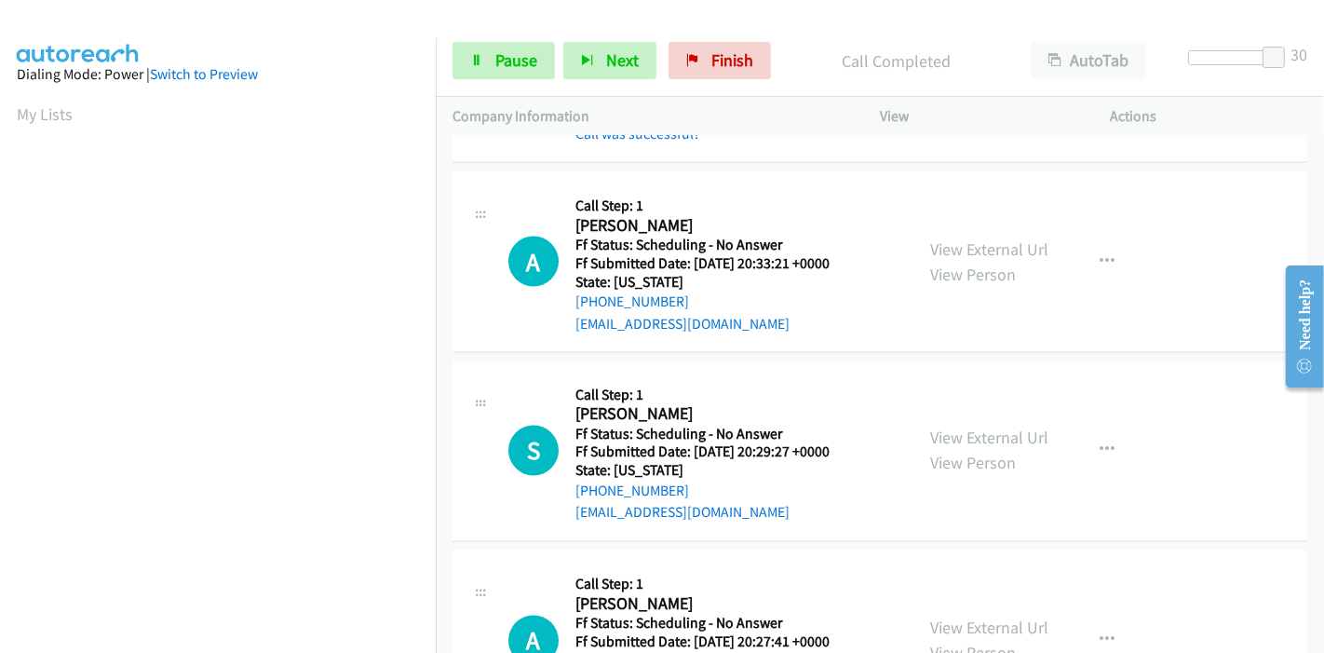
scroll to position [2690, 0]
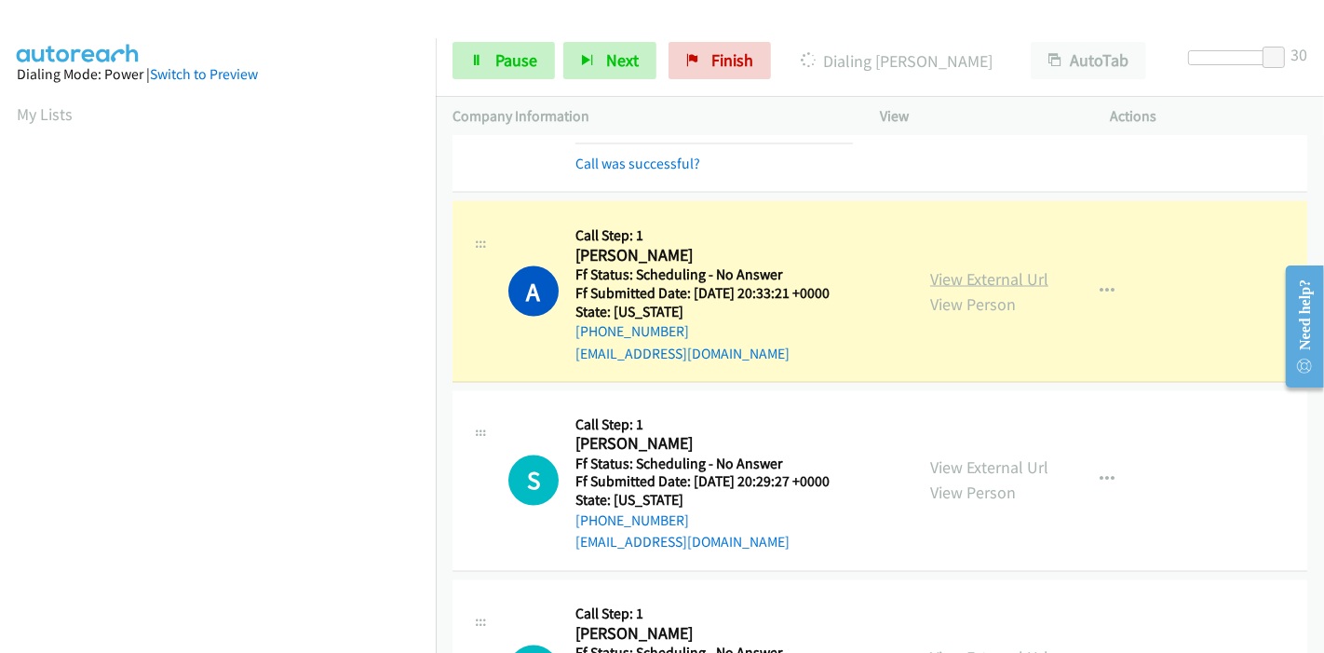
click at [1008, 268] on link "View External Url" at bounding box center [989, 278] width 118 height 21
click at [496, 61] on span "Pause" at bounding box center [516, 59] width 42 height 21
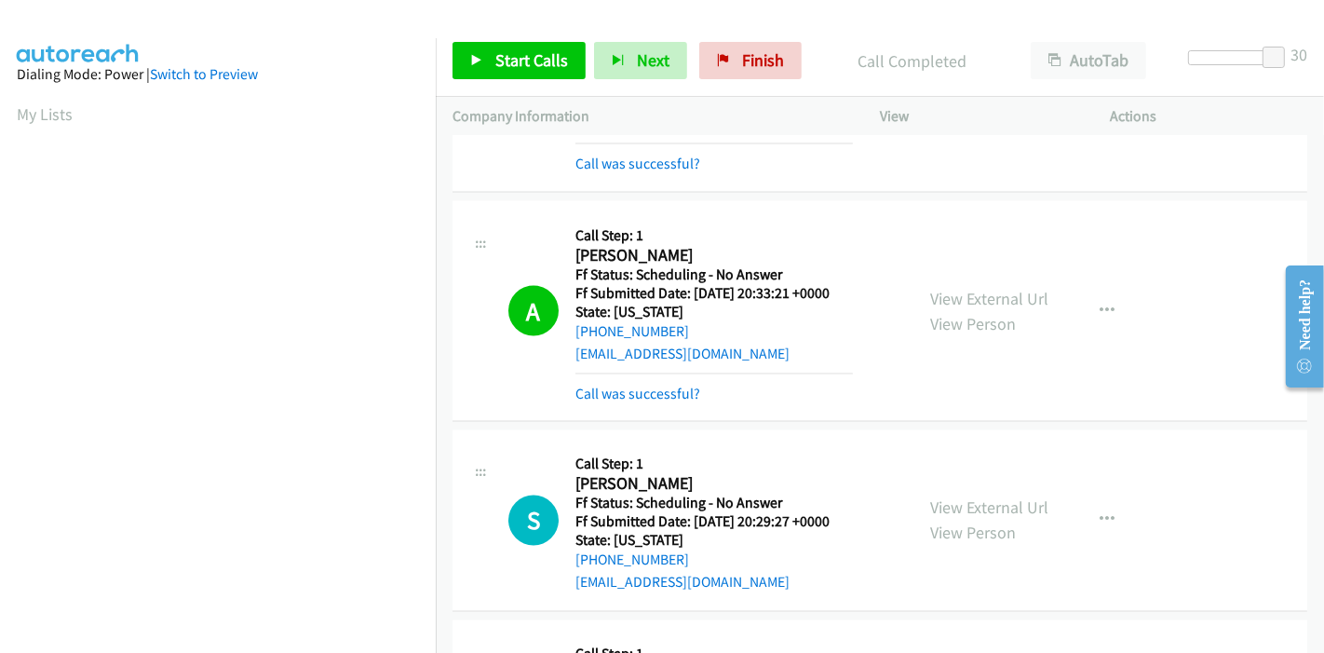
scroll to position [393, 0]
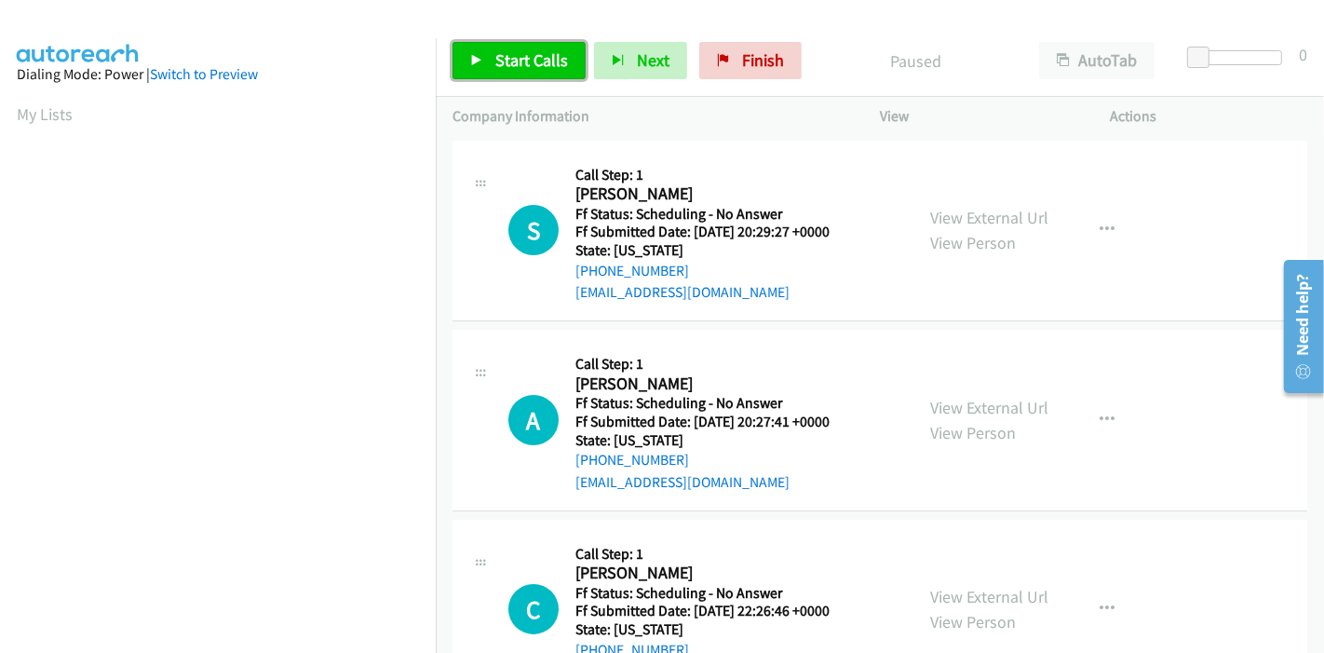
click at [535, 60] on span "Start Calls" at bounding box center [531, 59] width 73 height 21
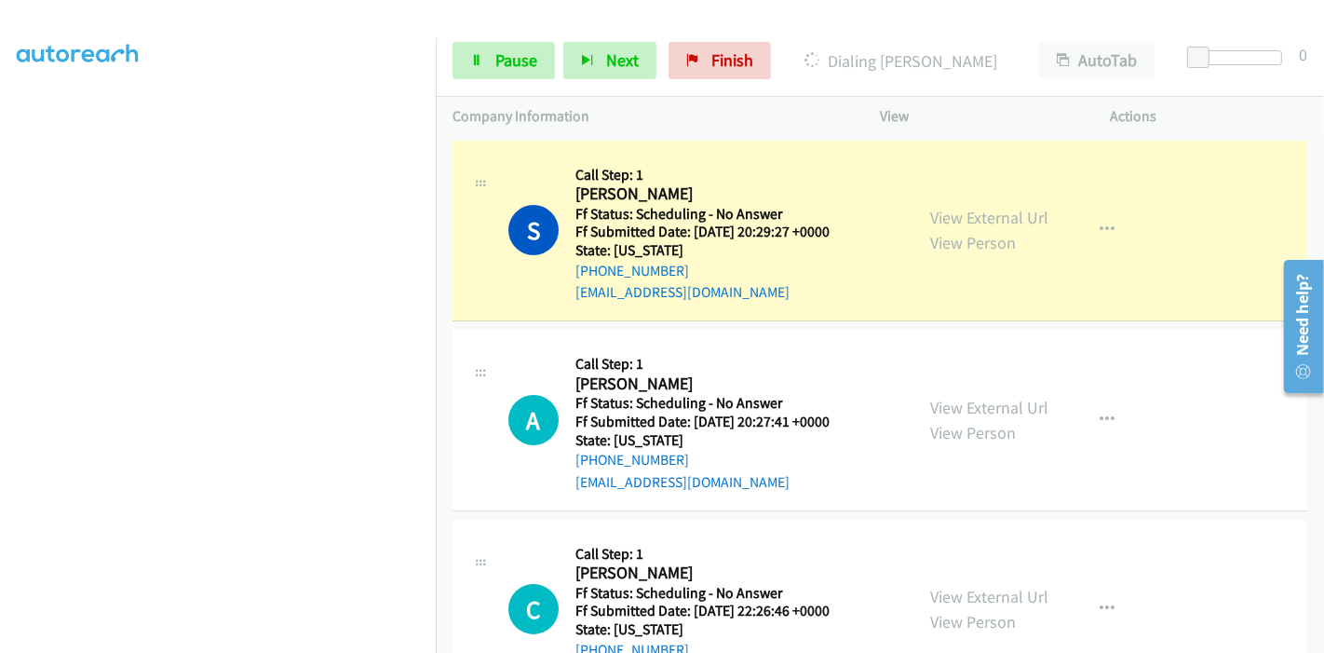
scroll to position [290, 0]
click at [513, 57] on span "Pause" at bounding box center [516, 59] width 42 height 21
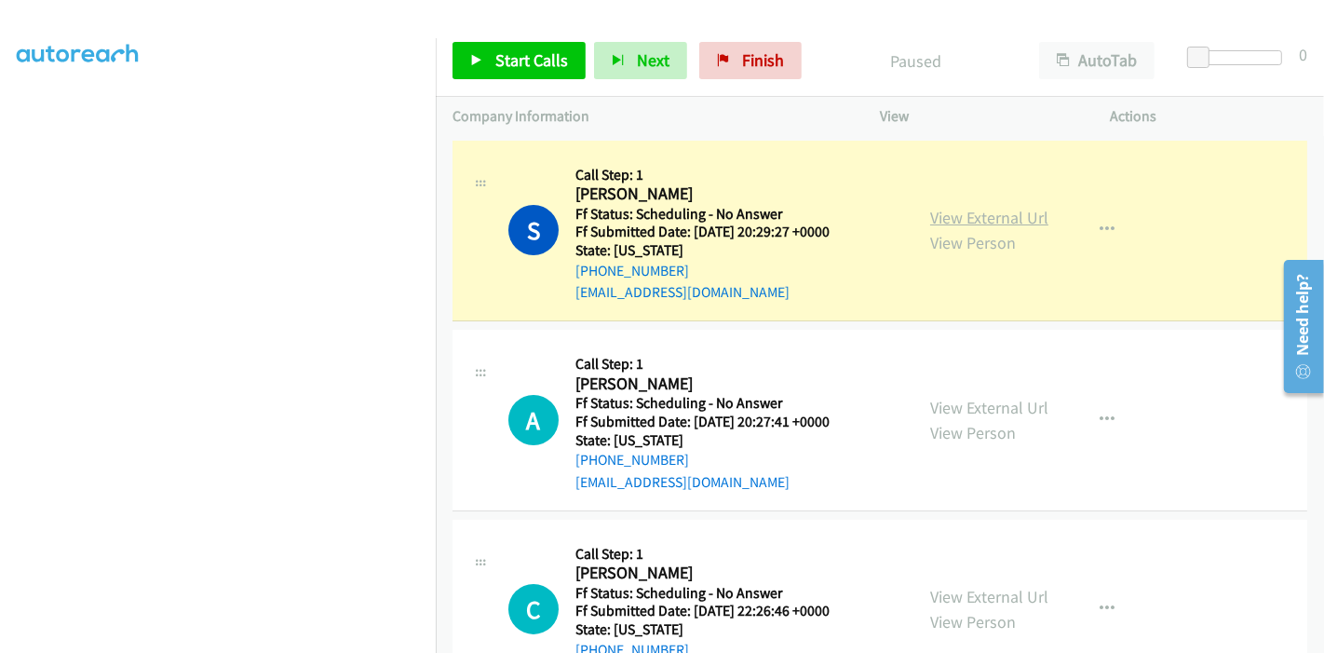
click at [938, 217] on link "View External Url" at bounding box center [989, 217] width 118 height 21
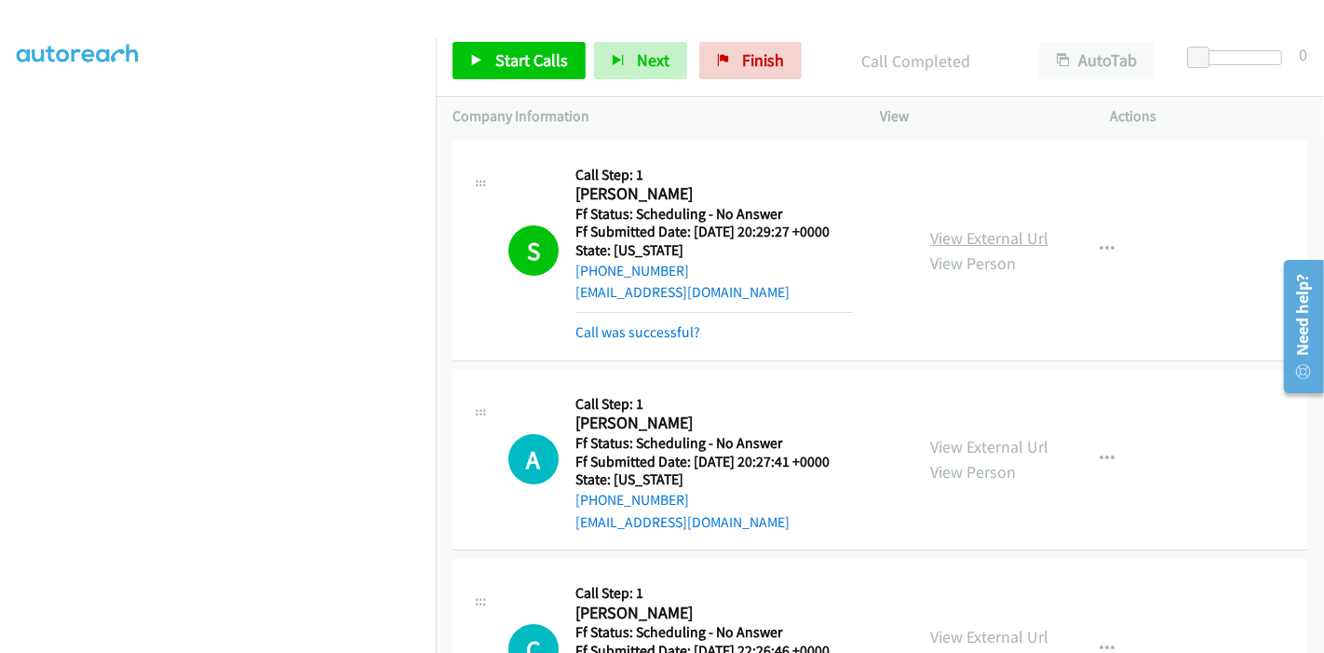
scroll to position [393, 0]
click at [569, 52] on link "Start Calls" at bounding box center [519, 60] width 133 height 37
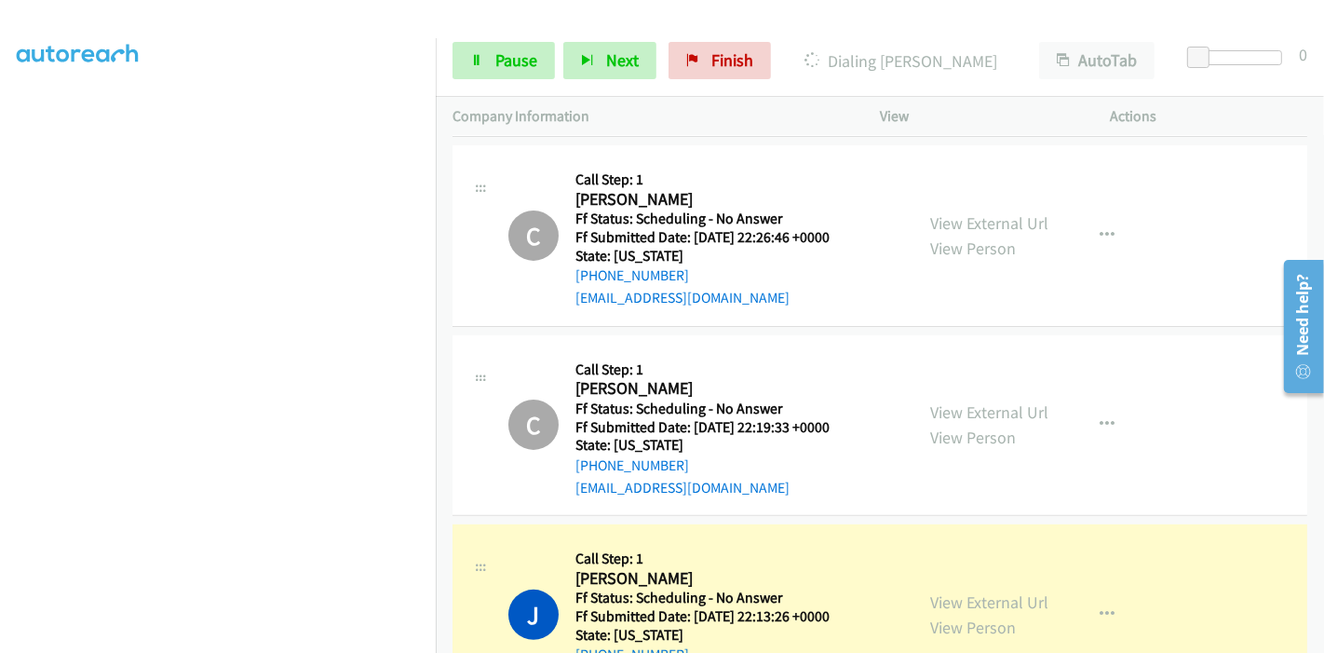
scroll to position [620, 0]
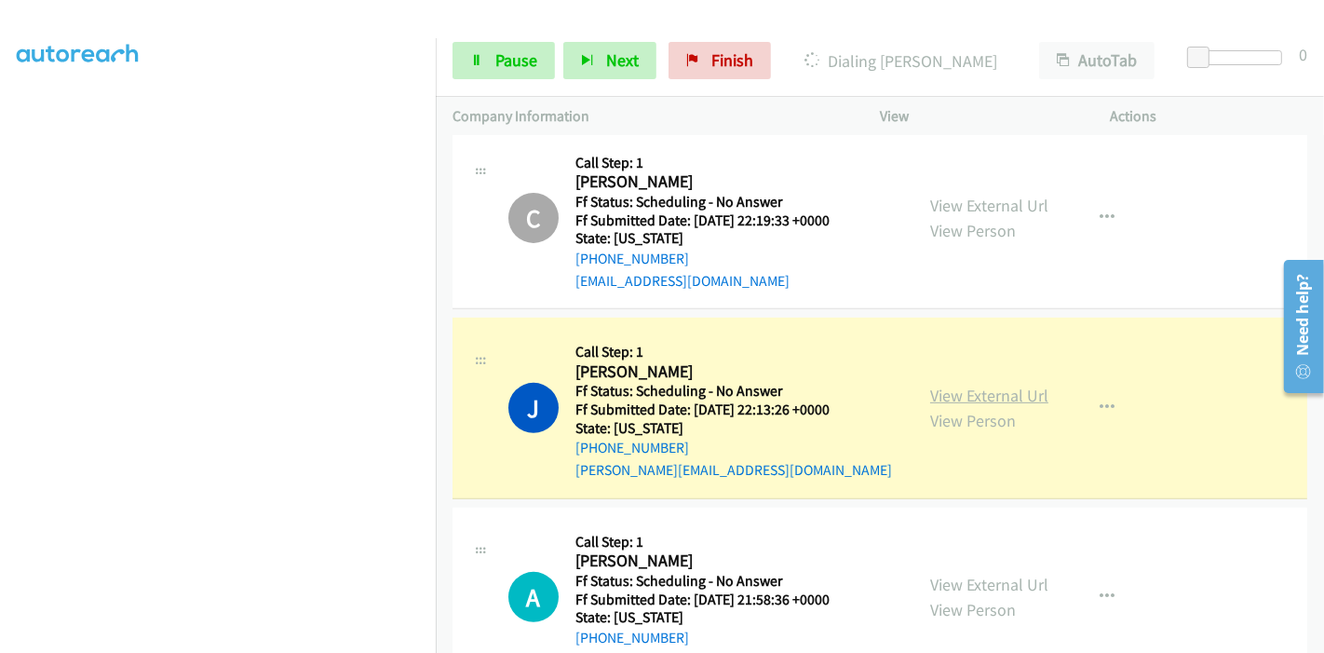
click at [1010, 392] on link "View External Url" at bounding box center [989, 395] width 118 height 21
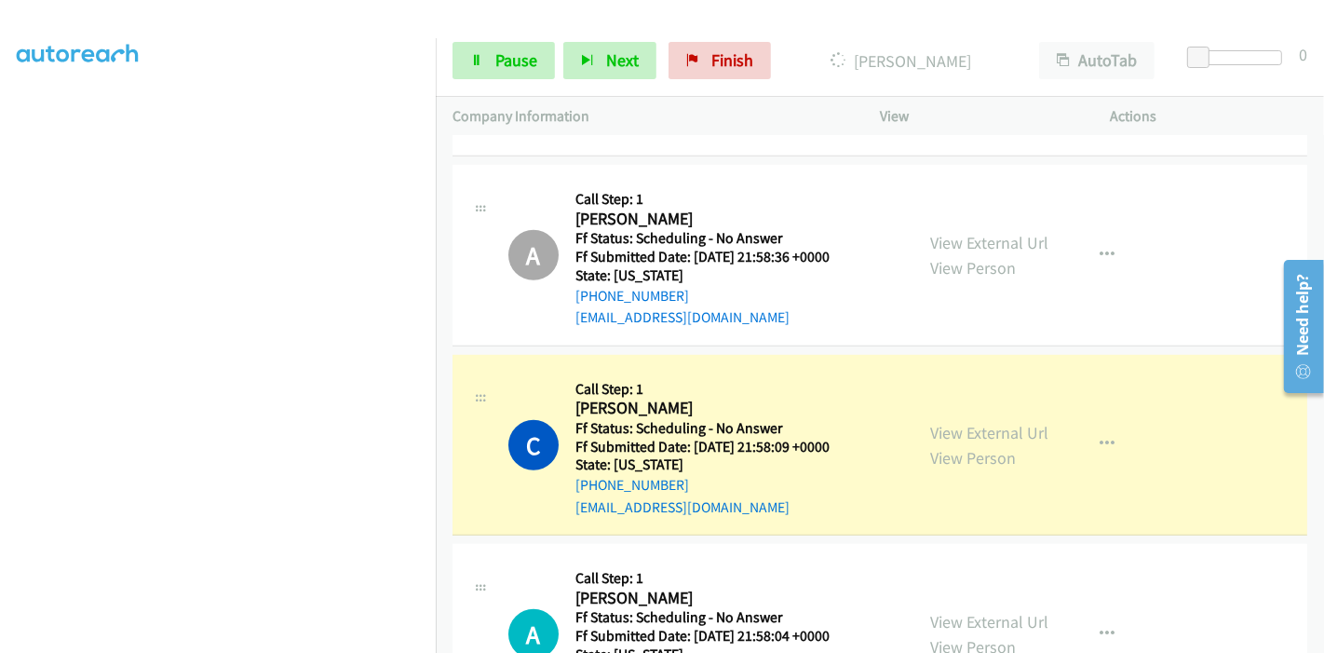
scroll to position [1035, 0]
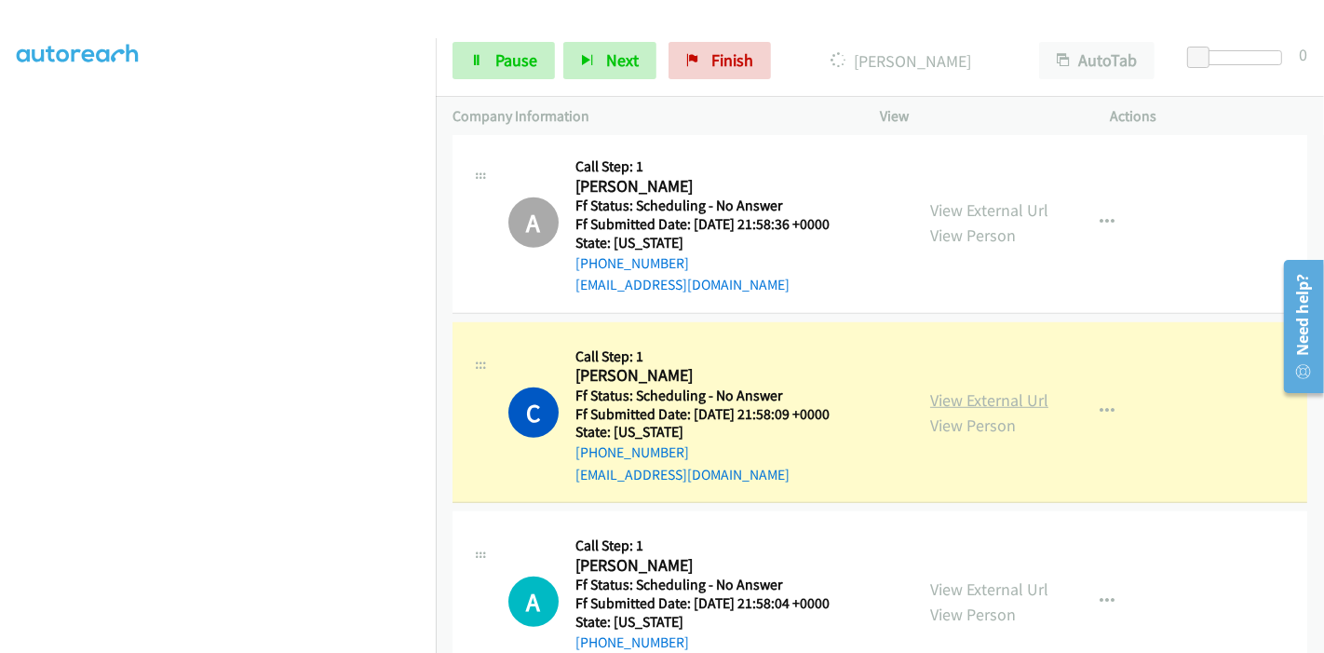
click at [983, 394] on link "View External Url" at bounding box center [989, 399] width 118 height 21
click at [490, 54] on link "Pause" at bounding box center [504, 60] width 102 height 37
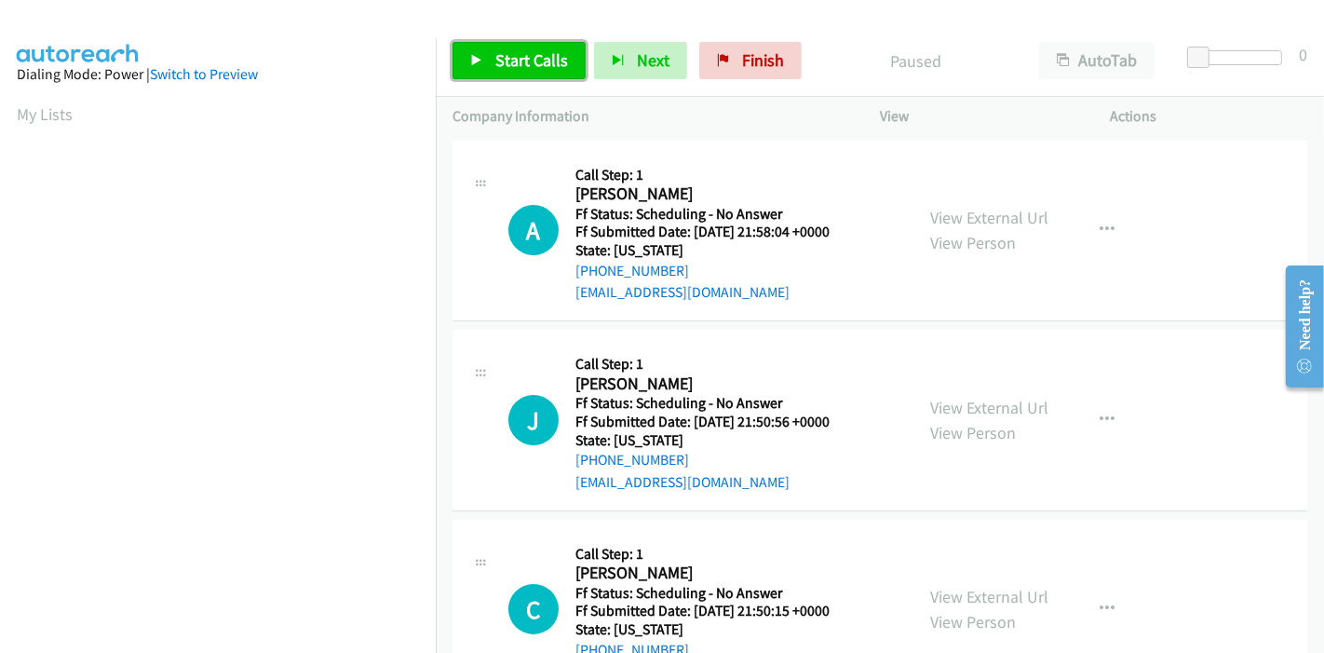
click at [482, 45] on link "Start Calls" at bounding box center [519, 60] width 133 height 37
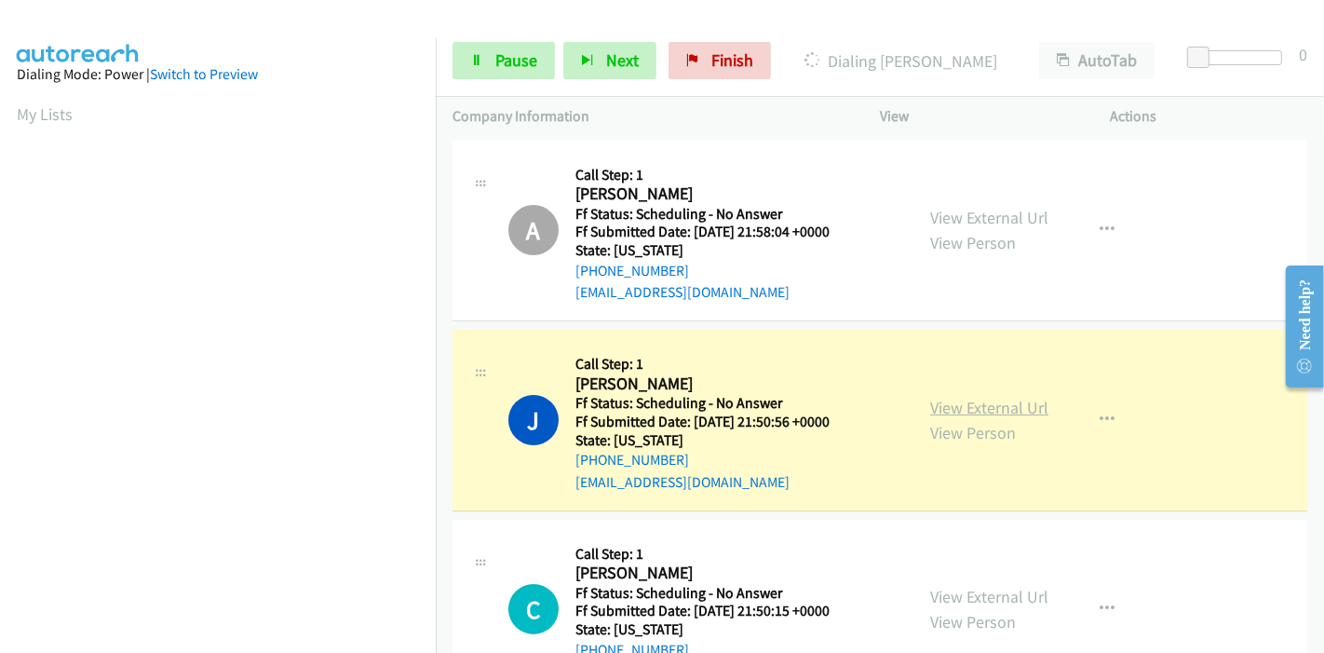
click at [1025, 410] on link "View External Url" at bounding box center [989, 407] width 118 height 21
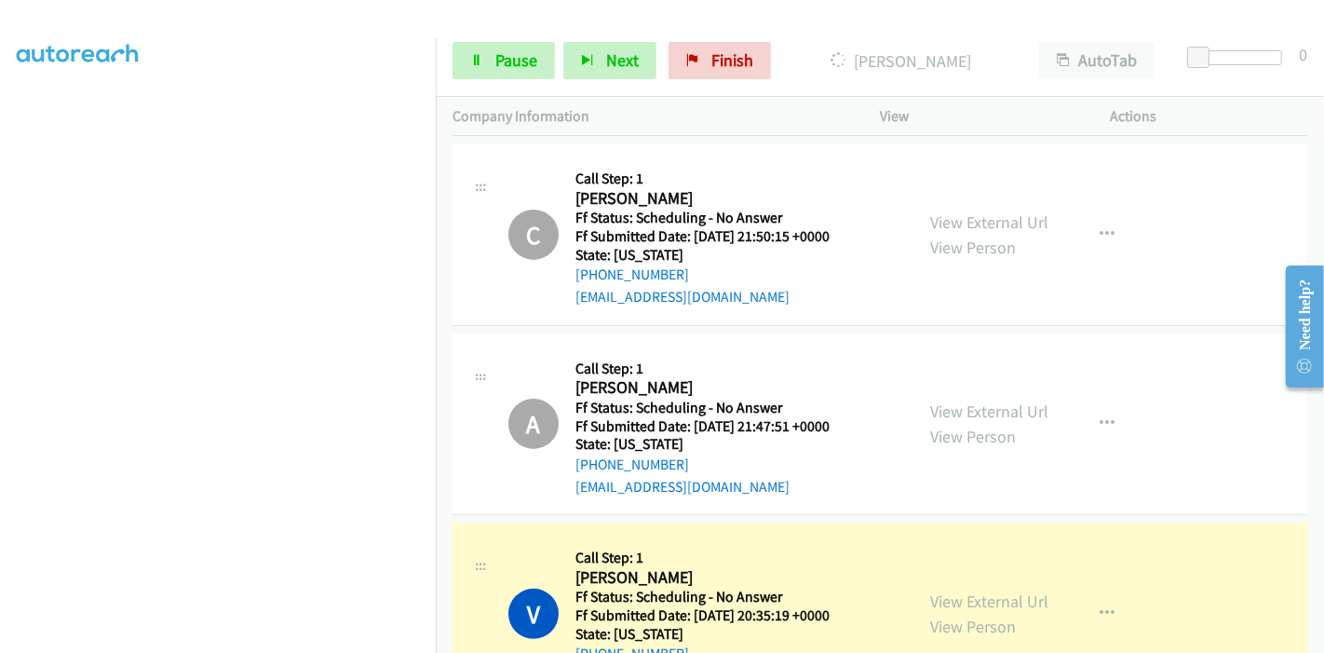
scroll to position [517, 0]
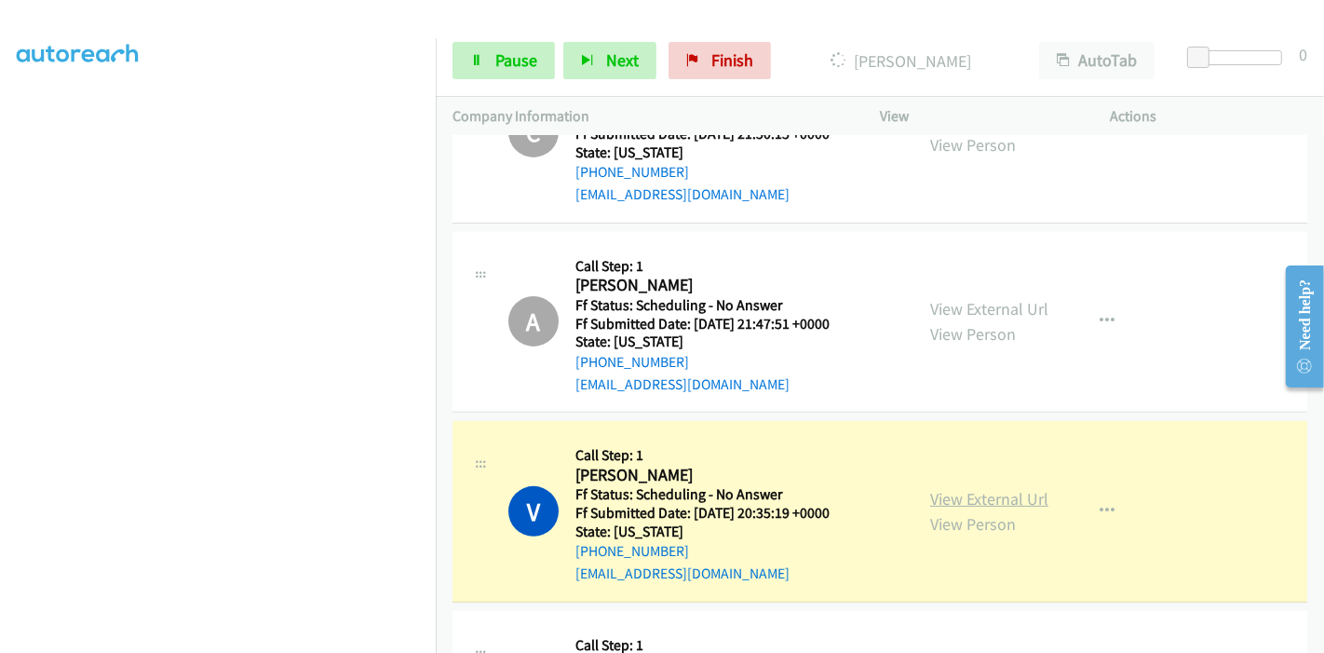
click at [1038, 495] on link "View External Url" at bounding box center [989, 498] width 118 height 21
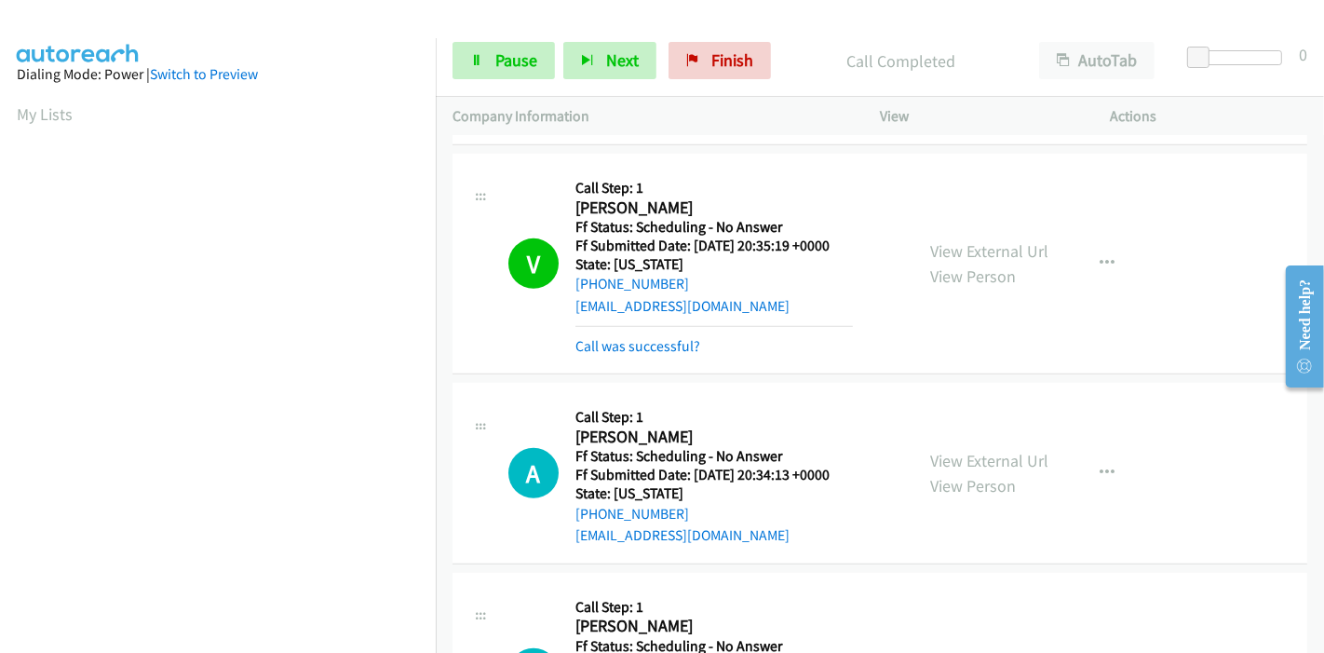
scroll to position [827, 0]
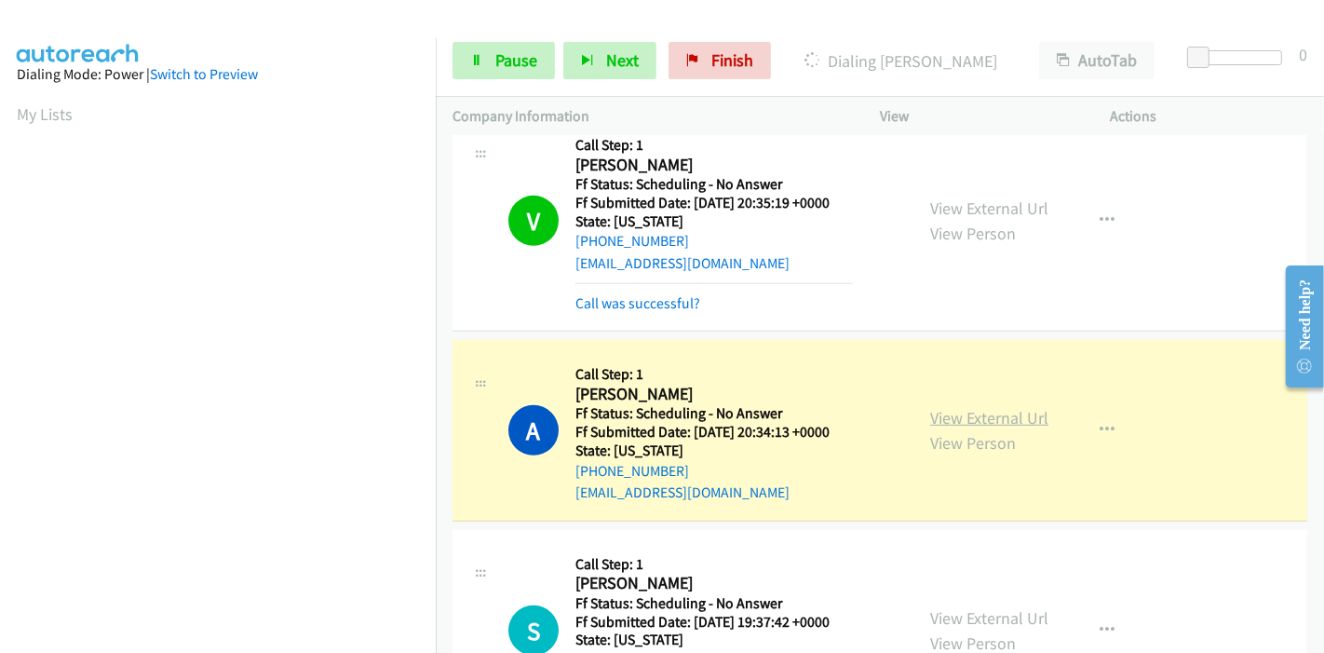
click at [940, 415] on link "View External Url" at bounding box center [989, 417] width 118 height 21
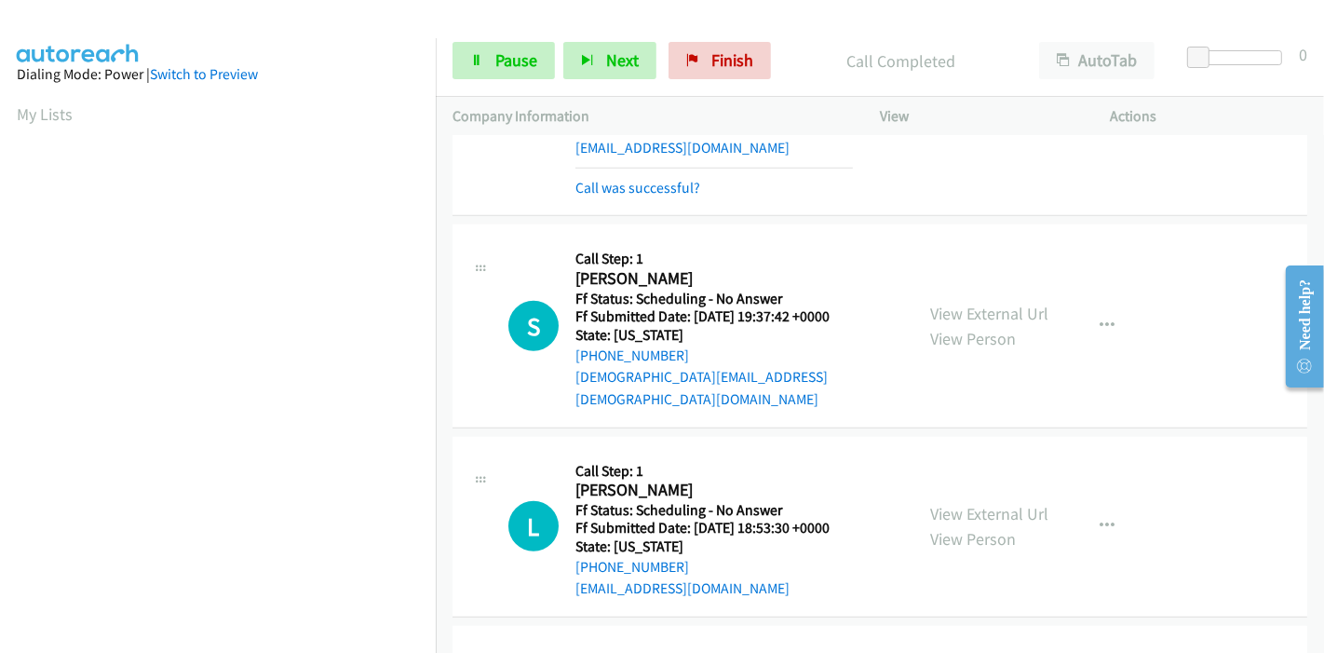
scroll to position [1241, 0]
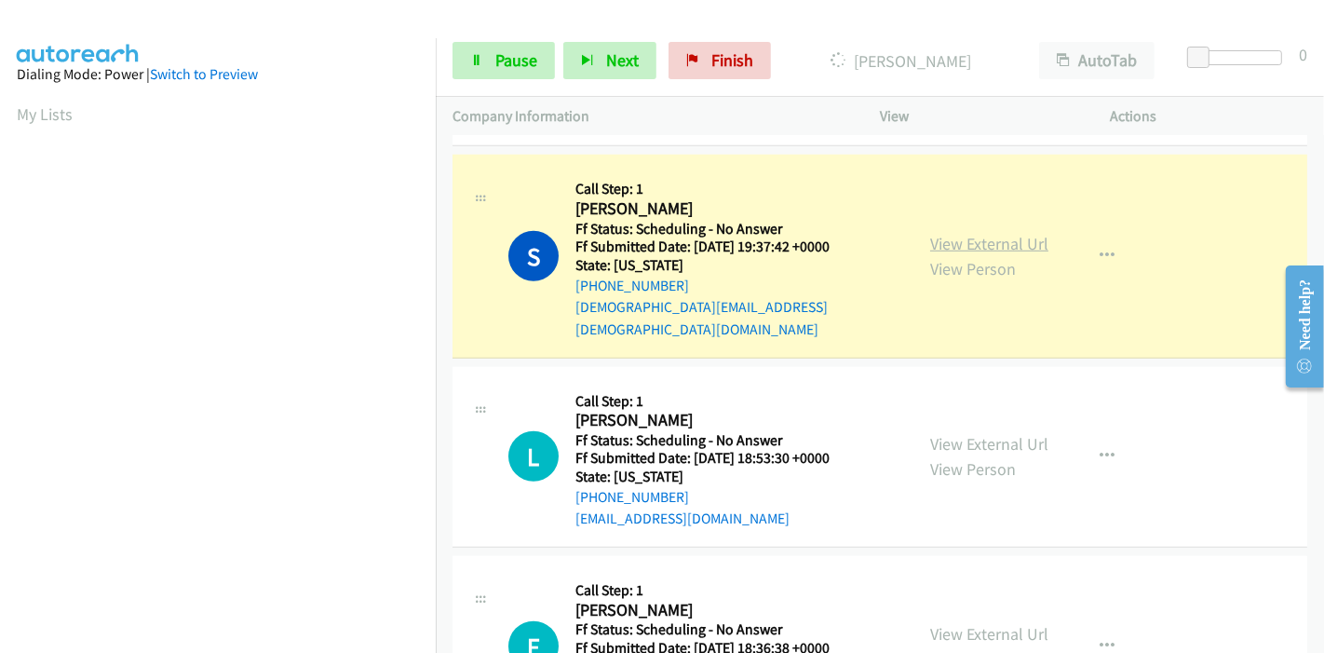
click at [980, 233] on link "View External Url" at bounding box center [989, 243] width 118 height 21
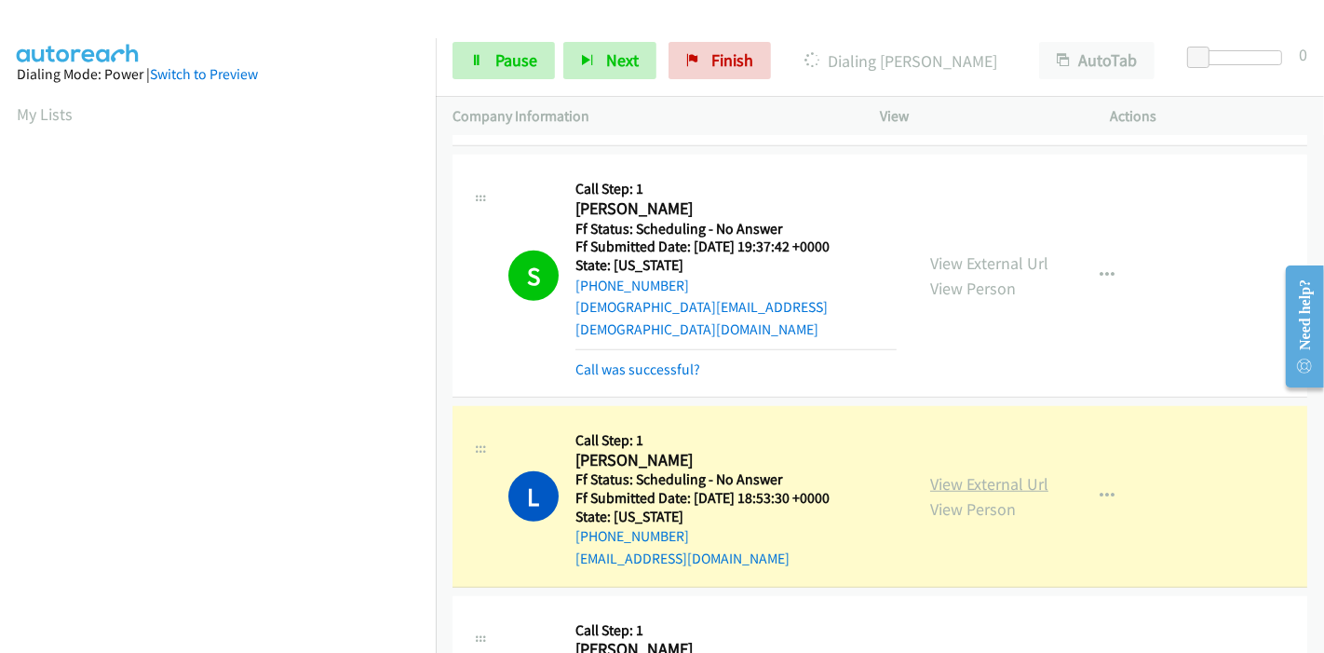
click at [966, 473] on link "View External Url" at bounding box center [989, 483] width 118 height 21
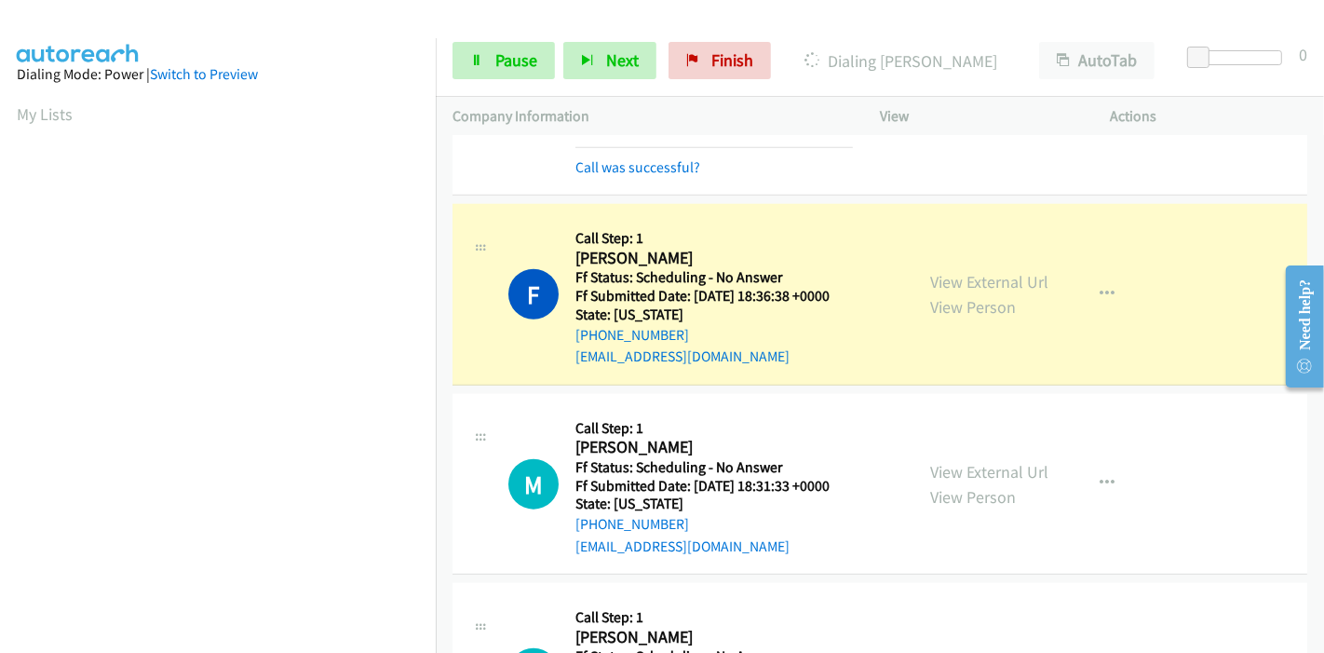
scroll to position [1758, 0]
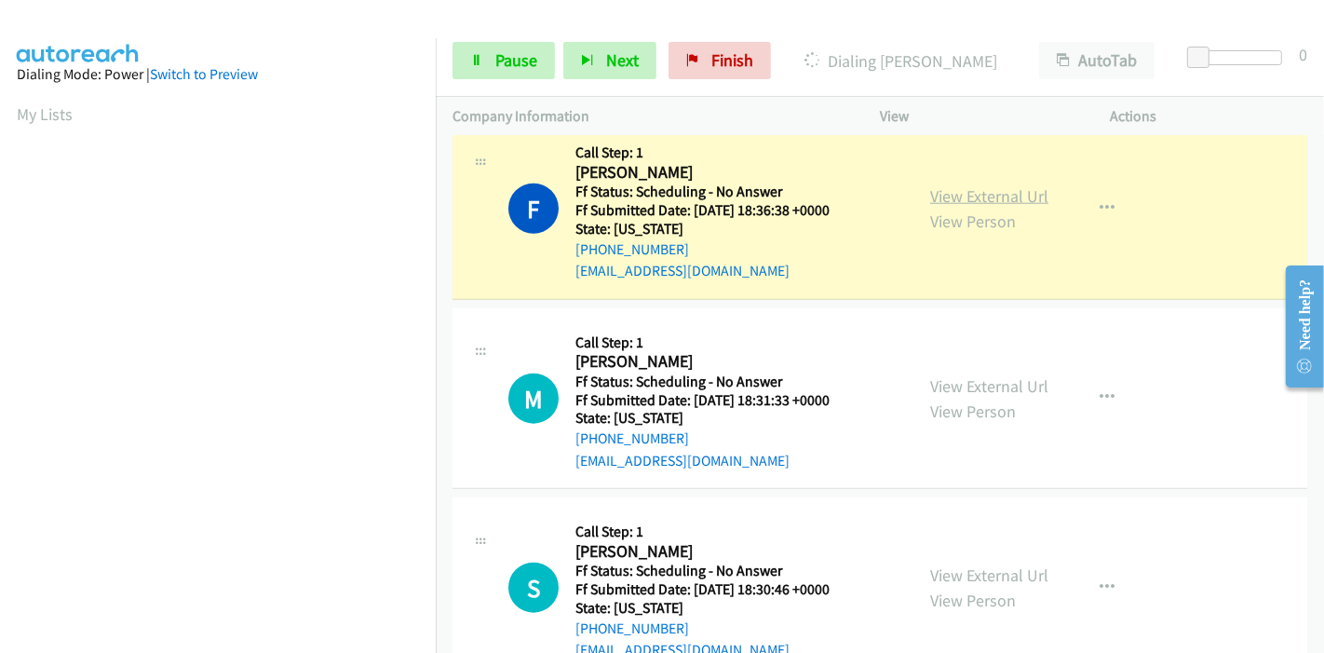
click at [992, 185] on link "View External Url" at bounding box center [989, 195] width 118 height 21
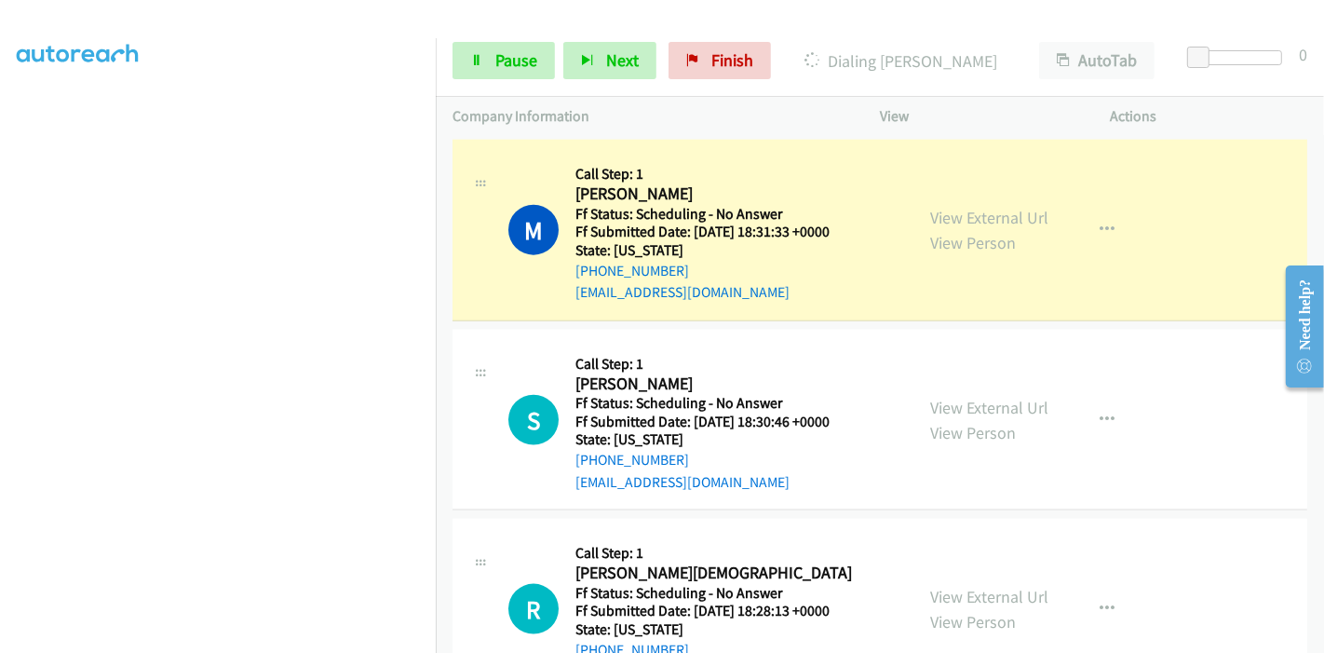
scroll to position [0, 0]
click at [956, 207] on link "View External Url" at bounding box center [989, 217] width 118 height 21
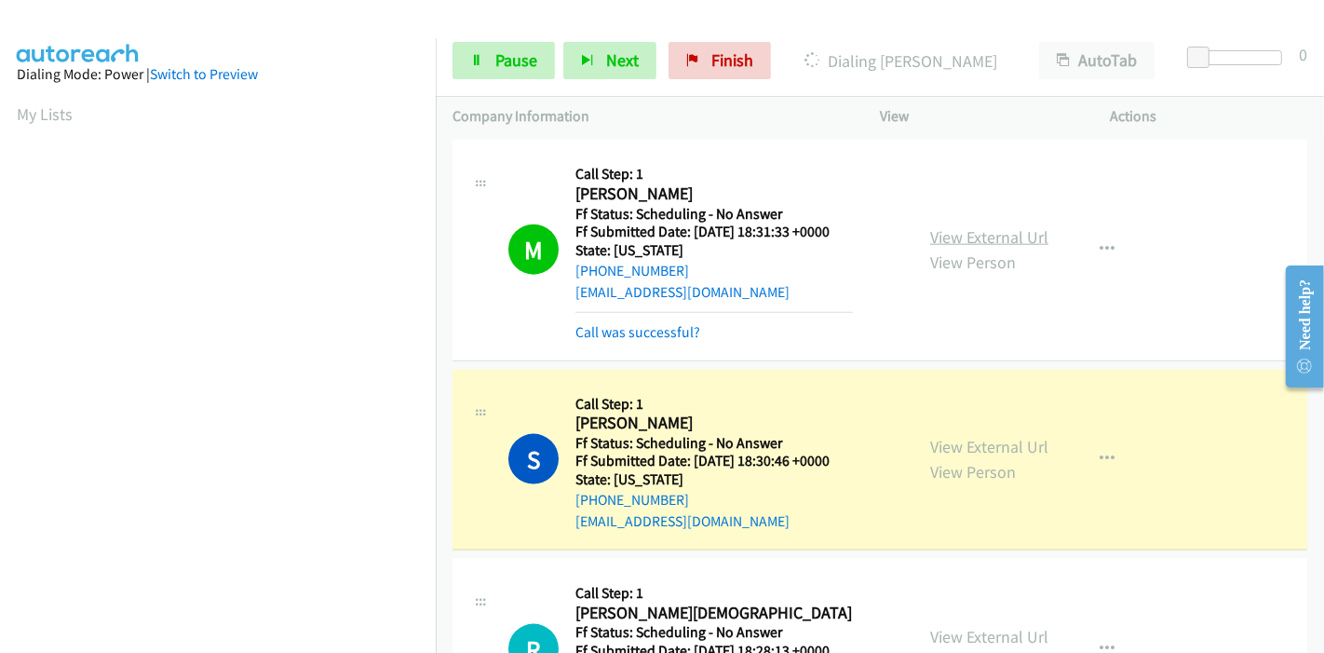
scroll to position [393, 0]
click at [931, 436] on link "View External Url" at bounding box center [989, 446] width 118 height 21
click at [496, 70] on span "Pause" at bounding box center [516, 59] width 42 height 21
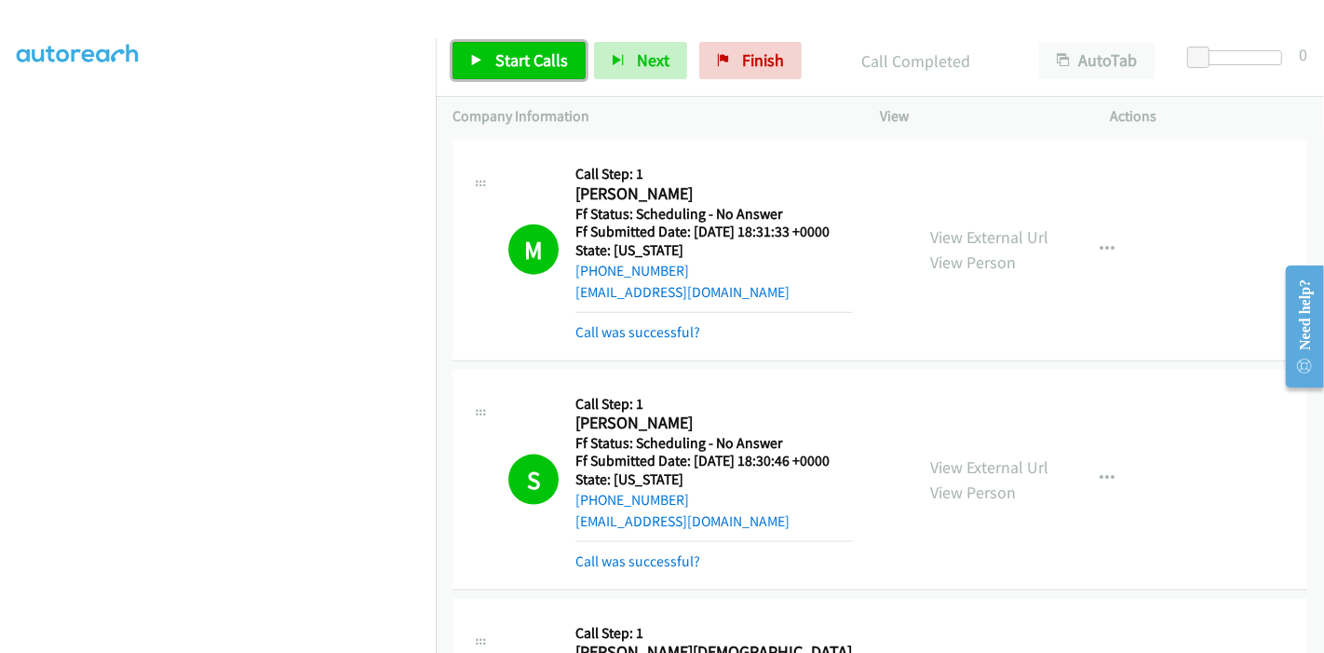
click at [508, 72] on link "Start Calls" at bounding box center [519, 60] width 133 height 37
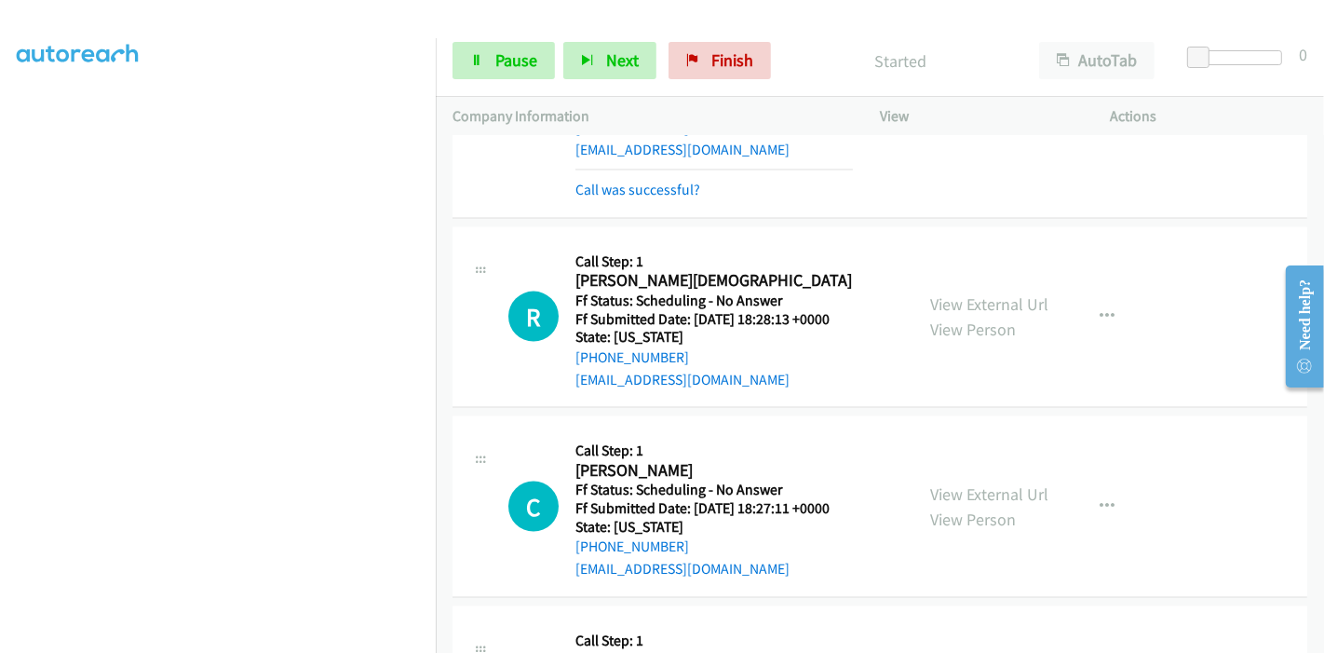
scroll to position [2379, 0]
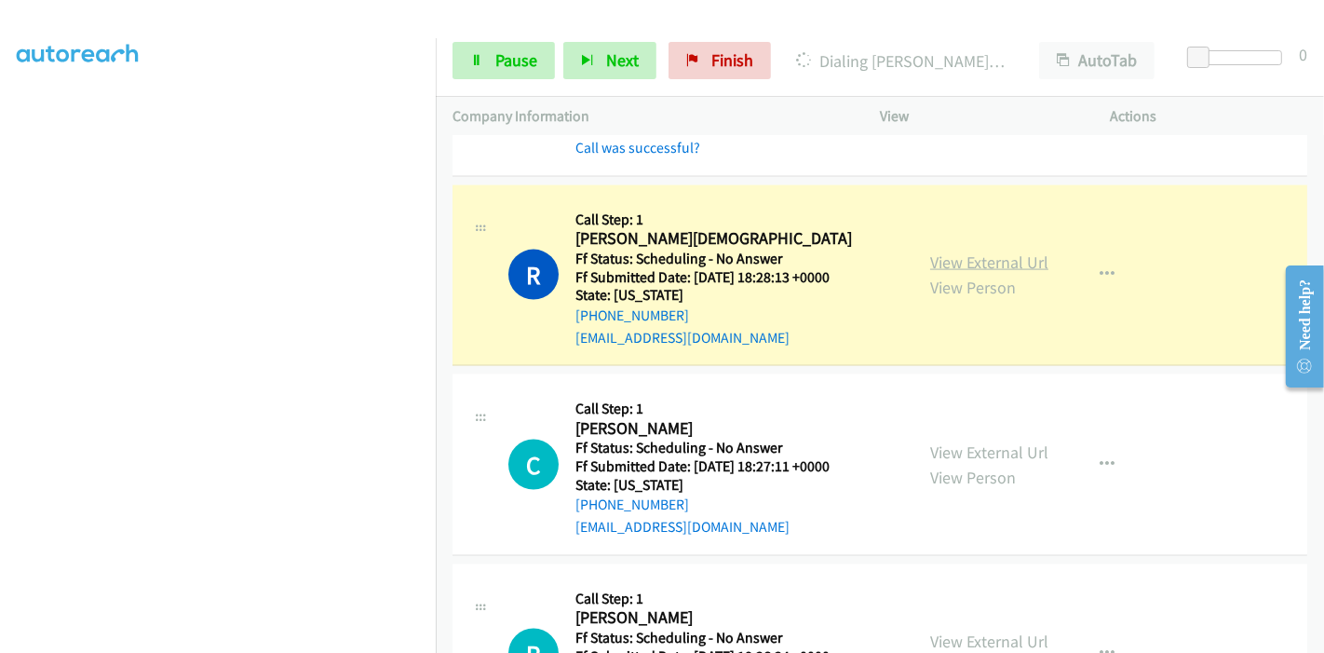
click at [939, 251] on link "View External Url" at bounding box center [989, 261] width 118 height 21
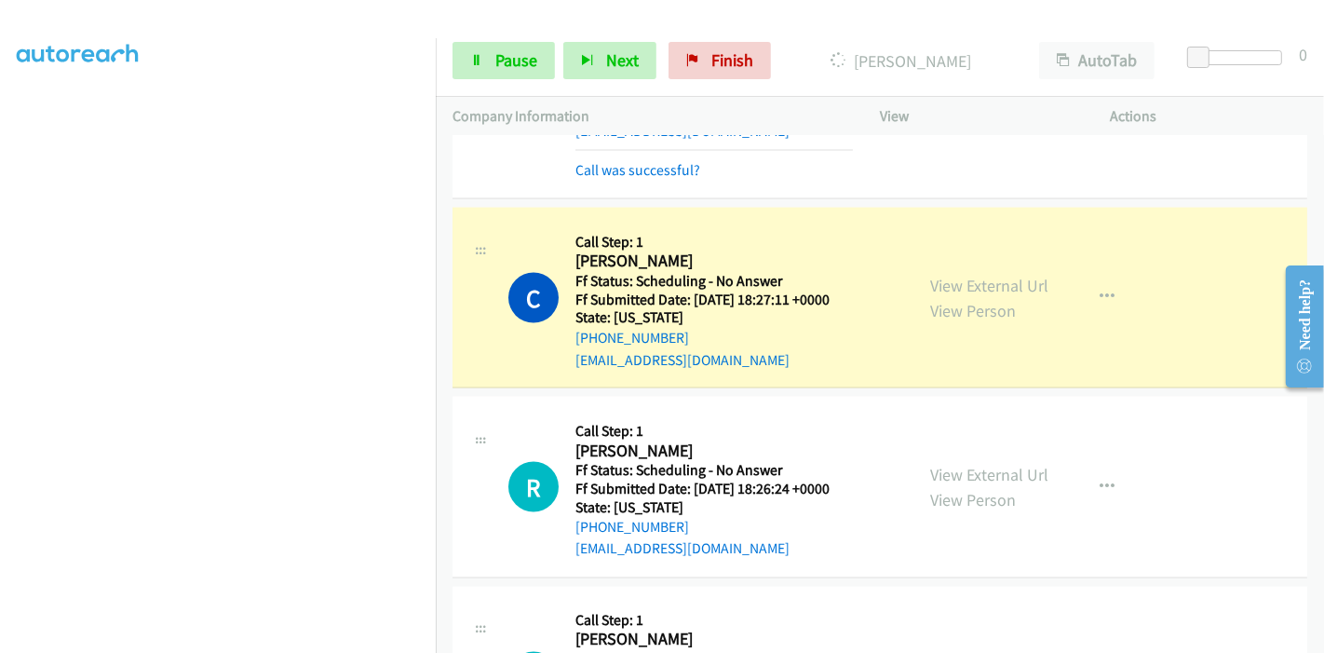
scroll to position [0, 0]
click at [498, 45] on link "Pause" at bounding box center [504, 60] width 102 height 37
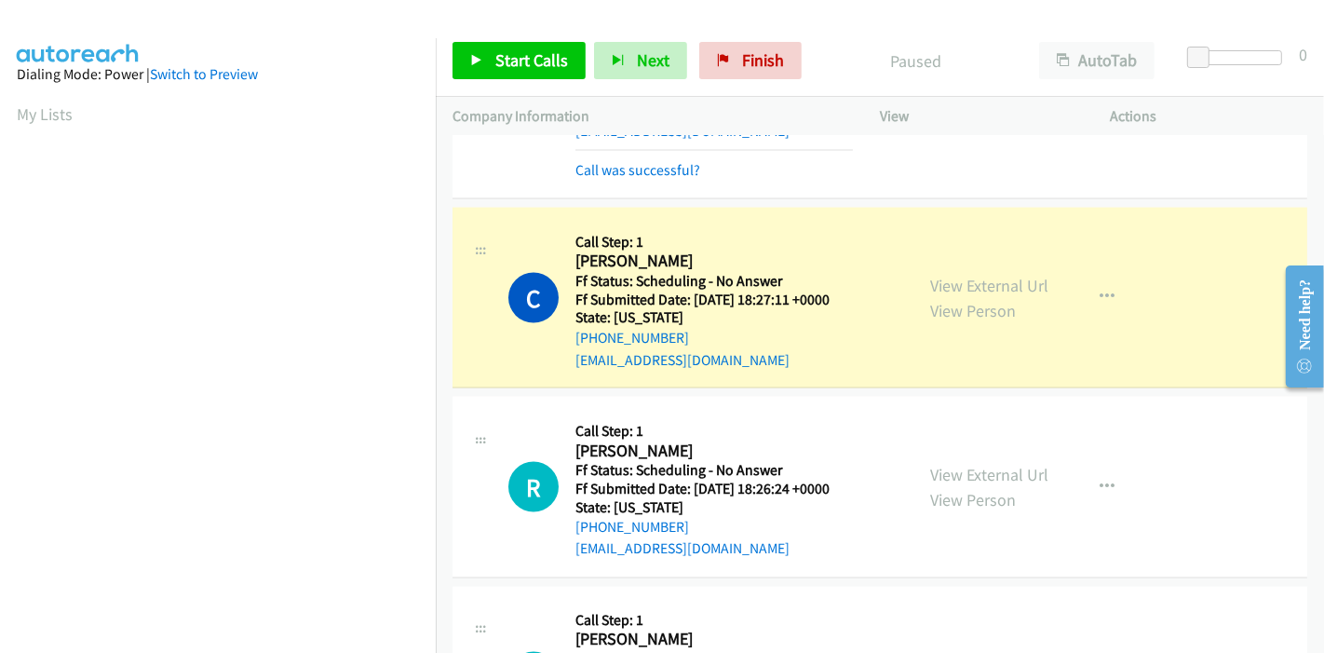
scroll to position [393, 0]
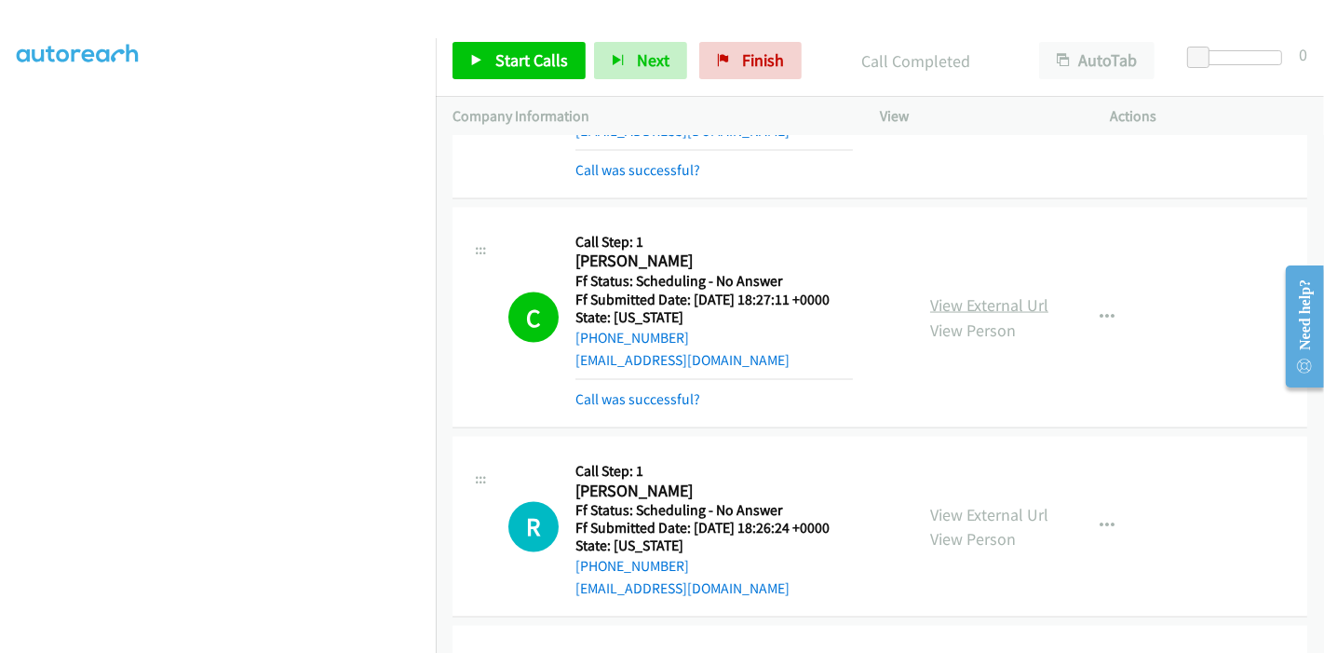
click at [947, 294] on link "View External Url" at bounding box center [989, 304] width 118 height 21
click at [539, 61] on span "Start Calls" at bounding box center [531, 59] width 73 height 21
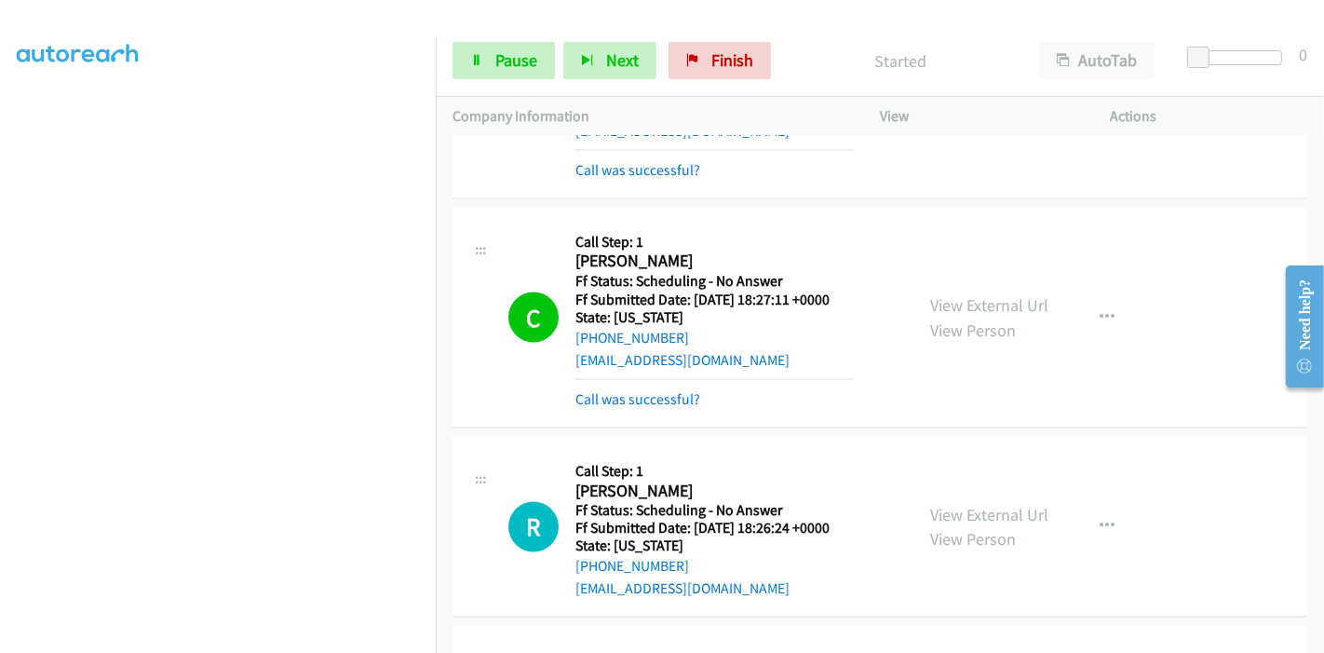
scroll to position [186, 0]
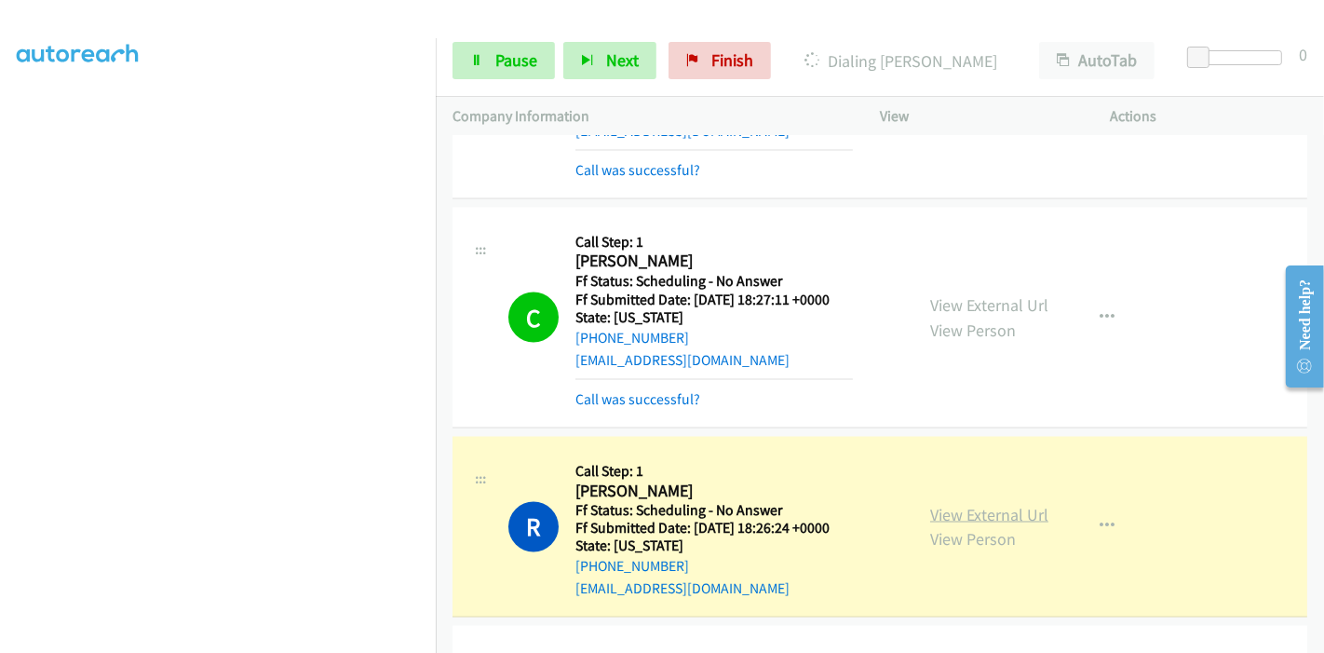
click at [989, 504] on link "View External Url" at bounding box center [989, 514] width 118 height 21
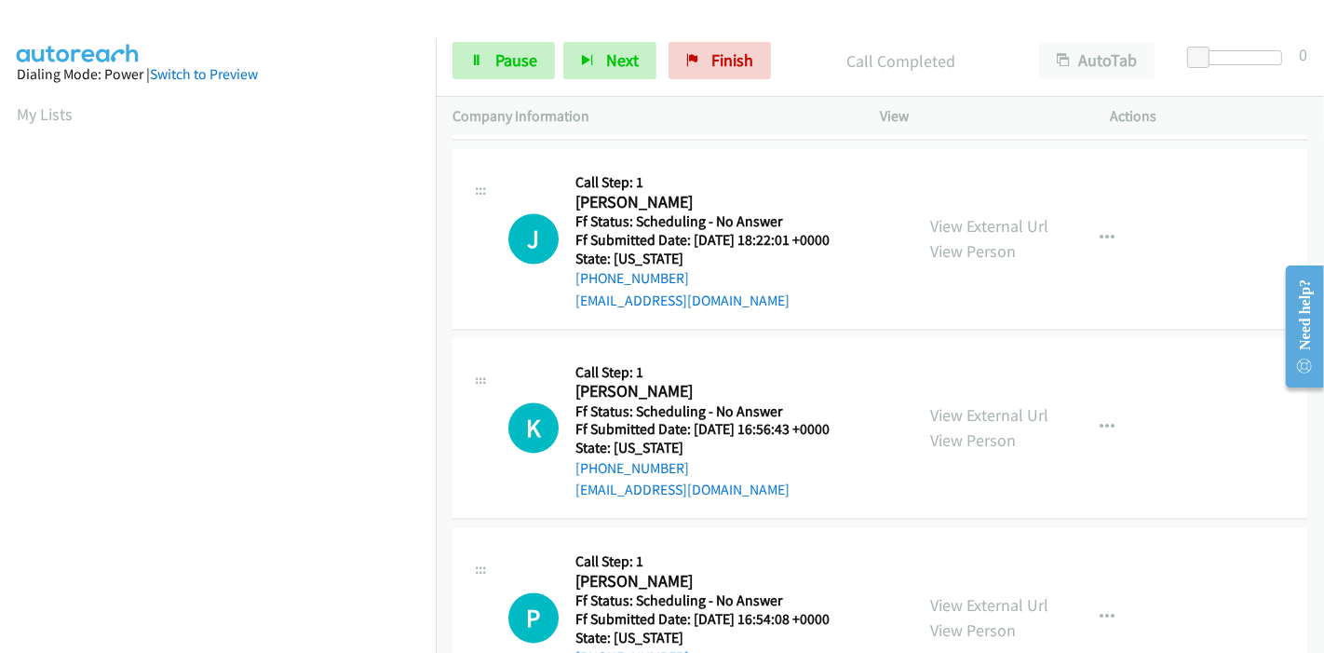
scroll to position [3104, 0]
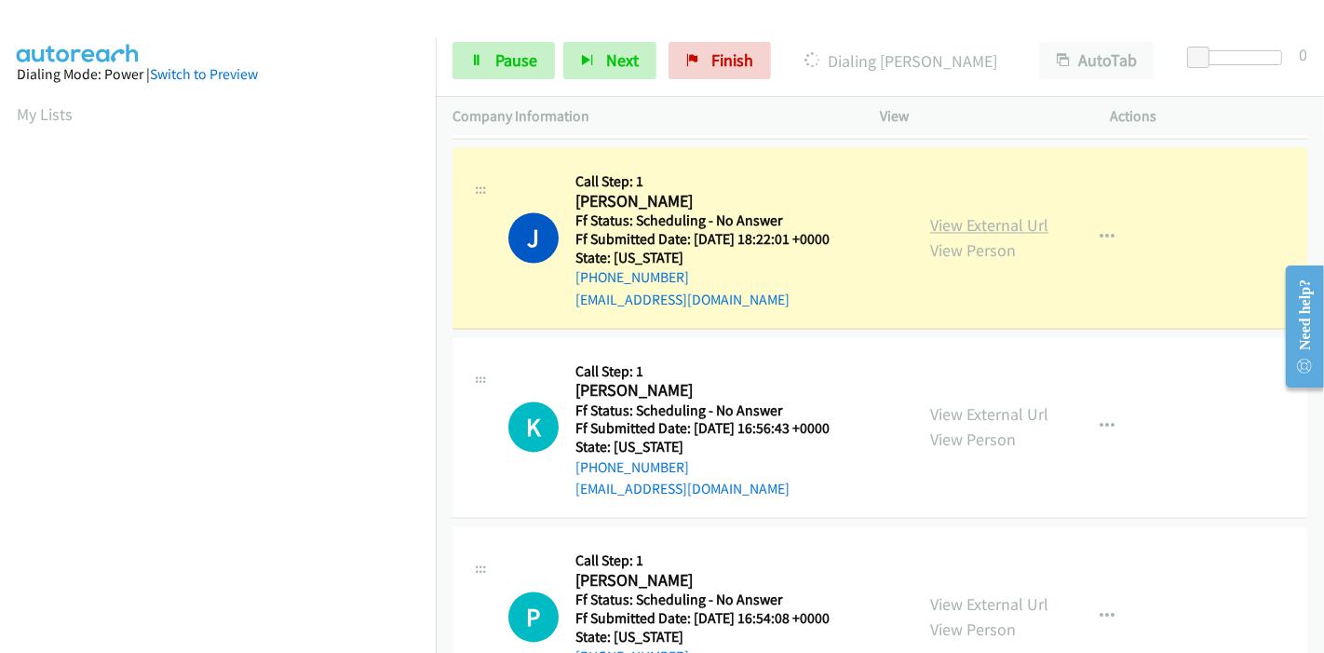
click at [1022, 215] on link "View External Url" at bounding box center [989, 225] width 118 height 21
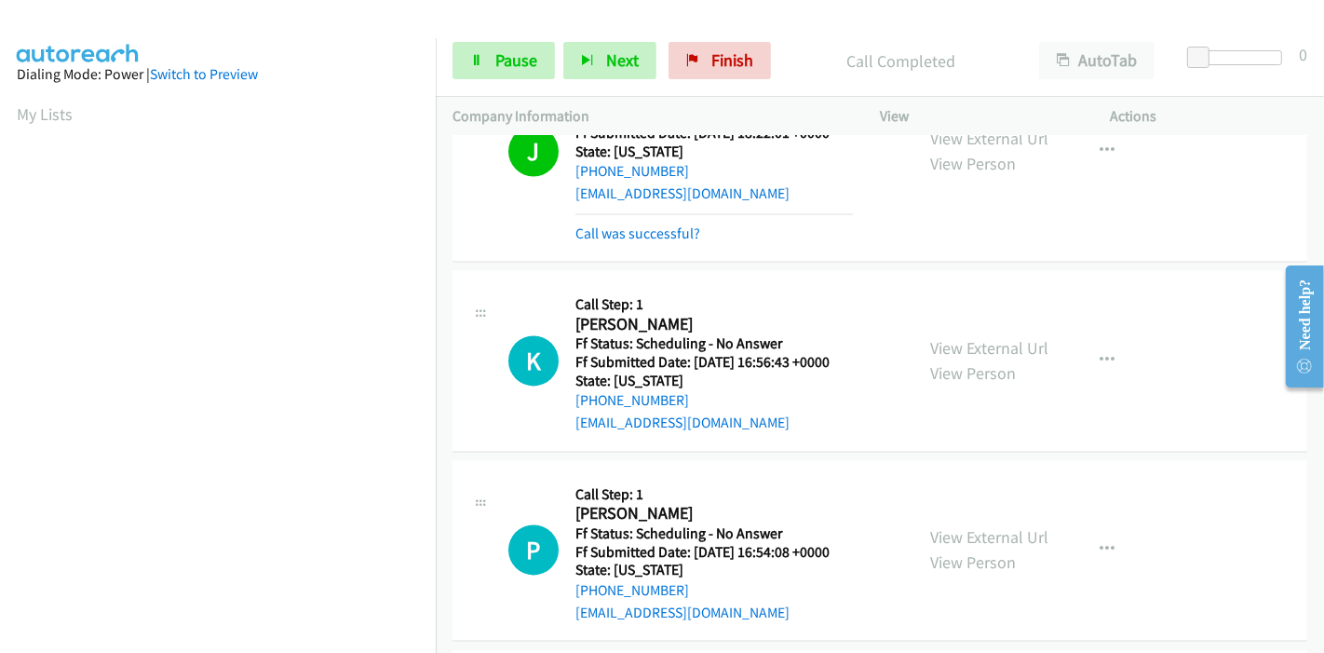
scroll to position [3311, 0]
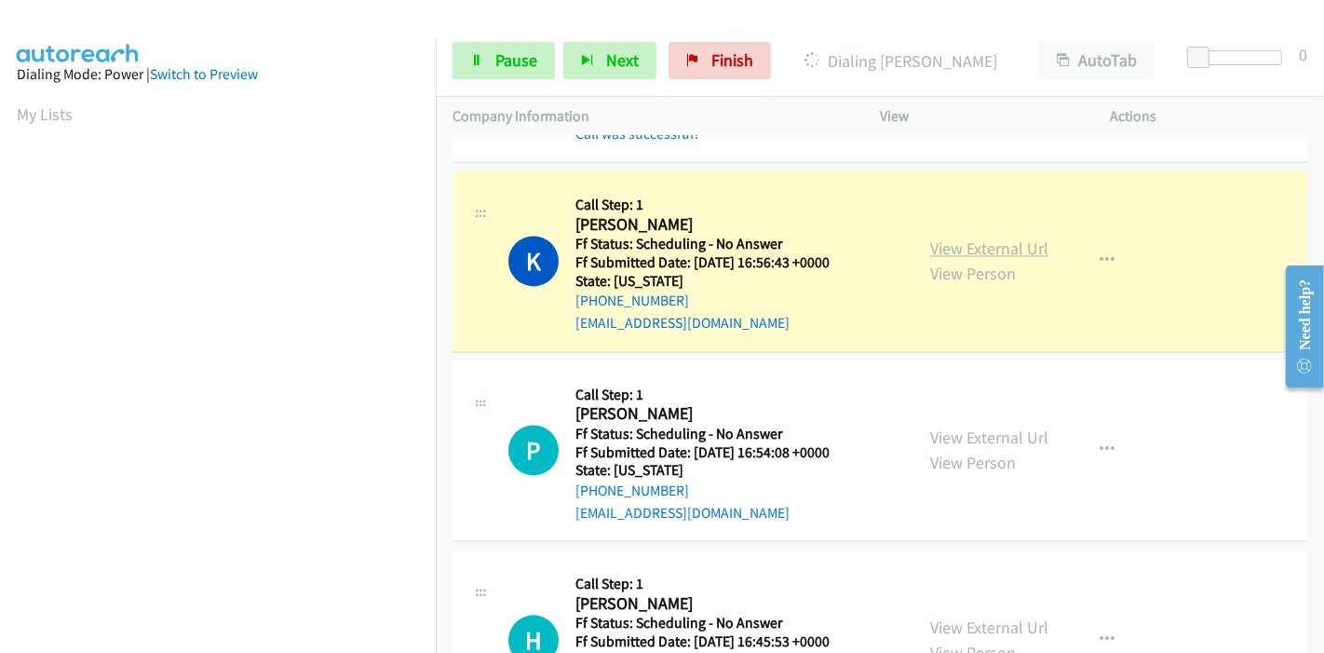
click at [1001, 237] on link "View External Url" at bounding box center [989, 247] width 118 height 21
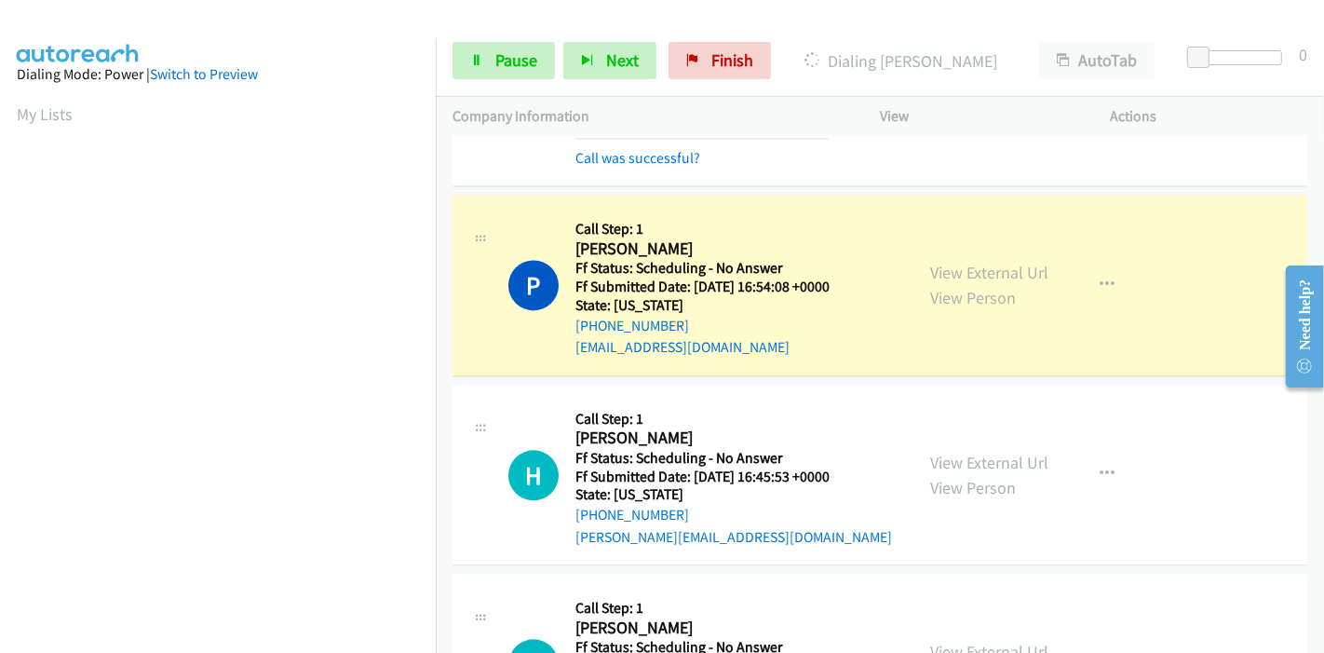
scroll to position [3518, 0]
click at [968, 260] on link "View External Url" at bounding box center [989, 270] width 118 height 21
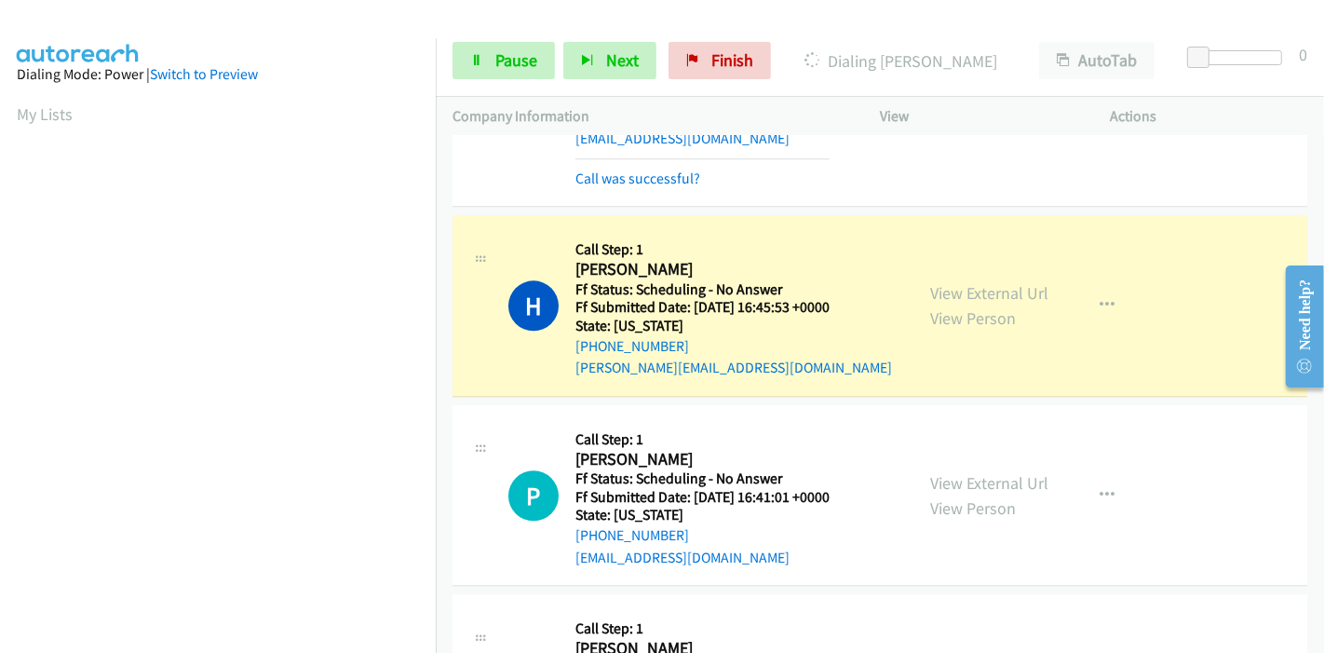
scroll to position [3725, 0]
click at [987, 281] on link "View External Url" at bounding box center [989, 291] width 118 height 21
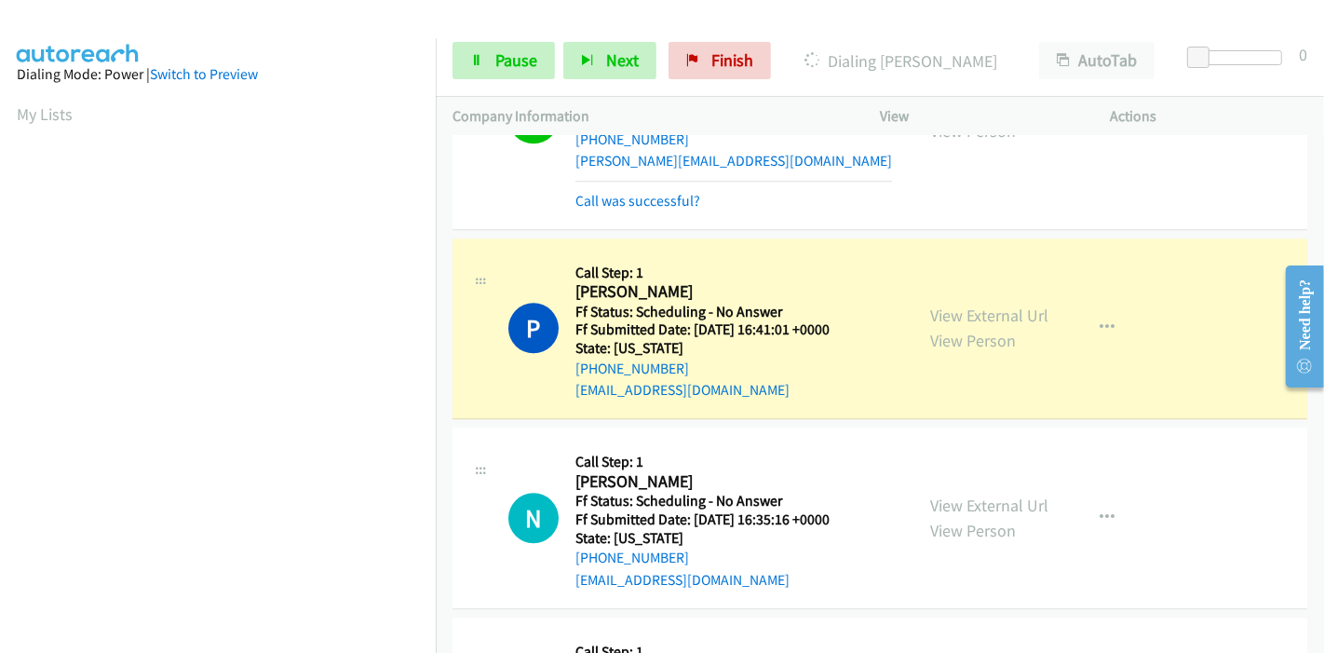
scroll to position [3932, 0]
click at [942, 304] on link "View External Url" at bounding box center [989, 314] width 118 height 21
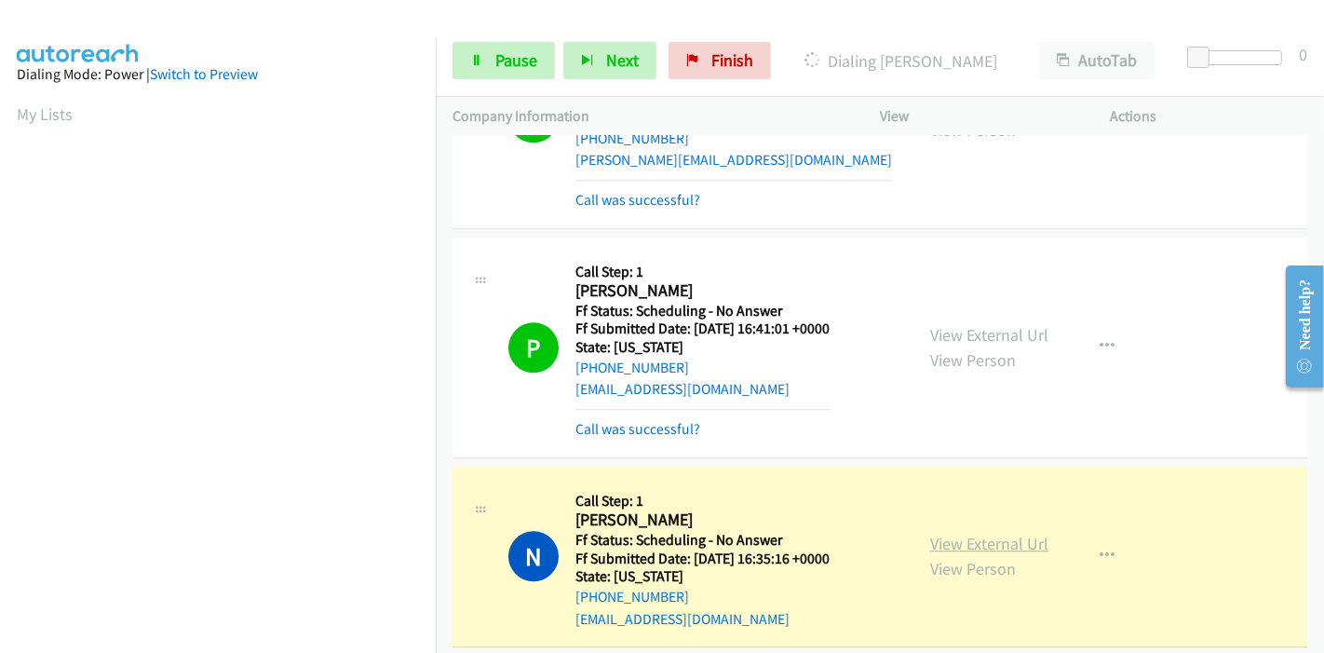
click at [972, 533] on link "View External Url" at bounding box center [989, 543] width 118 height 21
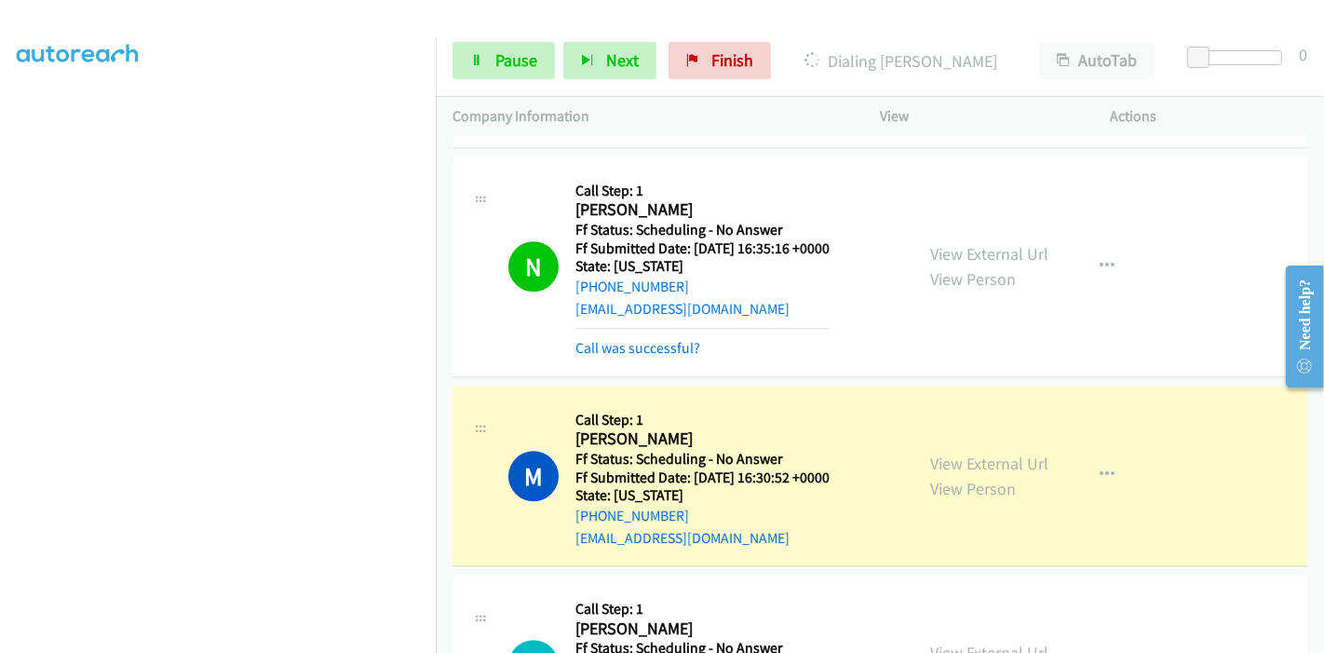
scroll to position [4345, 0]
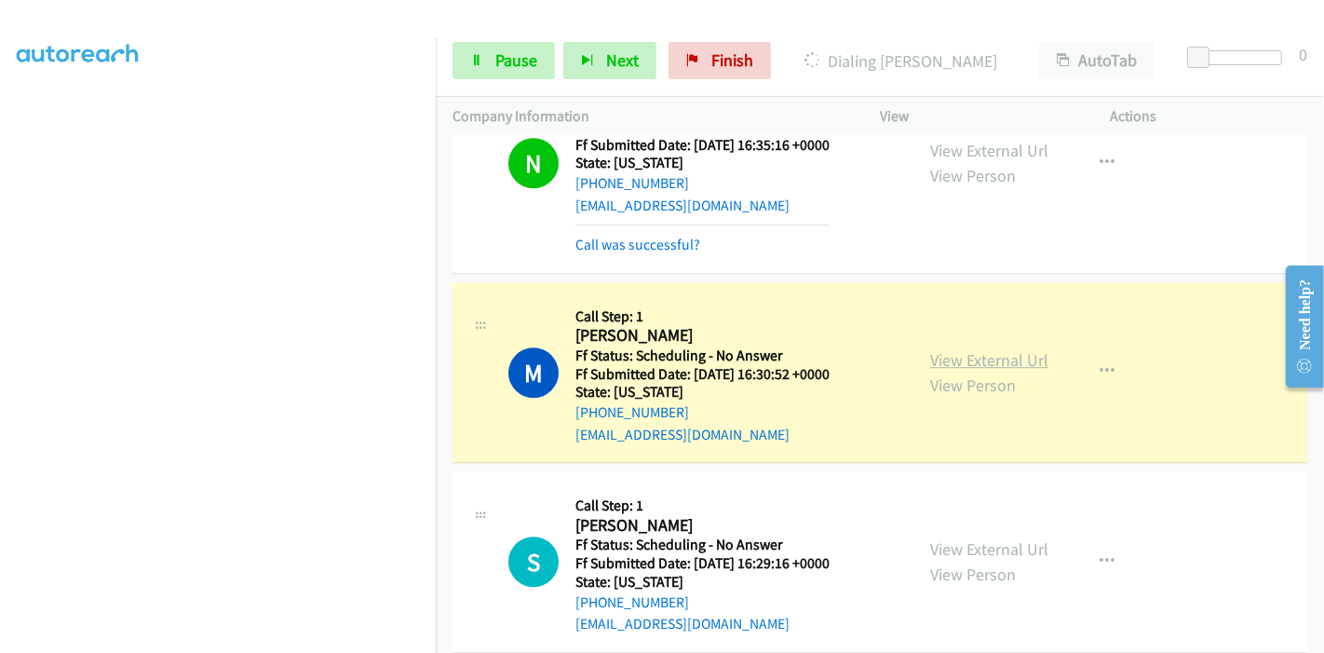
click at [957, 349] on link "View External Url" at bounding box center [989, 359] width 118 height 21
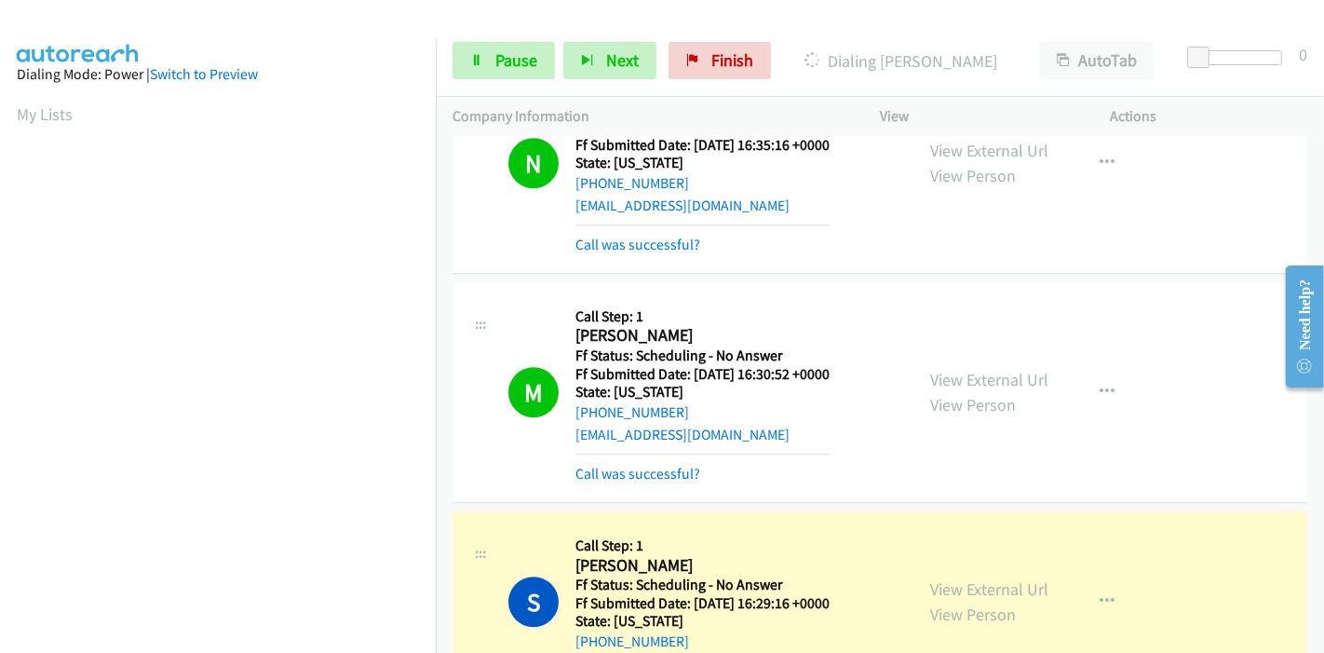
scroll to position [393, 0]
click at [983, 578] on link "View External Url" at bounding box center [989, 588] width 118 height 21
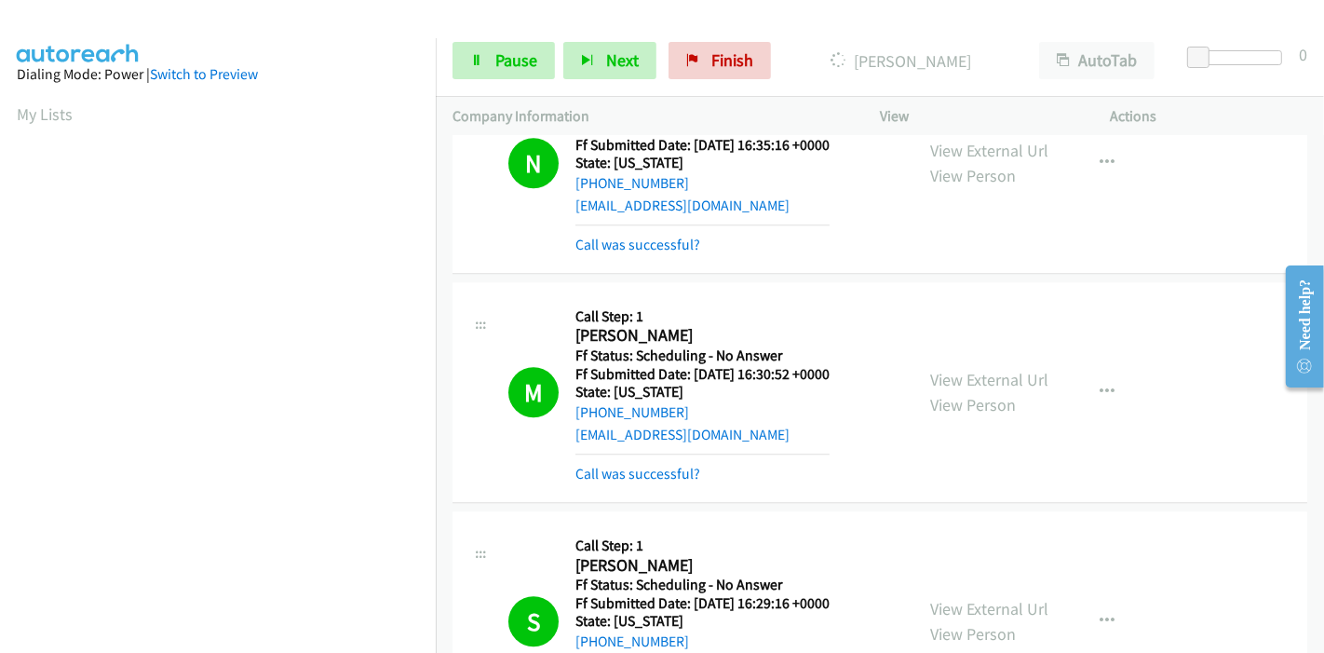
scroll to position [4657, 0]
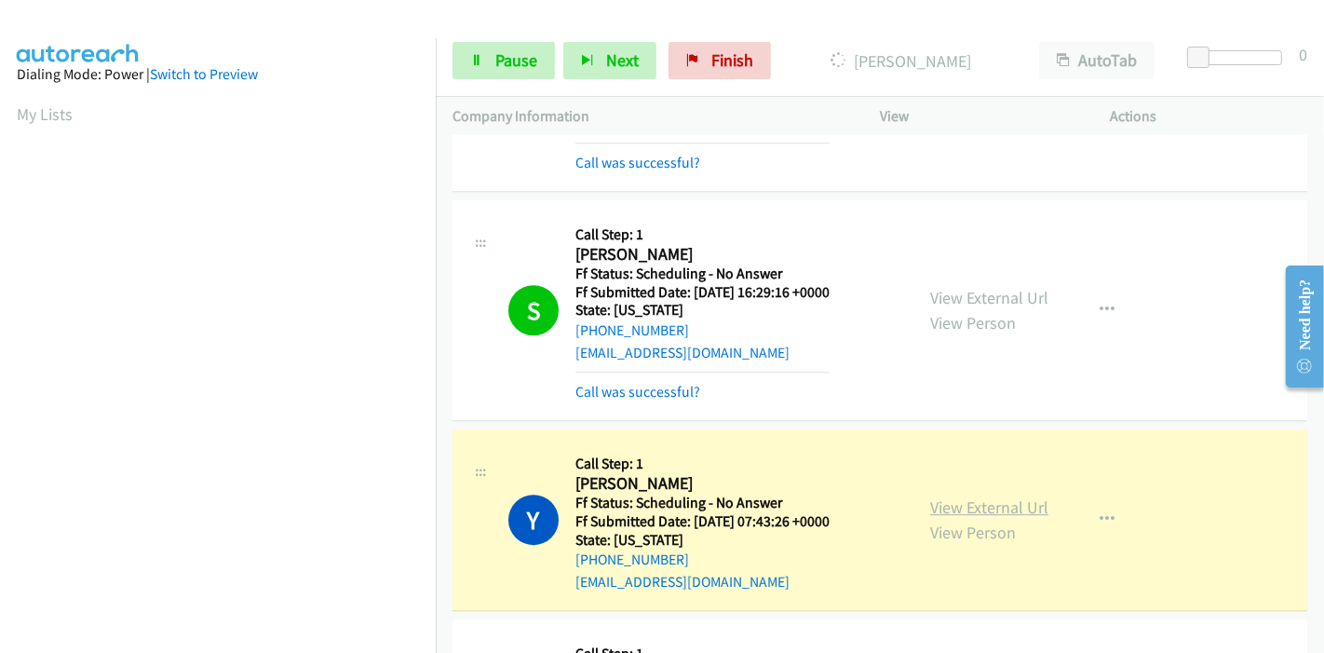
click at [986, 496] on link "View External Url" at bounding box center [989, 506] width 118 height 21
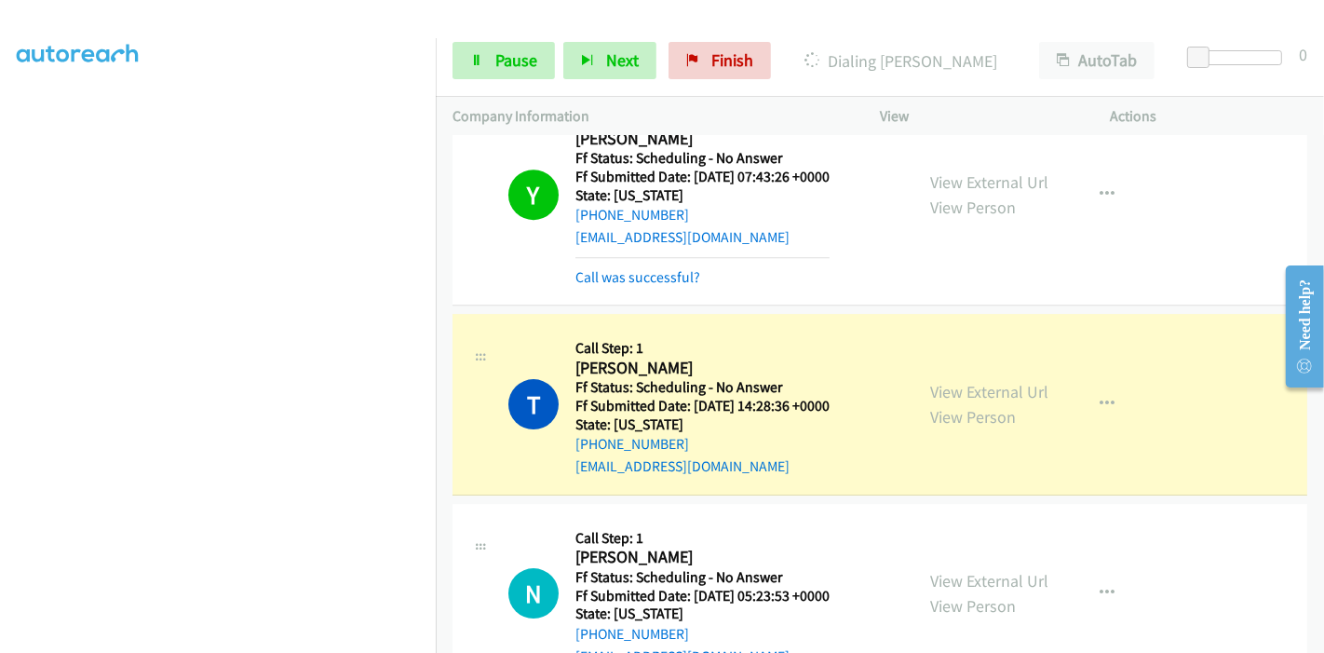
scroll to position [5070, 0]
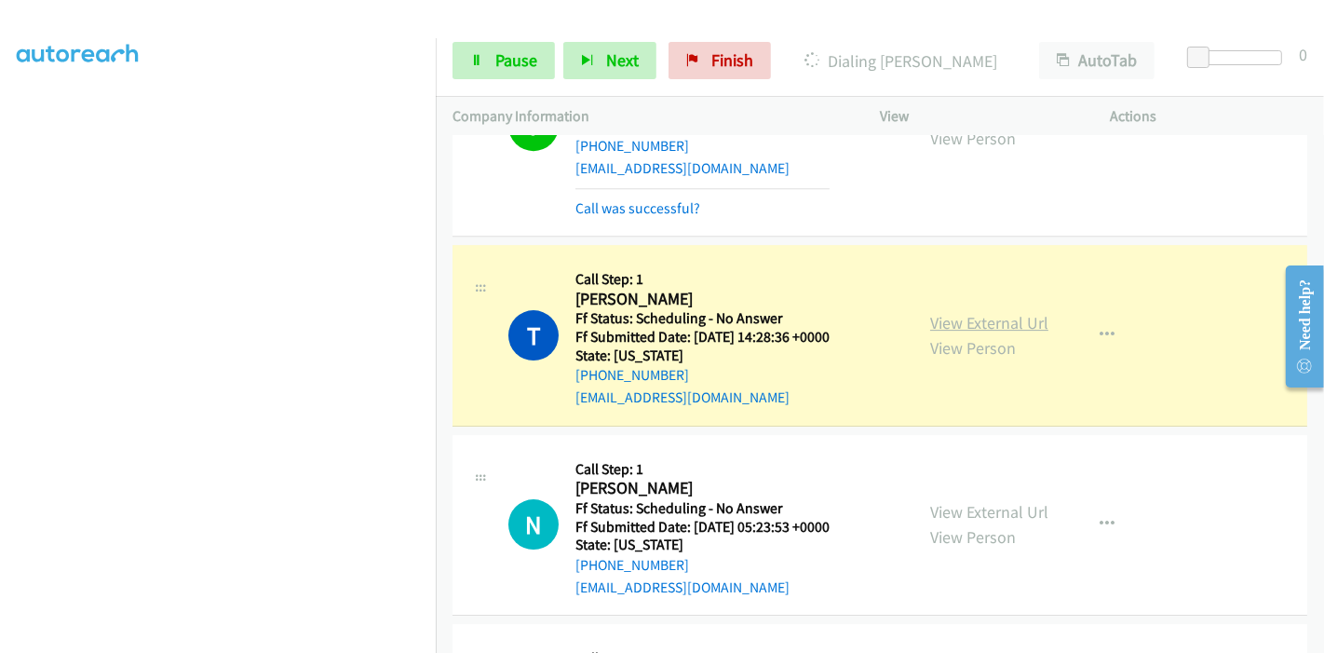
click at [930, 312] on link "View External Url" at bounding box center [989, 322] width 118 height 21
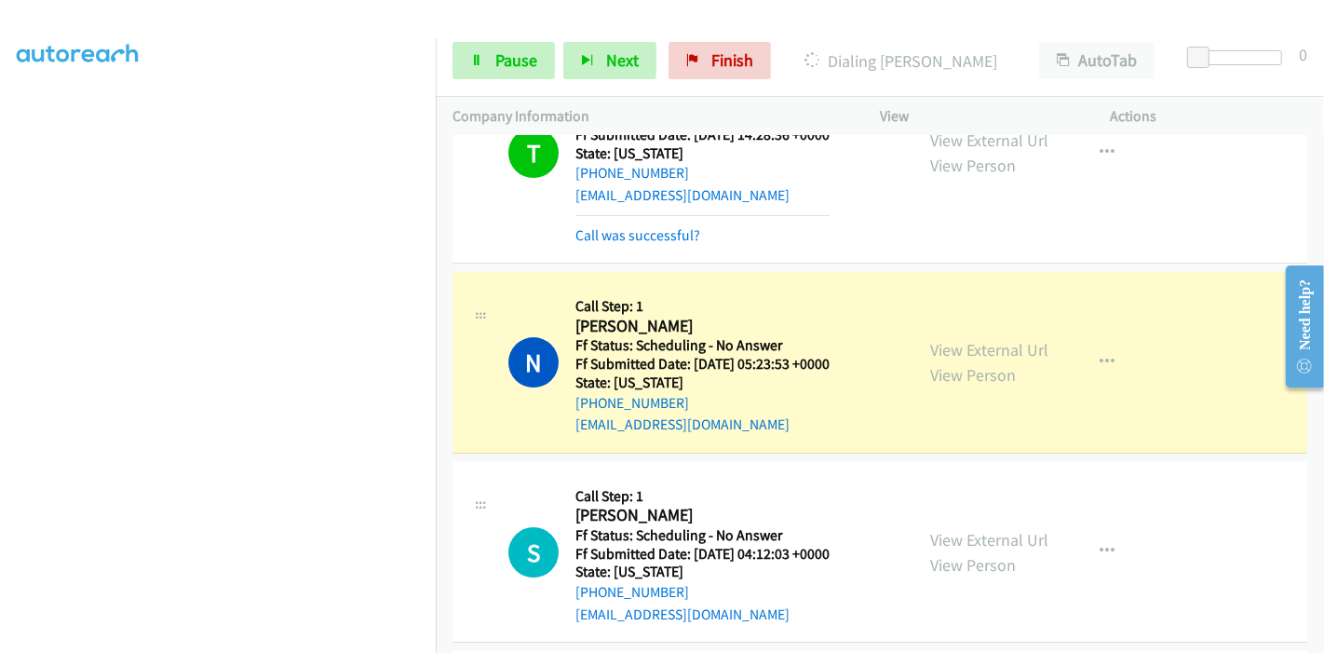
scroll to position [5277, 0]
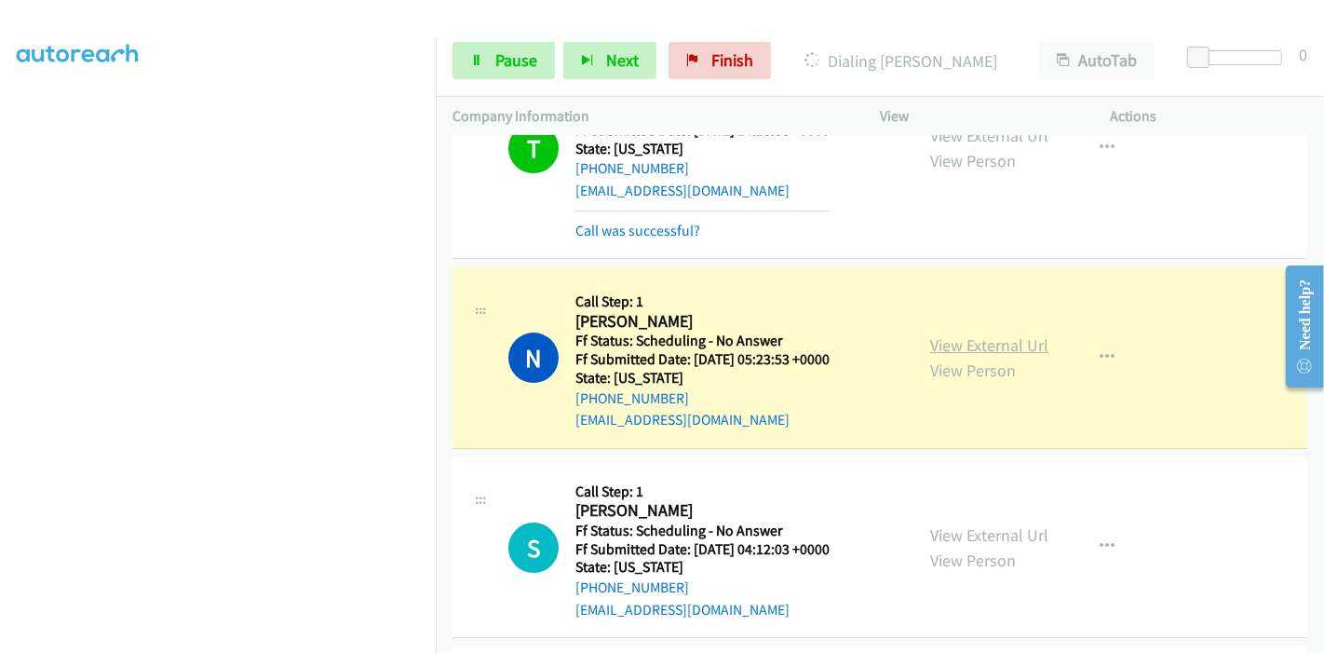
click at [955, 334] on link "View External Url" at bounding box center [989, 344] width 118 height 21
click at [529, 66] on span "Pause" at bounding box center [516, 59] width 42 height 21
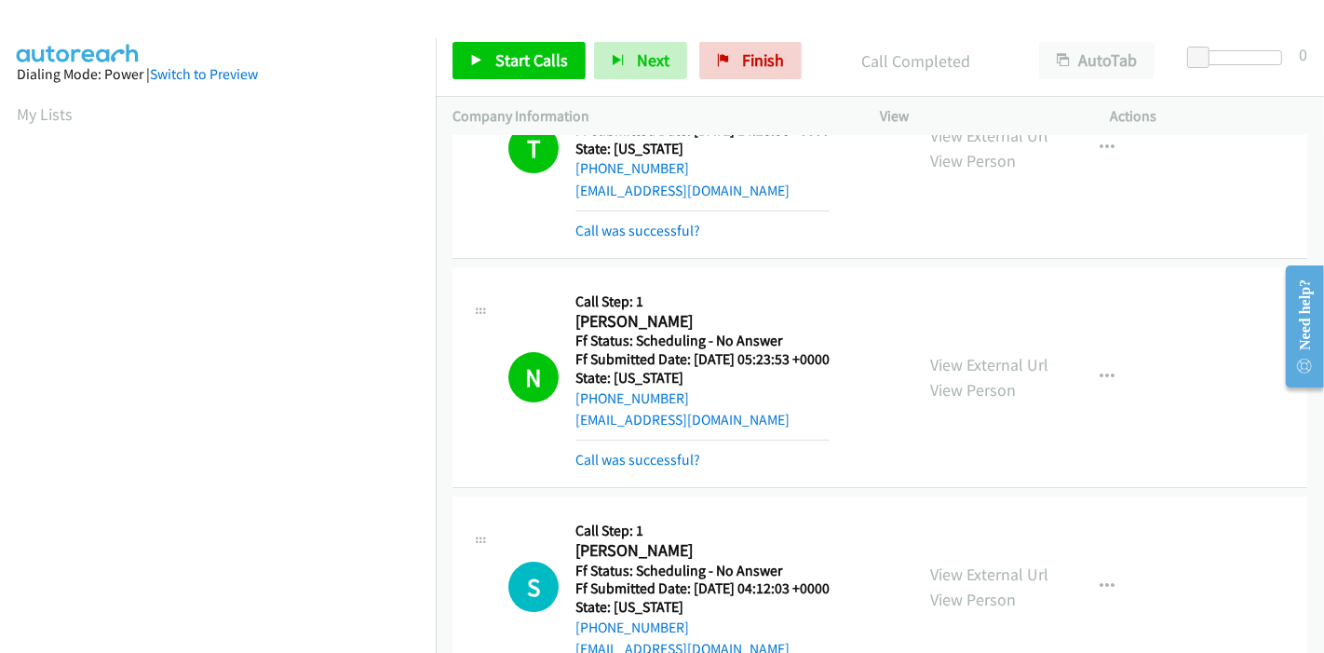
scroll to position [393, 0]
click at [750, 46] on link "Finish" at bounding box center [750, 60] width 102 height 37
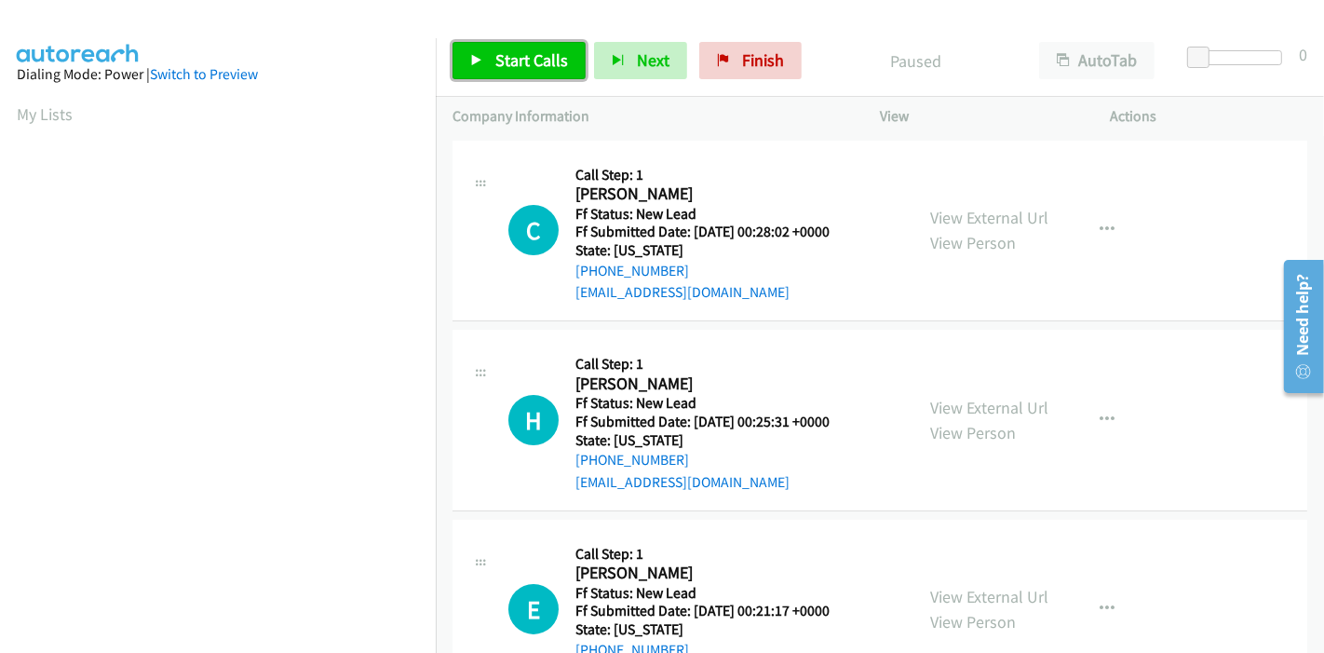
click at [510, 65] on span "Start Calls" at bounding box center [531, 59] width 73 height 21
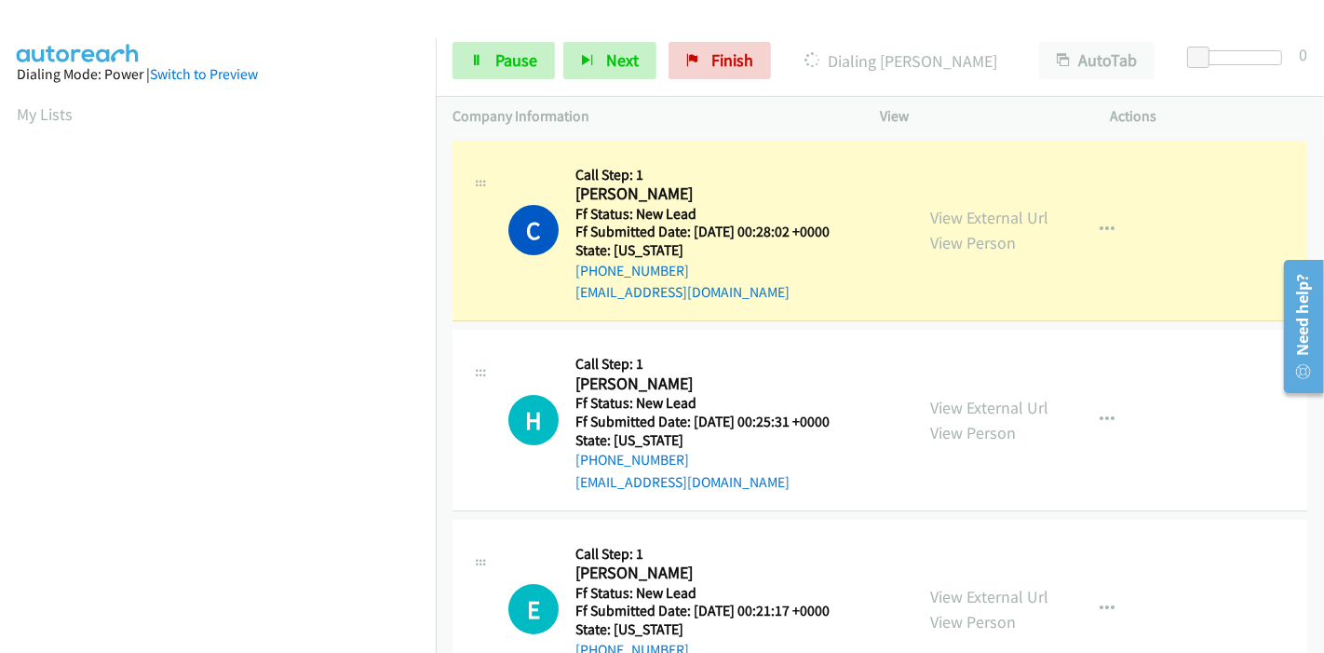
scroll to position [393, 0]
click at [957, 222] on link "View External Url" at bounding box center [989, 217] width 118 height 21
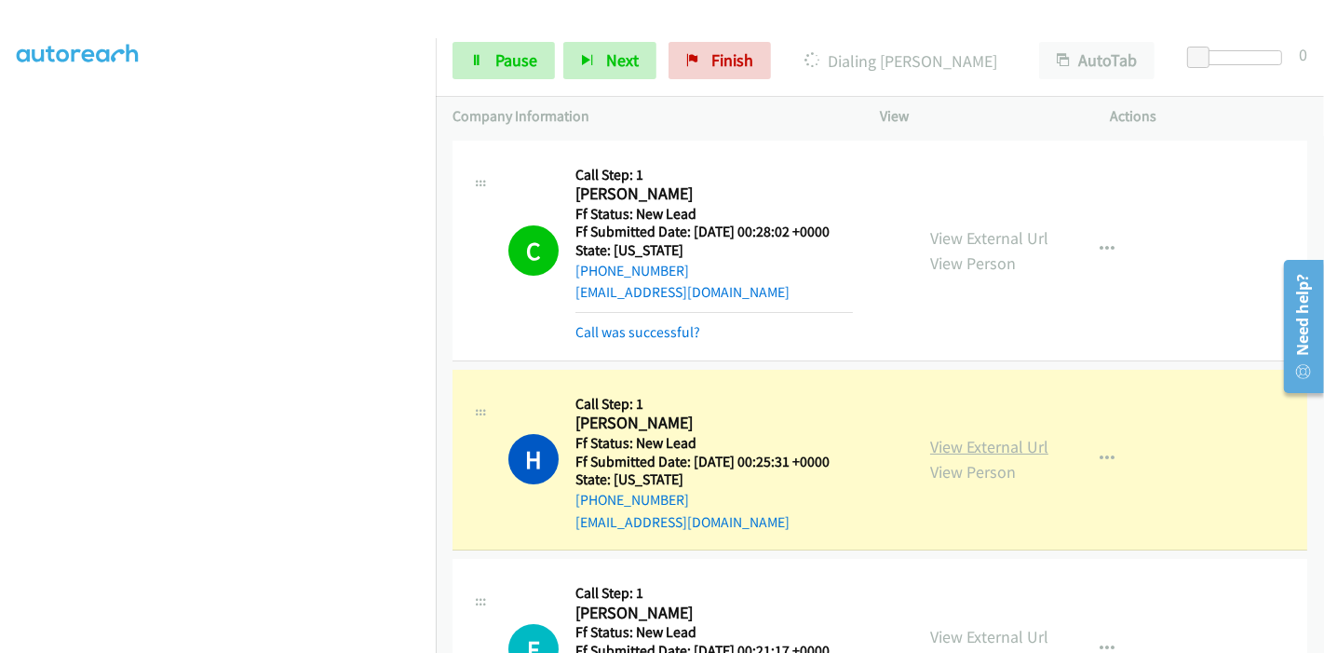
click at [964, 445] on link "View External Url" at bounding box center [989, 446] width 118 height 21
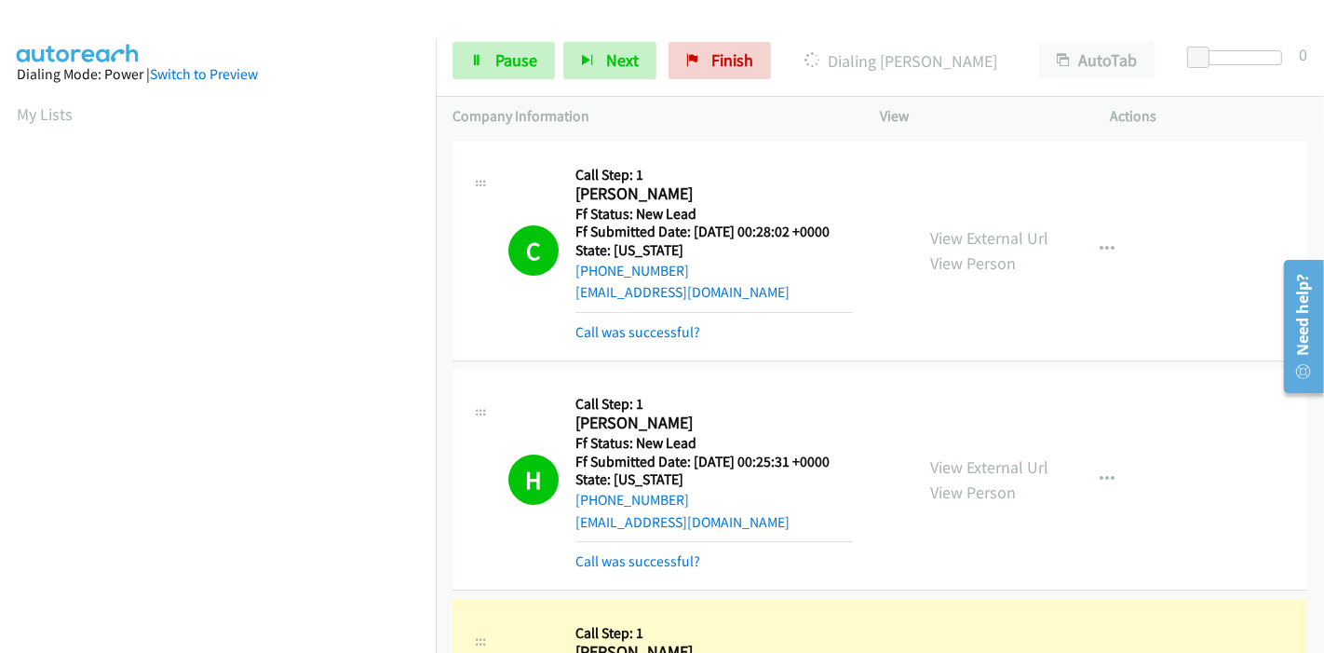
scroll to position [414, 0]
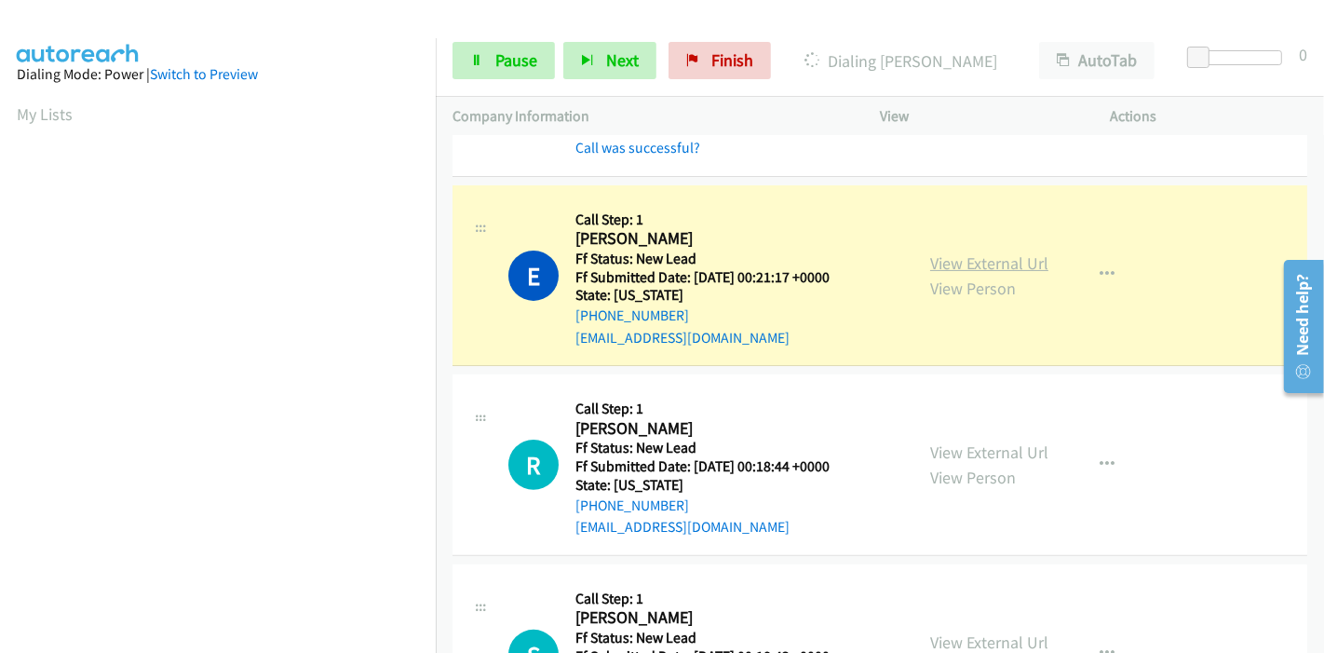
click at [972, 261] on link "View External Url" at bounding box center [989, 262] width 118 height 21
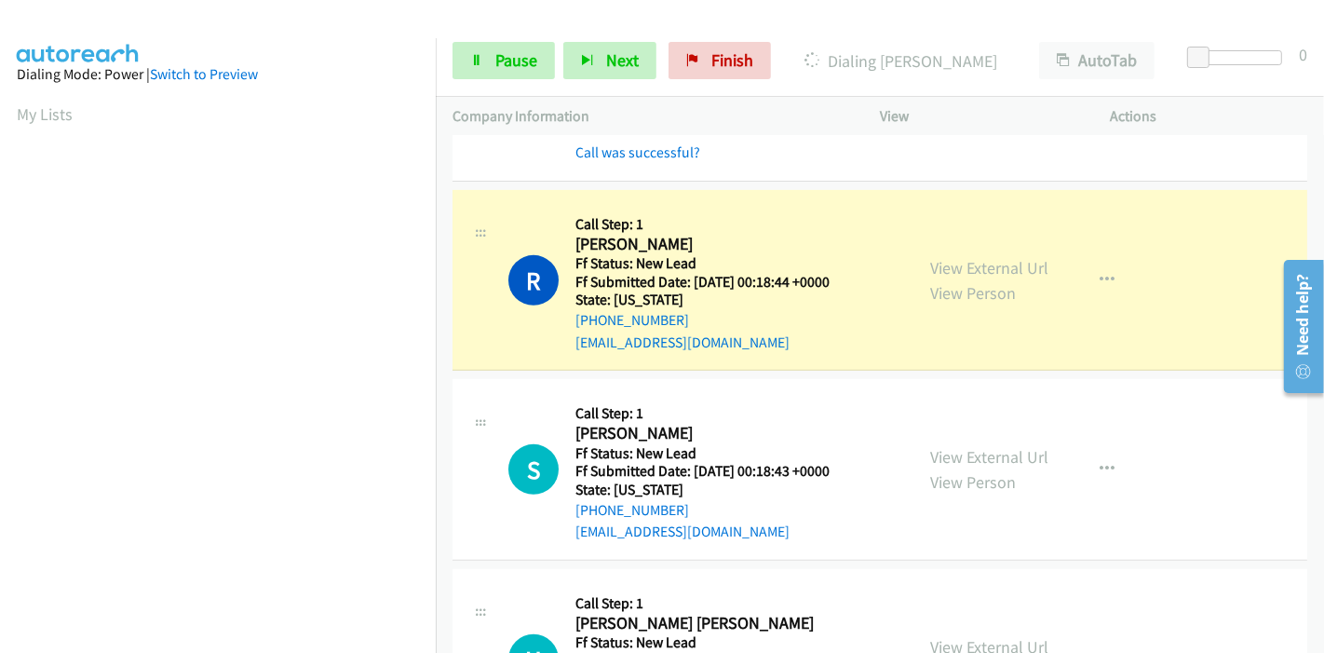
scroll to position [724, 0]
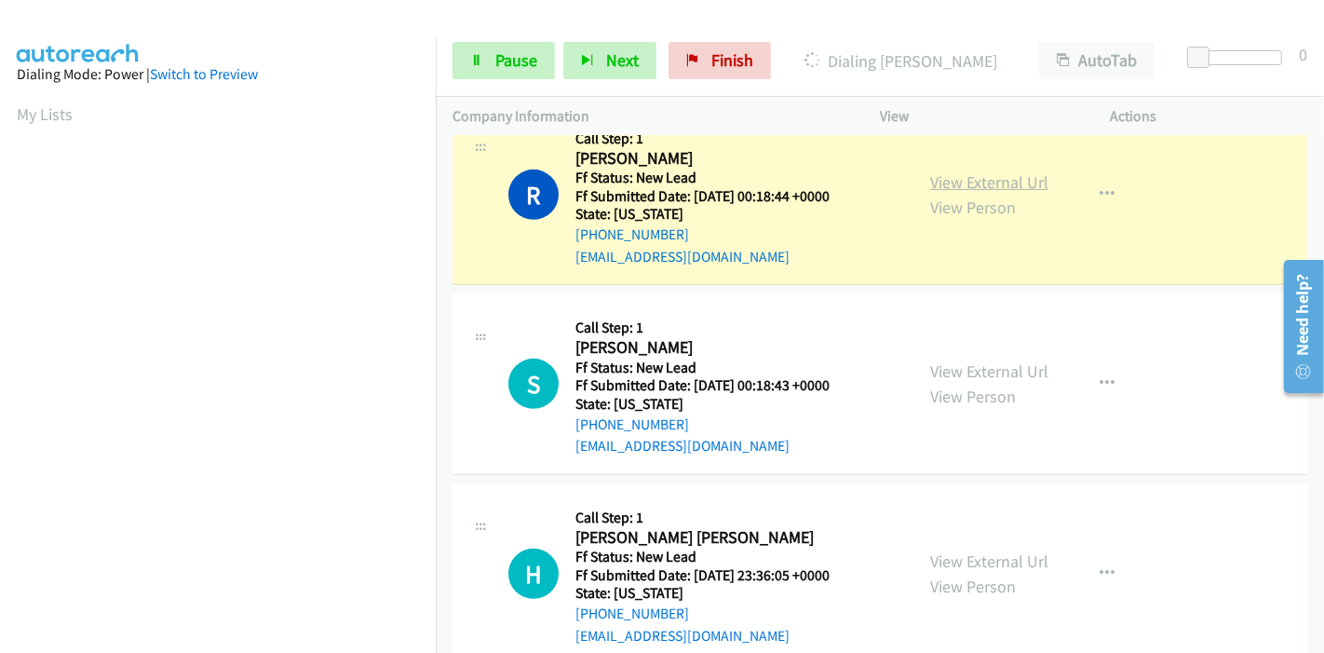
click at [969, 184] on link "View External Url" at bounding box center [989, 181] width 118 height 21
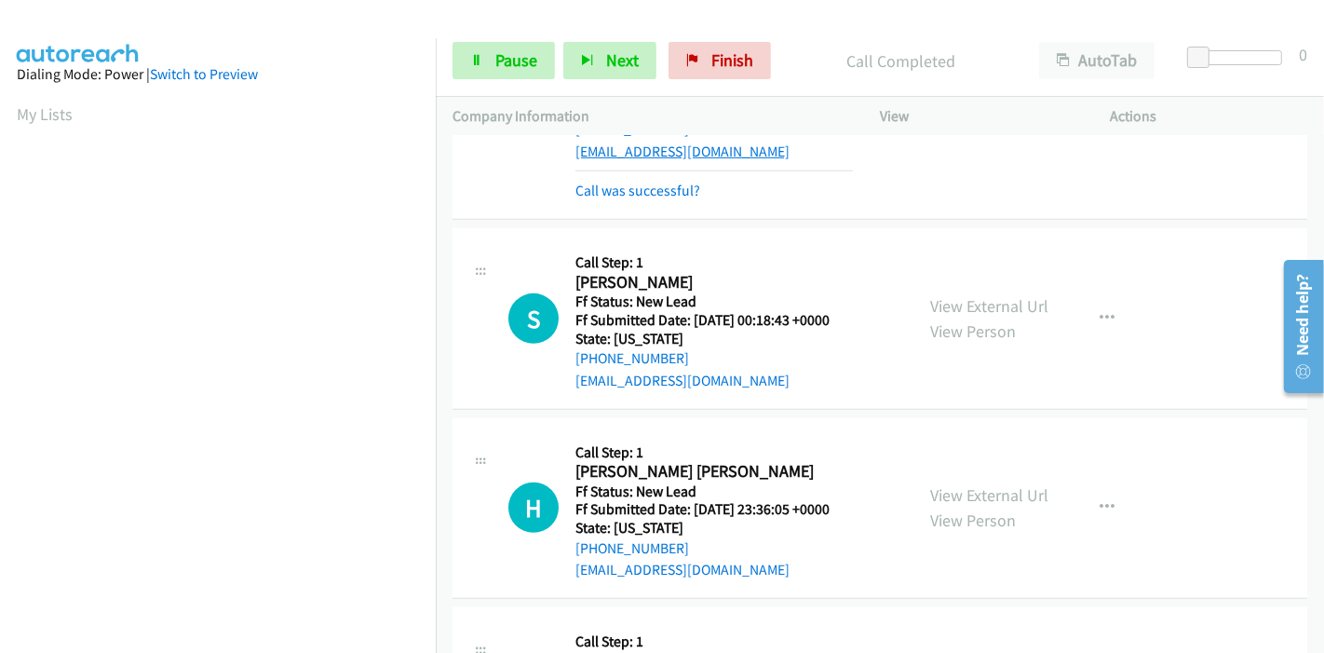
scroll to position [931, 0]
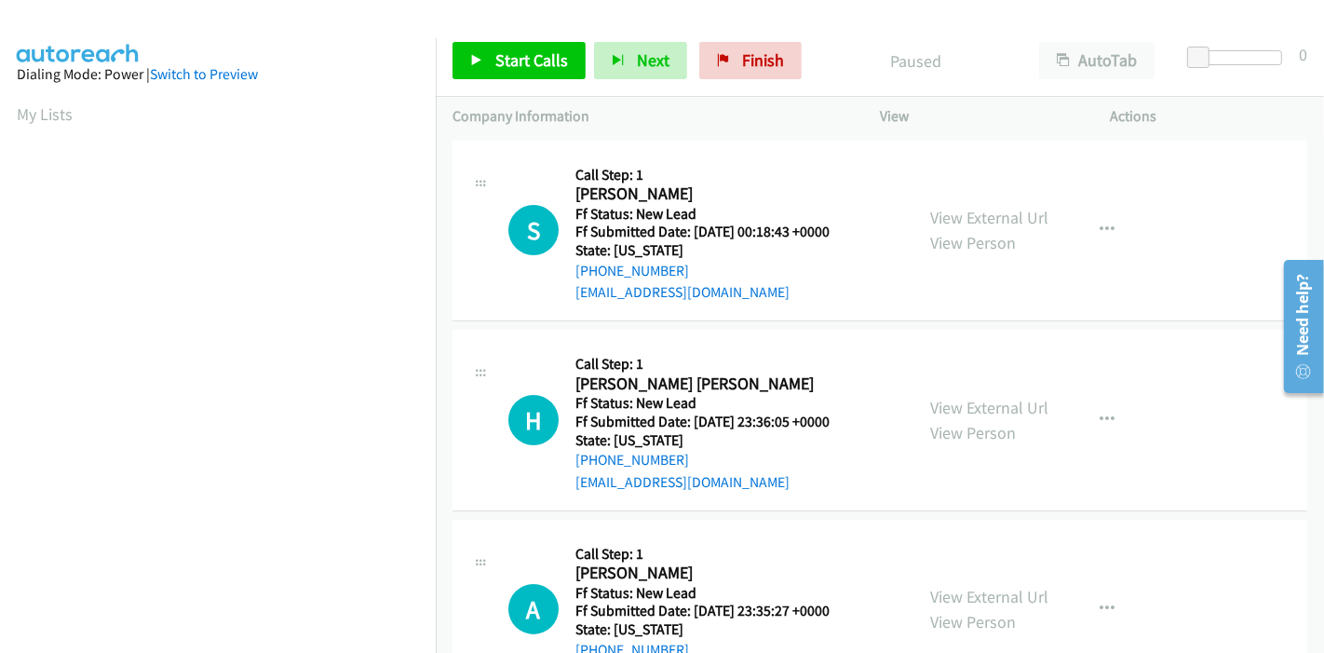
click at [536, 38] on div "Start Calls Pause Next Finish Paused AutoTab AutoTab 0" at bounding box center [880, 61] width 888 height 72
click at [529, 51] on span "Start Calls" at bounding box center [531, 59] width 73 height 21
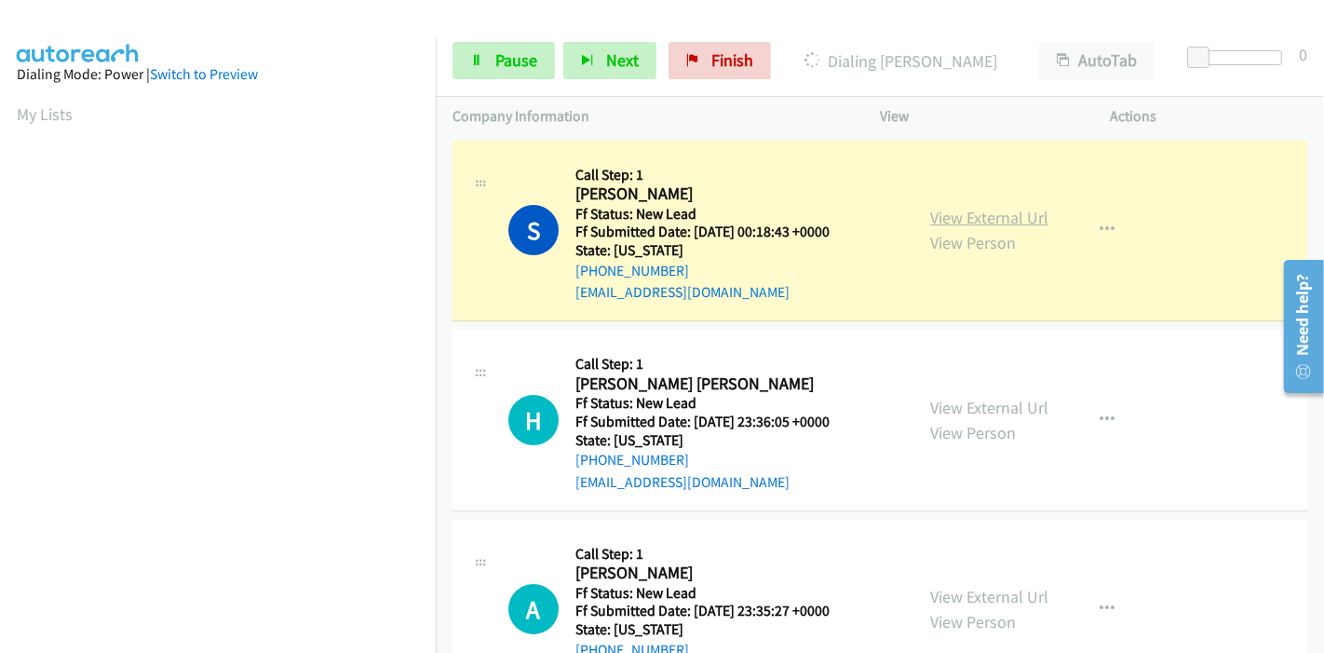
click at [987, 223] on link "View External Url" at bounding box center [989, 217] width 118 height 21
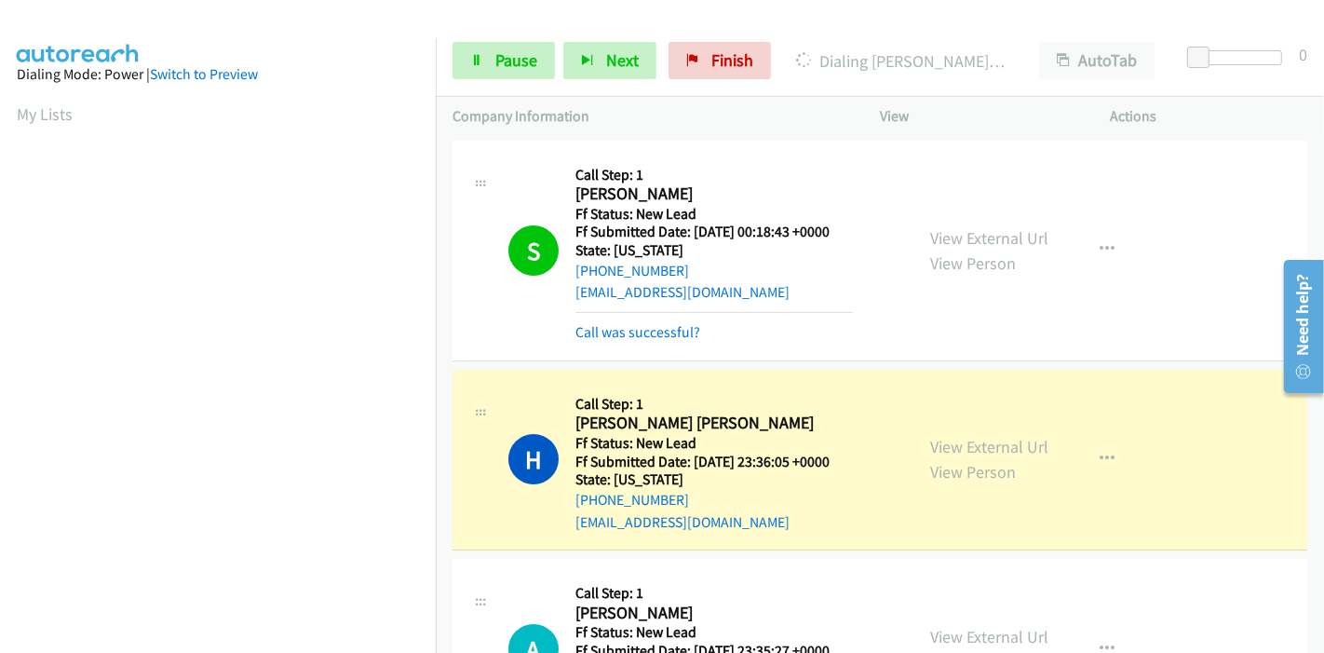
scroll to position [393, 0]
click at [940, 448] on link "View External Url" at bounding box center [989, 446] width 118 height 21
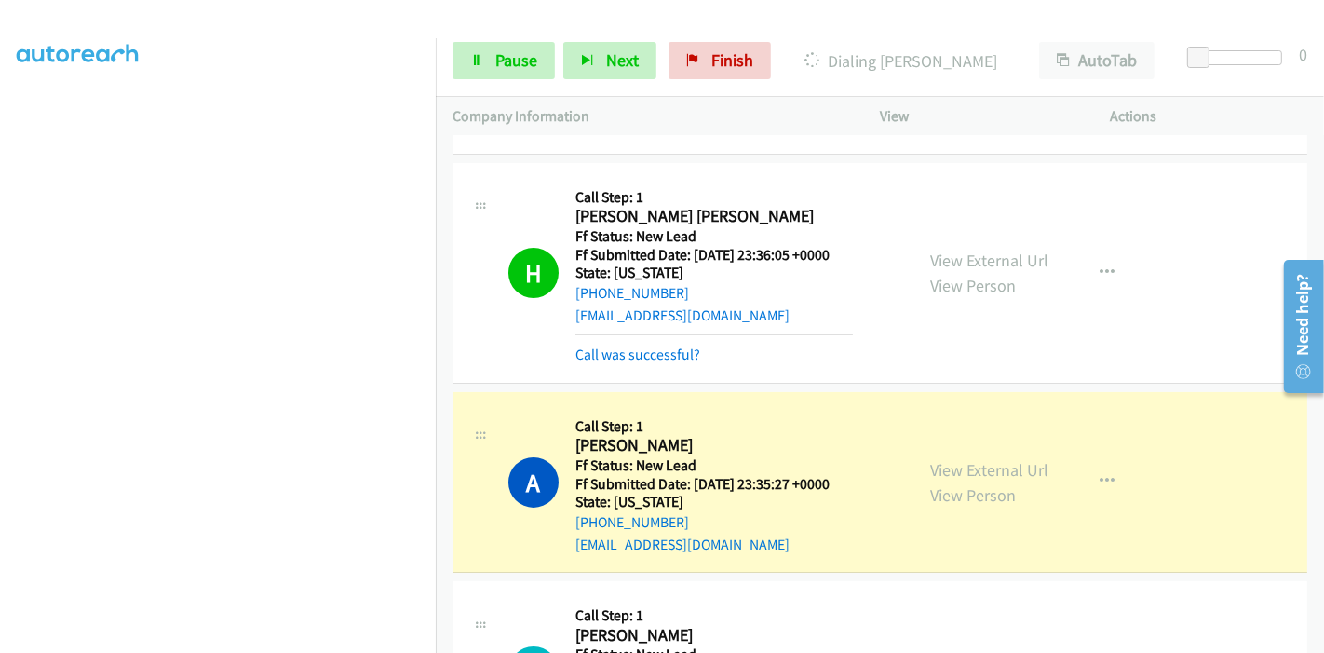
scroll to position [0, 0]
click at [970, 469] on link "View External Url" at bounding box center [989, 469] width 118 height 21
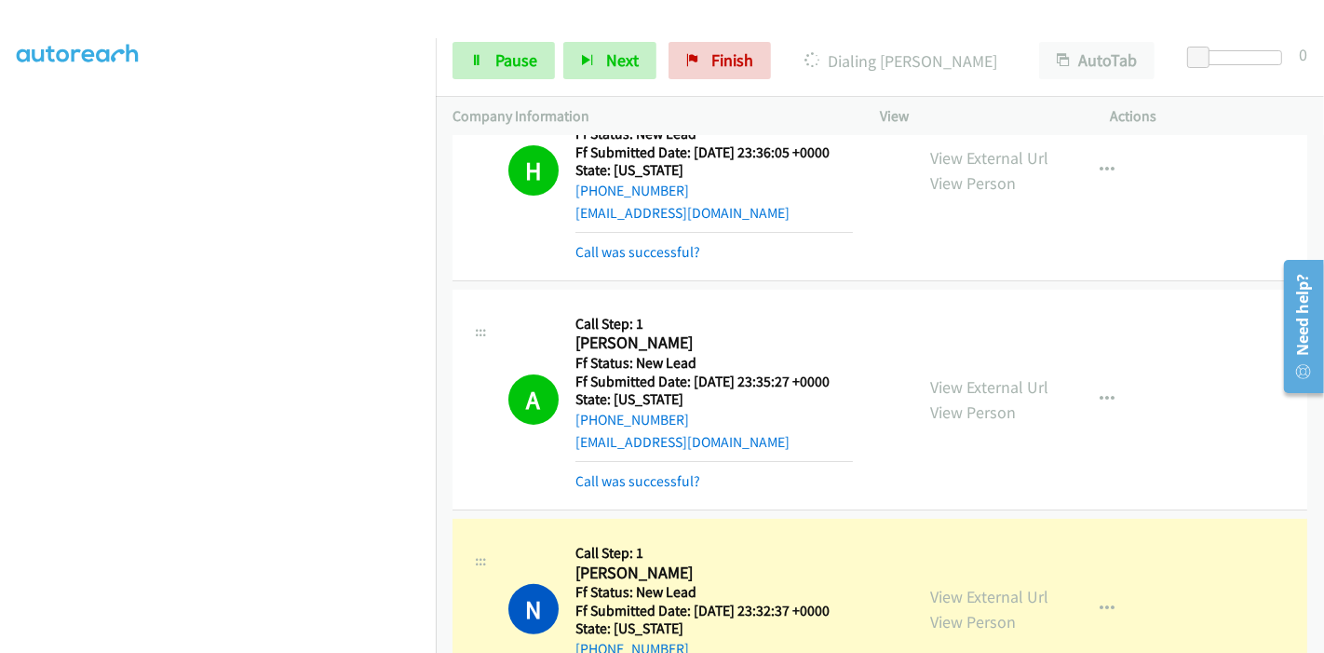
scroll to position [383, 0]
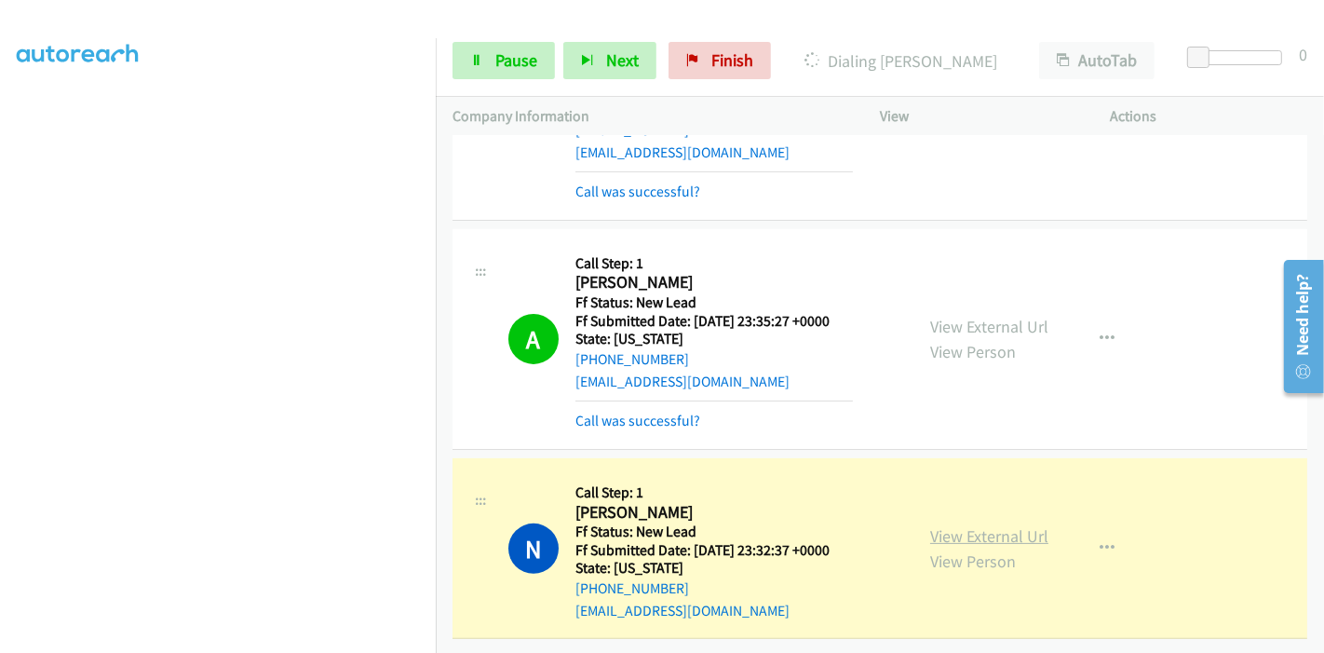
click at [980, 529] on link "View External Url" at bounding box center [989, 535] width 118 height 21
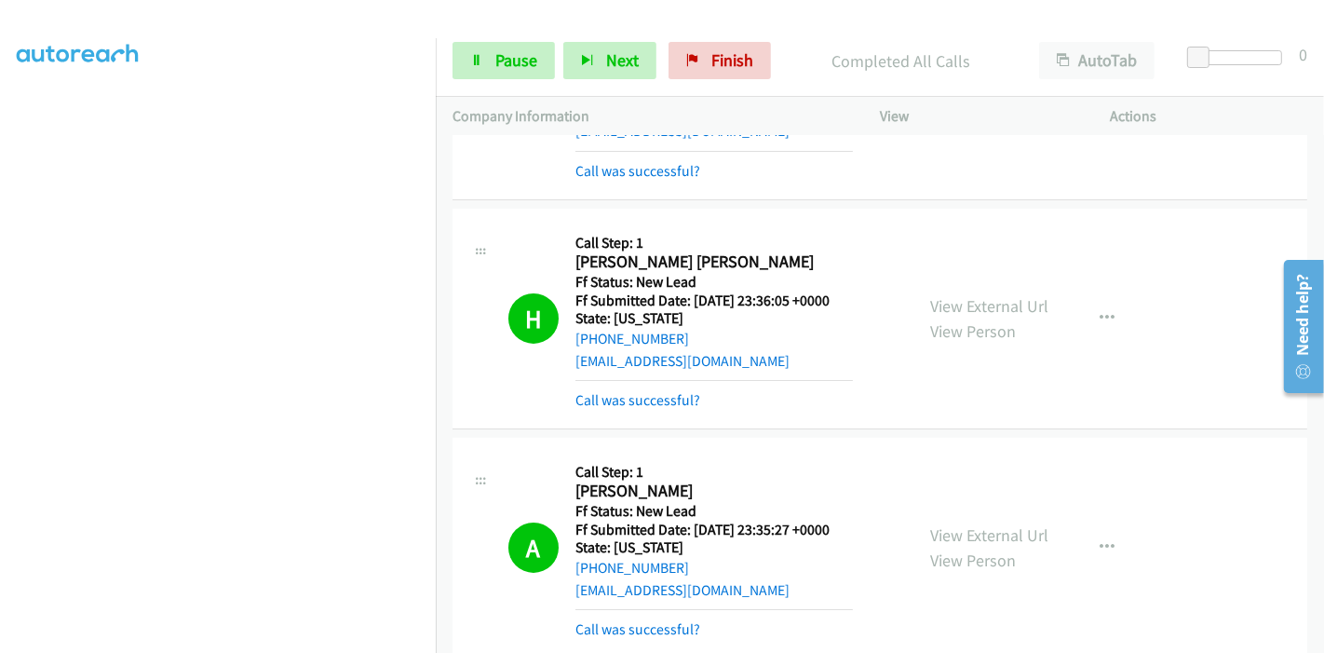
scroll to position [0, 0]
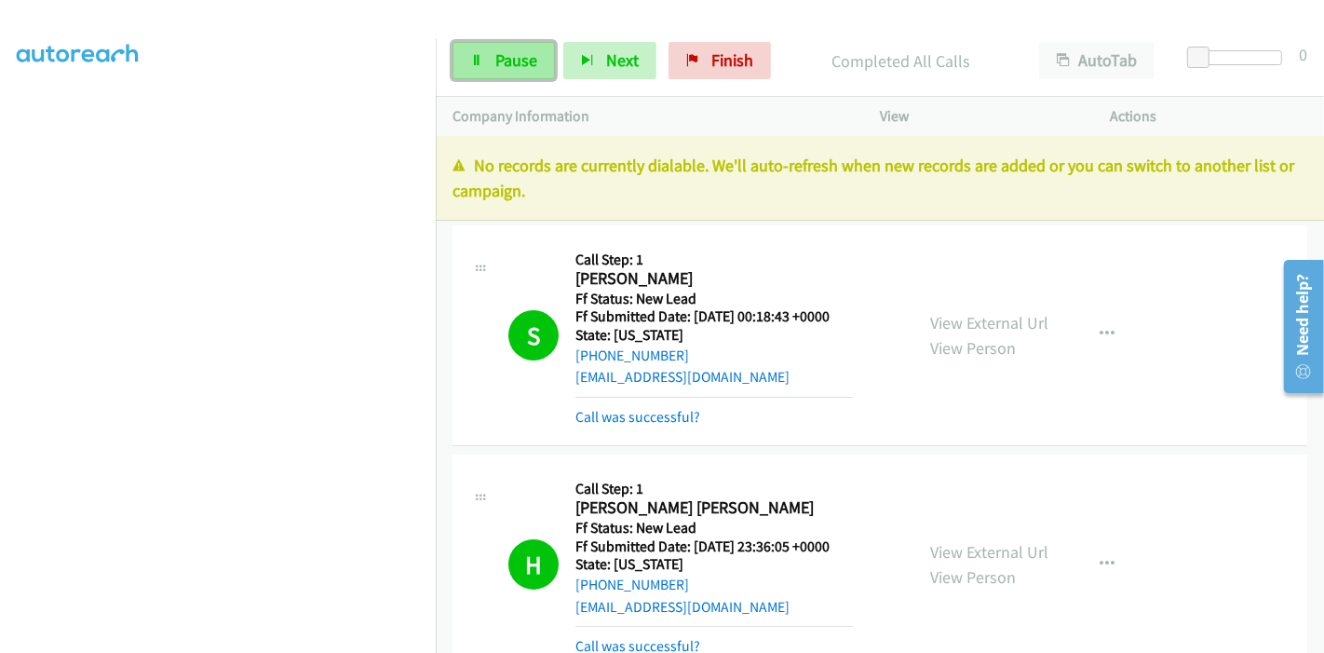
click at [522, 47] on link "Pause" at bounding box center [504, 60] width 102 height 37
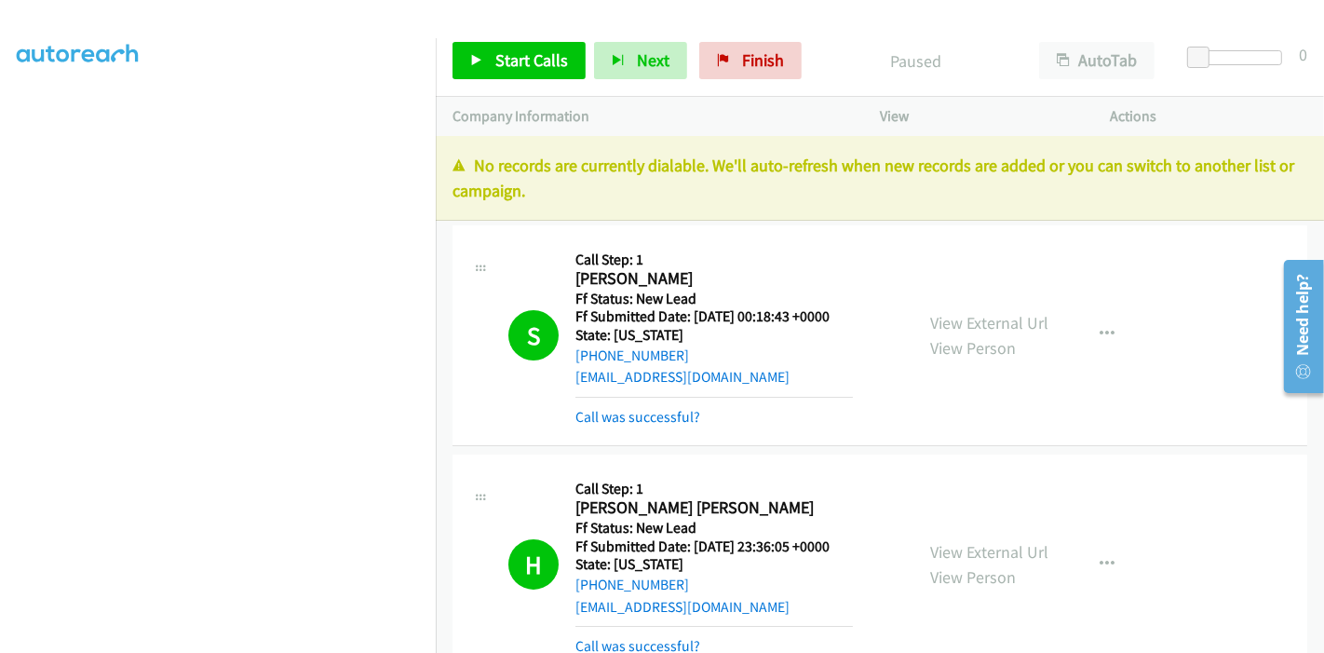
scroll to position [507, 0]
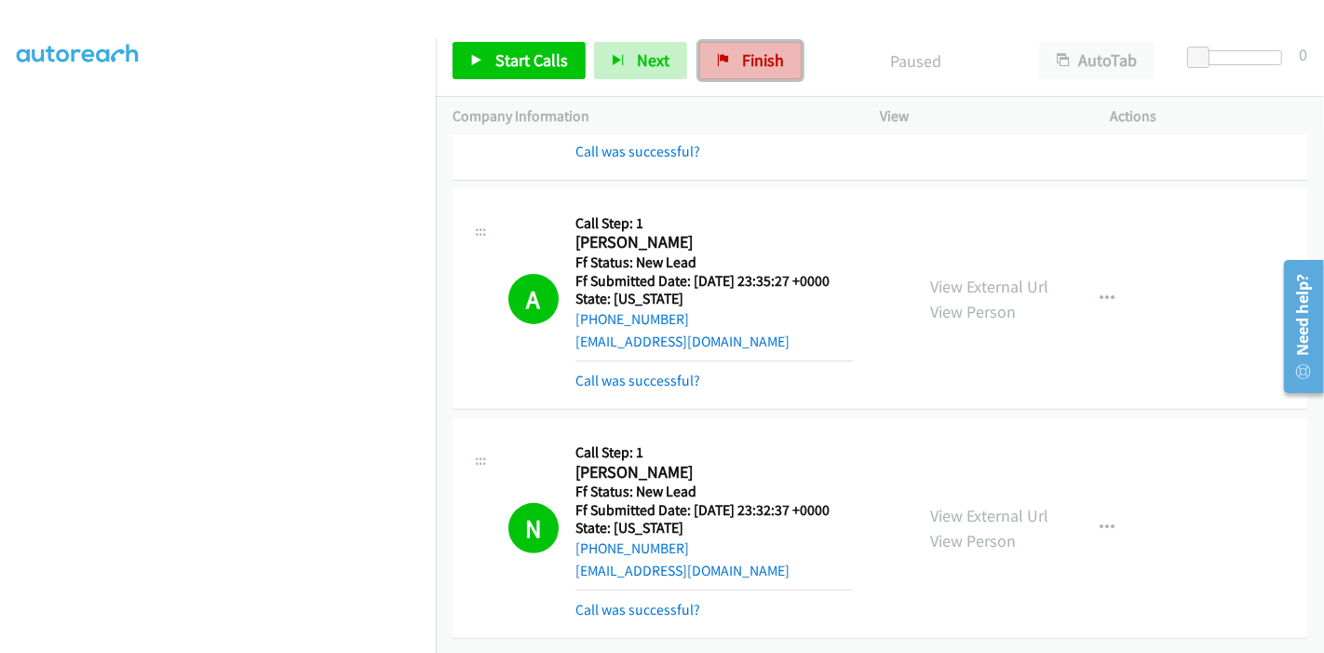
drag, startPoint x: 698, startPoint y: 65, endPoint x: 724, endPoint y: 75, distance: 26.8
click at [699, 65] on link "Finish" at bounding box center [750, 60] width 102 height 37
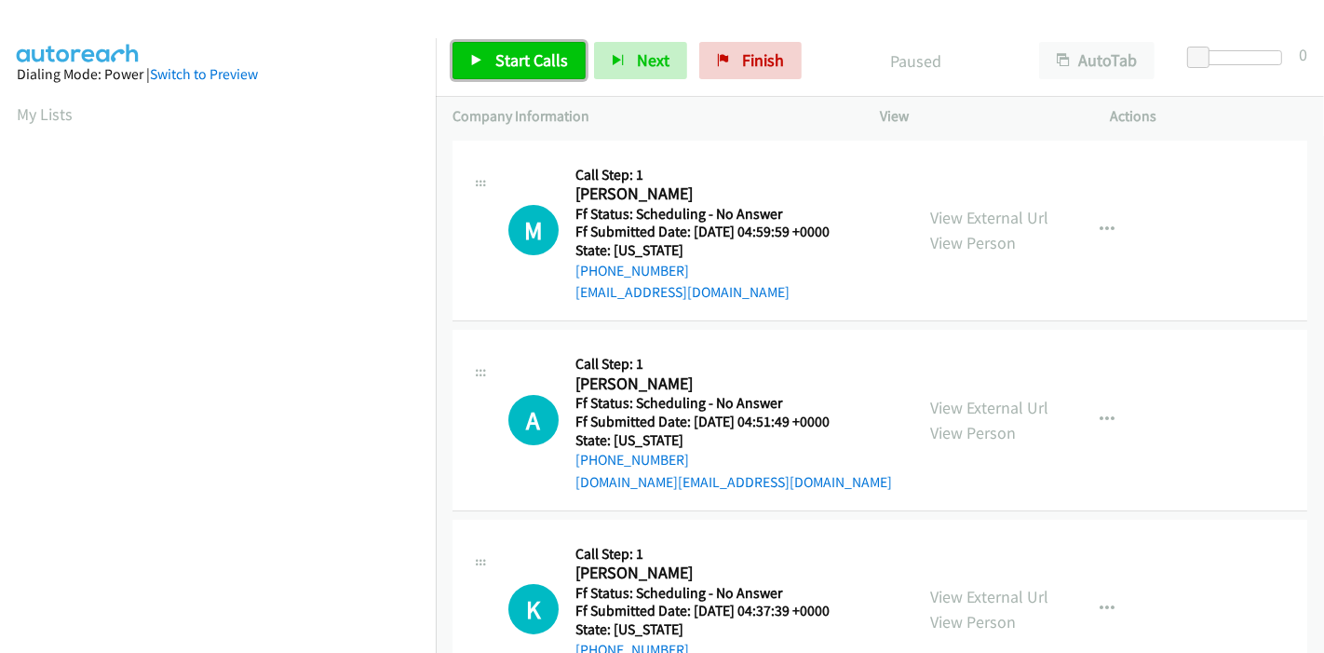
click at [509, 46] on link "Start Calls" at bounding box center [519, 60] width 133 height 37
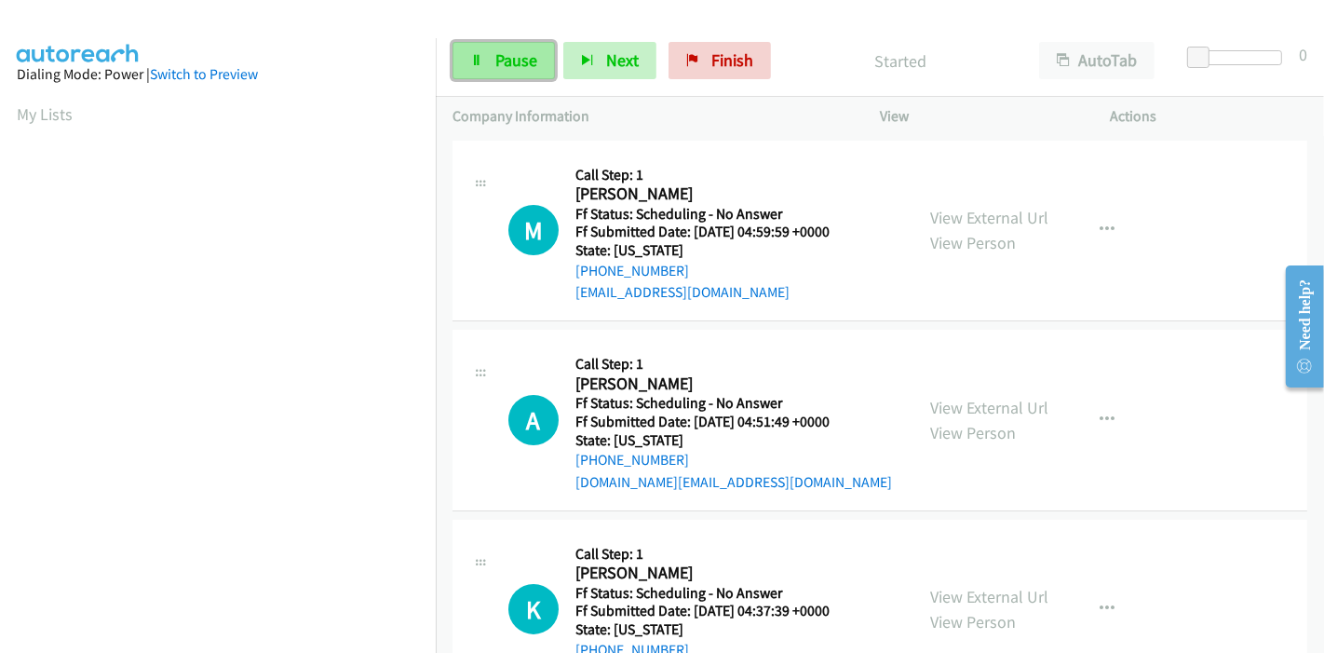
click at [519, 61] on span "Pause" at bounding box center [516, 59] width 42 height 21
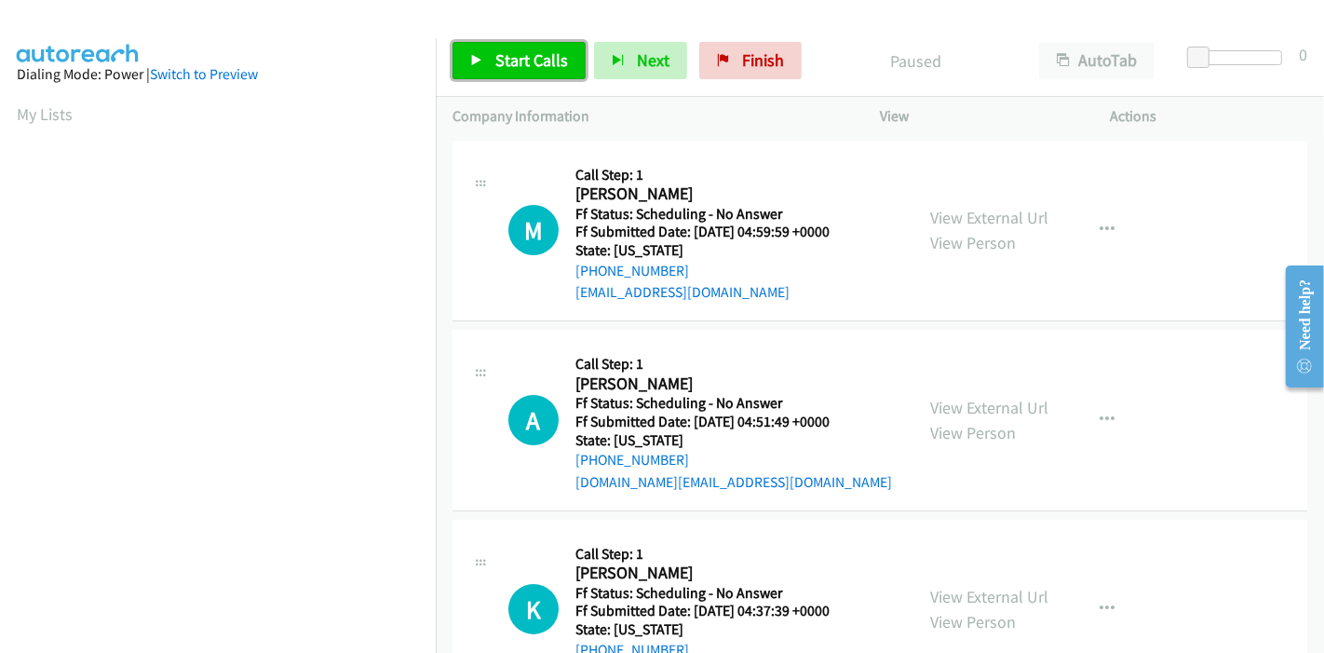
click at [519, 61] on span "Start Calls" at bounding box center [531, 59] width 73 height 21
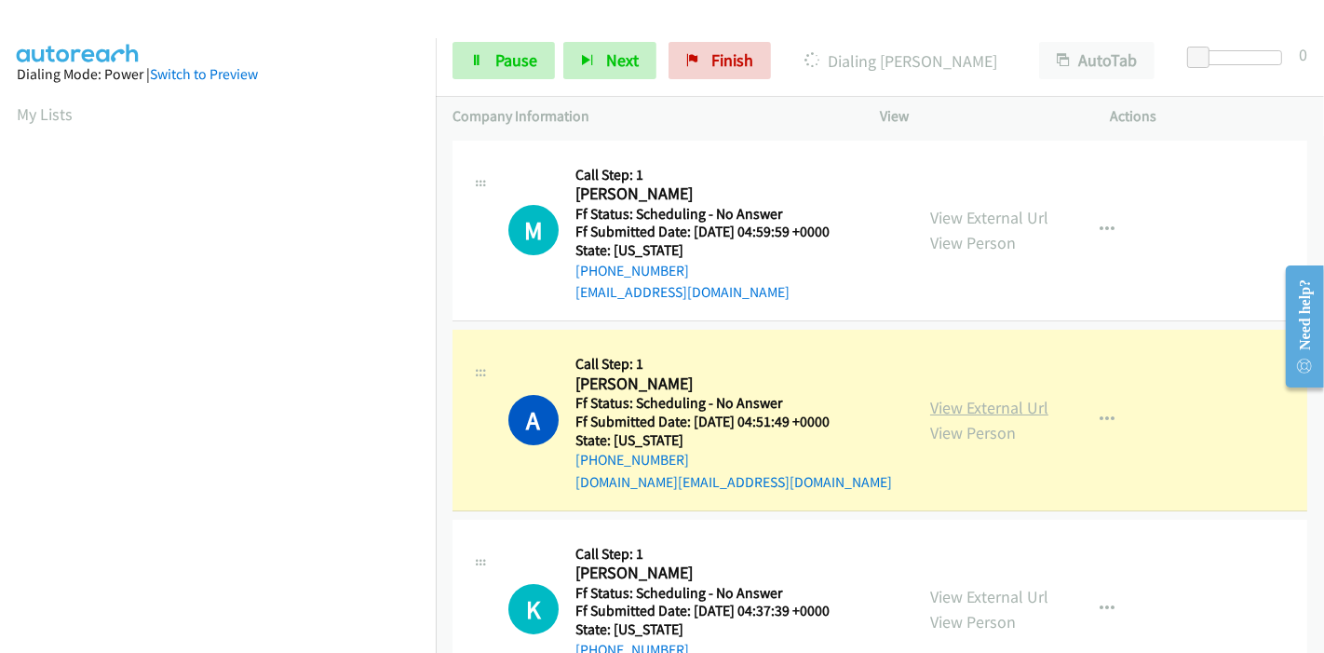
click at [983, 413] on link "View External Url" at bounding box center [989, 407] width 118 height 21
click at [478, 66] on link "Pause" at bounding box center [504, 60] width 102 height 37
click at [495, 73] on link "Pause" at bounding box center [504, 60] width 102 height 37
click at [514, 53] on span "Pause" at bounding box center [516, 59] width 42 height 21
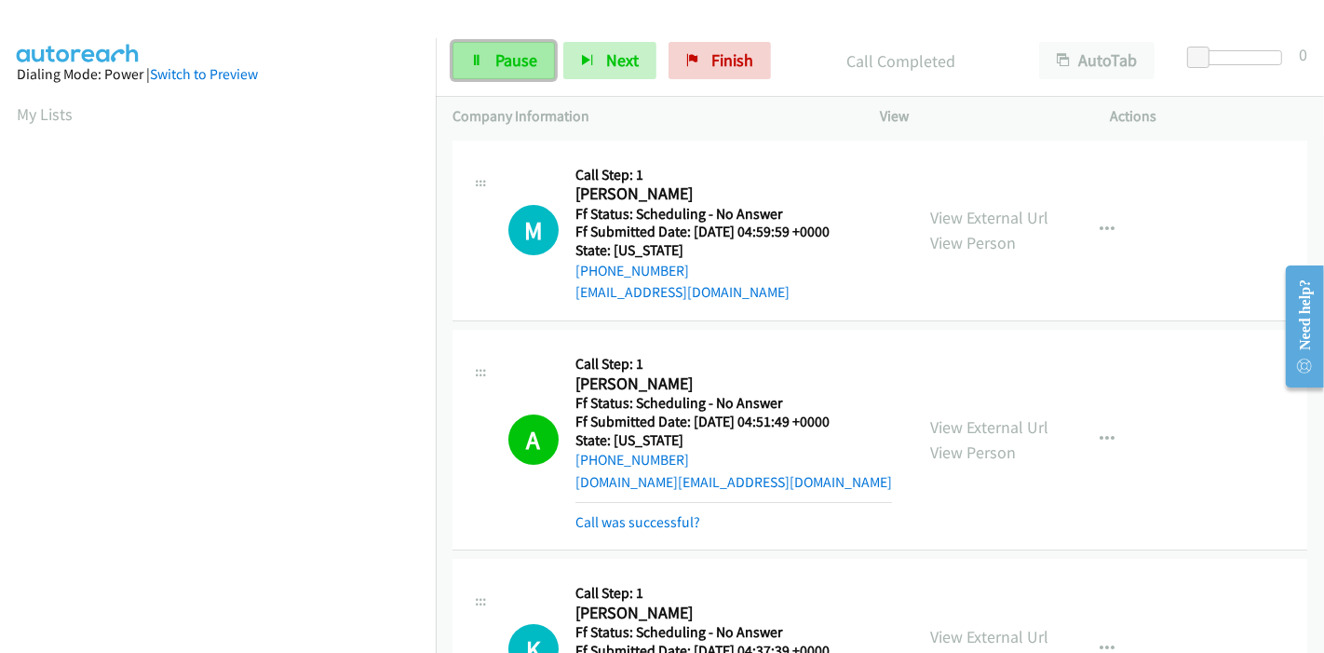
click at [514, 53] on span "Pause" at bounding box center [516, 59] width 42 height 21
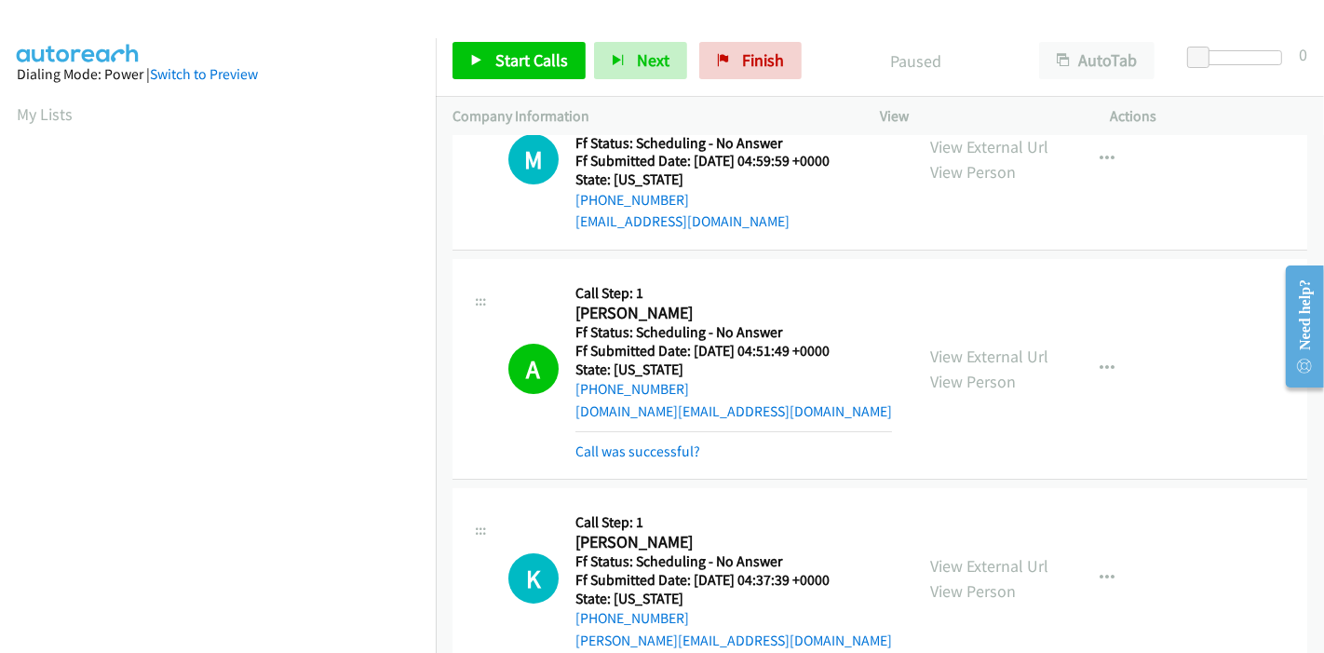
scroll to position [103, 0]
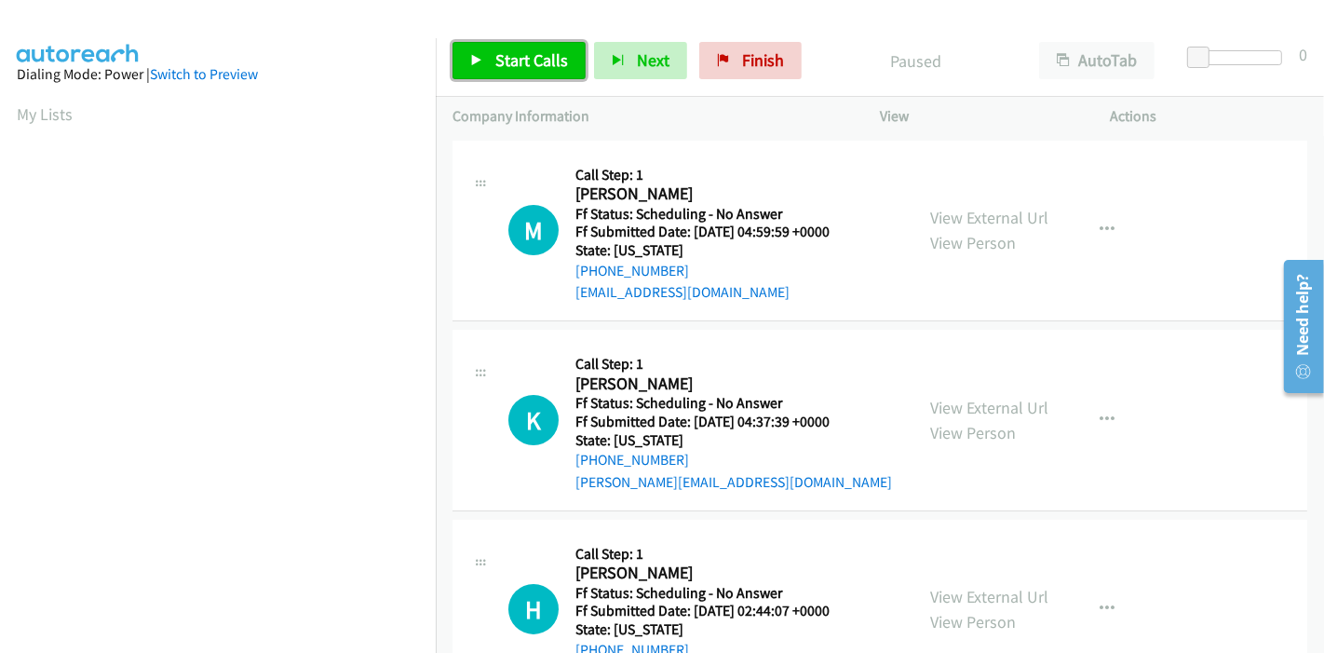
click at [482, 74] on link "Start Calls" at bounding box center [519, 60] width 133 height 37
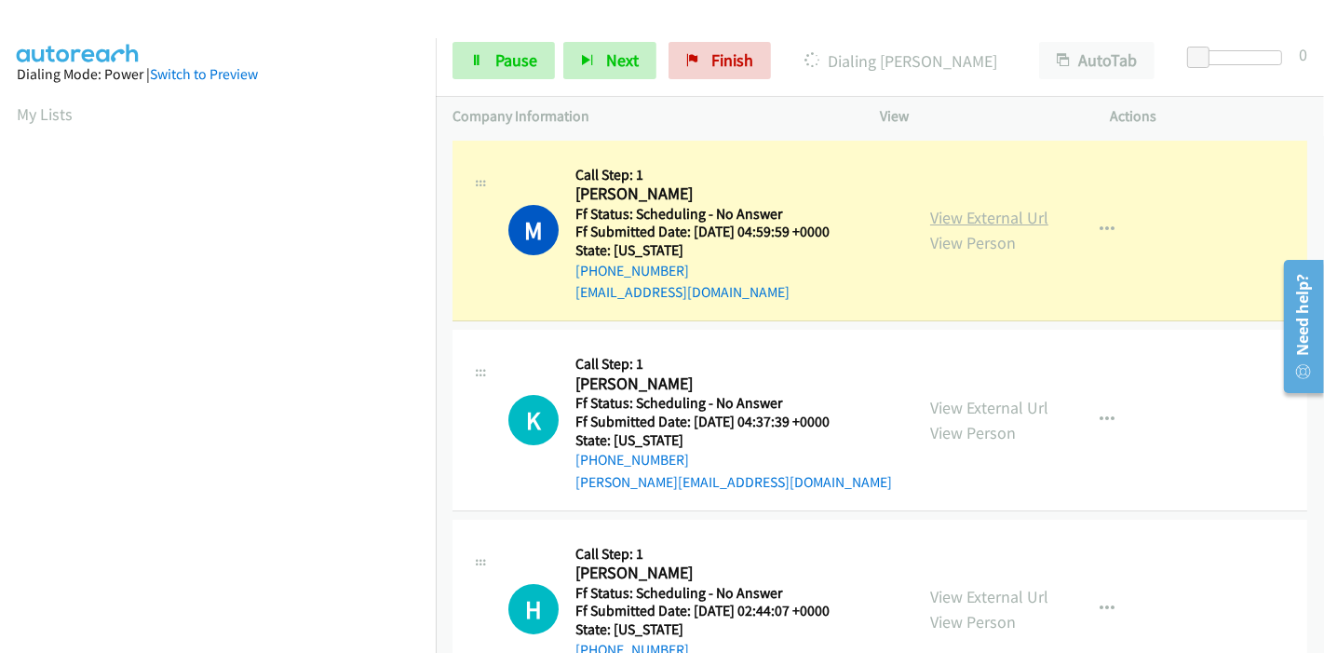
click at [978, 223] on link "View External Url" at bounding box center [989, 217] width 118 height 21
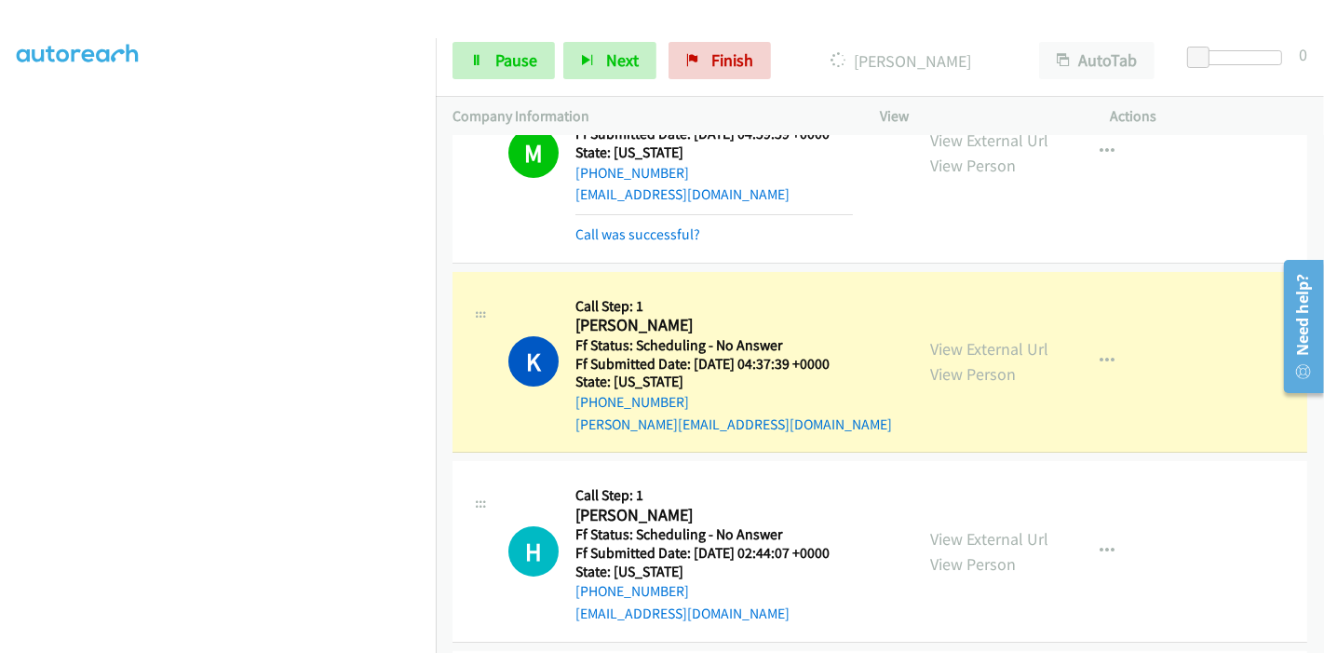
scroll to position [207, 0]
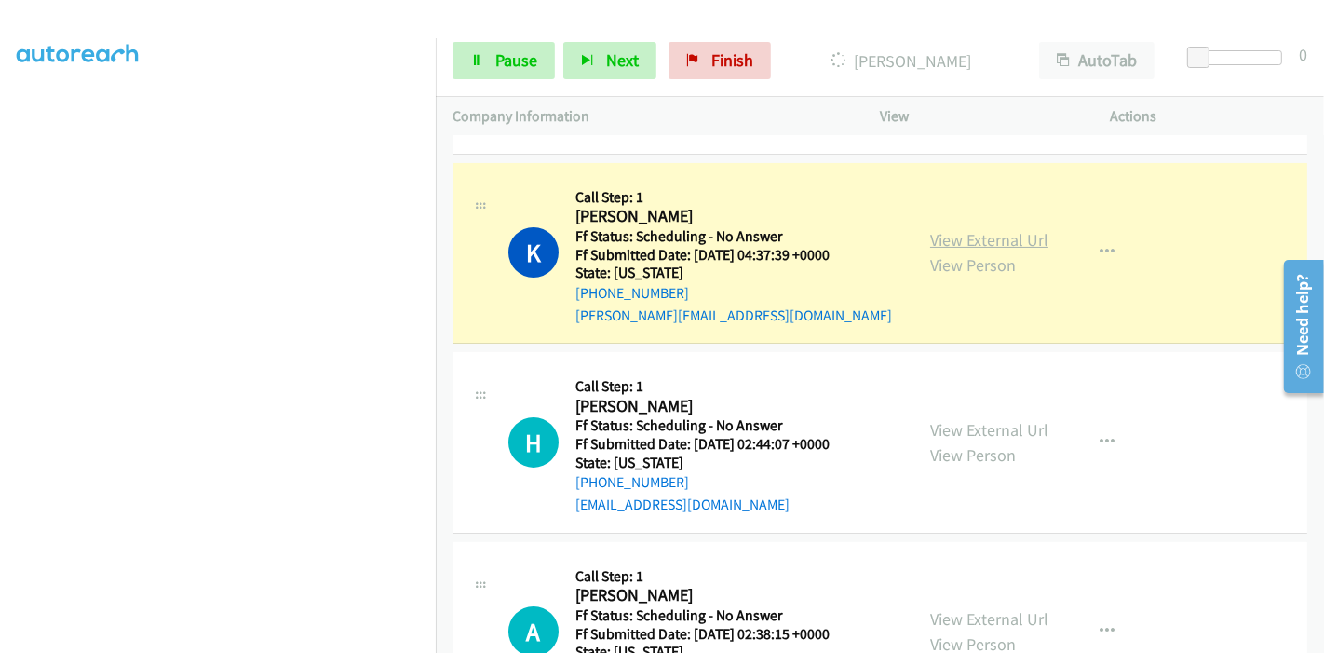
click at [971, 243] on link "View External Url" at bounding box center [989, 239] width 118 height 21
click at [472, 55] on icon at bounding box center [476, 61] width 13 height 13
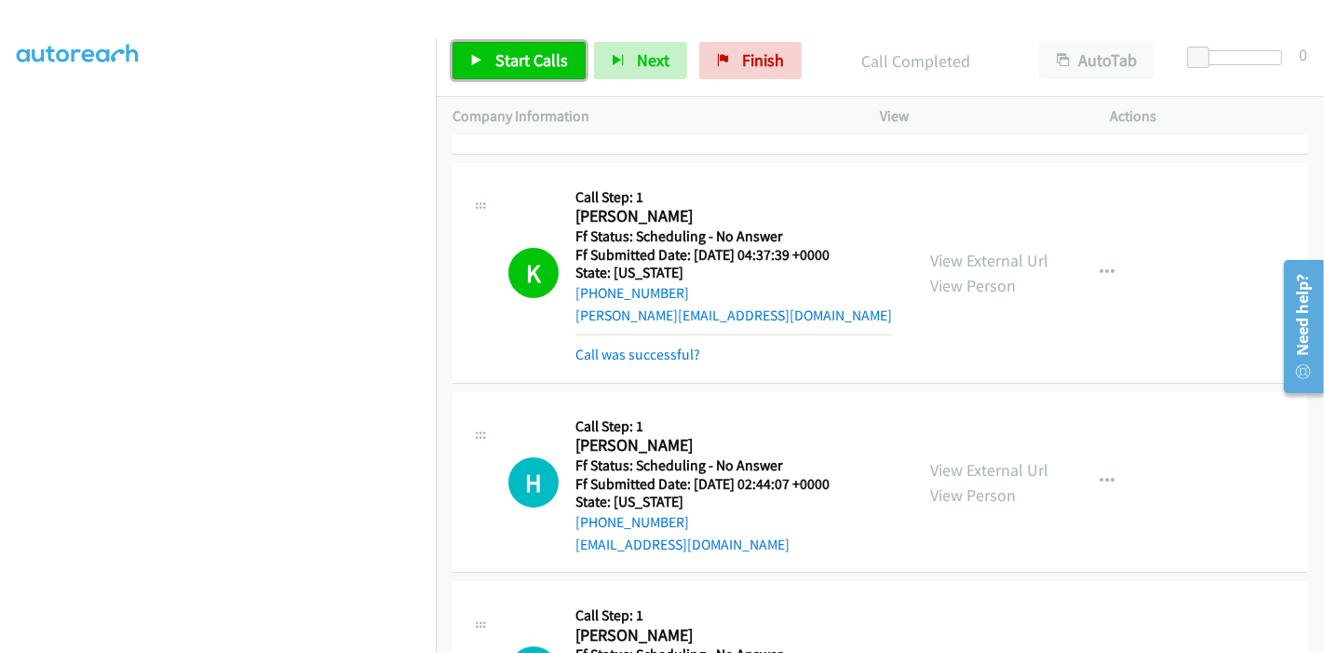
click at [522, 55] on span "Start Calls" at bounding box center [531, 59] width 73 height 21
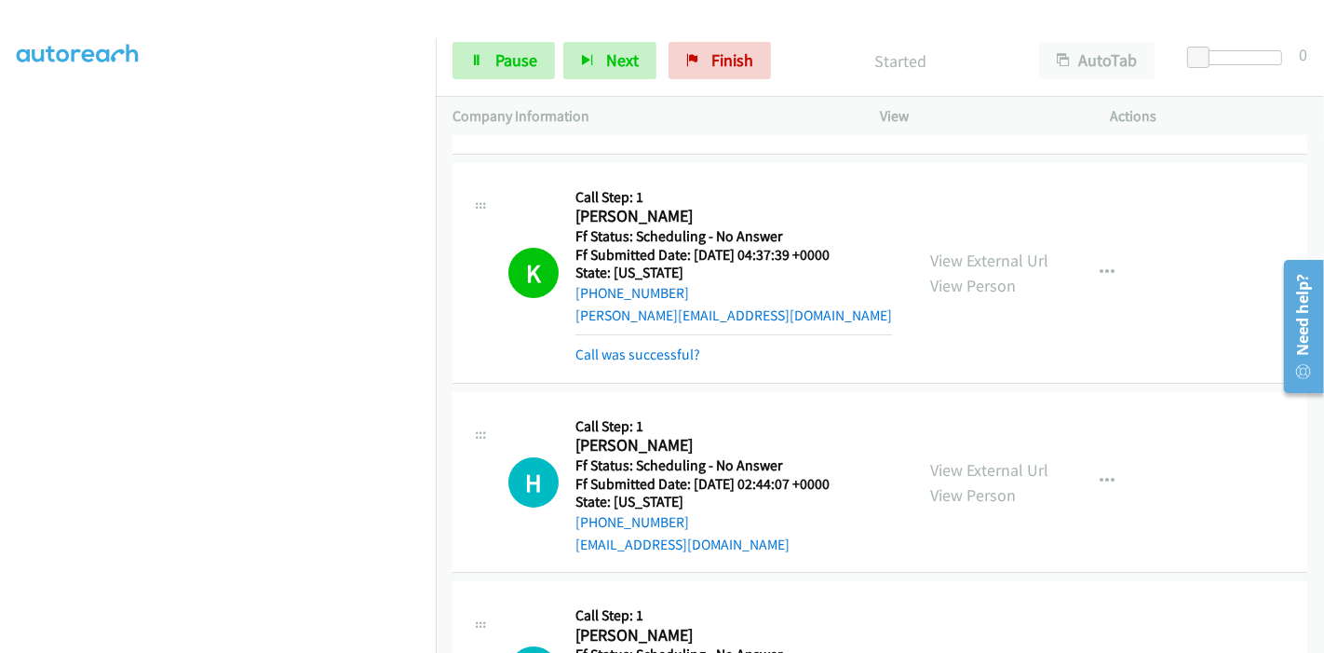
scroll to position [290, 0]
click at [989, 464] on link "View External Url" at bounding box center [989, 469] width 118 height 21
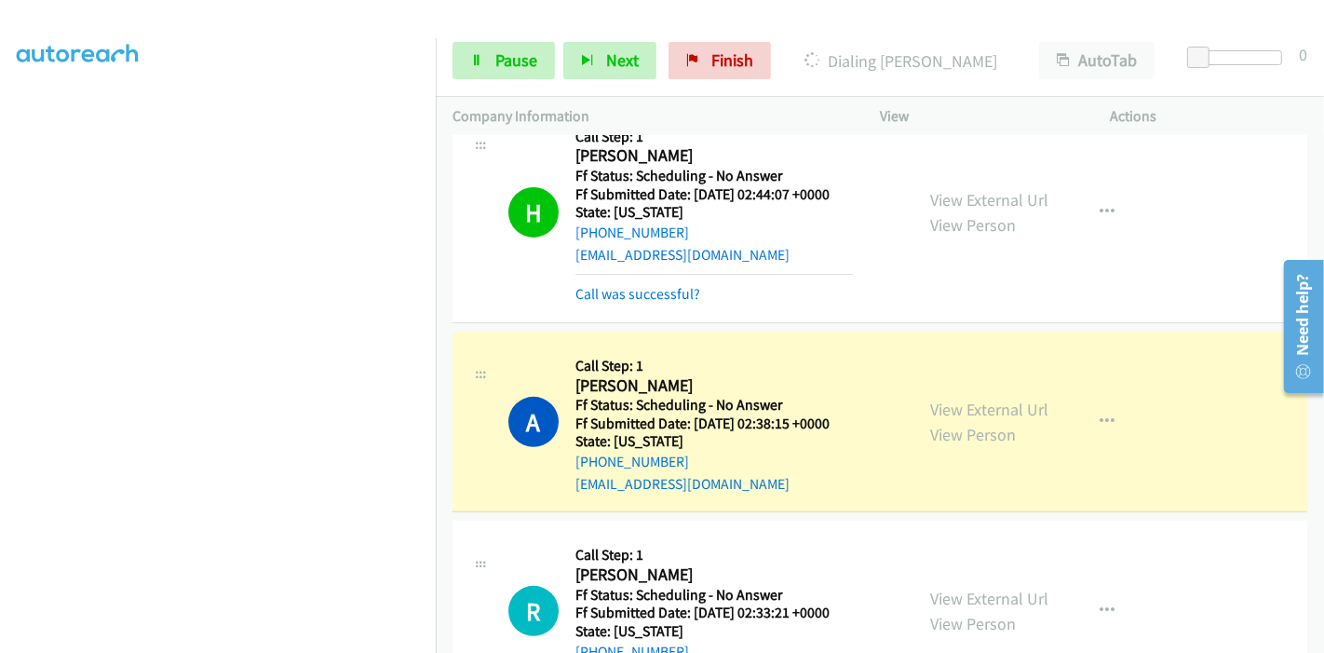
scroll to position [517, 0]
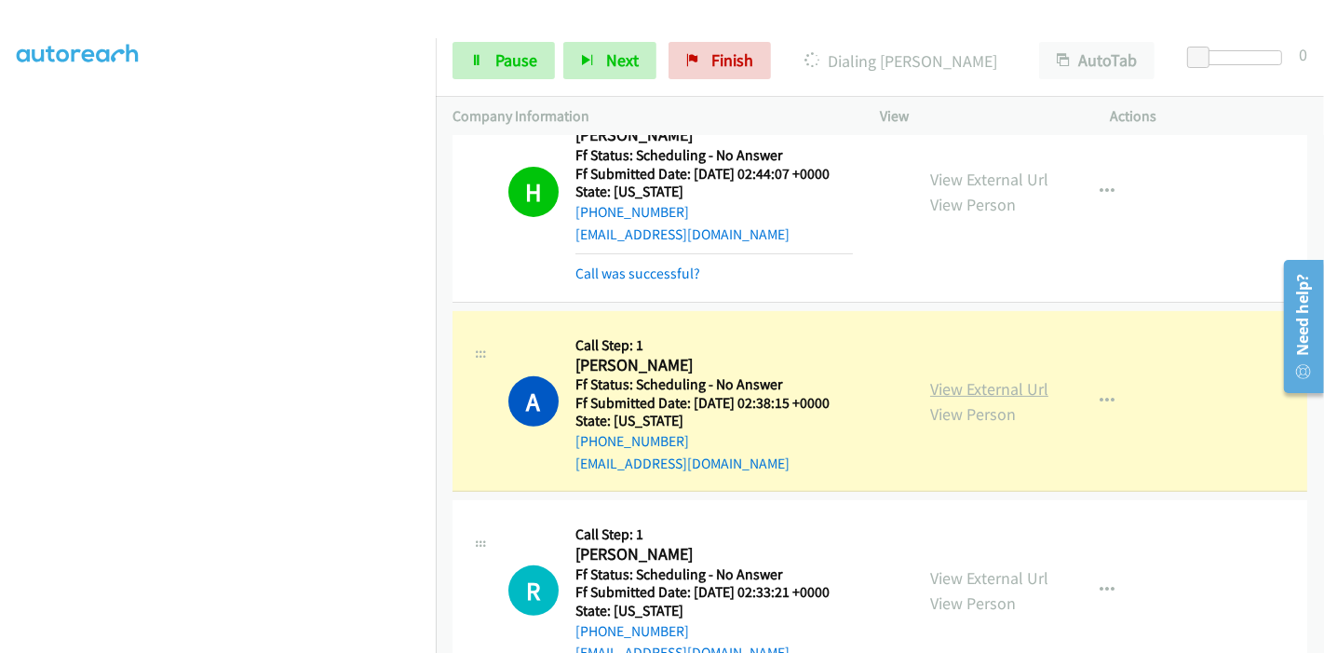
click at [945, 383] on link "View External Url" at bounding box center [989, 388] width 118 height 21
click at [527, 80] on div "Start Calls Pause Next Finish Dialing [PERSON_NAME] Seevens AutoTab AutoTab 0" at bounding box center [880, 61] width 888 height 72
click at [522, 69] on span "Pause" at bounding box center [516, 59] width 42 height 21
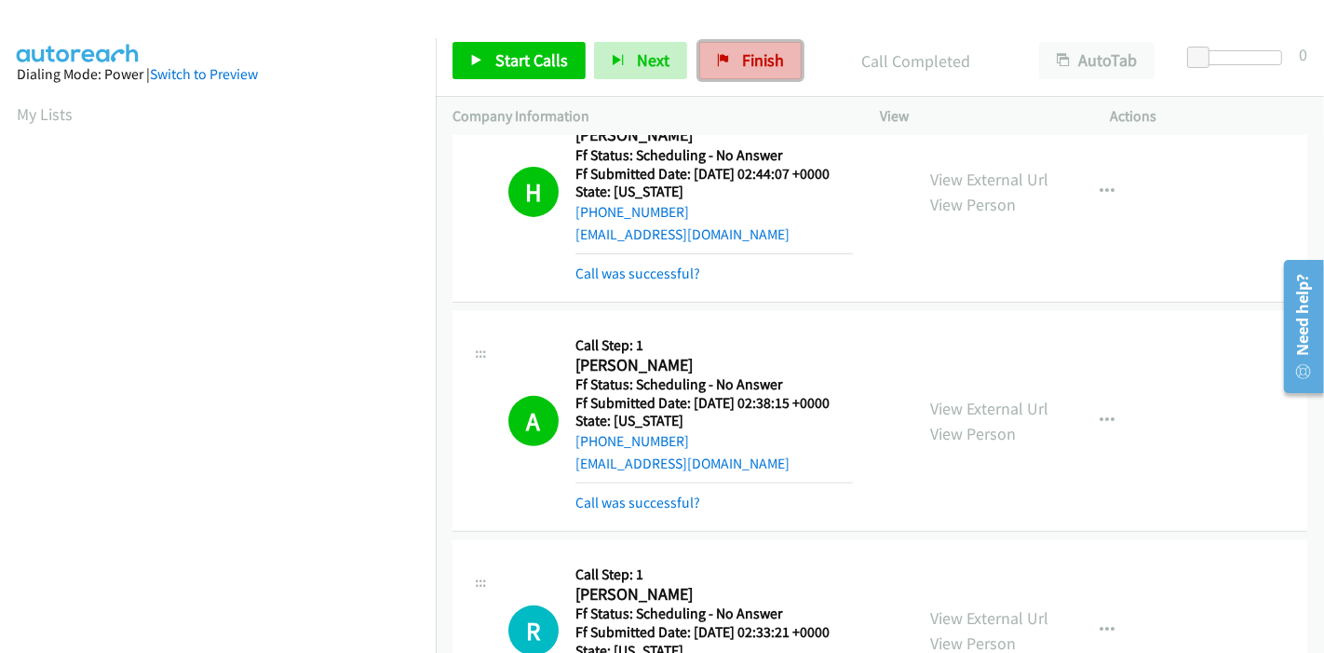
drag, startPoint x: 731, startPoint y: 70, endPoint x: 748, endPoint y: 77, distance: 18.3
click at [731, 70] on link "Finish" at bounding box center [750, 60] width 102 height 37
